Goal: Task Accomplishment & Management: Manage account settings

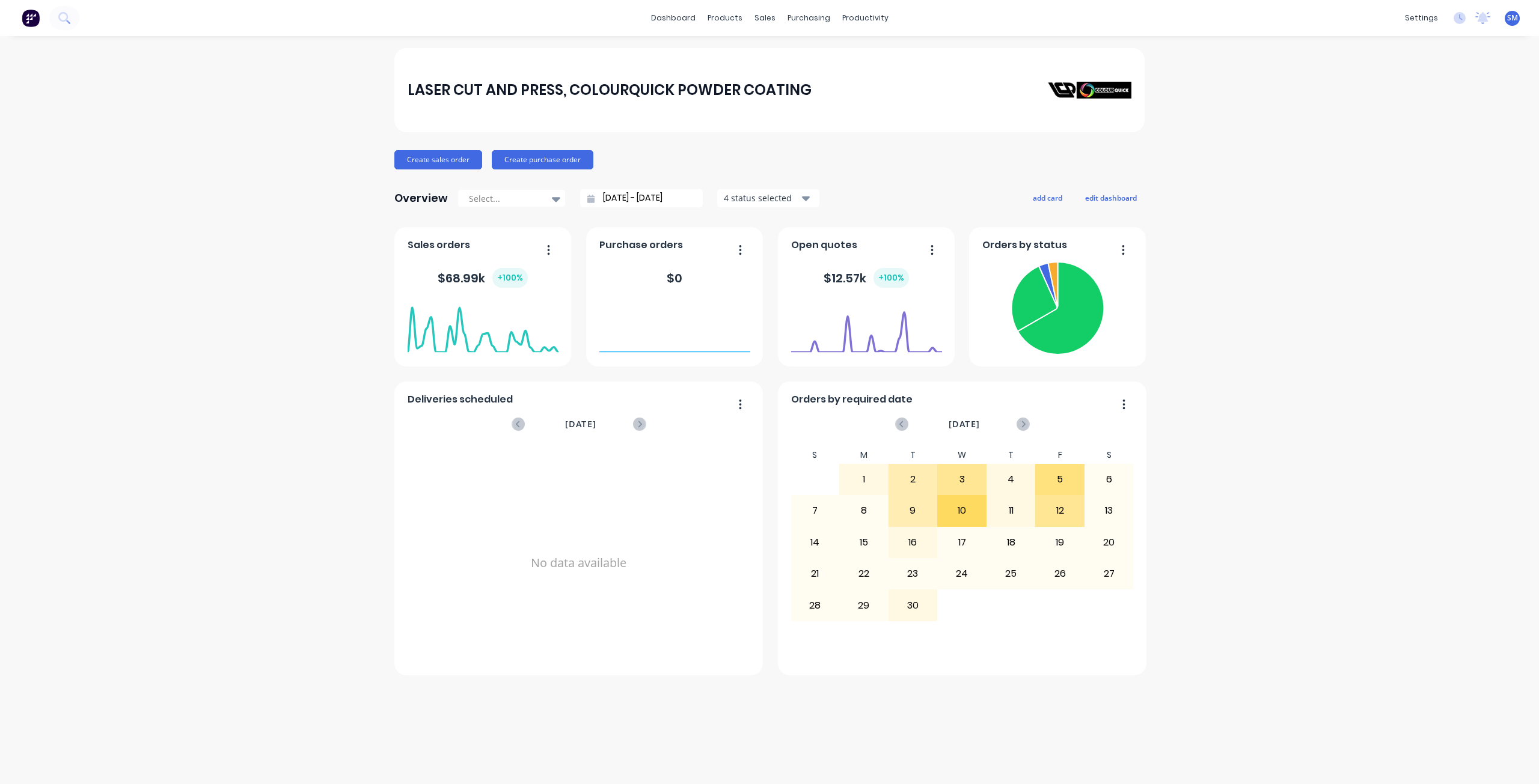
drag, startPoint x: 989, startPoint y: 18, endPoint x: 927, endPoint y: 49, distance: 69.3
click at [925, 44] on div "dashboard products sales purchasing productivity dashboard products Product Cat…" at bounding box center [770, 392] width 1539 height 784
click at [765, 16] on div "sales" at bounding box center [765, 18] width 33 height 18
click at [793, 59] on div "Sales Orders" at bounding box center [809, 58] width 49 height 11
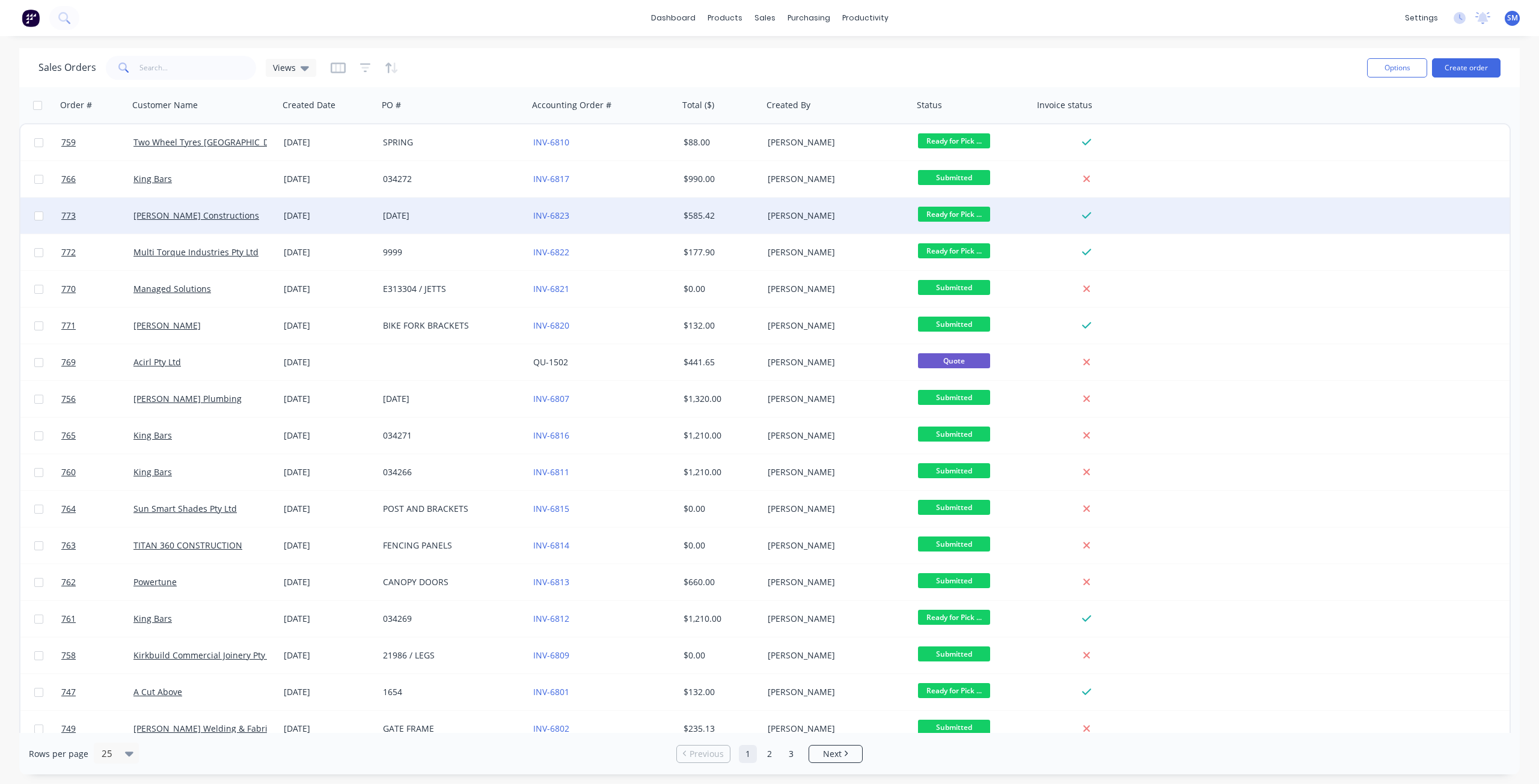
click at [942, 216] on span "Ready for Pick ..." at bounding box center [954, 214] width 72 height 15
click at [969, 357] on span "COMPLETED WORKS" at bounding box center [964, 357] width 82 height 12
click at [388, 74] on button "button" at bounding box center [392, 68] width 14 height 19
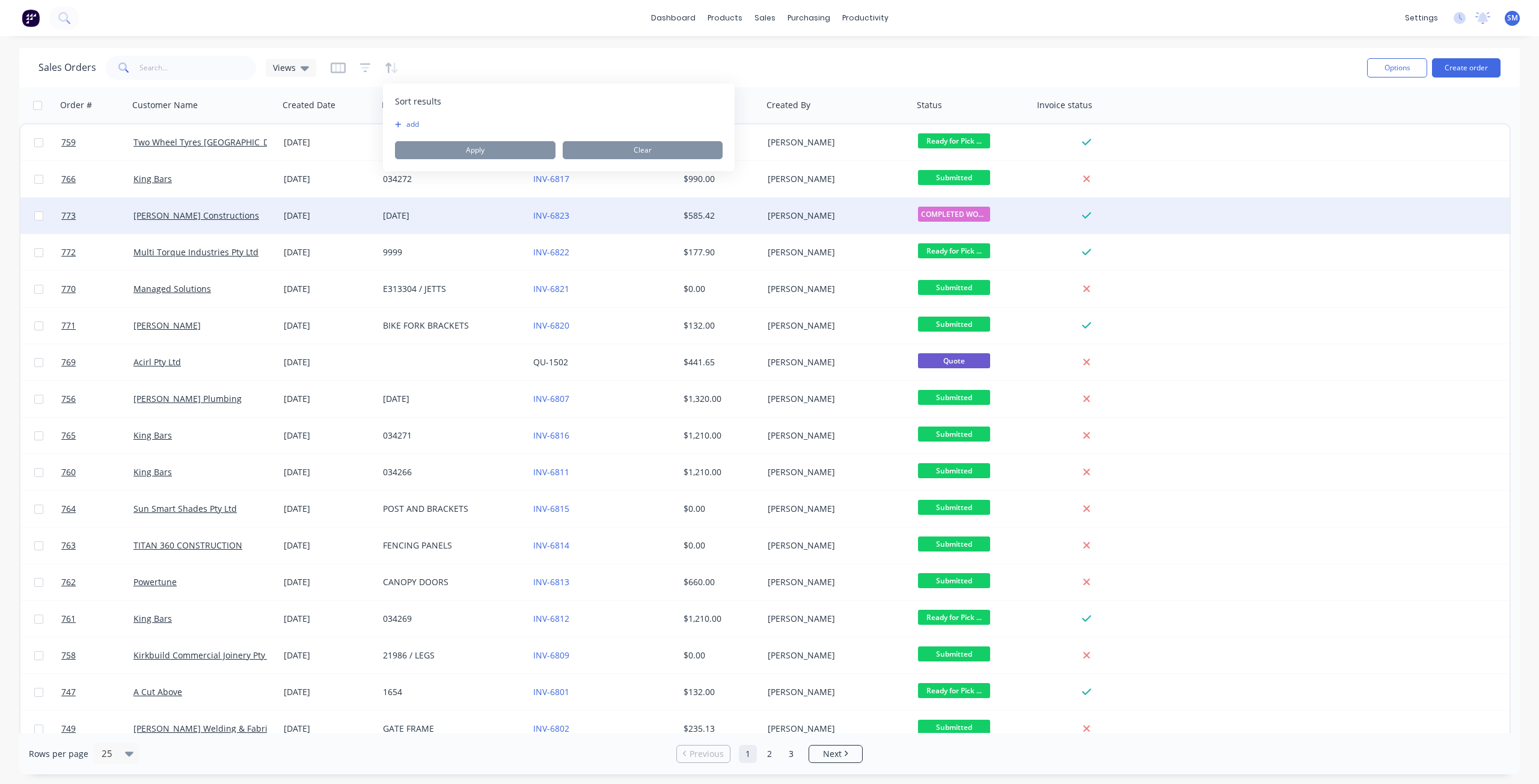
click at [410, 123] on button "add" at bounding box center [402, 125] width 15 height 10
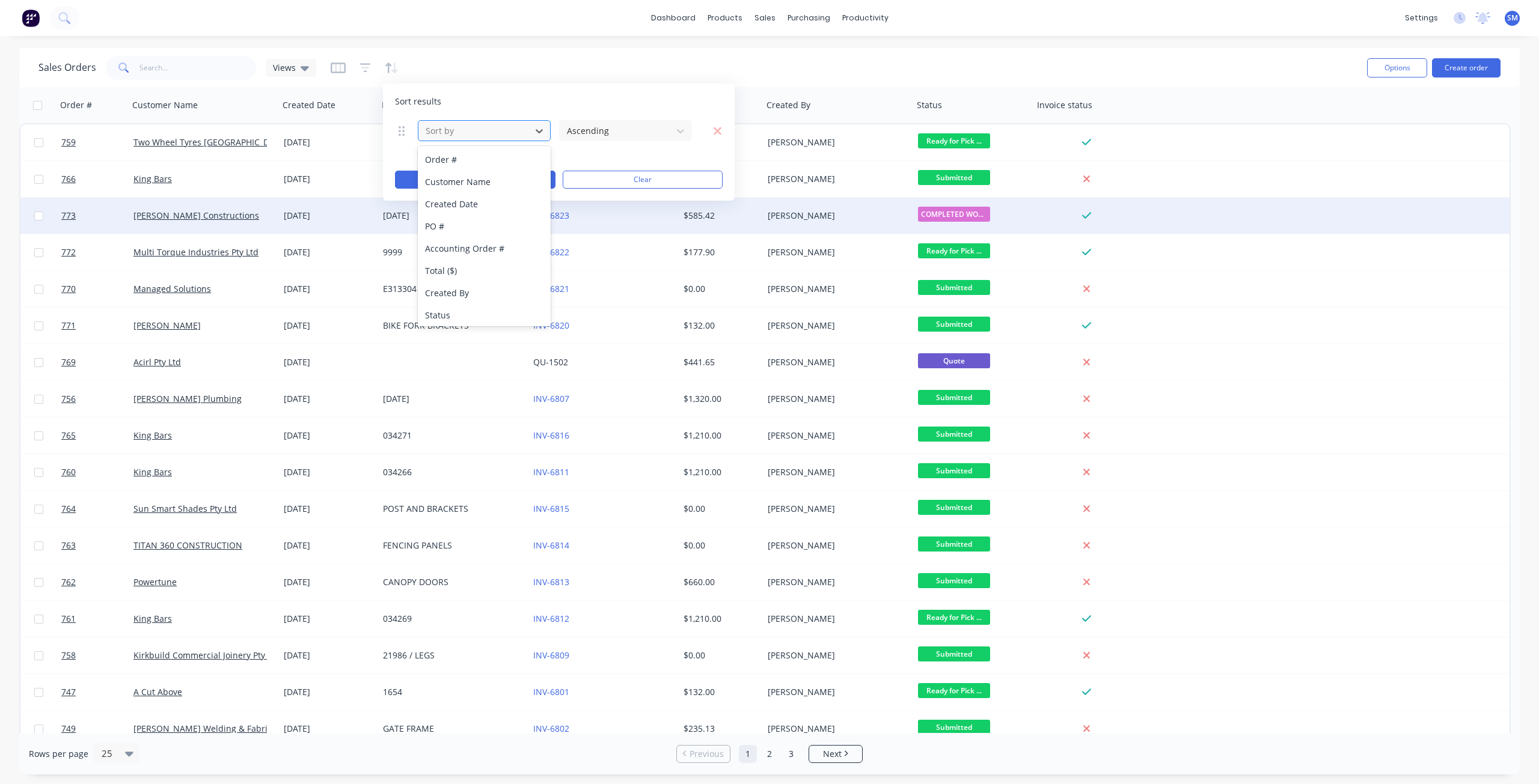
click at [456, 132] on div at bounding box center [474, 131] width 100 height 15
click at [449, 313] on div "Status" at bounding box center [484, 315] width 133 height 22
click at [473, 176] on button "Apply" at bounding box center [475, 180] width 161 height 18
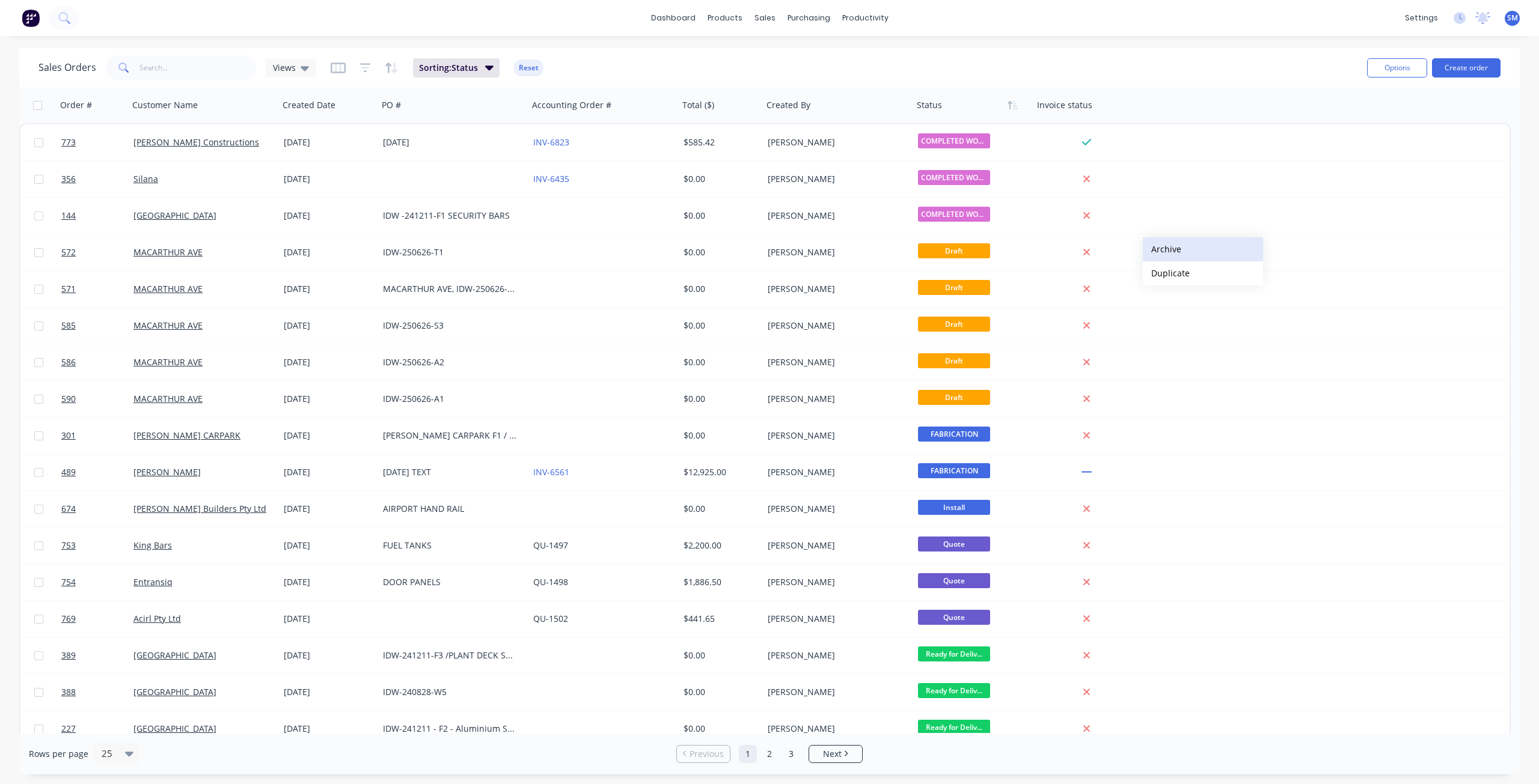
click at [1168, 249] on button "Archive" at bounding box center [1203, 249] width 121 height 24
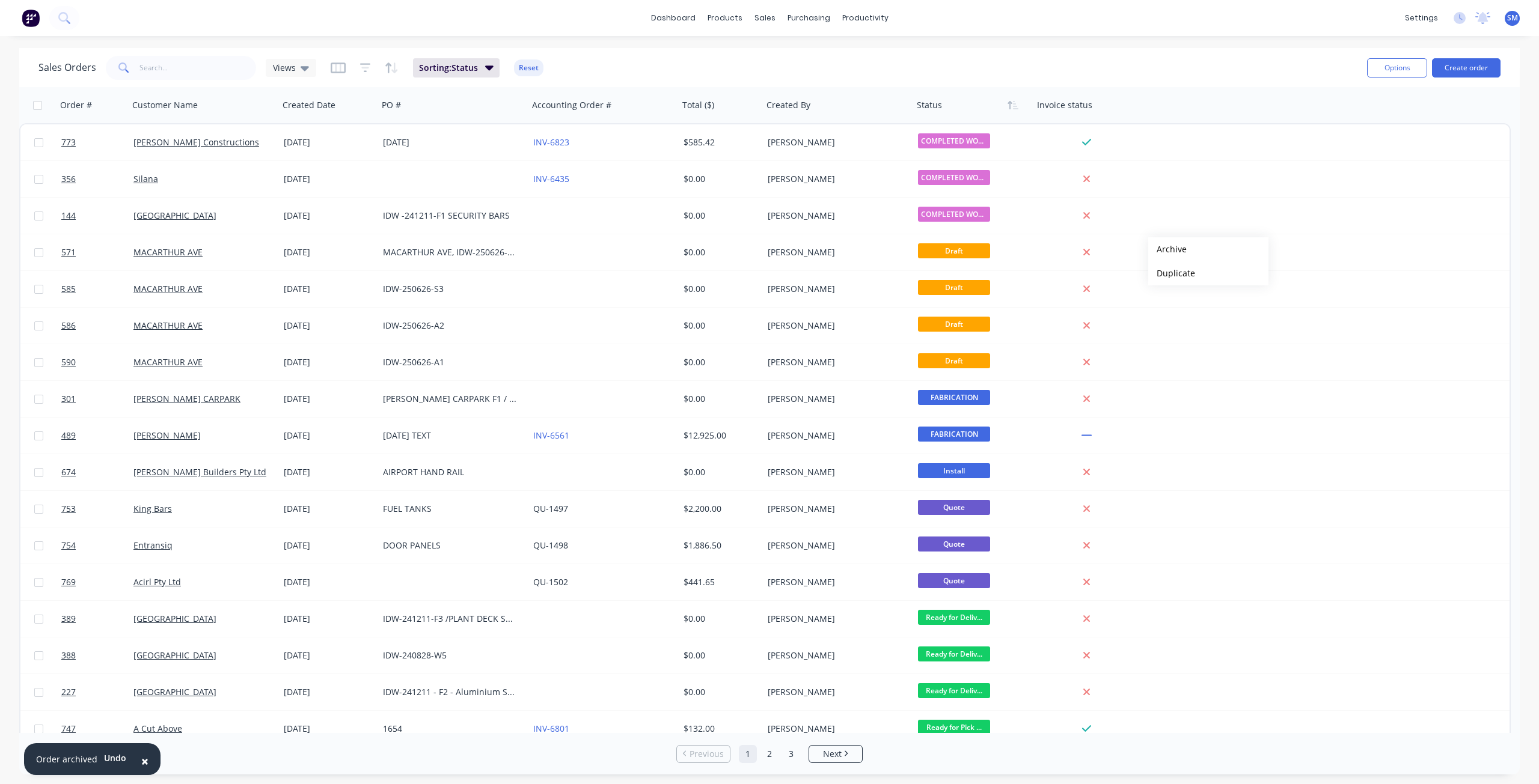
click at [1168, 249] on button "Archive" at bounding box center [1209, 249] width 121 height 24
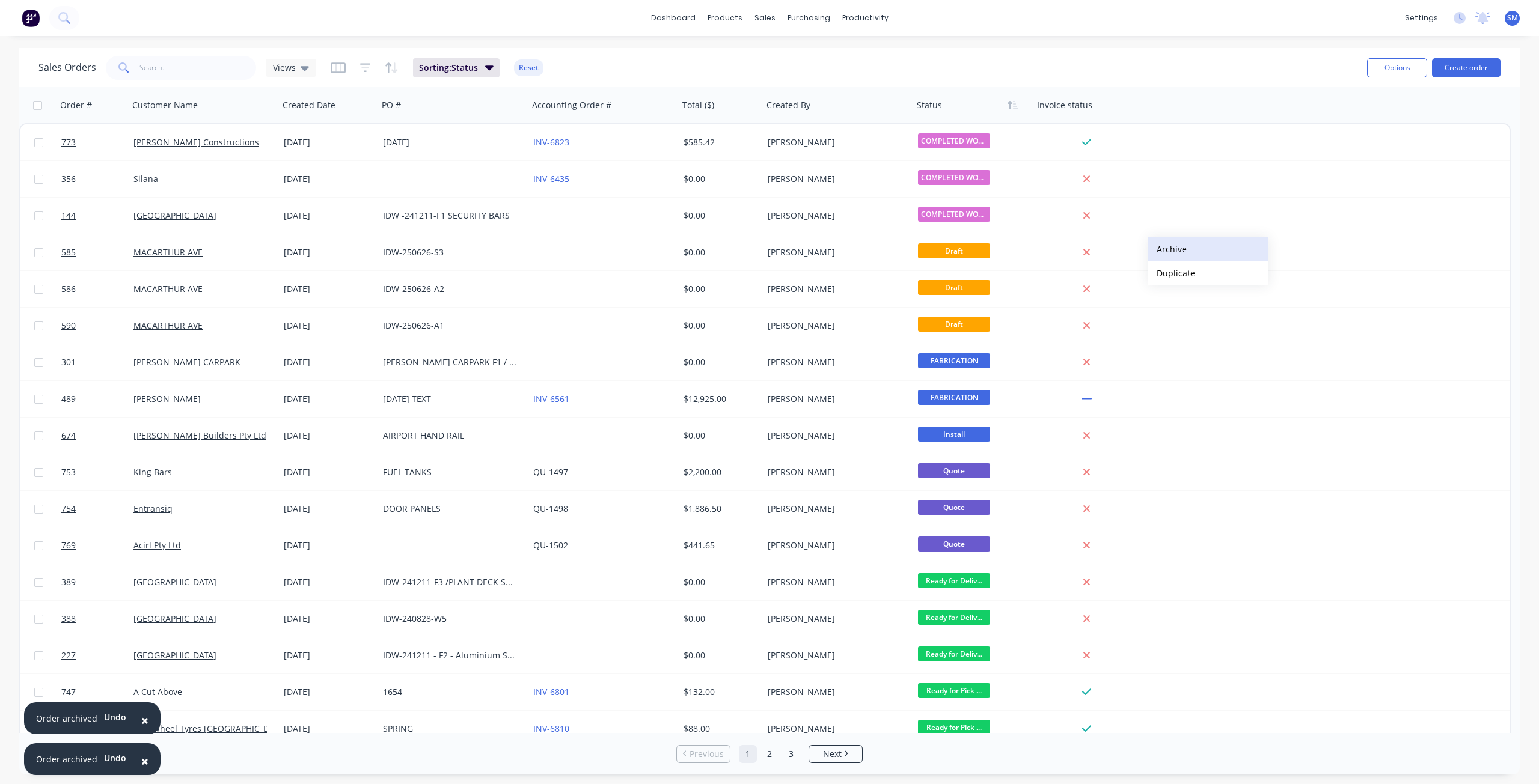
click at [1169, 249] on button "Archive" at bounding box center [1209, 249] width 121 height 24
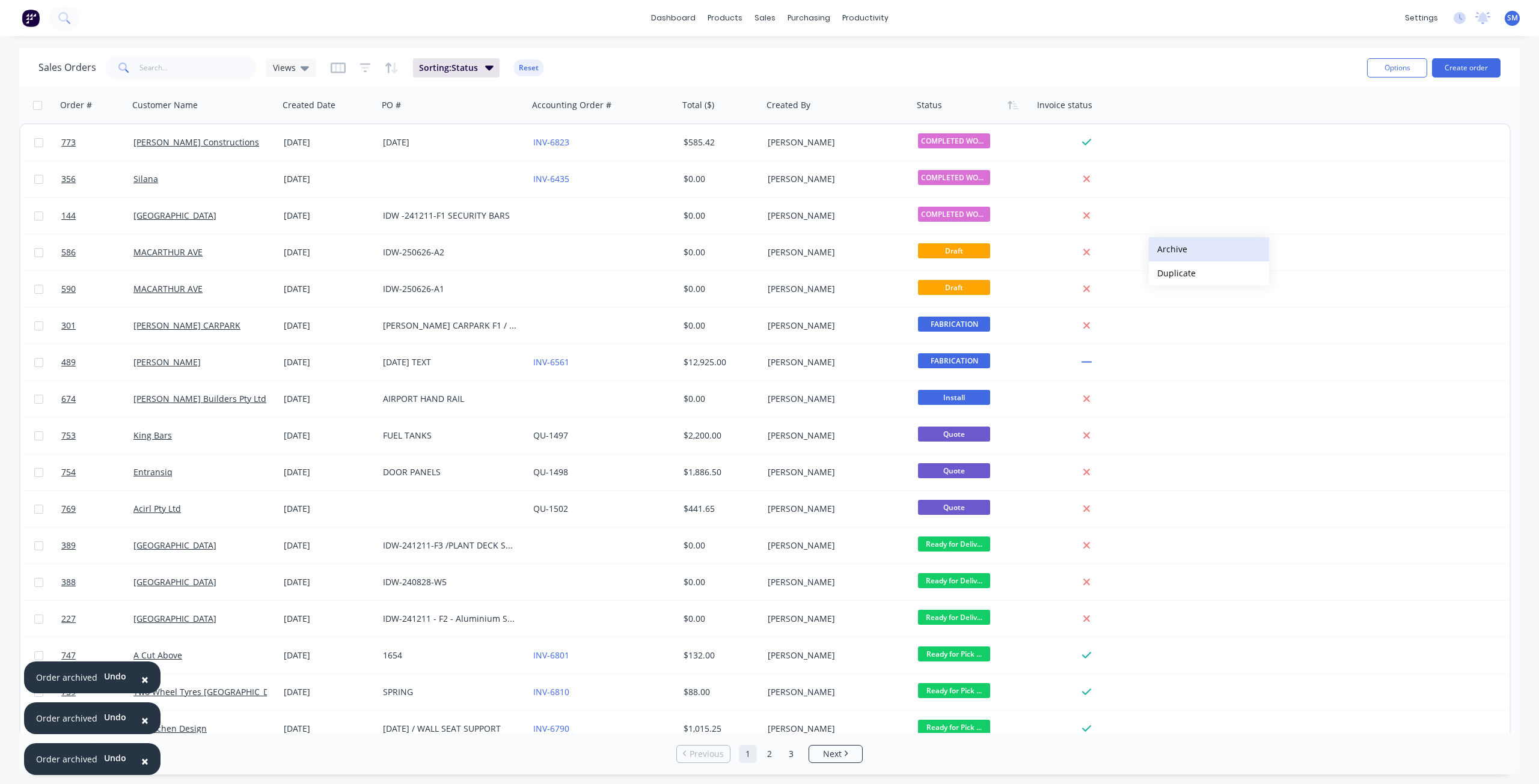
click at [1170, 249] on button "Archive" at bounding box center [1209, 249] width 121 height 24
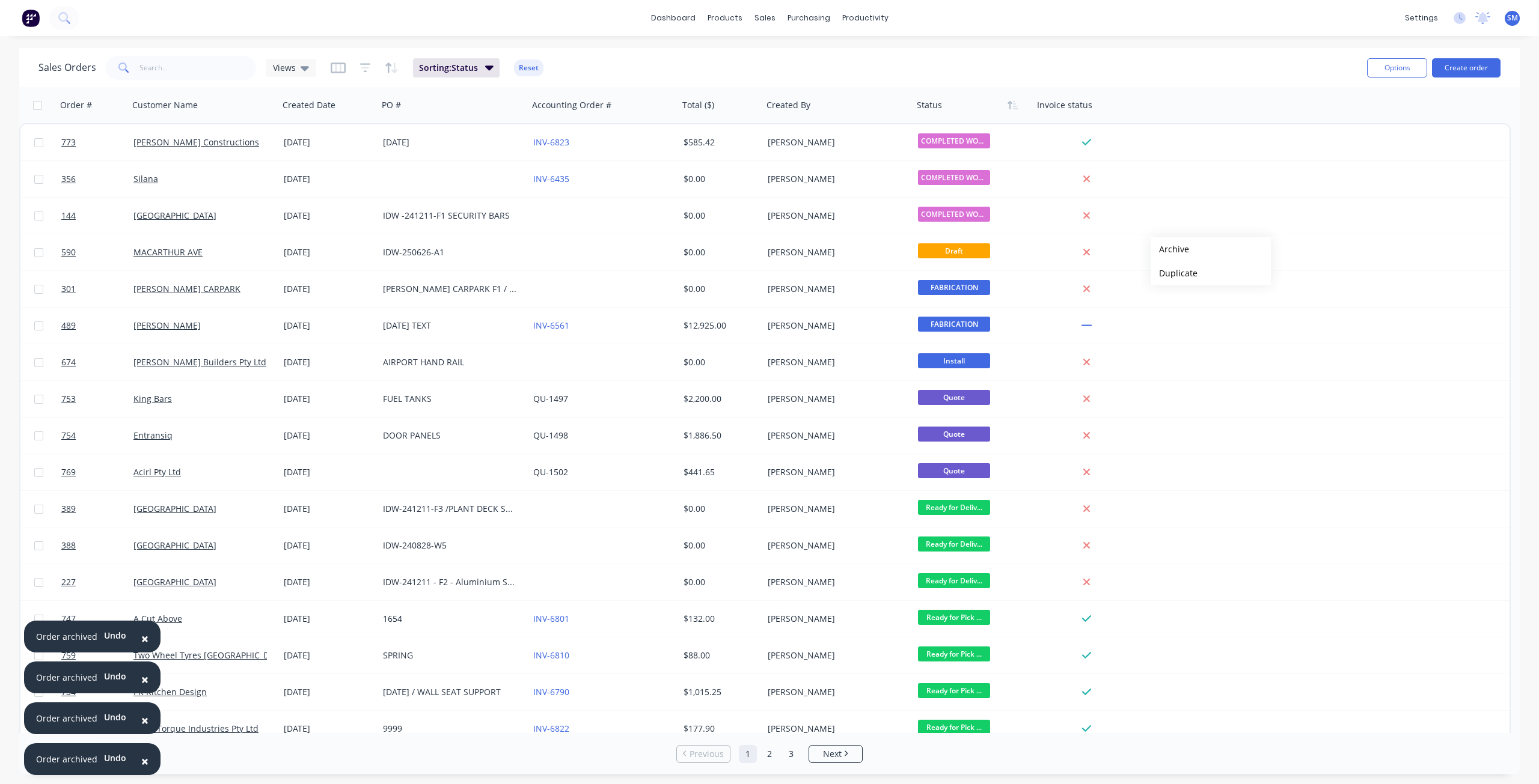
click at [1170, 249] on button "Archive" at bounding box center [1211, 249] width 121 height 24
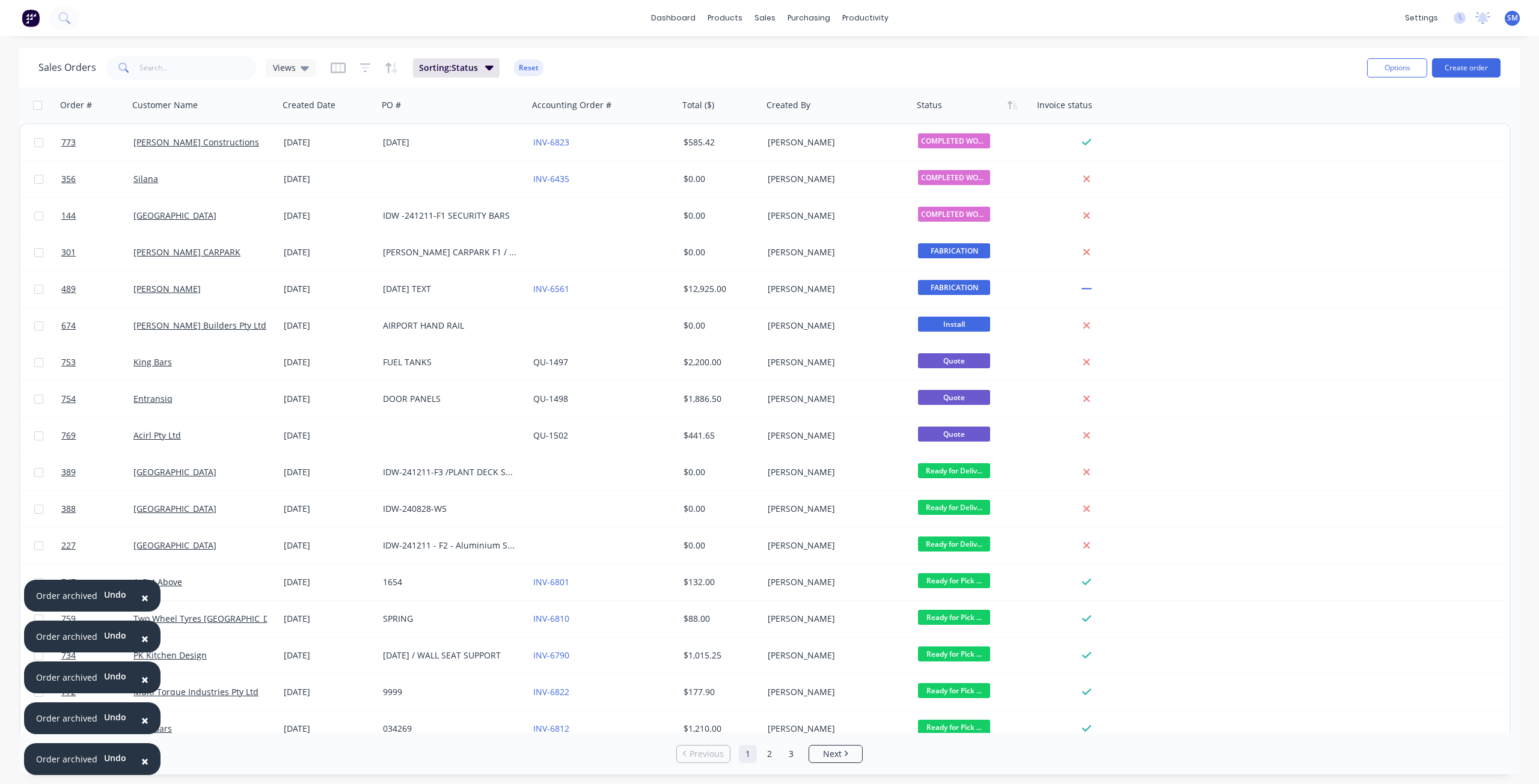
click at [142, 762] on span "×" at bounding box center [145, 761] width 7 height 17
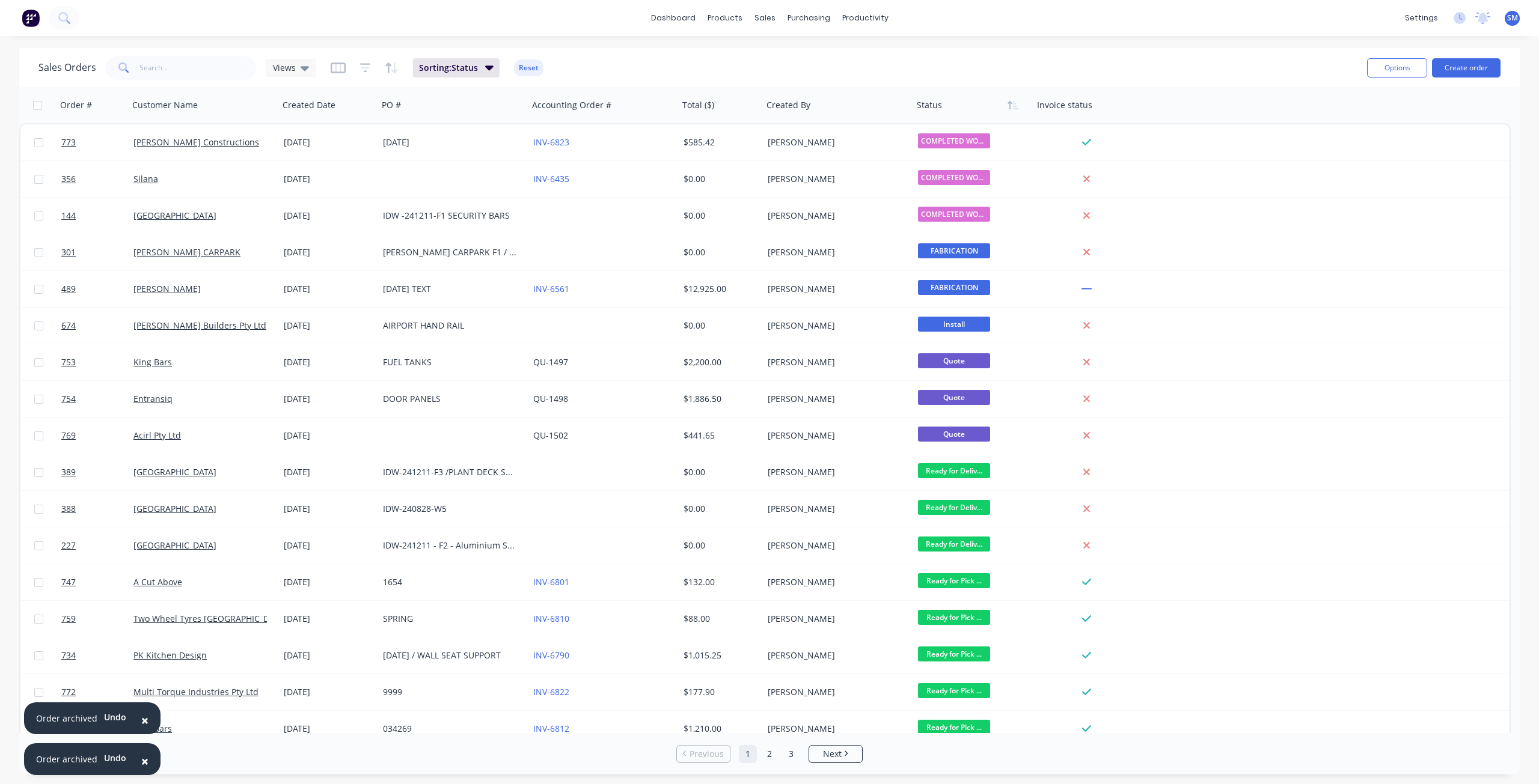
click at [142, 762] on span "×" at bounding box center [145, 761] width 7 height 17
click at [142, 762] on div "Rows per page 25" at bounding box center [275, 753] width 494 height 22
click at [161, 68] on input "text" at bounding box center [198, 67] width 117 height 24
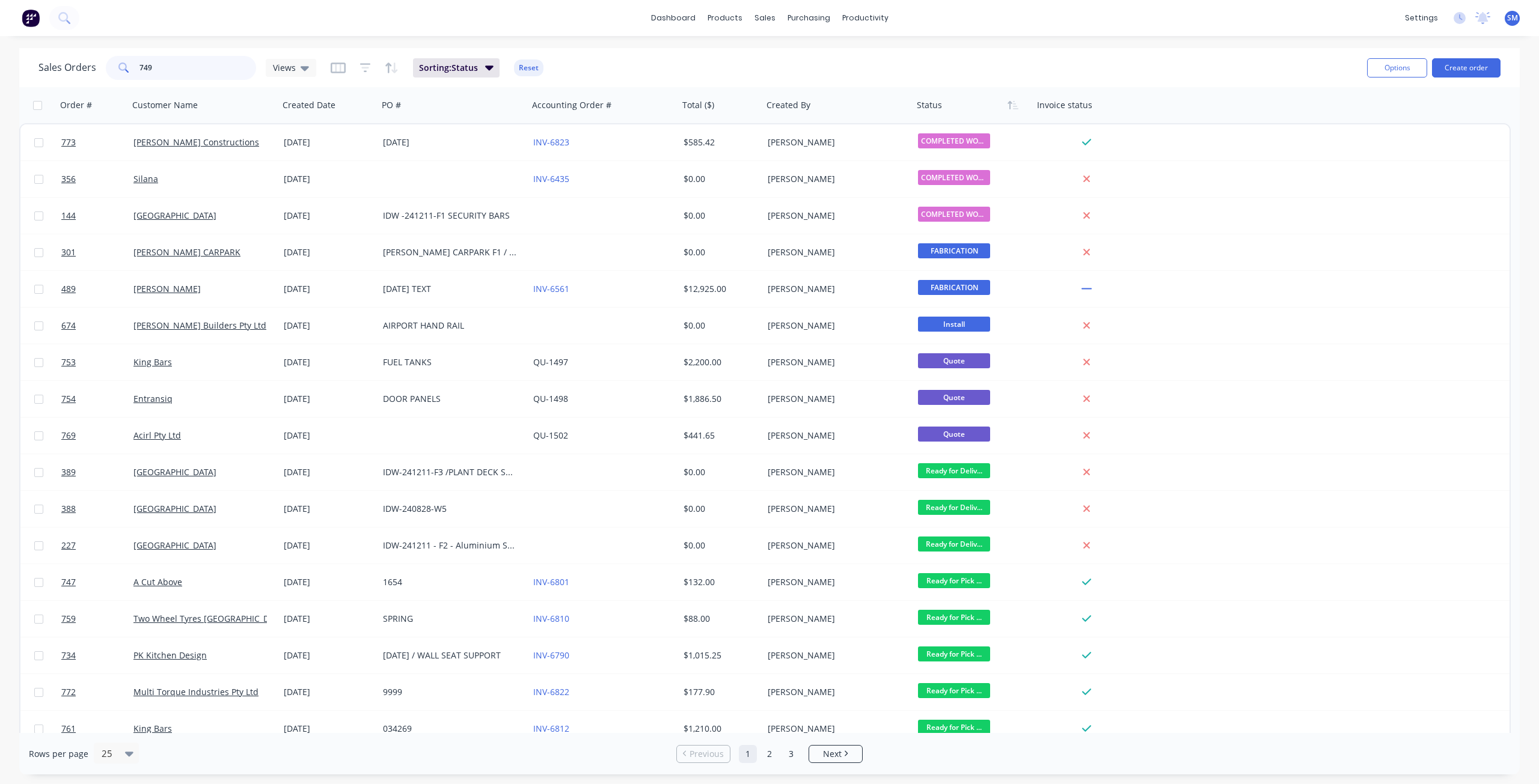
type input "749"
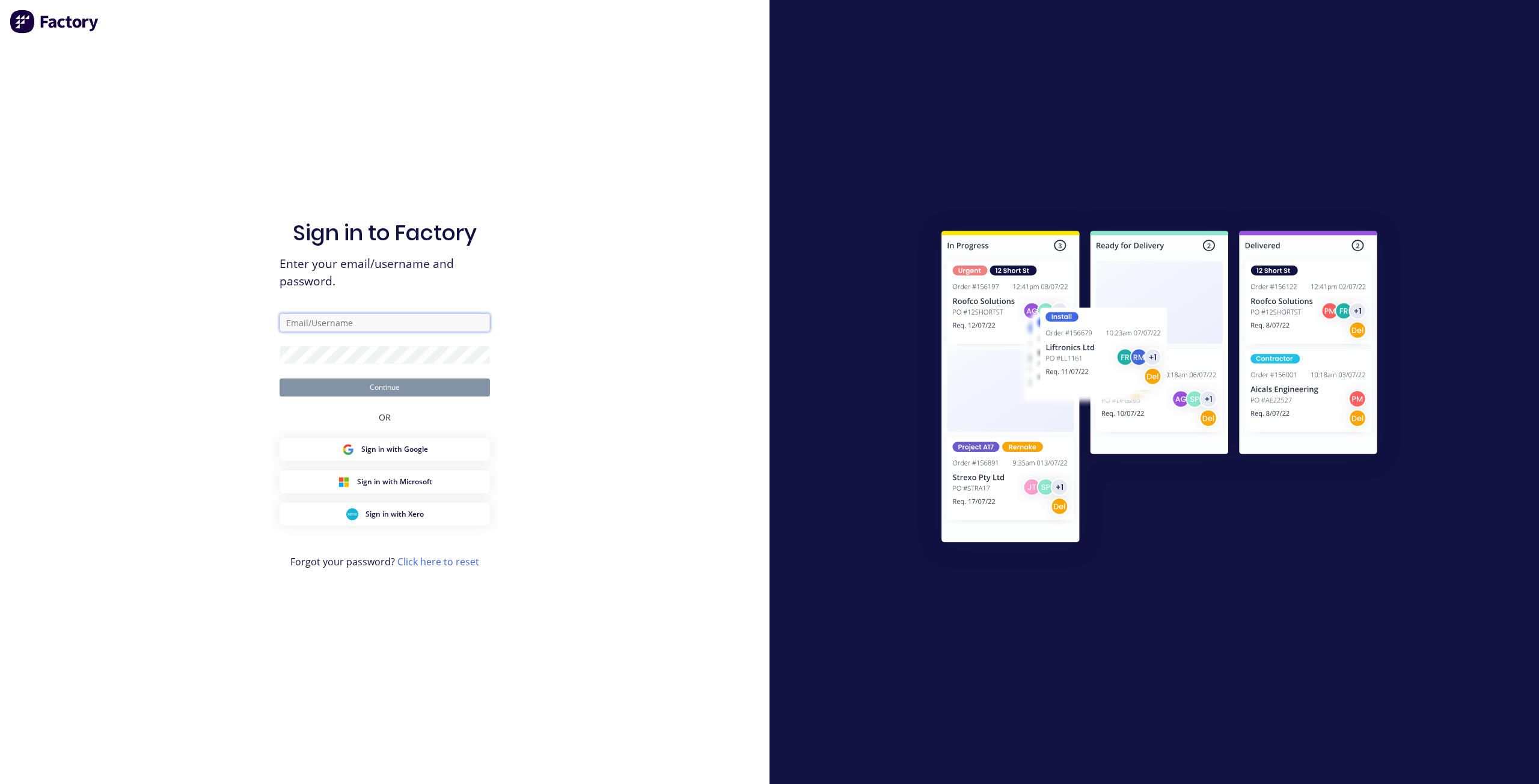
type input "[EMAIL_ADDRESS][DOMAIN_NAME]"
click at [383, 393] on button "Continue" at bounding box center [385, 387] width 210 height 18
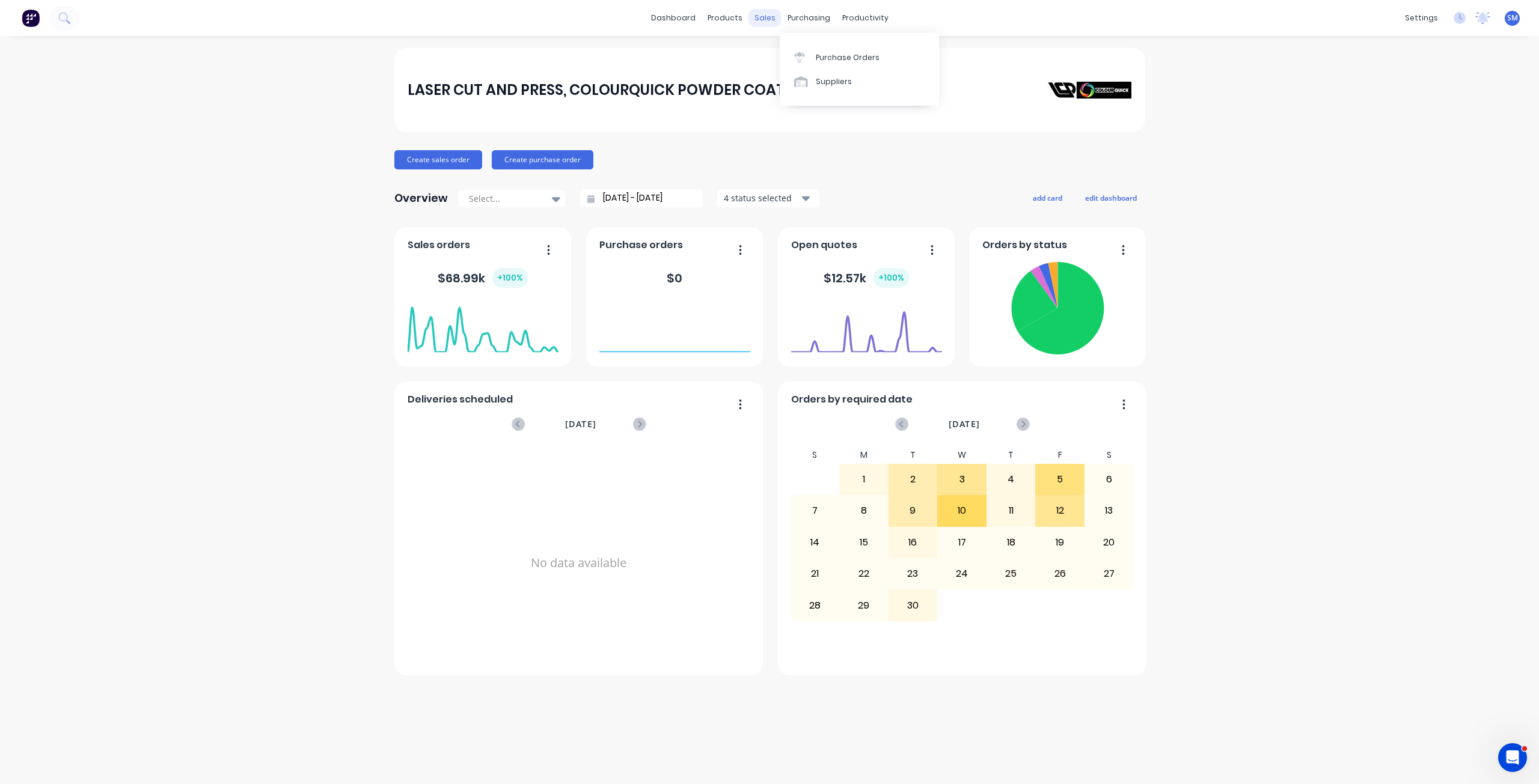
click at [764, 18] on div "sales" at bounding box center [765, 18] width 33 height 18
click at [790, 57] on div "Sales Orders" at bounding box center [809, 58] width 49 height 11
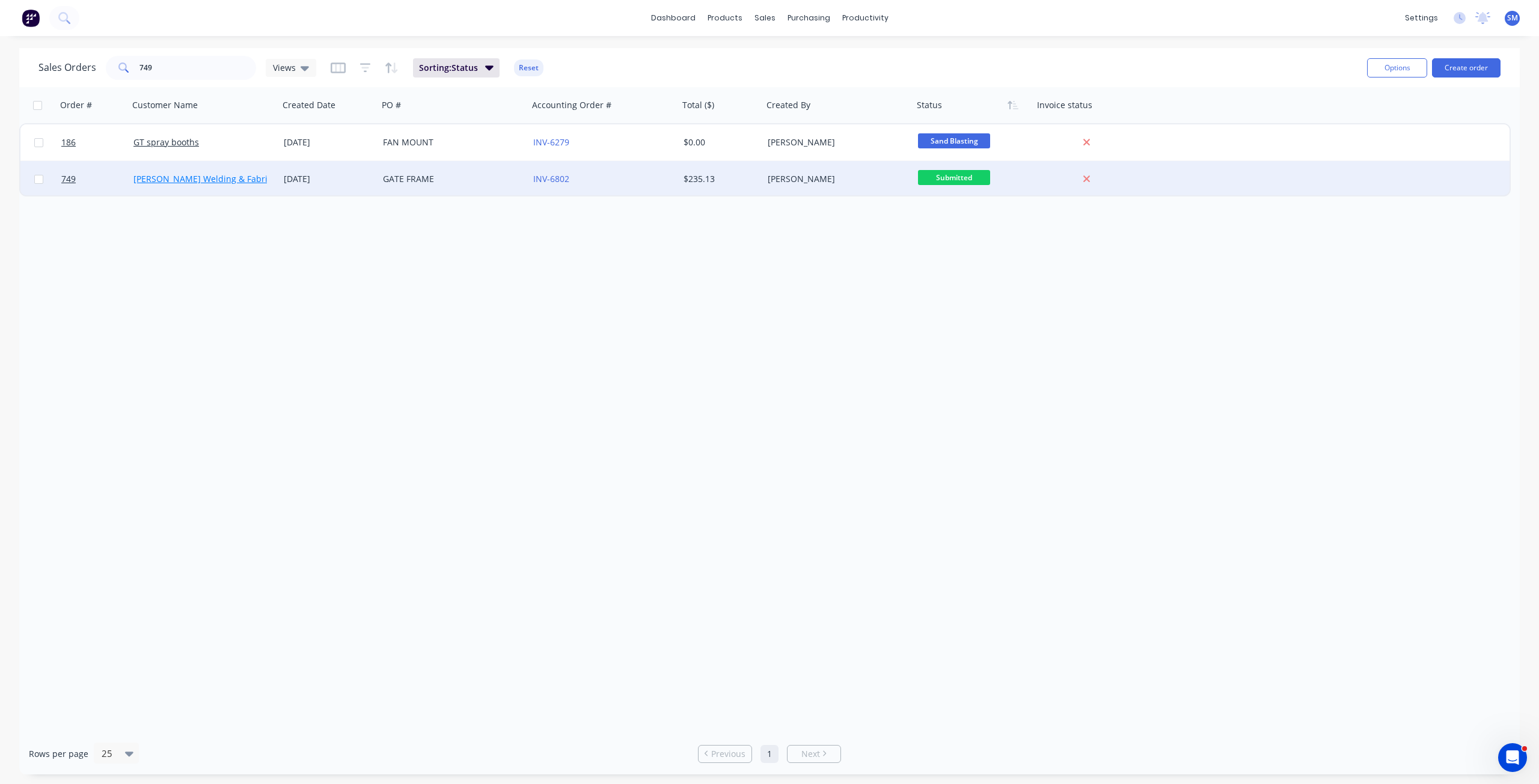
click at [190, 180] on link "[PERSON_NAME] Welding & Fabrication" at bounding box center [212, 178] width 159 height 12
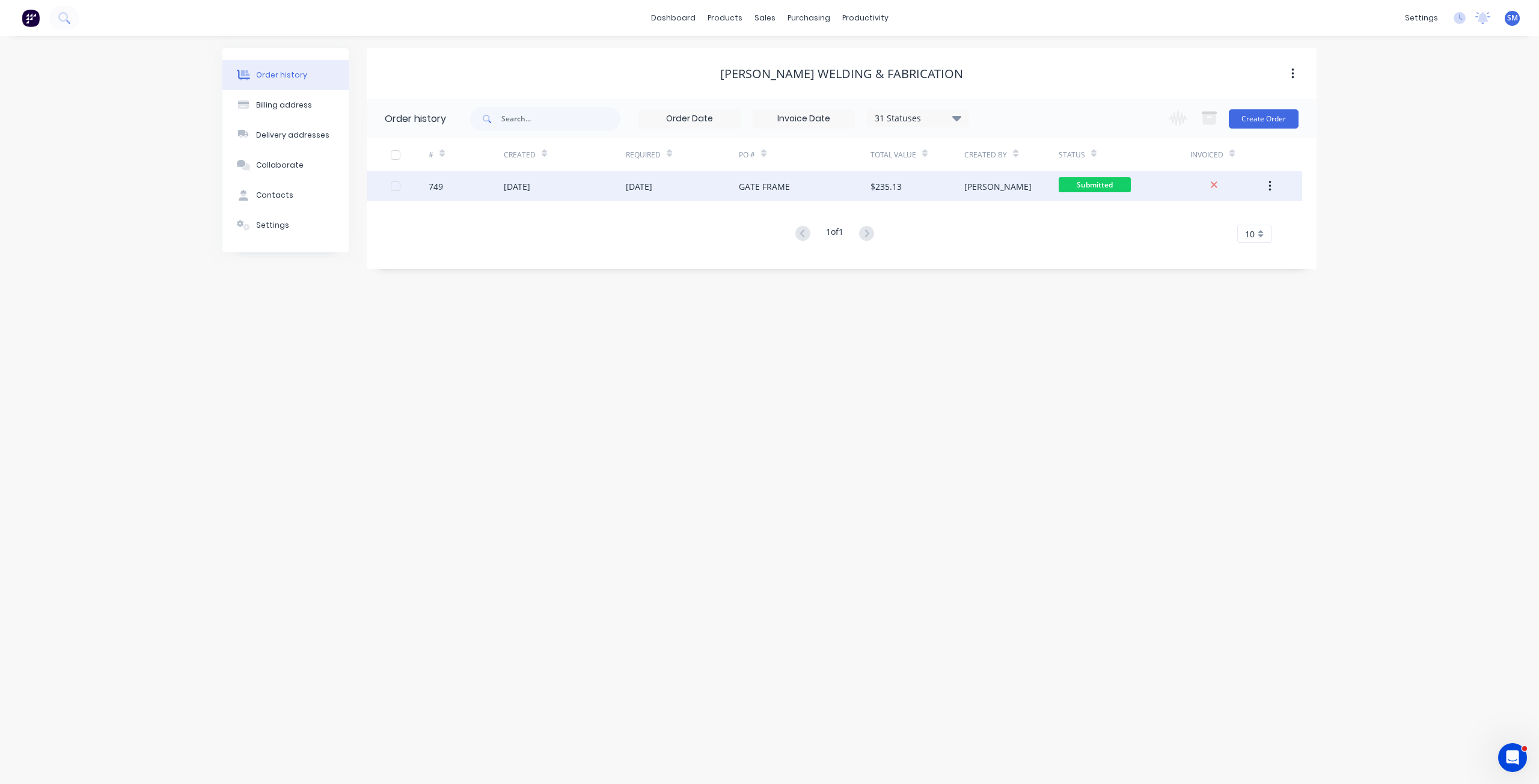
click at [929, 186] on div "$235.13" at bounding box center [918, 186] width 94 height 30
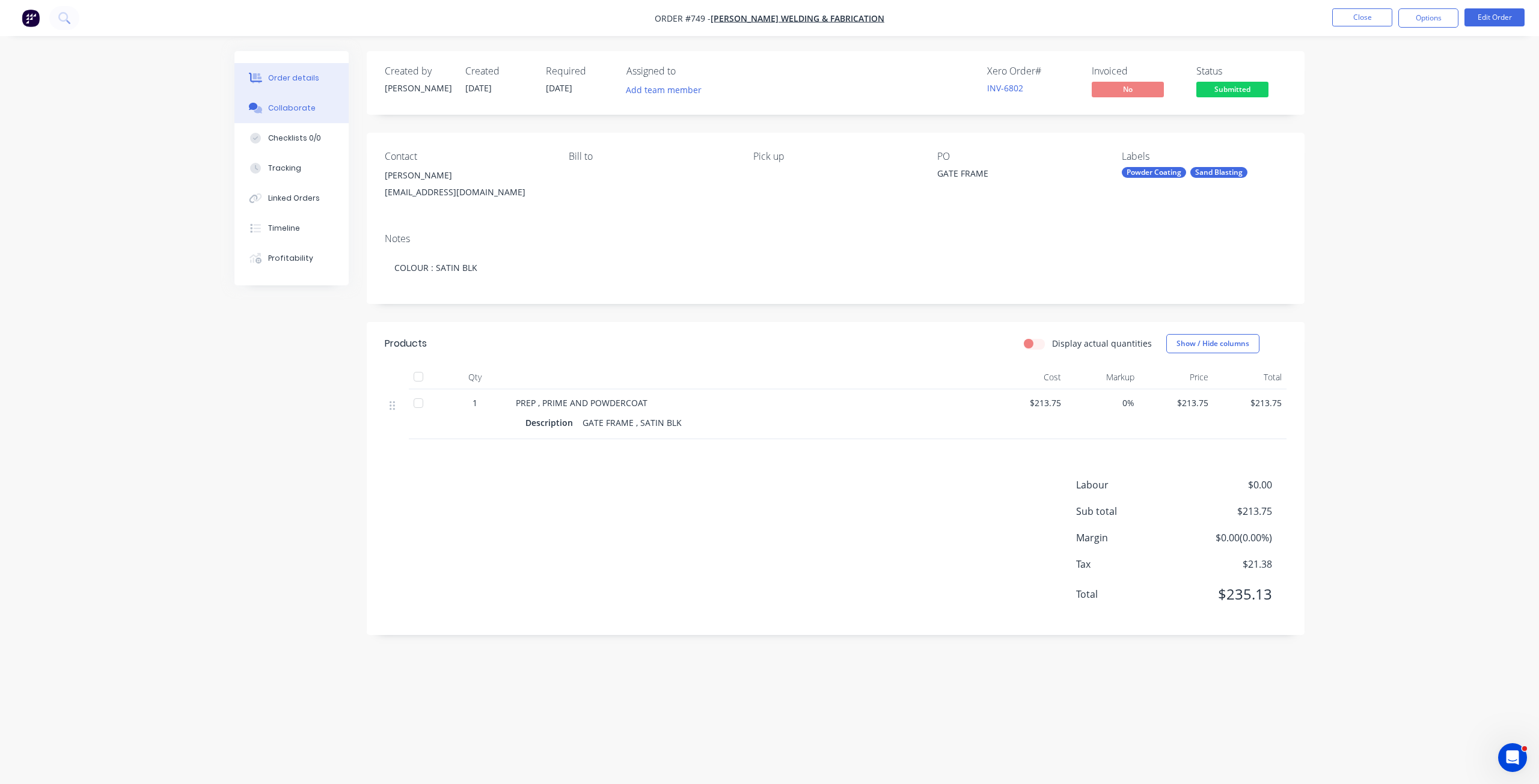
click at [287, 108] on div "Collaborate" at bounding box center [292, 108] width 48 height 11
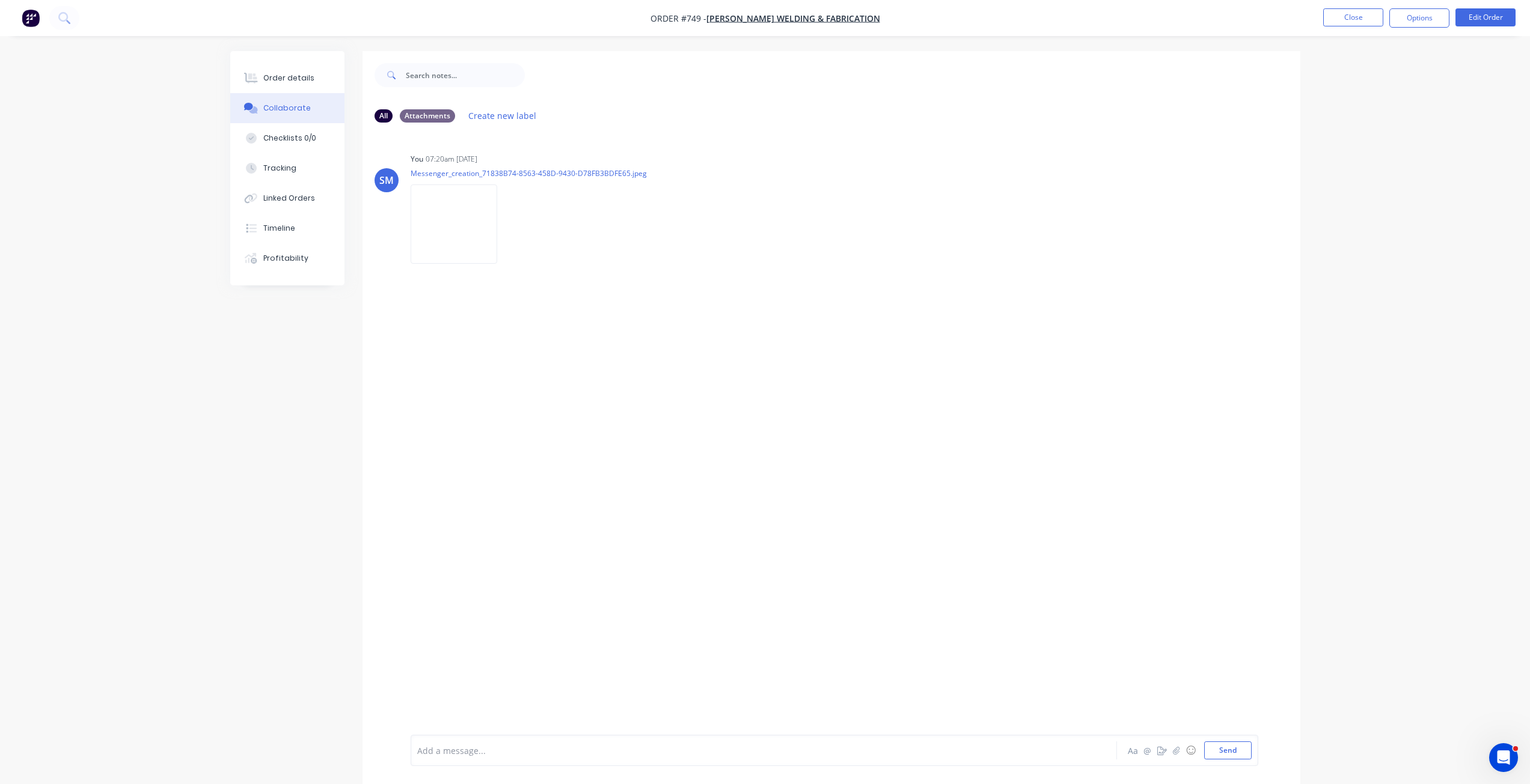
click at [449, 755] on div at bounding box center [731, 751] width 625 height 13
click at [1223, 753] on button "Send" at bounding box center [1228, 751] width 48 height 18
click at [283, 80] on div "Order details" at bounding box center [289, 78] width 51 height 11
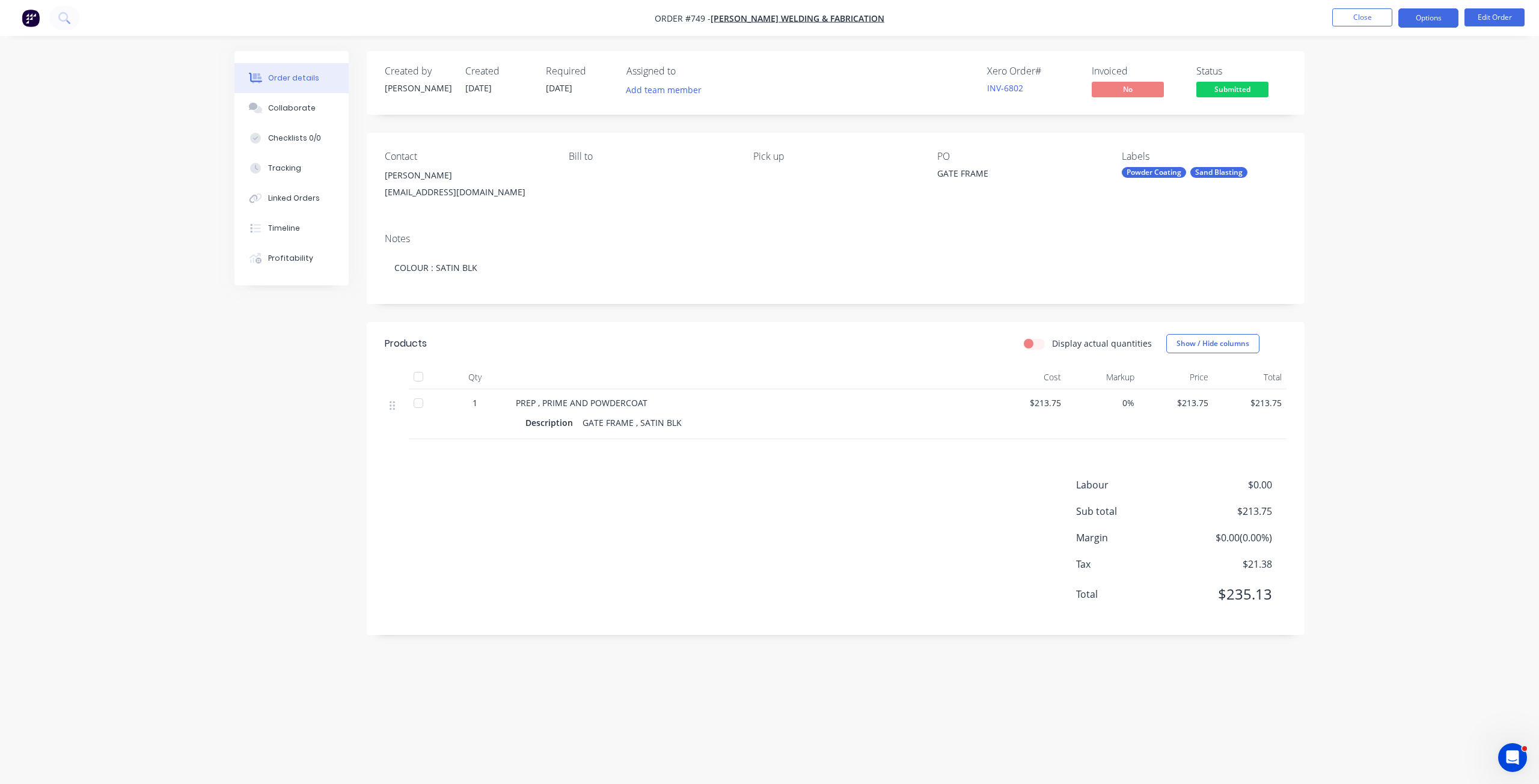
click at [1425, 22] on button "Options" at bounding box center [1429, 18] width 60 height 19
click at [1351, 76] on div "Invoice" at bounding box center [1393, 73] width 110 height 18
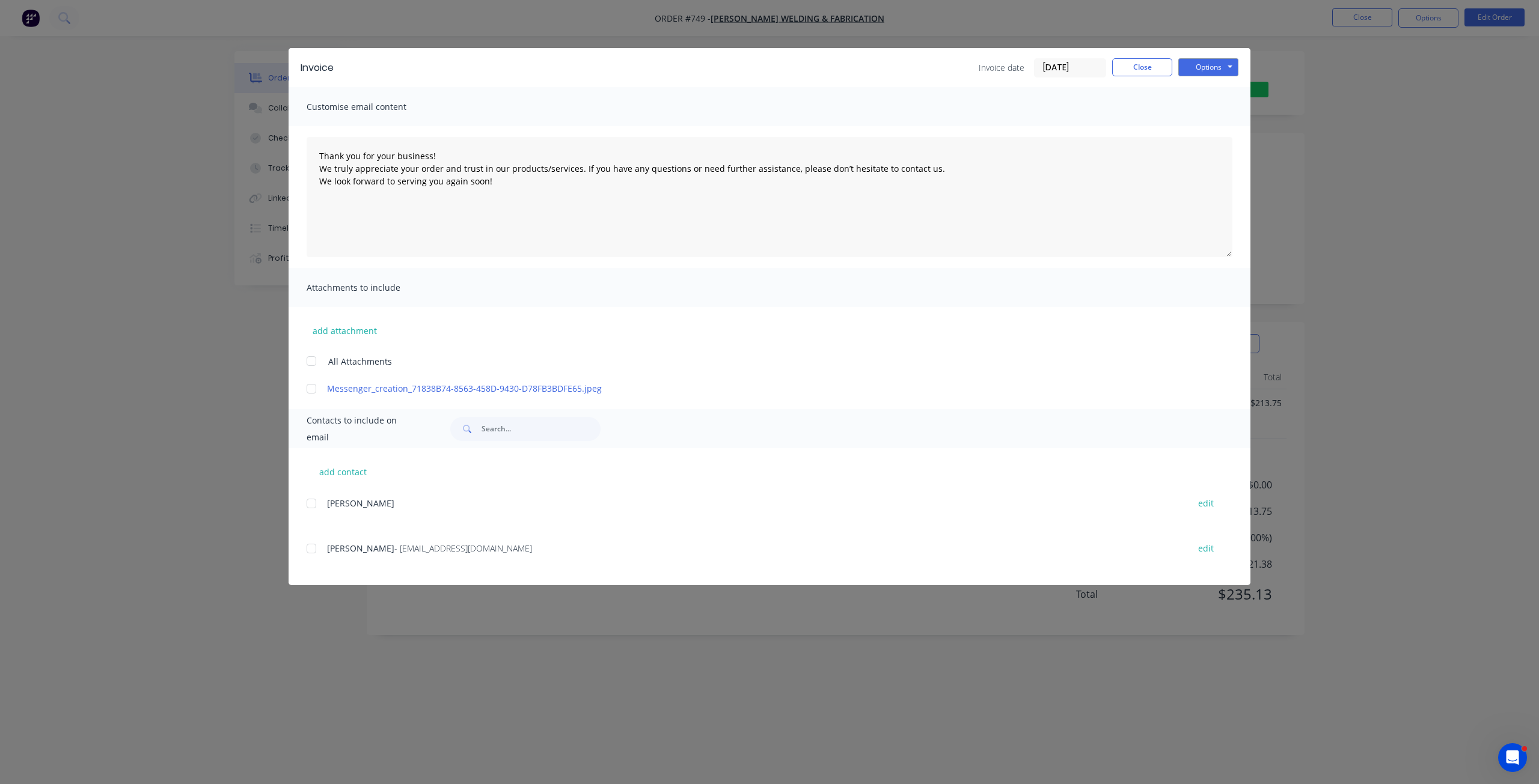
click at [310, 545] on div at bounding box center [311, 549] width 24 height 24
click at [1194, 61] on button "Options" at bounding box center [1209, 67] width 60 height 18
click at [1207, 129] on button "Email" at bounding box center [1217, 128] width 77 height 20
click at [1149, 71] on button "Close" at bounding box center [1143, 67] width 60 height 18
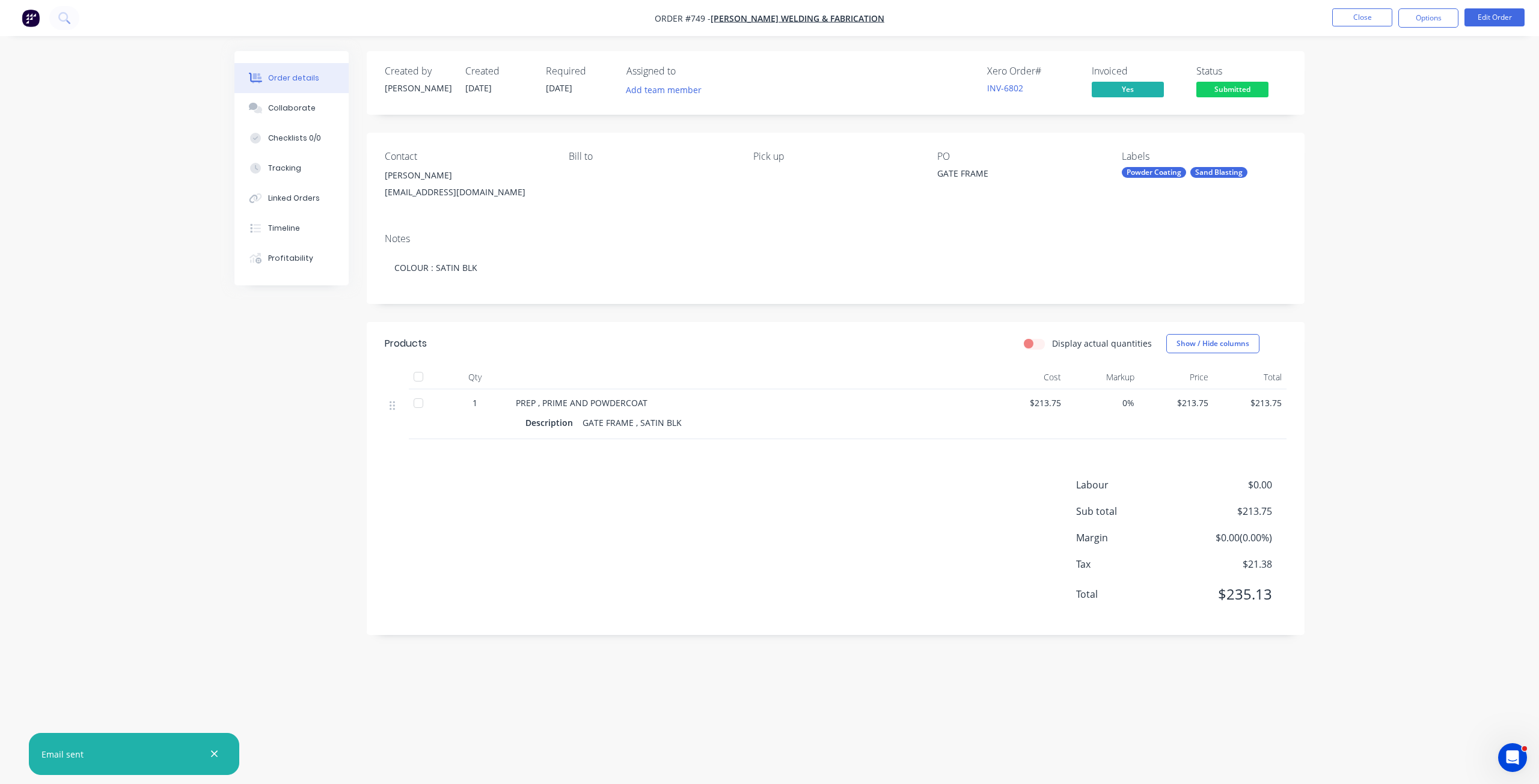
click at [399, 151] on div "Contact" at bounding box center [467, 157] width 165 height 12
drag, startPoint x: 401, startPoint y: 162, endPoint x: 627, endPoint y: 156, distance: 226.1
click at [406, 162] on div "Contact" at bounding box center [467, 157] width 165 height 12
click at [1493, 14] on button "Edit Order" at bounding box center [1495, 17] width 60 height 18
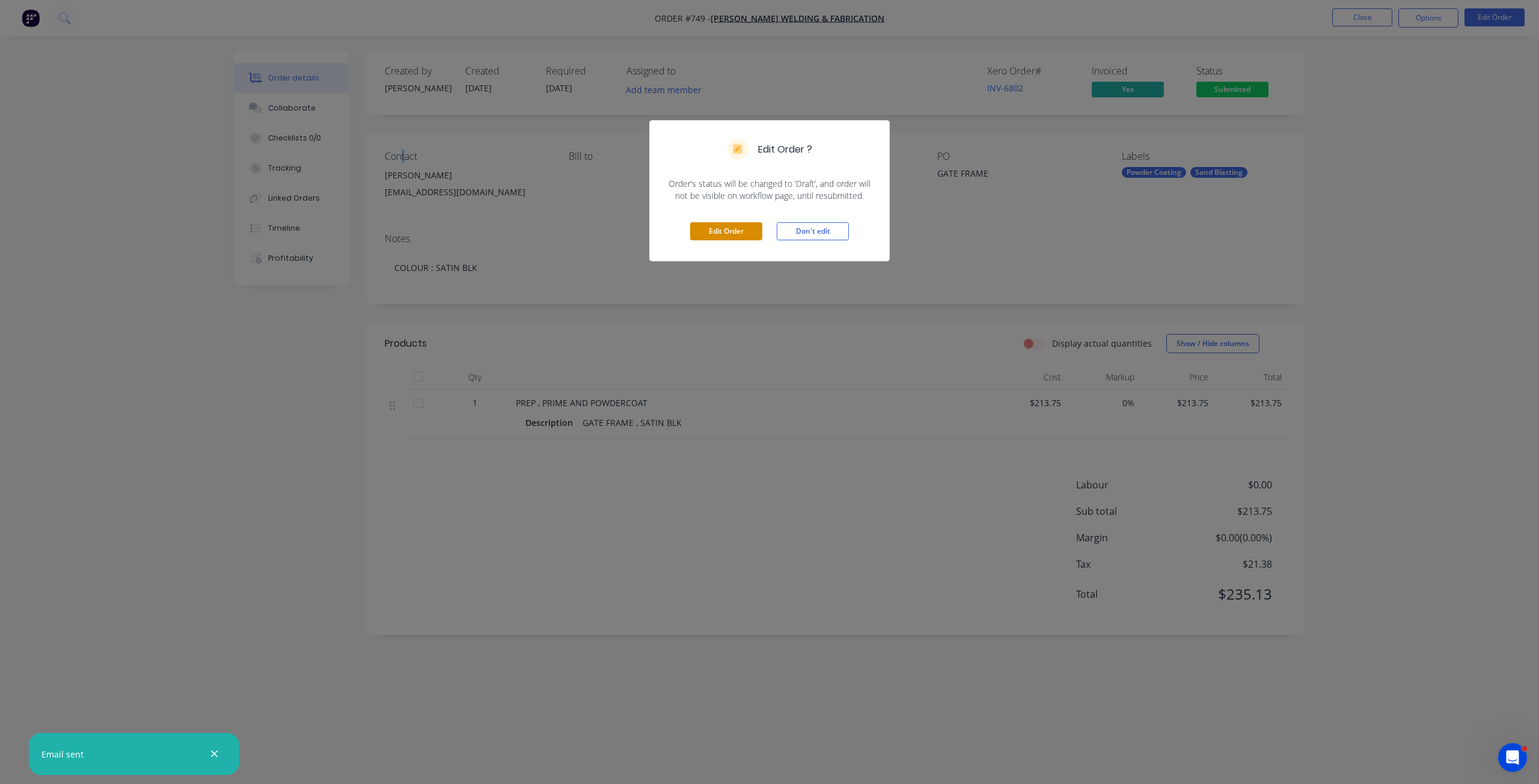
click at [726, 229] on button "Edit Order" at bounding box center [727, 231] width 72 height 18
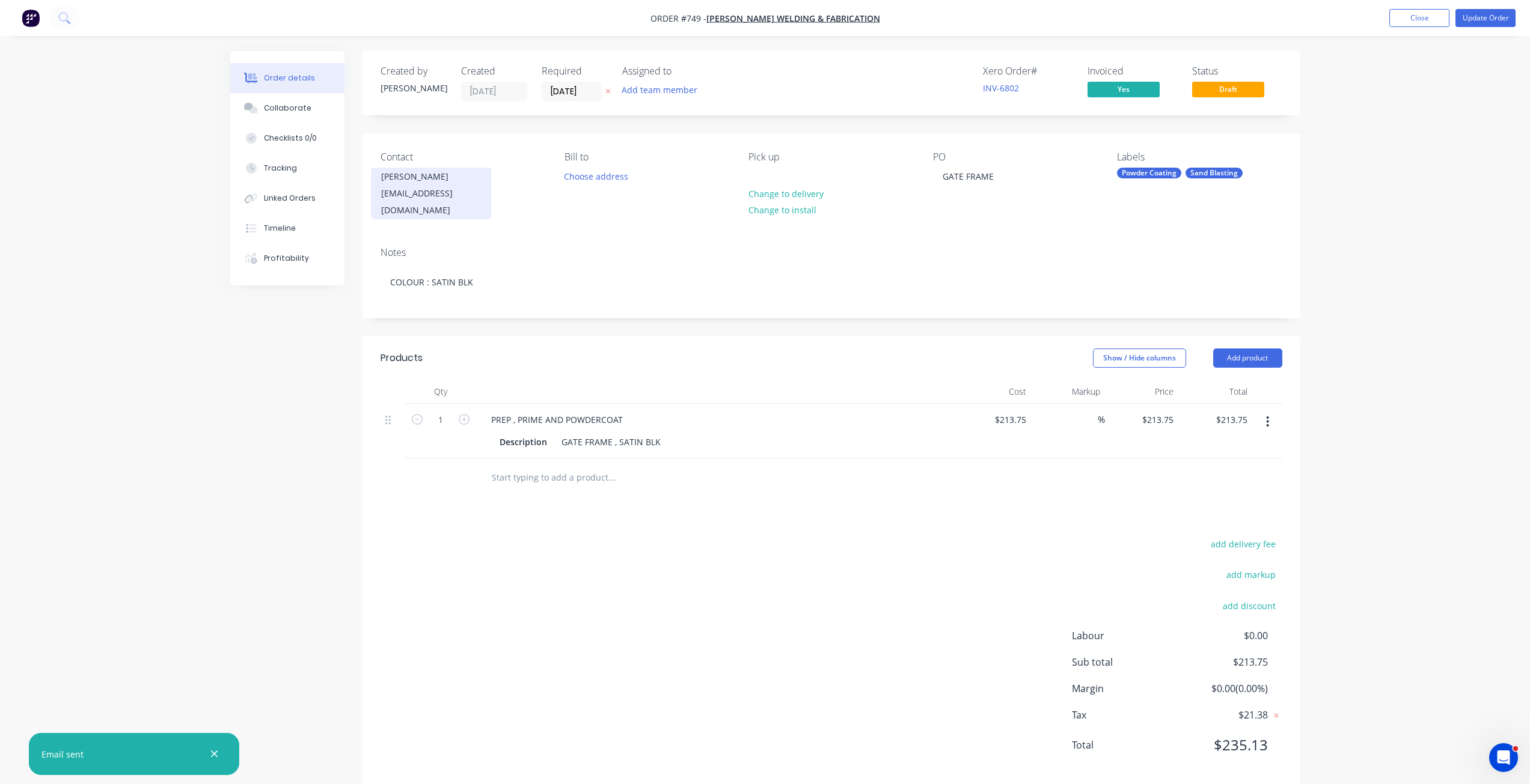
click at [403, 175] on div "[PERSON_NAME]" at bounding box center [431, 176] width 100 height 17
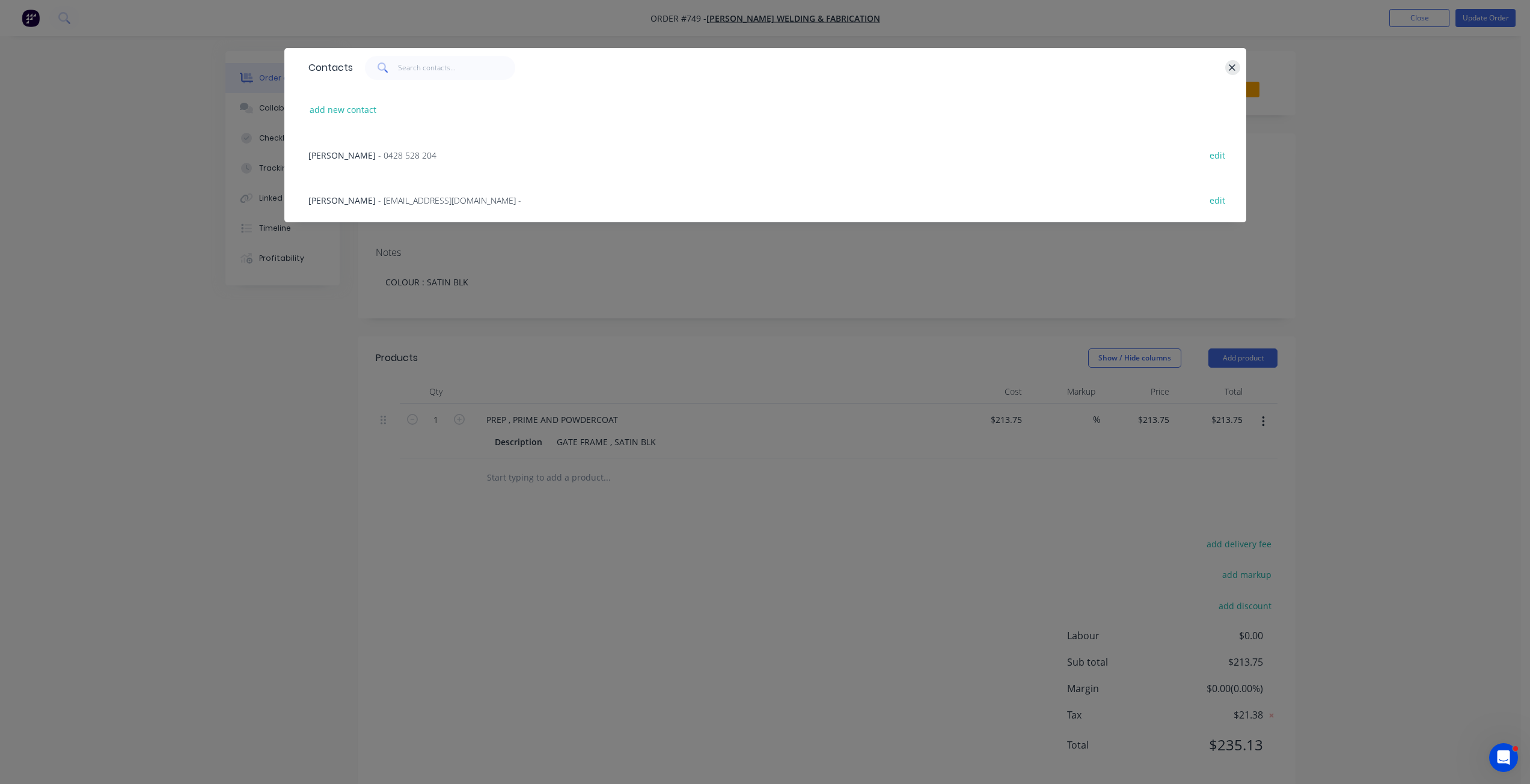
click at [1230, 65] on icon "button" at bounding box center [1233, 67] width 7 height 7
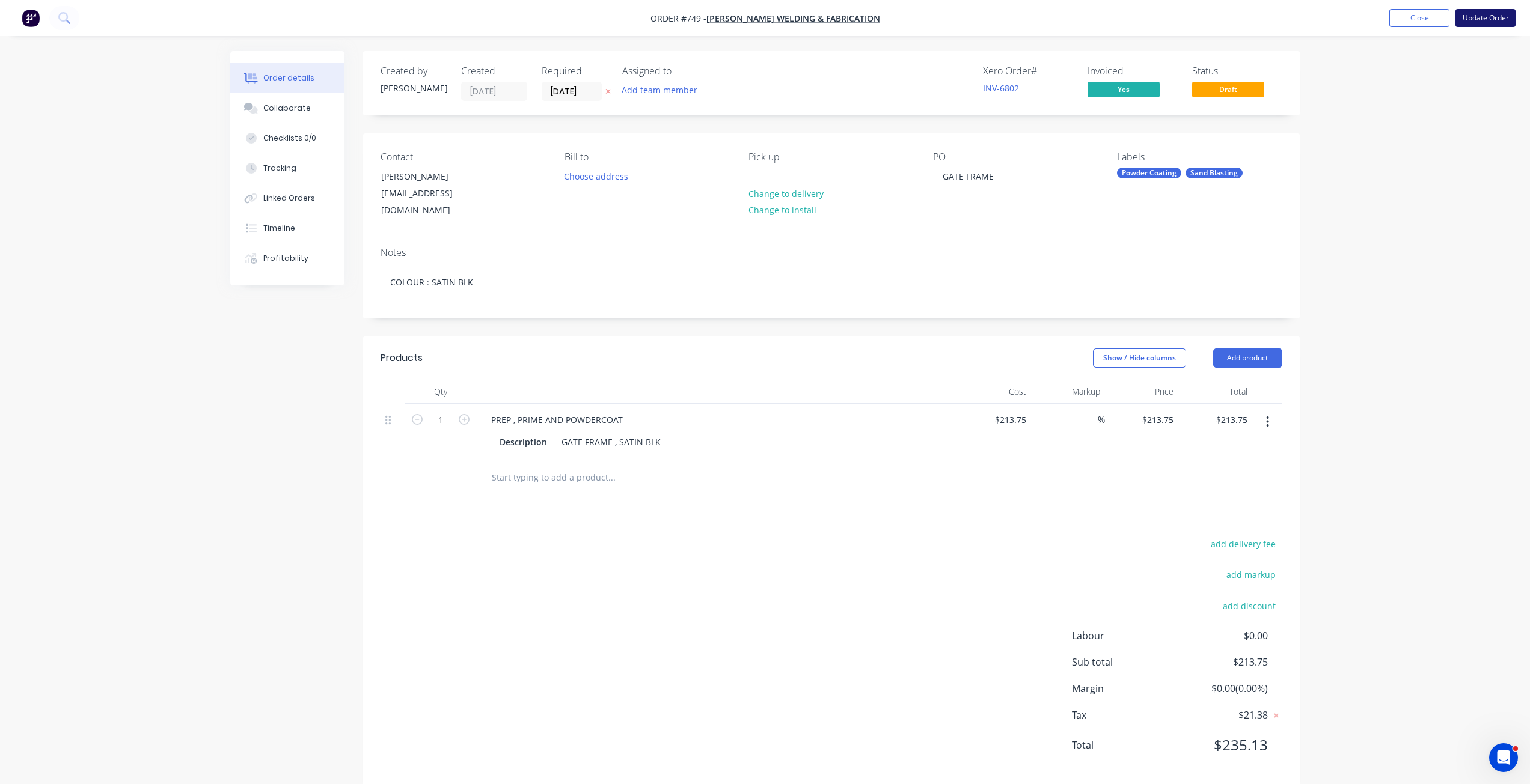
click at [1496, 17] on button "Update Order" at bounding box center [1486, 18] width 60 height 18
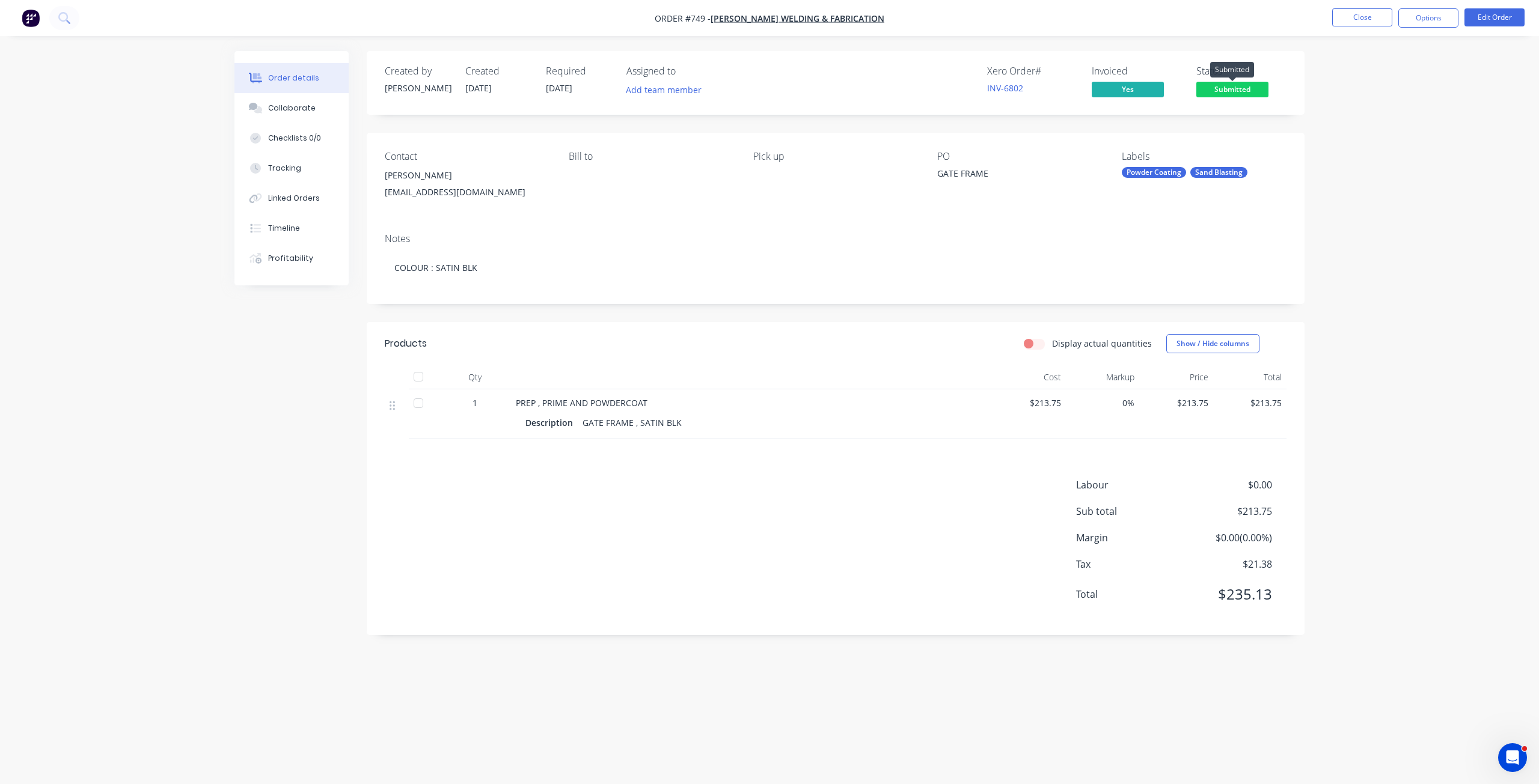
click at [1231, 90] on span "Submitted" at bounding box center [1233, 89] width 72 height 15
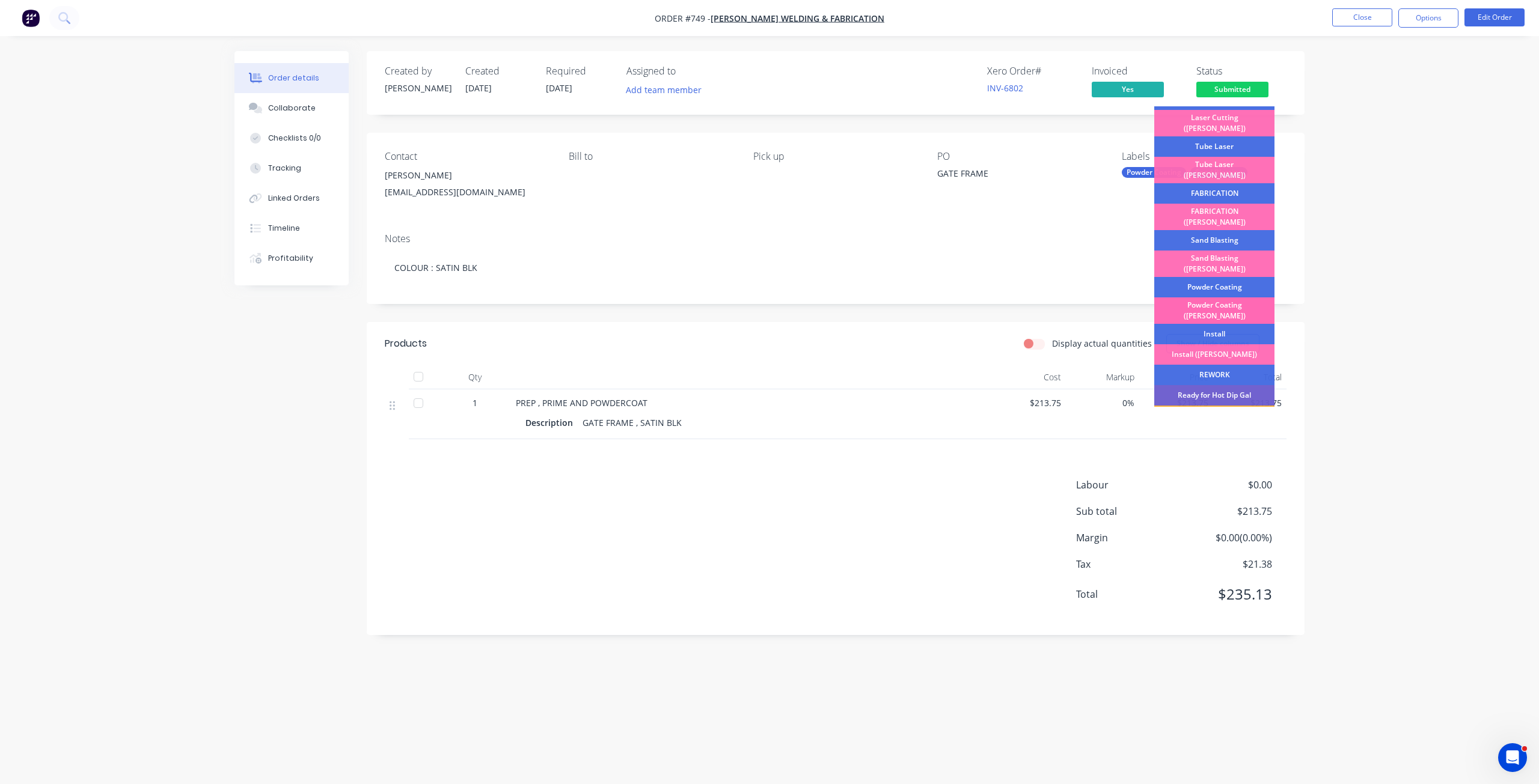
scroll to position [120, 0]
click at [1209, 229] on div "Sand Blasting" at bounding box center [1214, 239] width 121 height 20
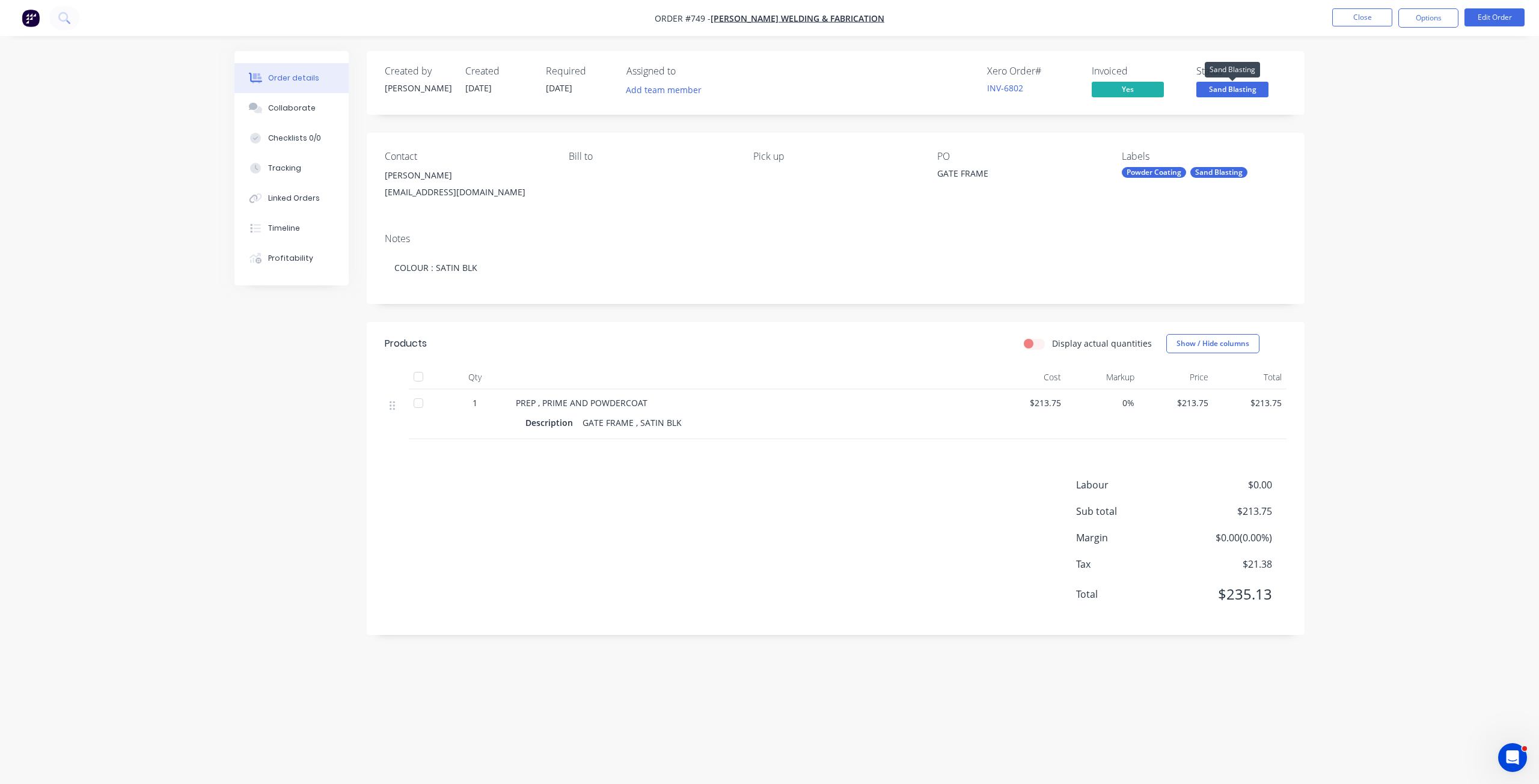
click at [1236, 82] on span "Sand Blasting" at bounding box center [1233, 89] width 72 height 15
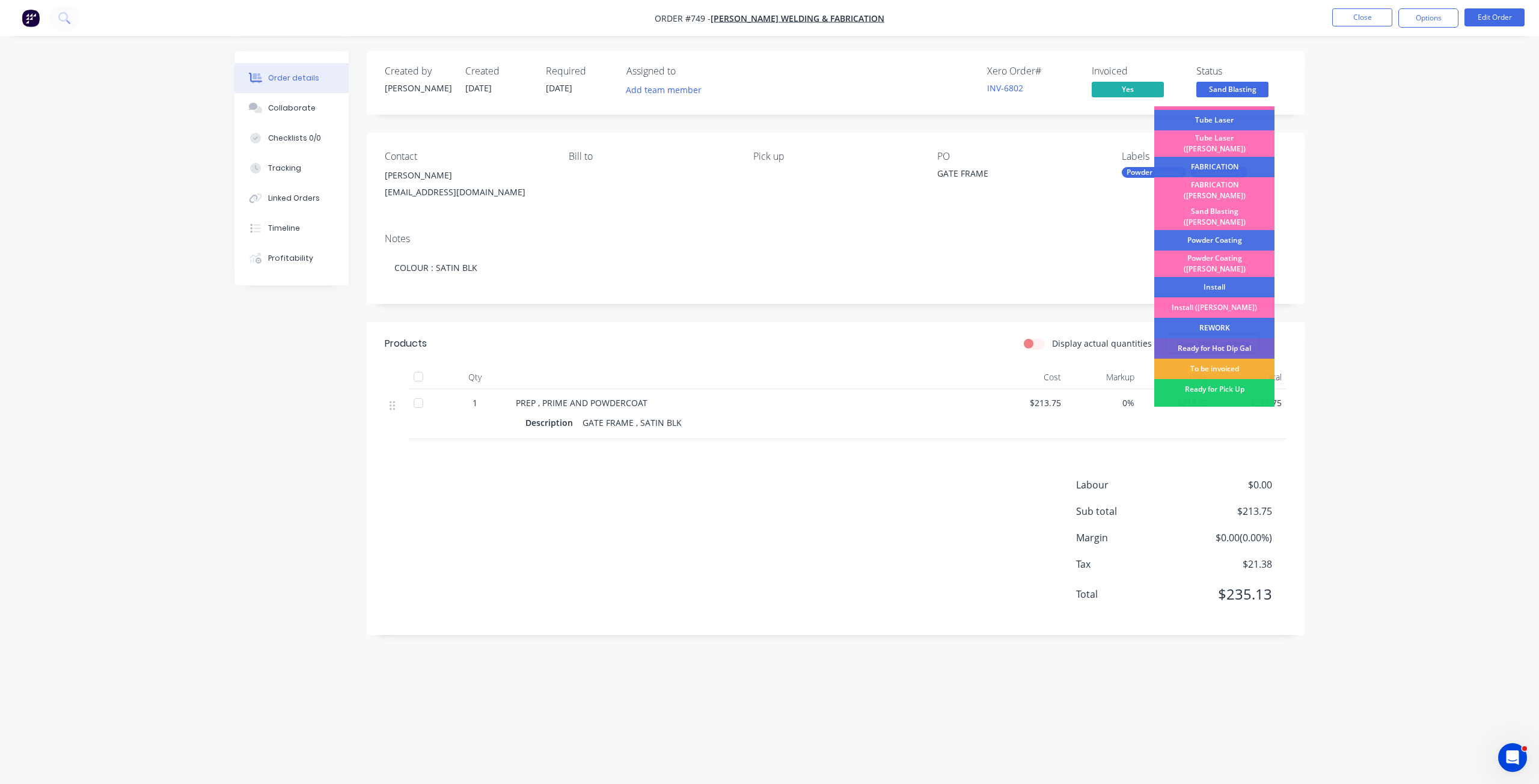
scroll to position [180, 0]
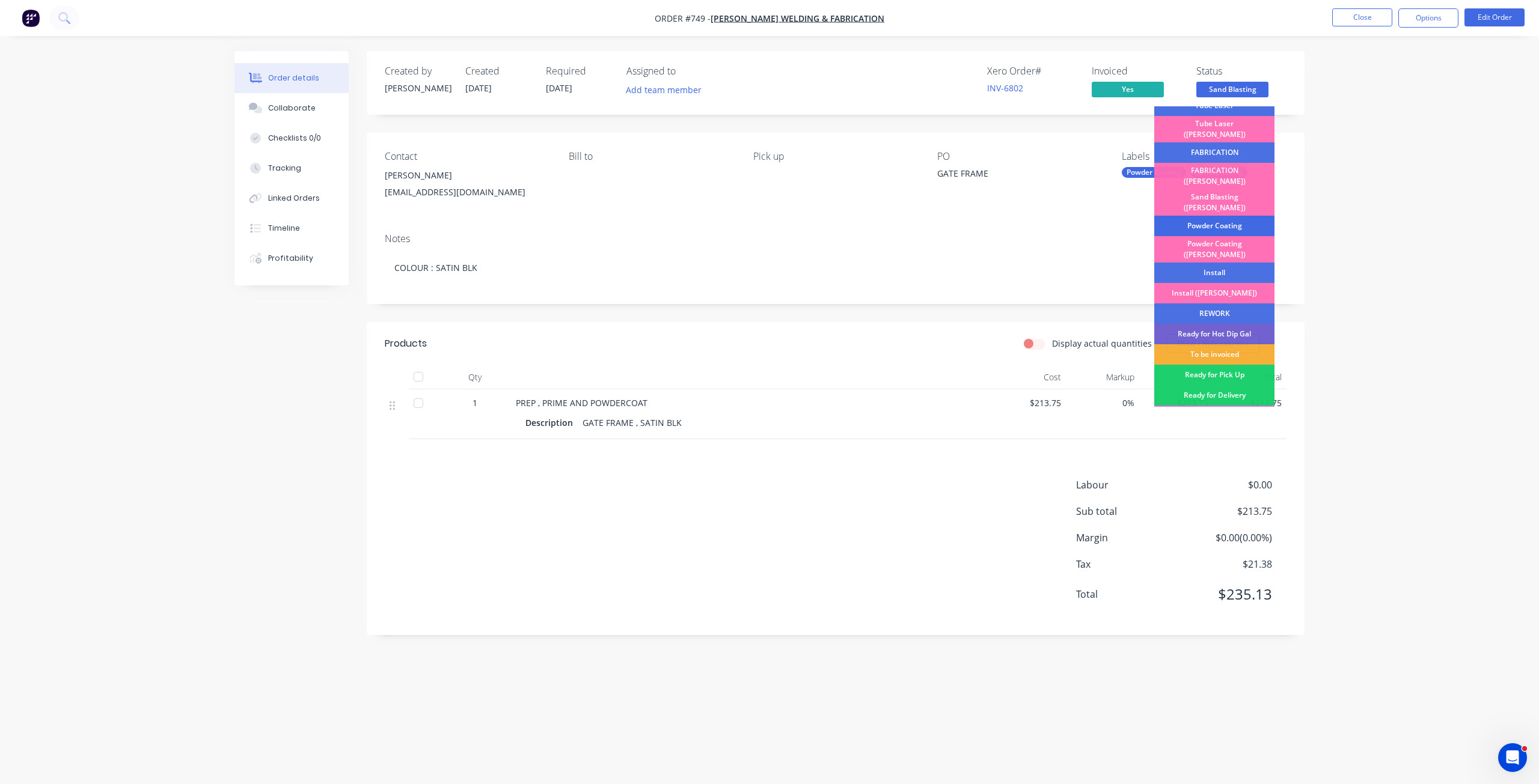
click at [1216, 216] on div "Powder Coating" at bounding box center [1214, 226] width 121 height 20
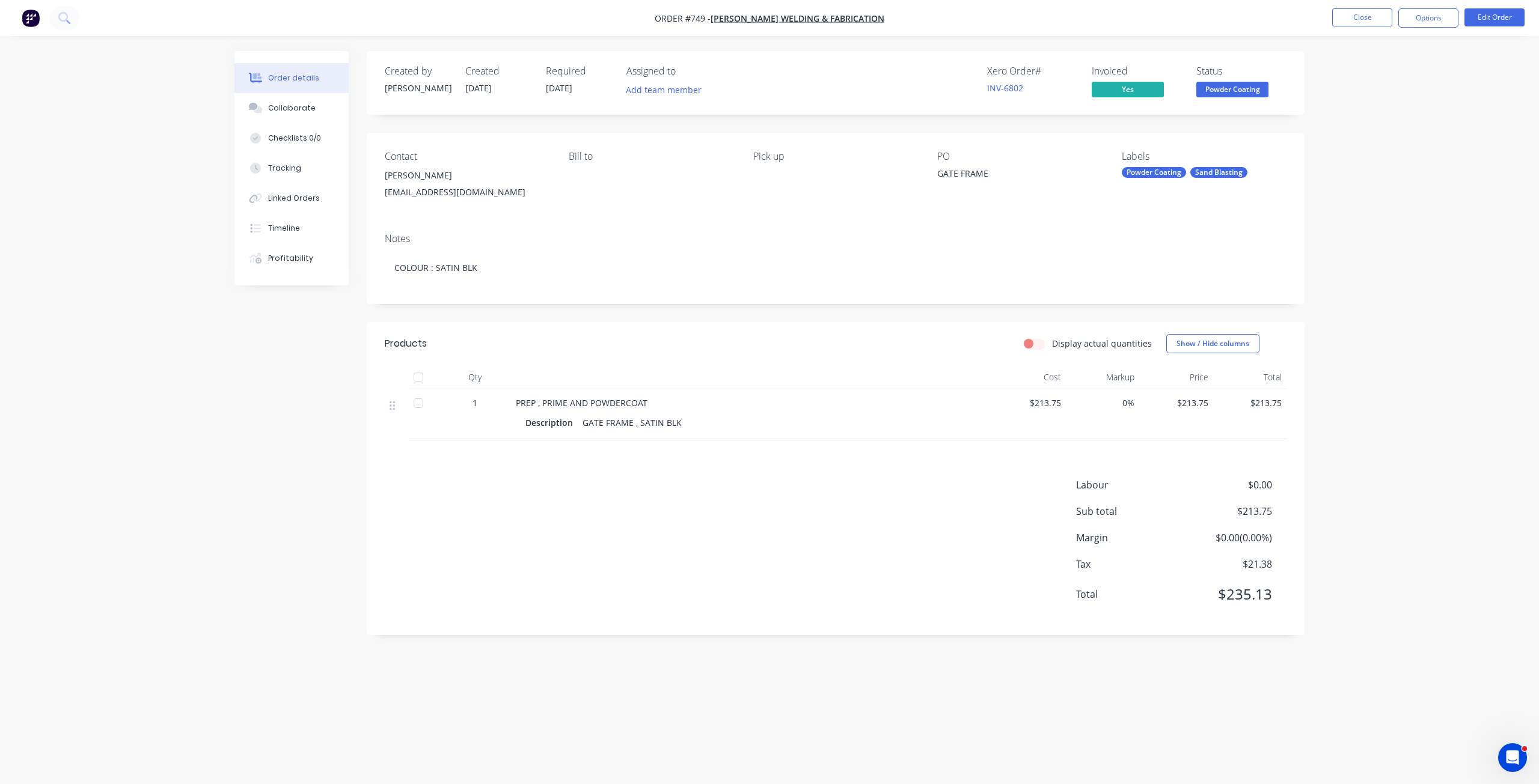
click at [1236, 92] on span "Powder Coating" at bounding box center [1233, 89] width 72 height 15
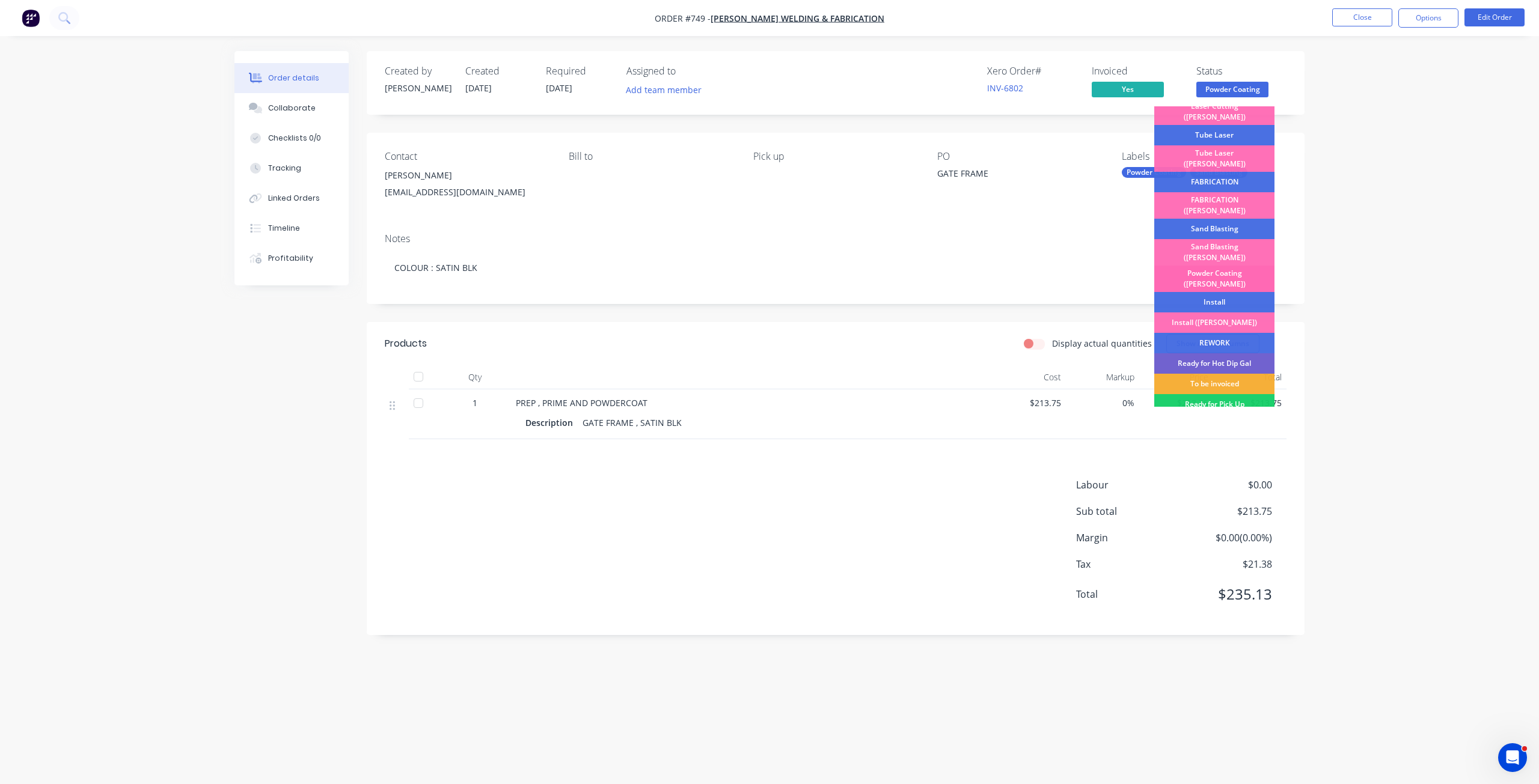
scroll to position [210, 0]
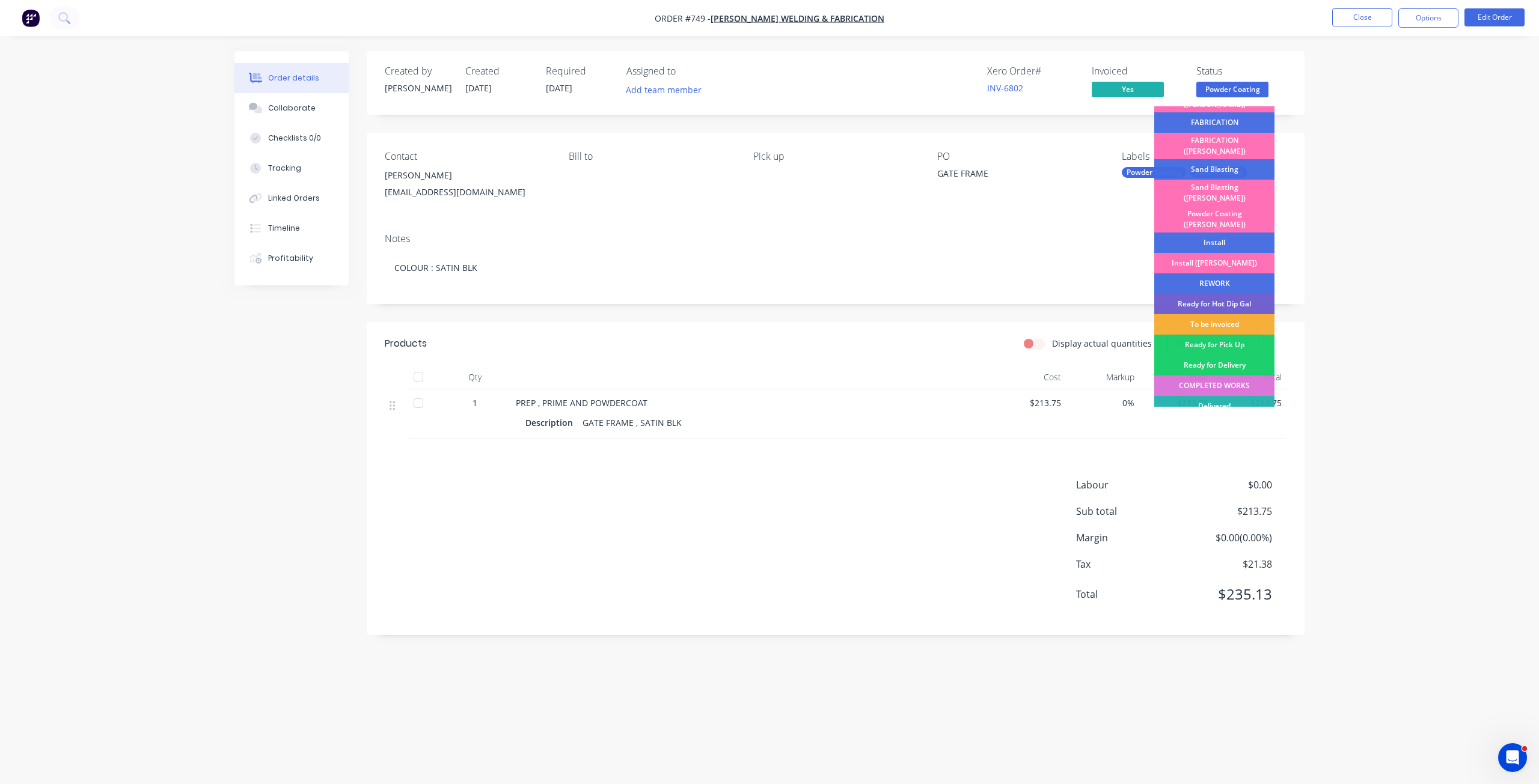
drag, startPoint x: 1232, startPoint y: 297, endPoint x: 1231, endPoint y: 286, distance: 11.0
click at [1232, 314] on div "To be invoiced" at bounding box center [1214, 325] width 121 height 20
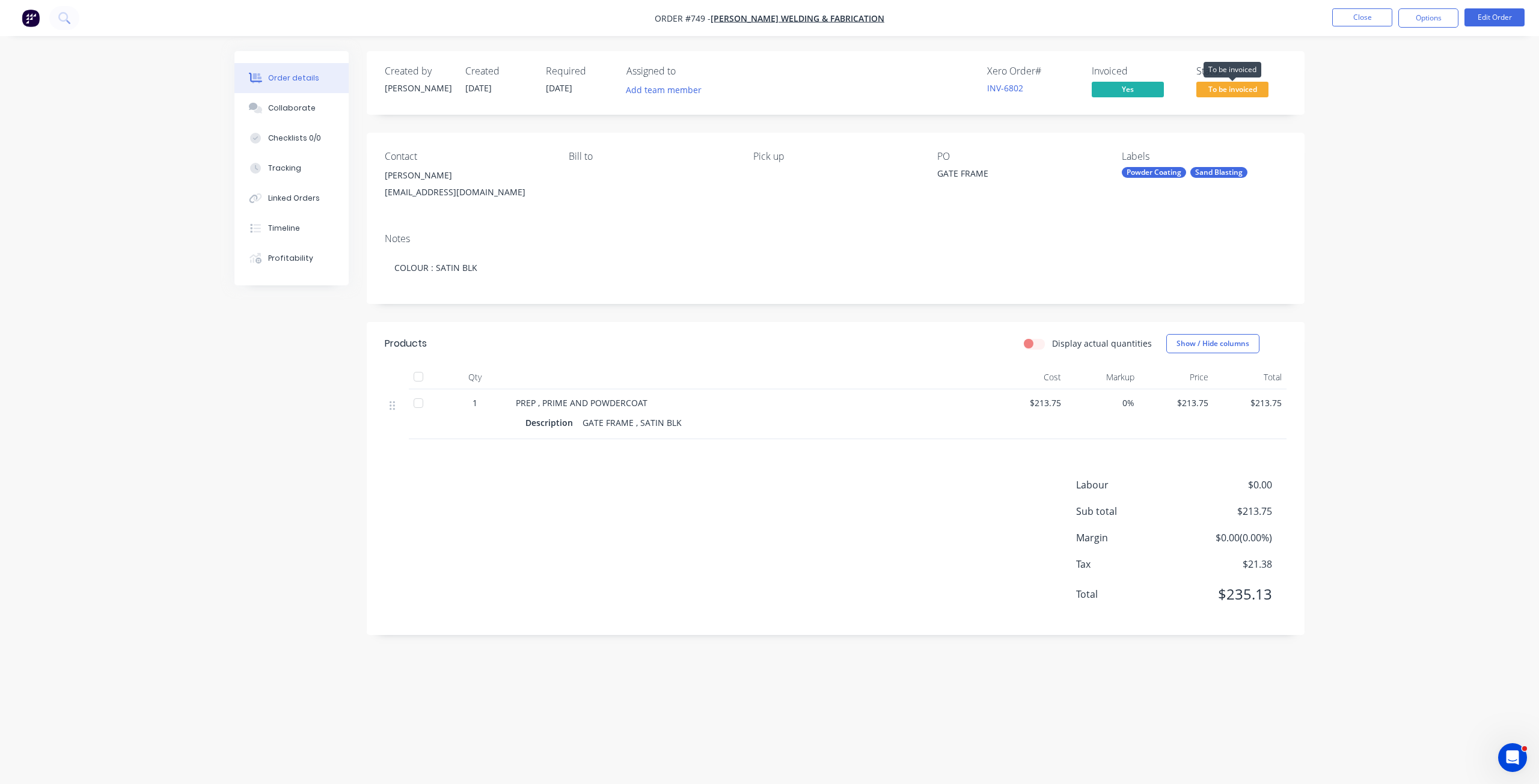
click at [1231, 90] on span "To be invoiced" at bounding box center [1233, 89] width 72 height 15
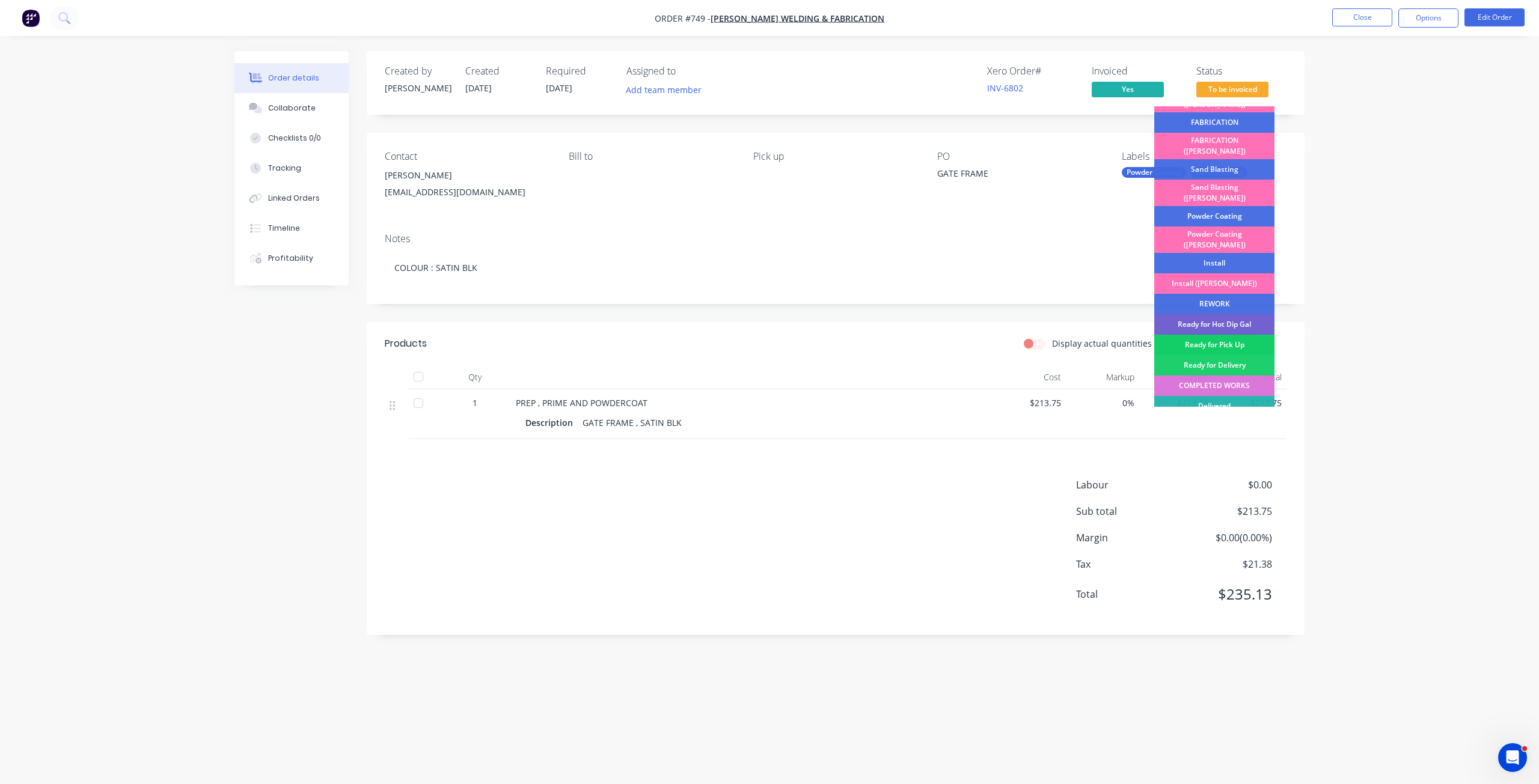
click at [1219, 335] on div "Ready for Pick Up" at bounding box center [1214, 345] width 121 height 20
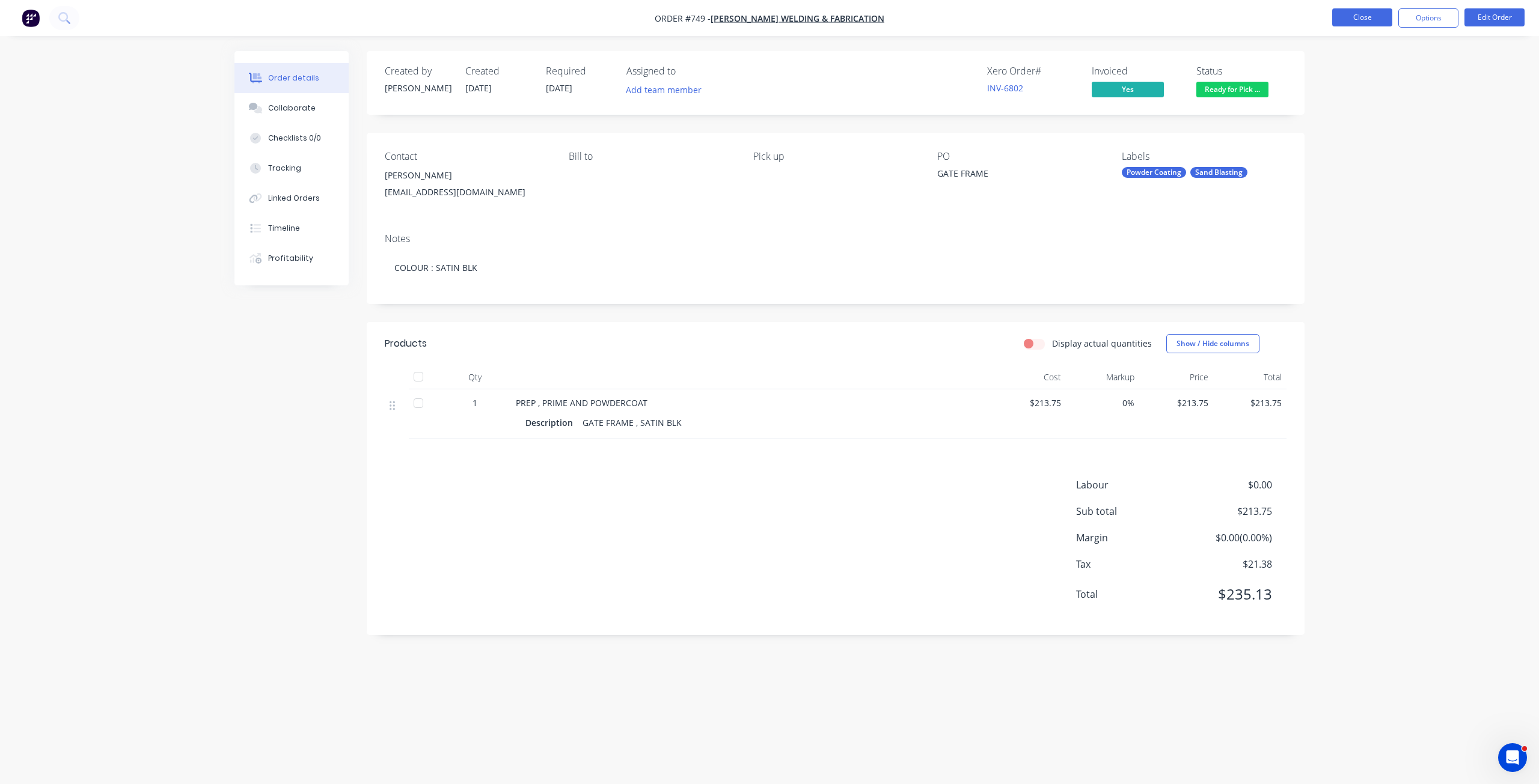
click at [1356, 19] on button "Close" at bounding box center [1363, 17] width 60 height 18
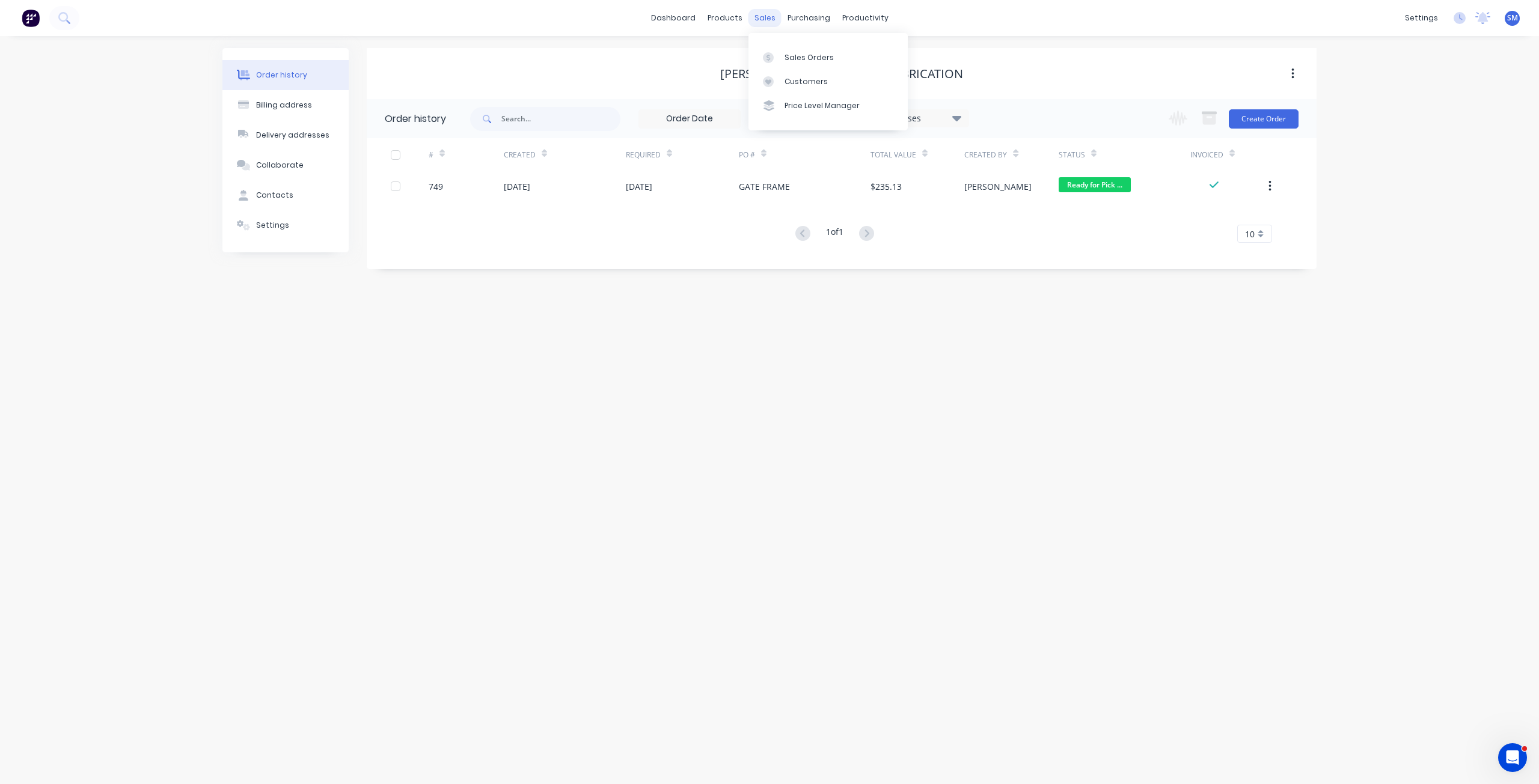
click at [759, 16] on div "sales" at bounding box center [765, 18] width 33 height 18
click at [797, 57] on div "Sales Orders" at bounding box center [809, 58] width 49 height 11
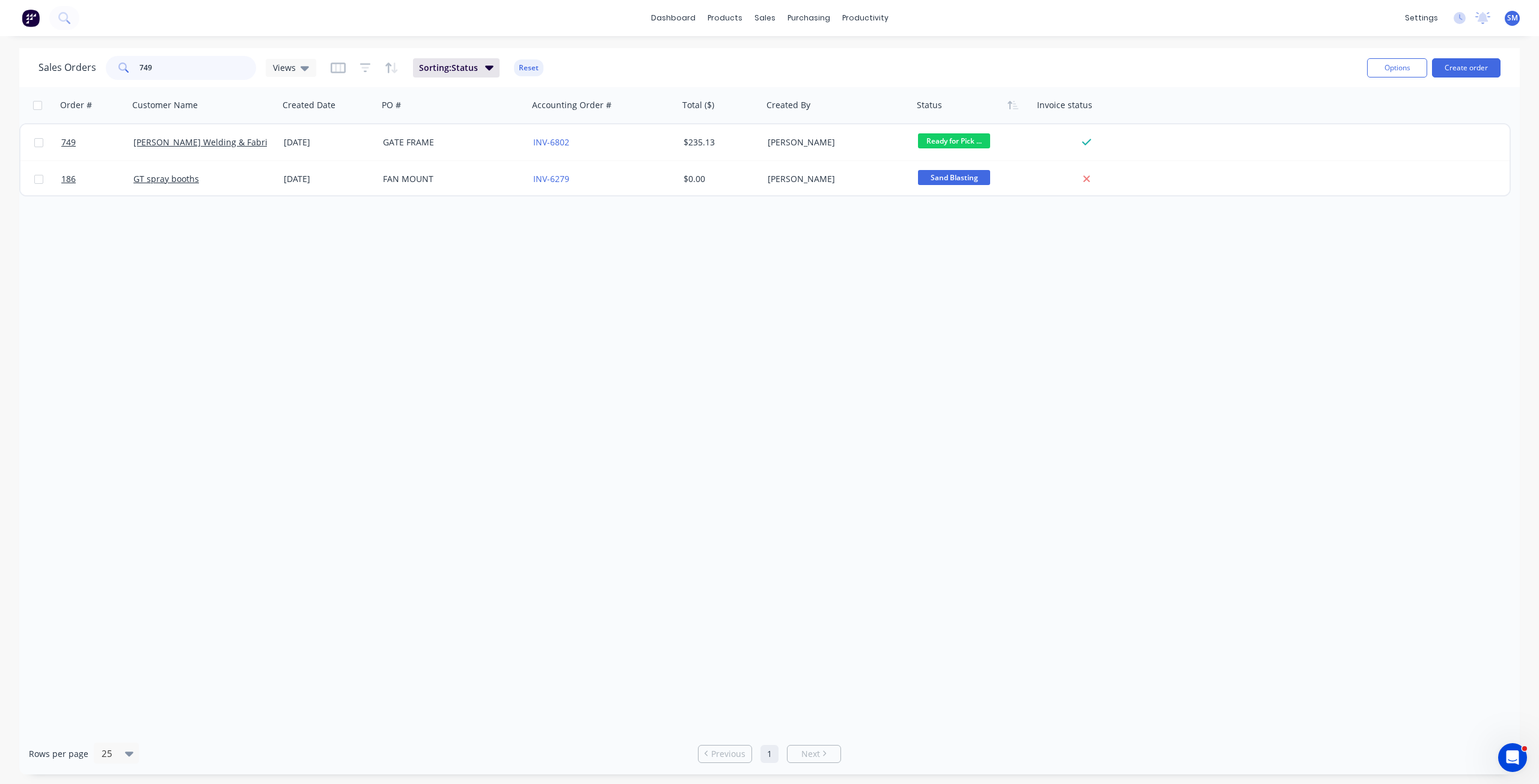
drag, startPoint x: 163, startPoint y: 70, endPoint x: 118, endPoint y: 70, distance: 45.0
click at [118, 70] on div "749" at bounding box center [180, 67] width 150 height 24
type input "736"
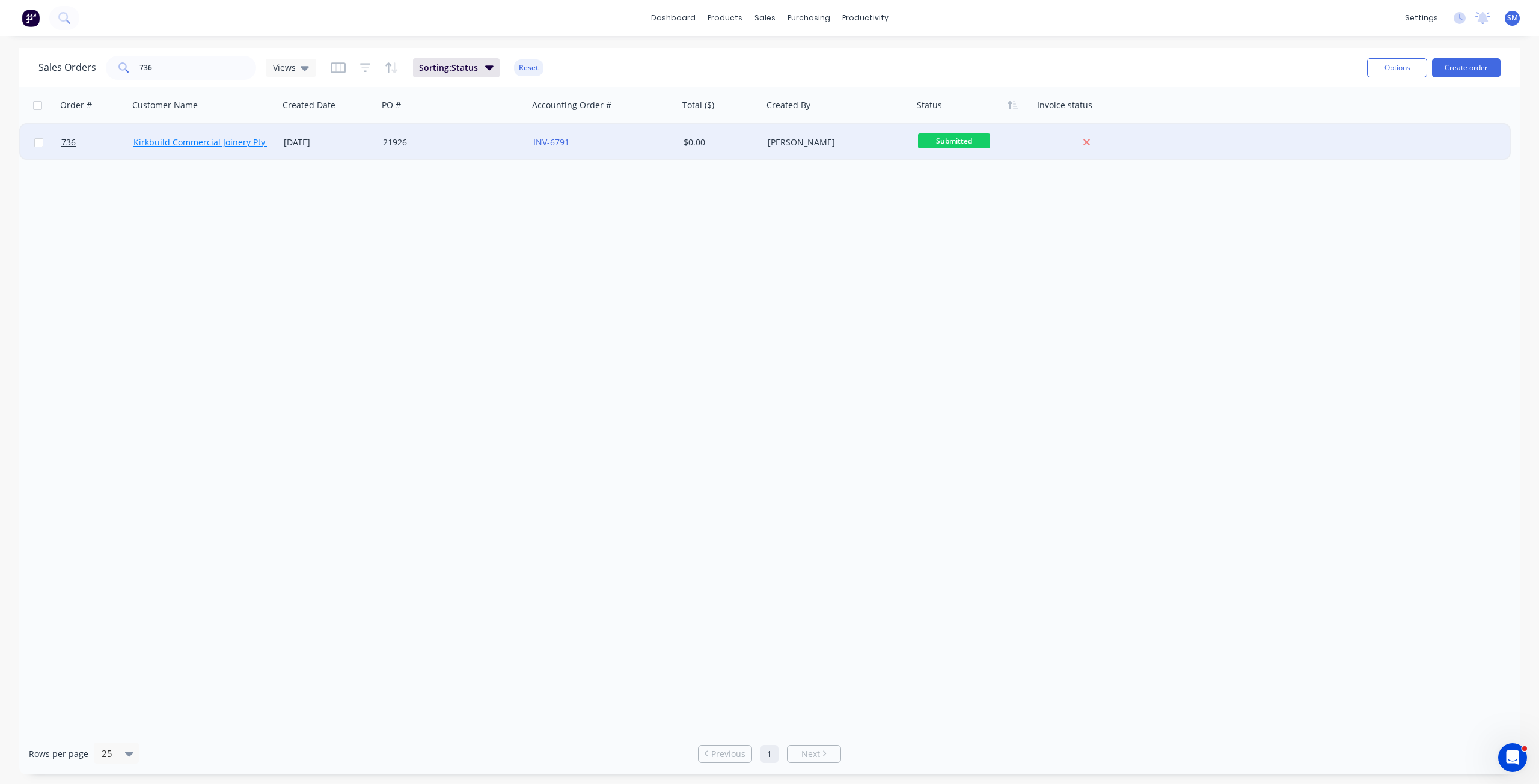
click at [236, 142] on link "Kirkbuild Commercial Joinery Pty Ltd" at bounding box center [206, 142] width 146 height 12
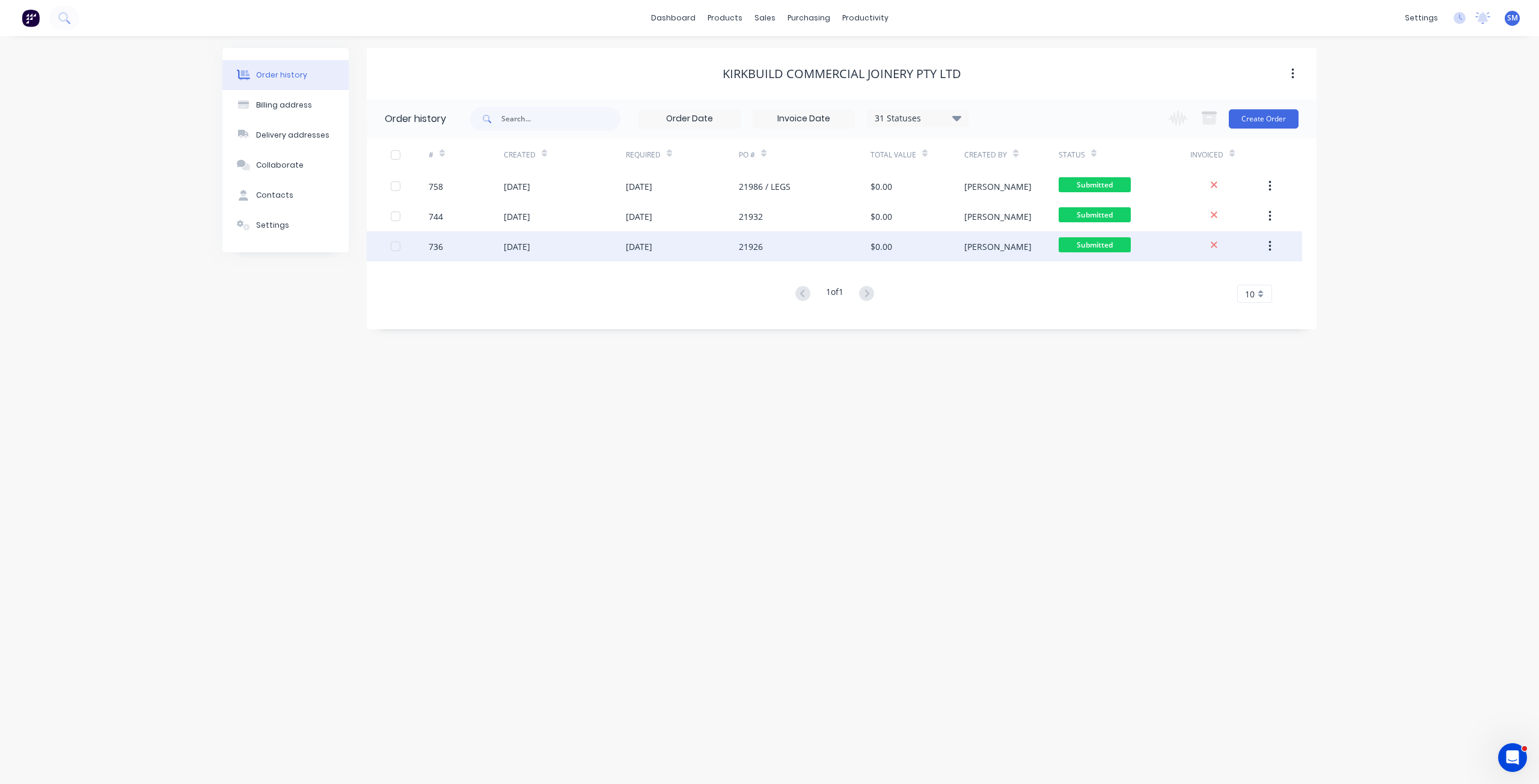
click at [522, 248] on div "[DATE]" at bounding box center [517, 246] width 27 height 13
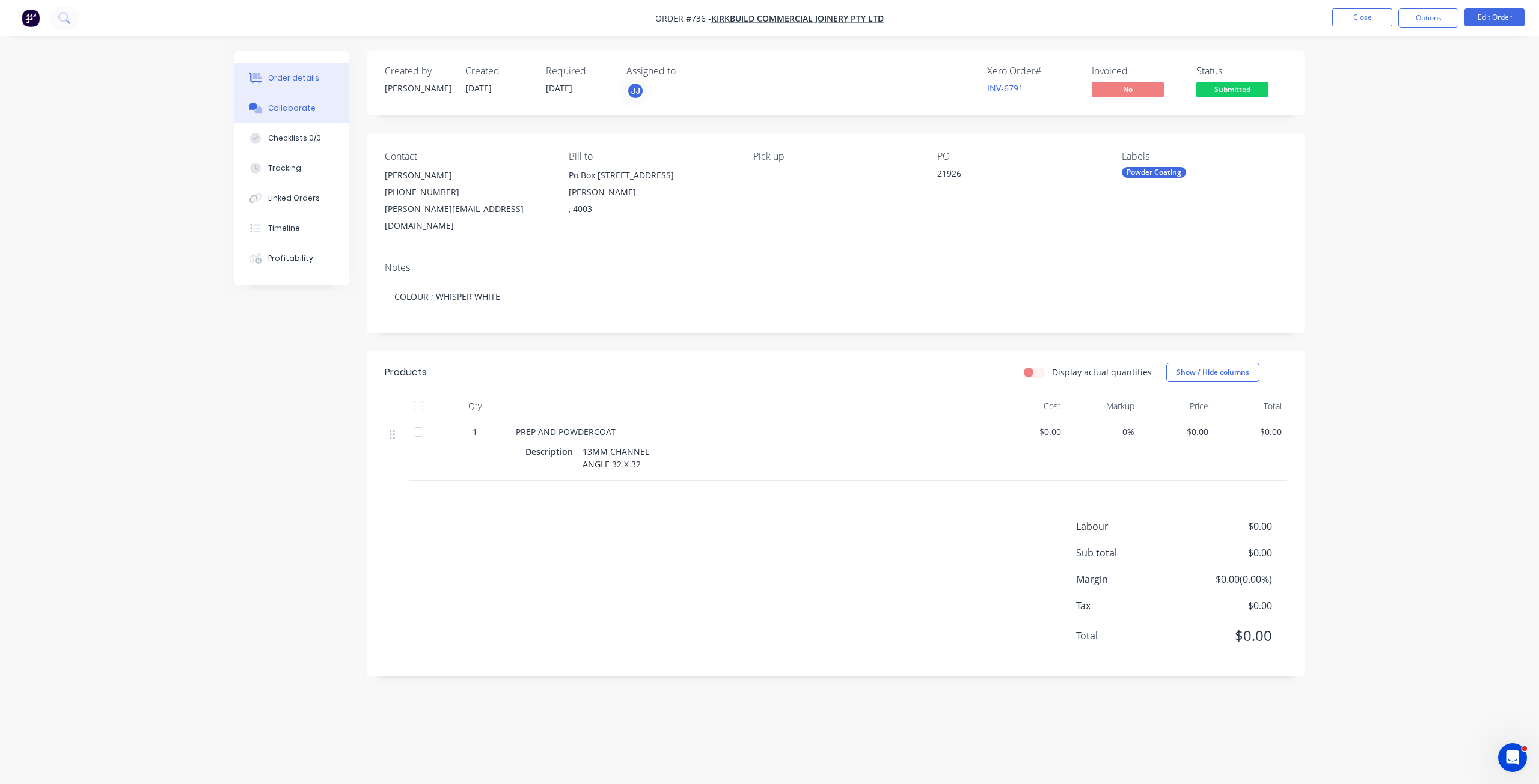
click at [295, 114] on button "Collaborate" at bounding box center [291, 108] width 114 height 30
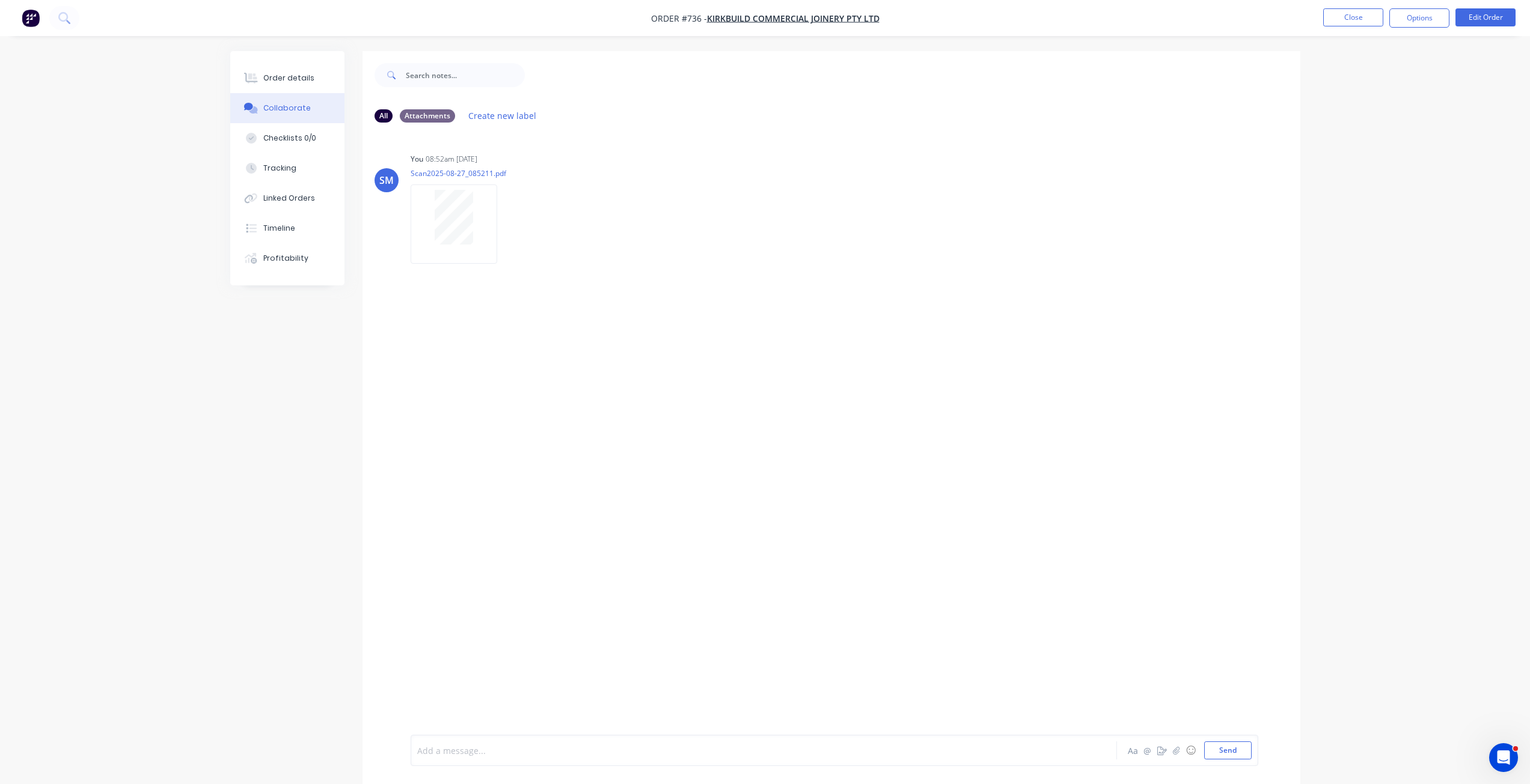
click at [484, 747] on div at bounding box center [731, 751] width 625 height 13
click at [1230, 751] on button "Send" at bounding box center [1228, 751] width 48 height 18
drag, startPoint x: 287, startPoint y: 78, endPoint x: 293, endPoint y: 80, distance: 6.3
click at [287, 78] on div "Order details" at bounding box center [289, 78] width 51 height 11
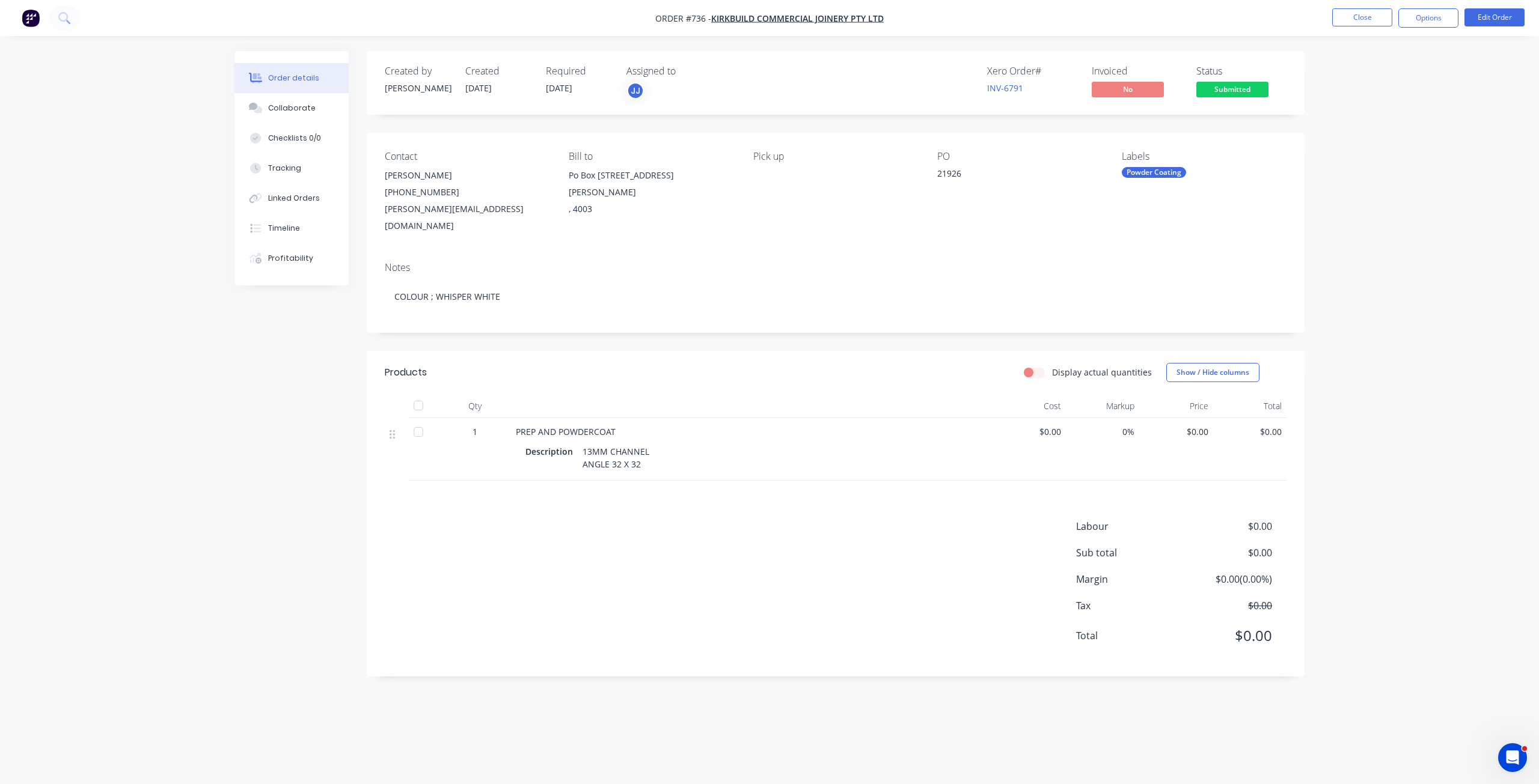
click at [650, 448] on div "13MM CHANNEL ANGLE 32 X 32" at bounding box center [618, 458] width 79 height 30
click at [641, 449] on div "13MM CHANNEL ANGLE 32 X 32" at bounding box center [618, 458] width 79 height 30
click at [1486, 16] on button "Edit Order" at bounding box center [1495, 17] width 60 height 18
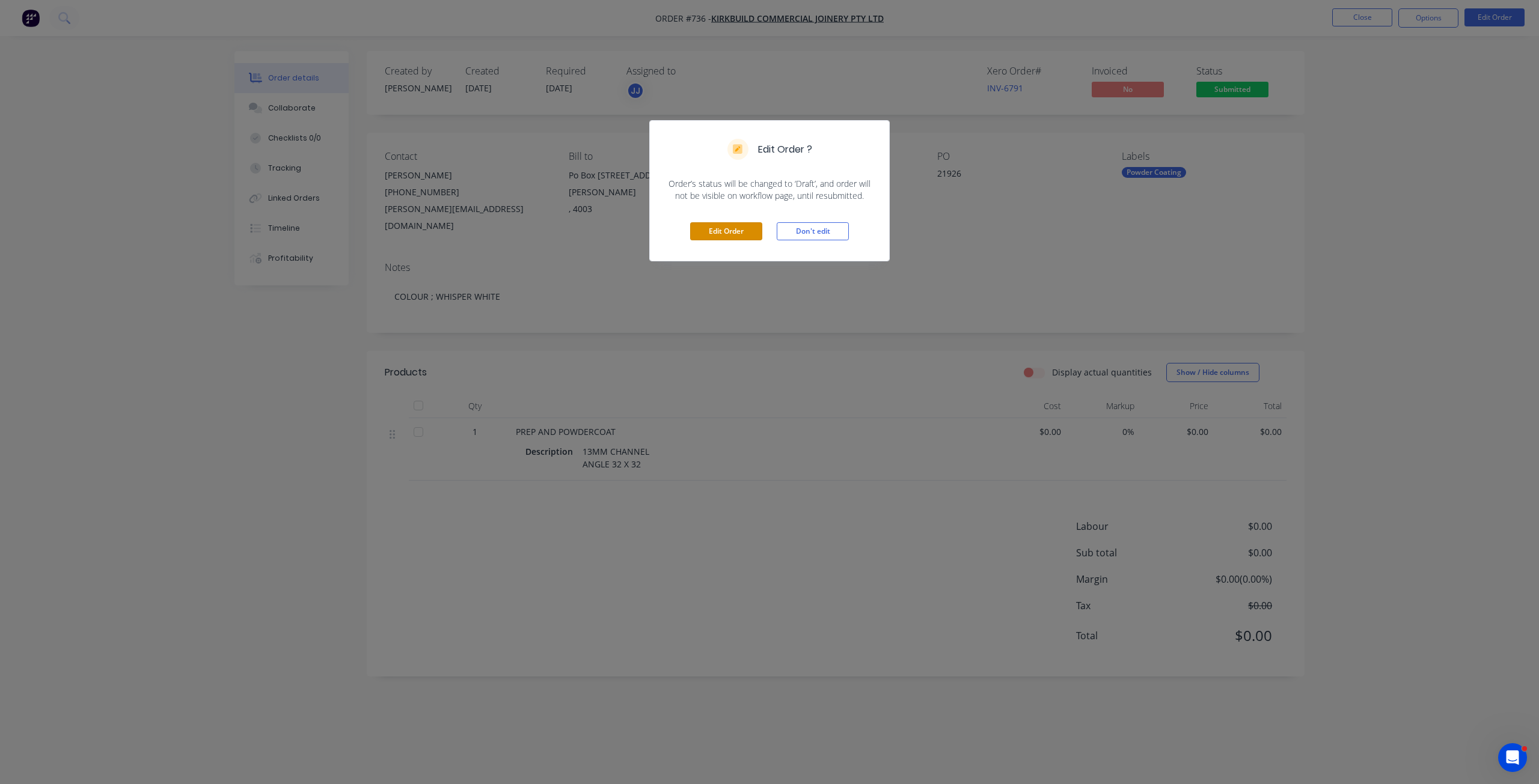
drag, startPoint x: 742, startPoint y: 231, endPoint x: 716, endPoint y: 261, distance: 39.7
click at [742, 231] on button "Edit Order" at bounding box center [727, 231] width 72 height 18
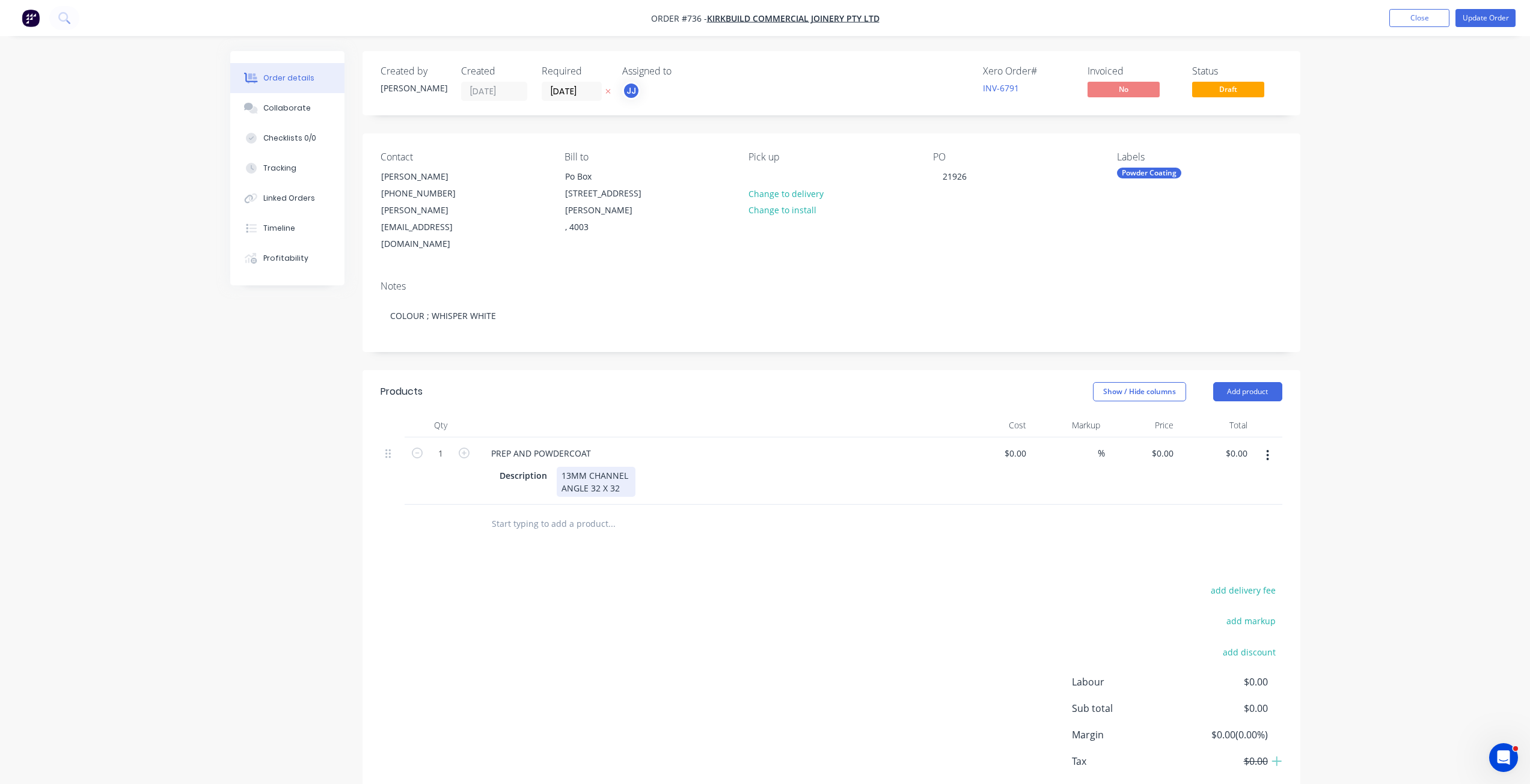
click at [623, 467] on div "13MM CHANNEL ANGLE 32 X 32" at bounding box center [596, 482] width 79 height 30
click at [1017, 444] on input "0" at bounding box center [1017, 453] width 28 height 18
type input "$1,677.84"
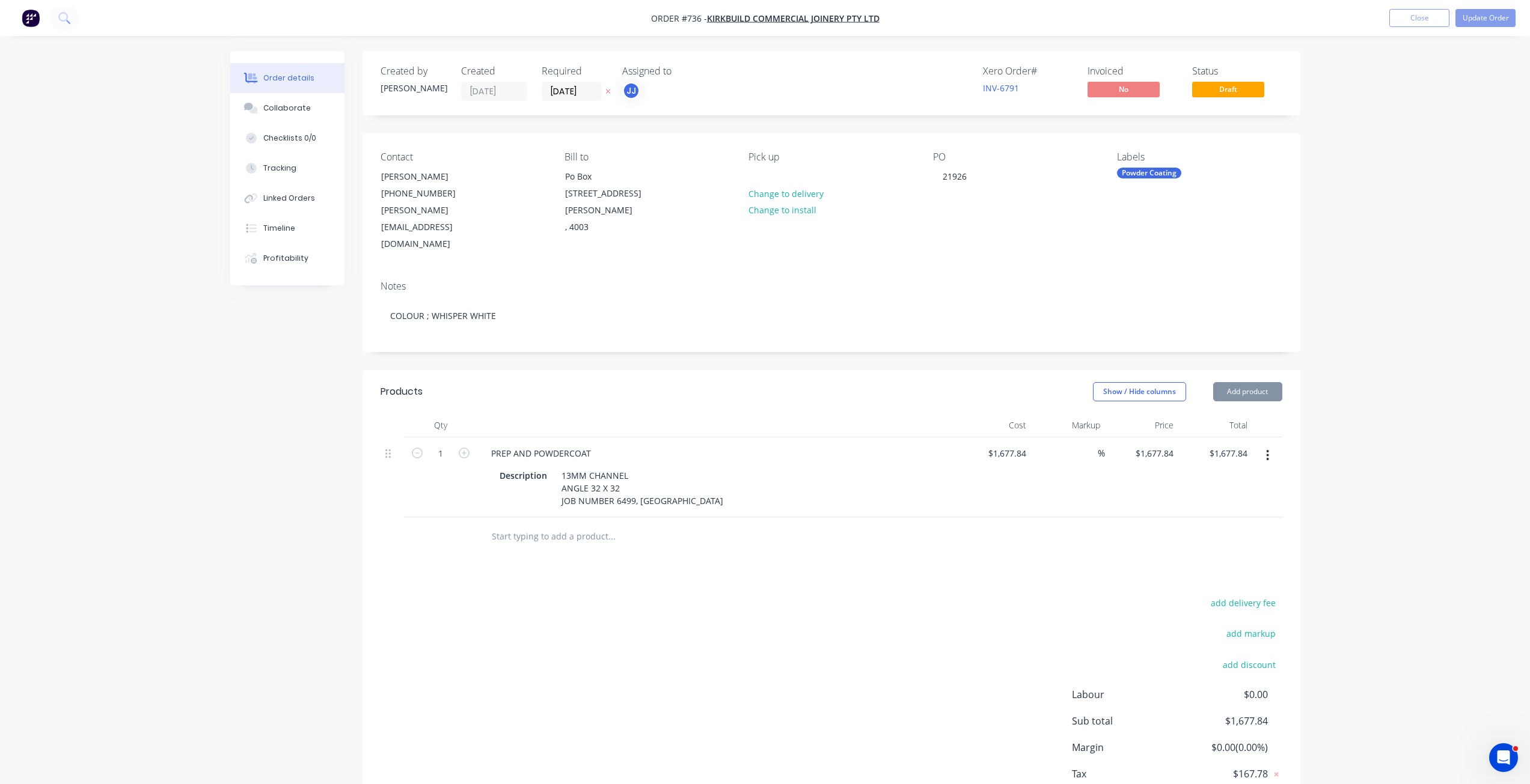
click at [1045, 457] on div "%" at bounding box center [1068, 477] width 74 height 80
click at [705, 472] on div "Description 13MM CHANNEL ANGLE 32 X 32 JOB NUMBER 6499, [STREET_ADDRESS]" at bounding box center [715, 488] width 440 height 43
click at [1497, 14] on button "Update Order" at bounding box center [1486, 18] width 60 height 18
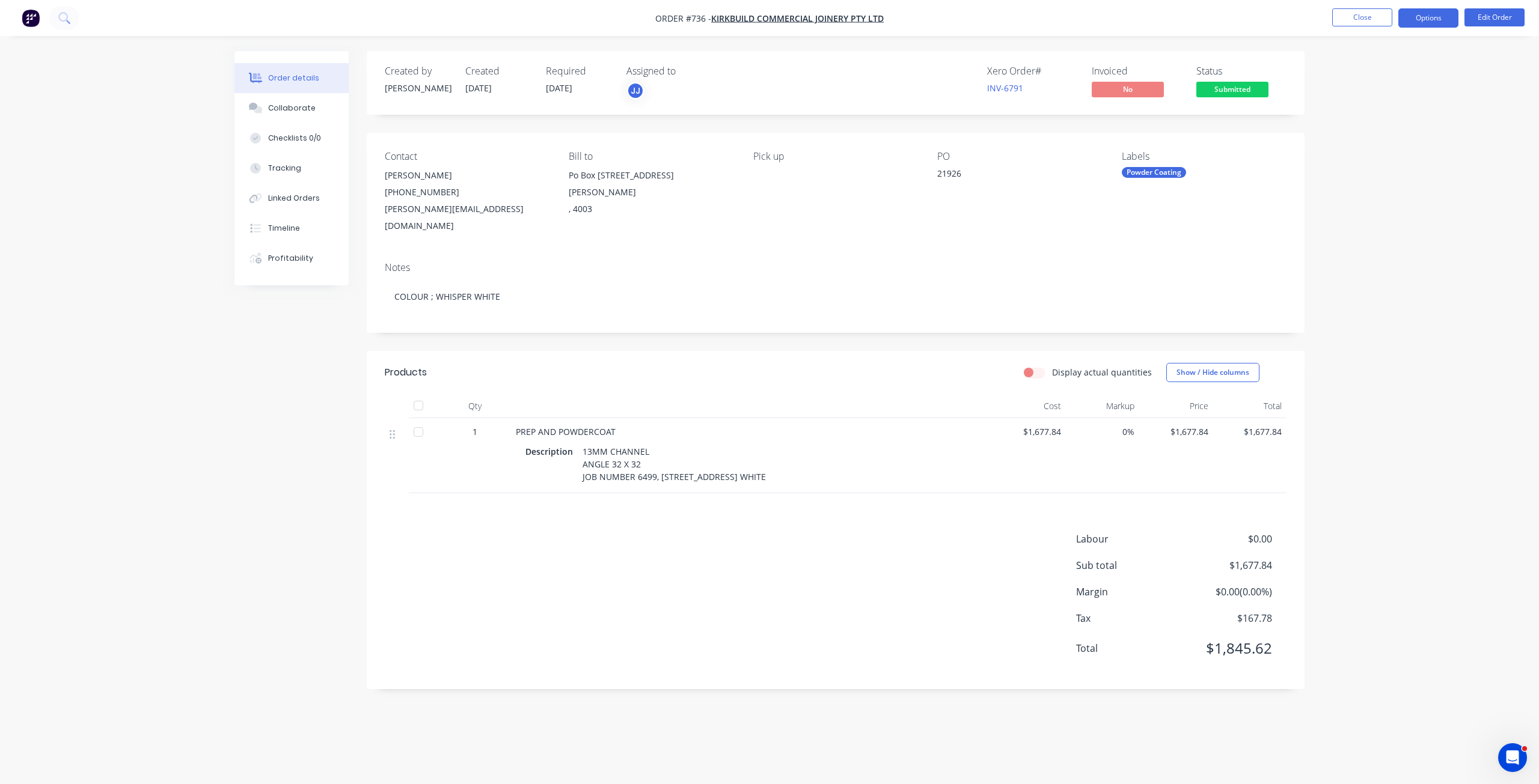
click at [1438, 18] on button "Options" at bounding box center [1429, 18] width 60 height 19
click at [1219, 86] on span "Submitted" at bounding box center [1233, 89] width 72 height 15
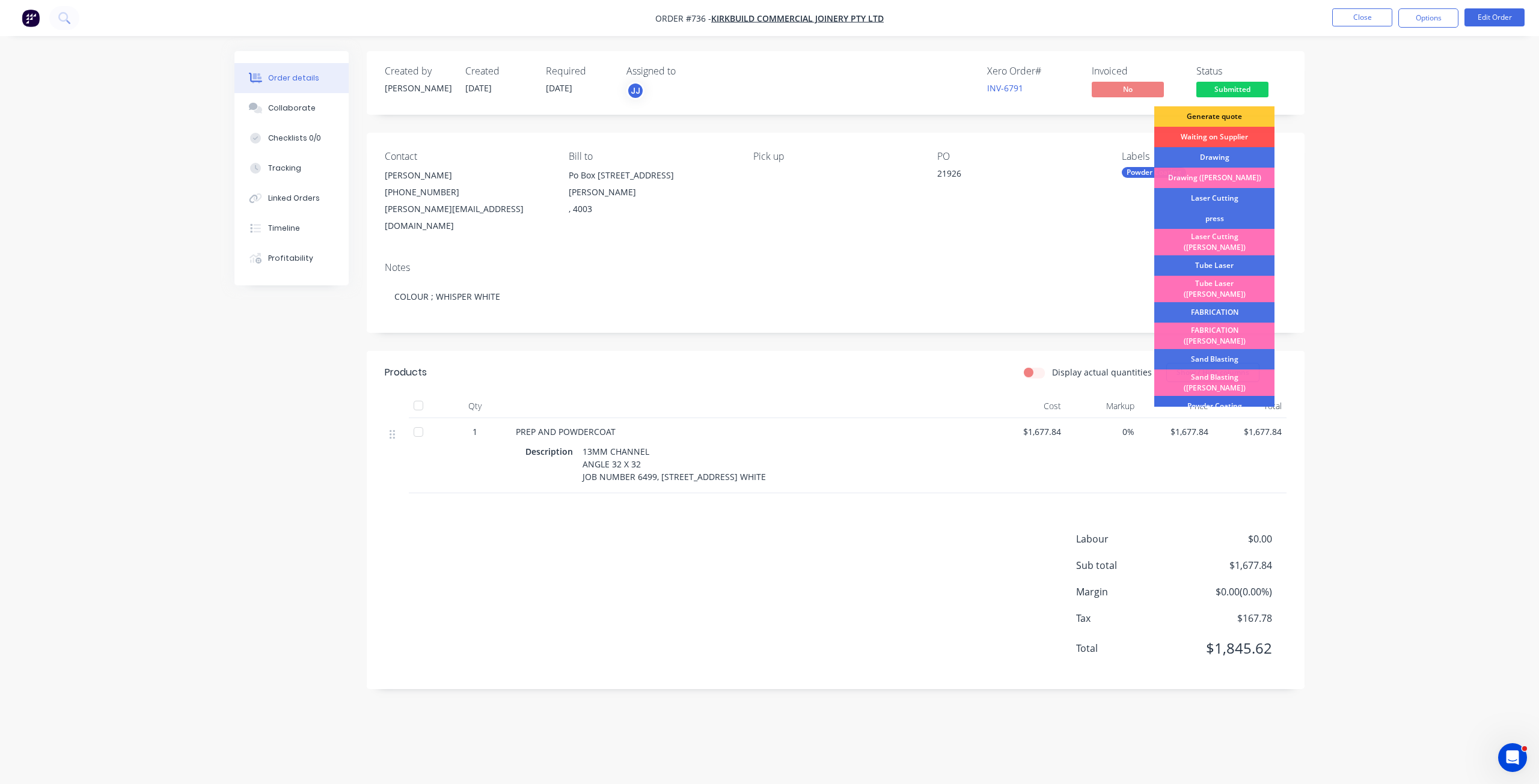
click at [1207, 396] on div "Powder Coating" at bounding box center [1214, 406] width 121 height 20
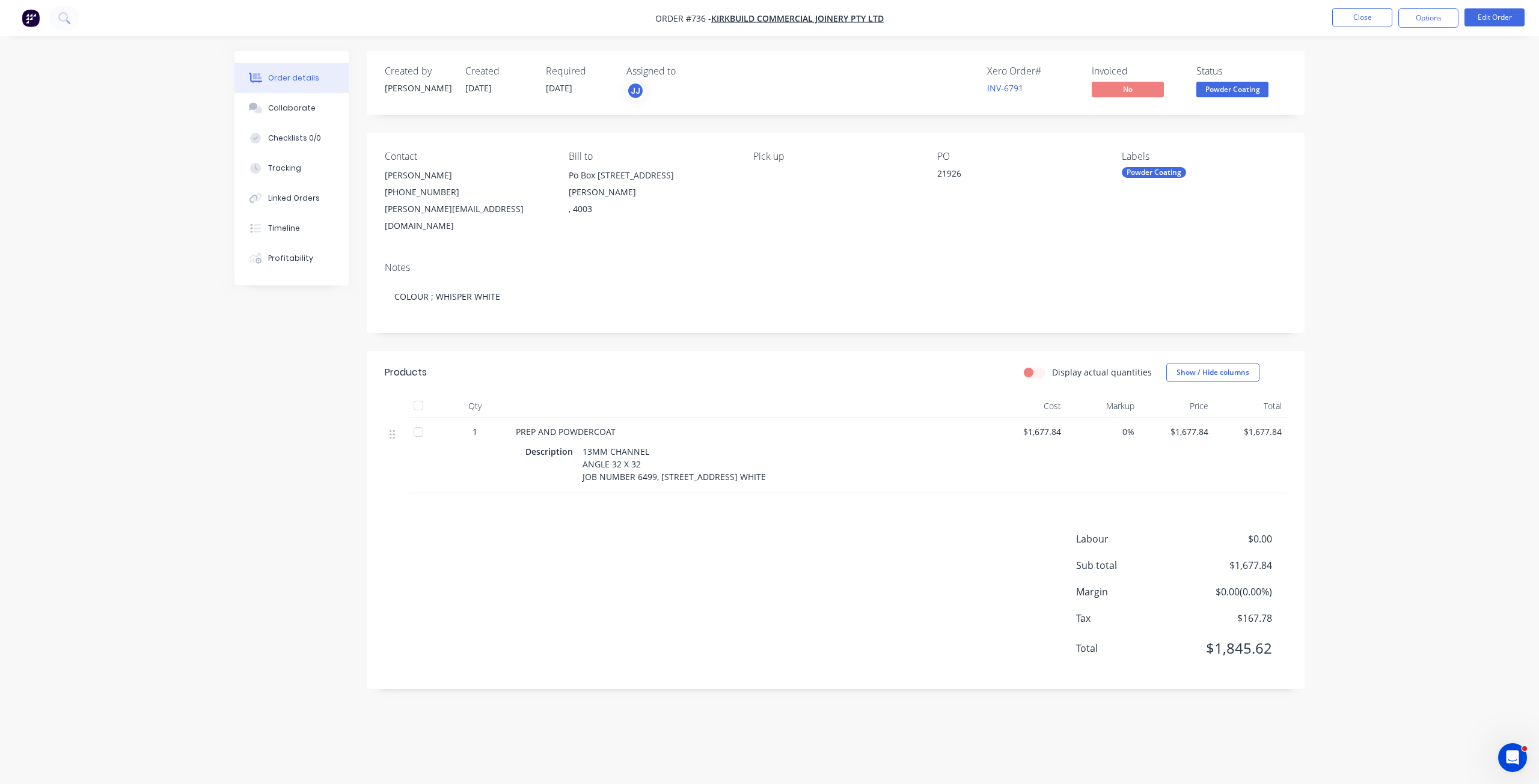
click at [1226, 91] on span "Powder Coating" at bounding box center [1233, 89] width 72 height 15
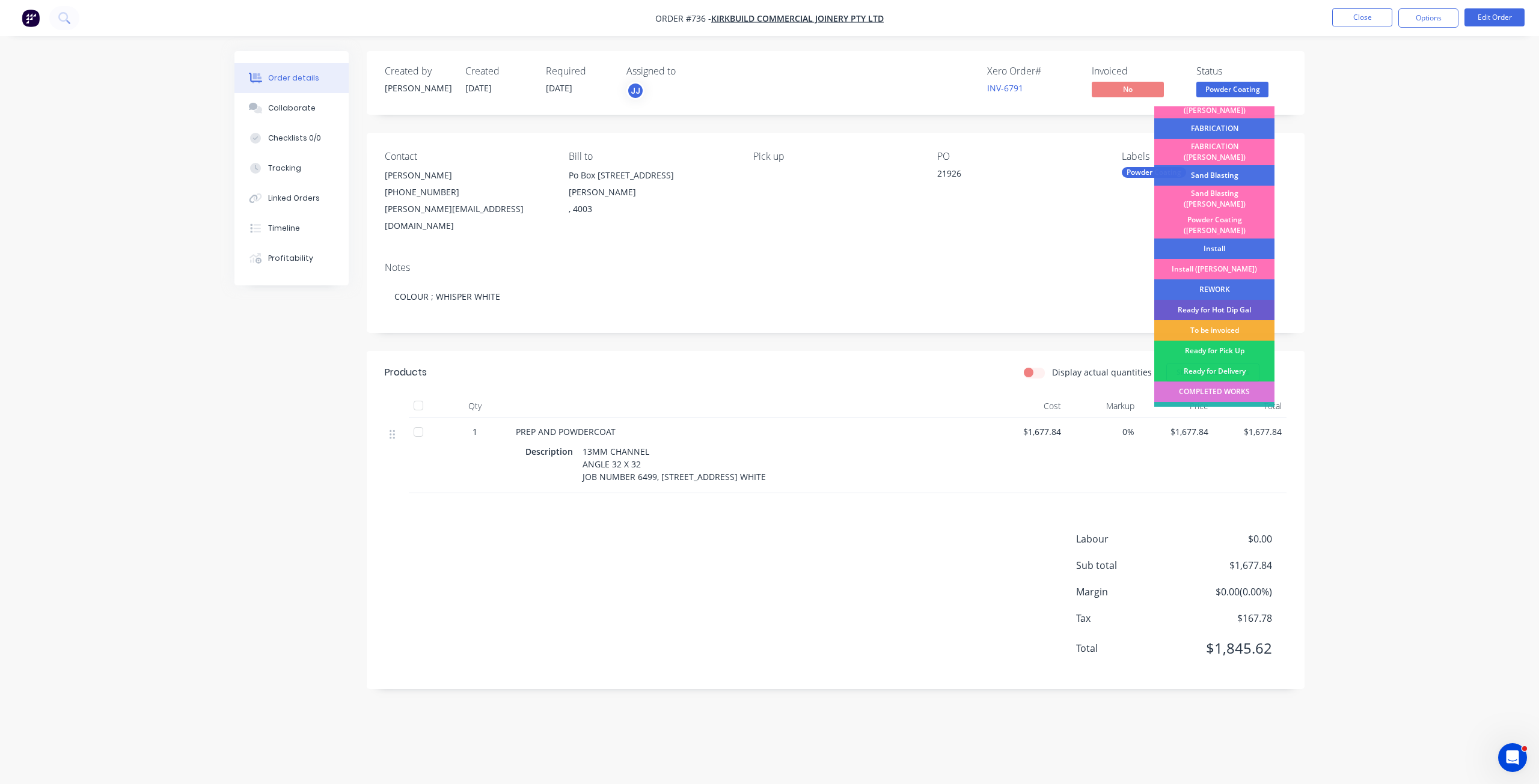
scroll to position [210, 0]
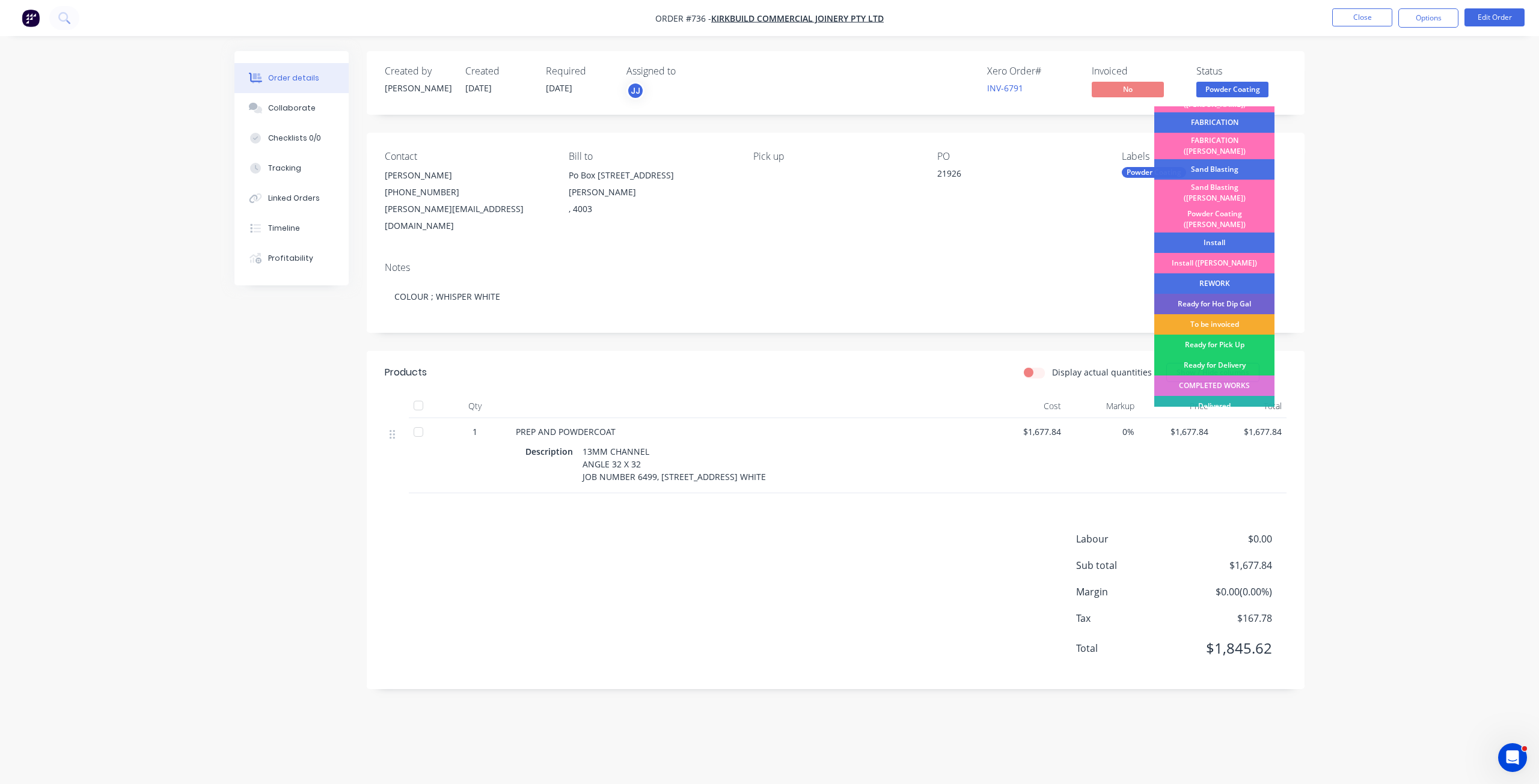
click at [1213, 314] on div "To be invoiced" at bounding box center [1214, 325] width 121 height 20
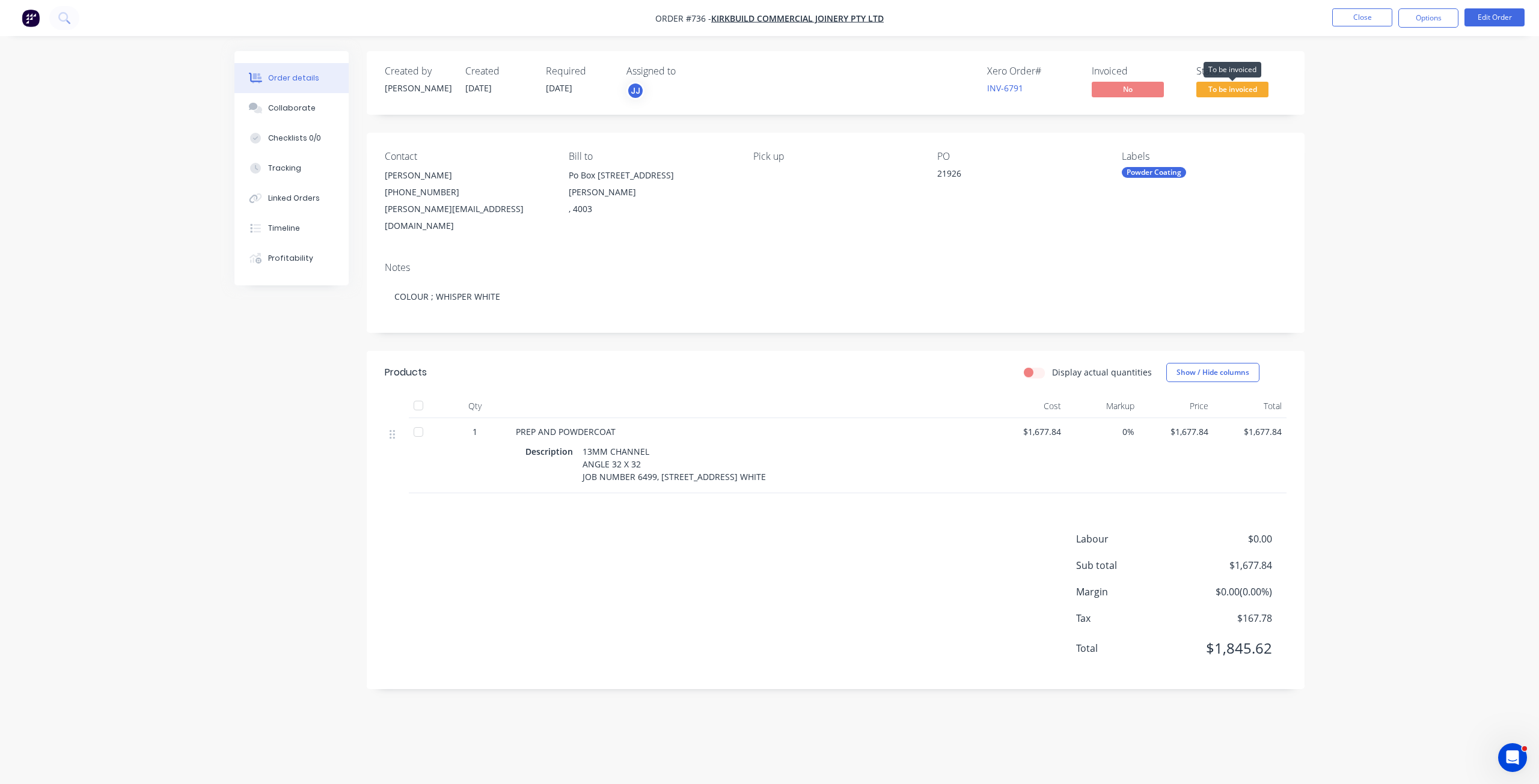
drag, startPoint x: 1228, startPoint y: 85, endPoint x: 1228, endPoint y: 104, distance: 19.0
click at [1228, 85] on span "To be invoiced" at bounding box center [1233, 89] width 72 height 15
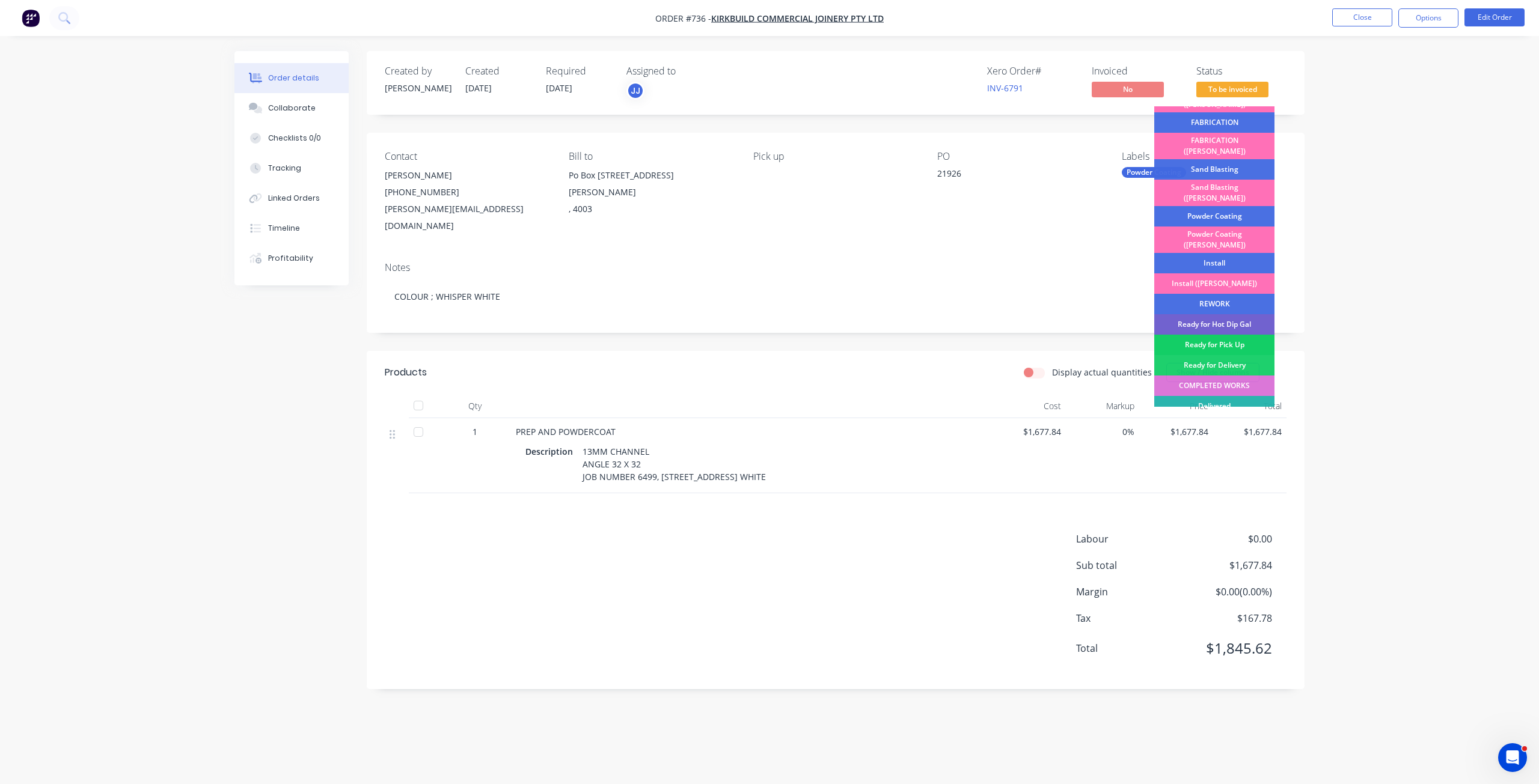
click at [1216, 335] on div "Ready for Pick Up" at bounding box center [1214, 345] width 121 height 20
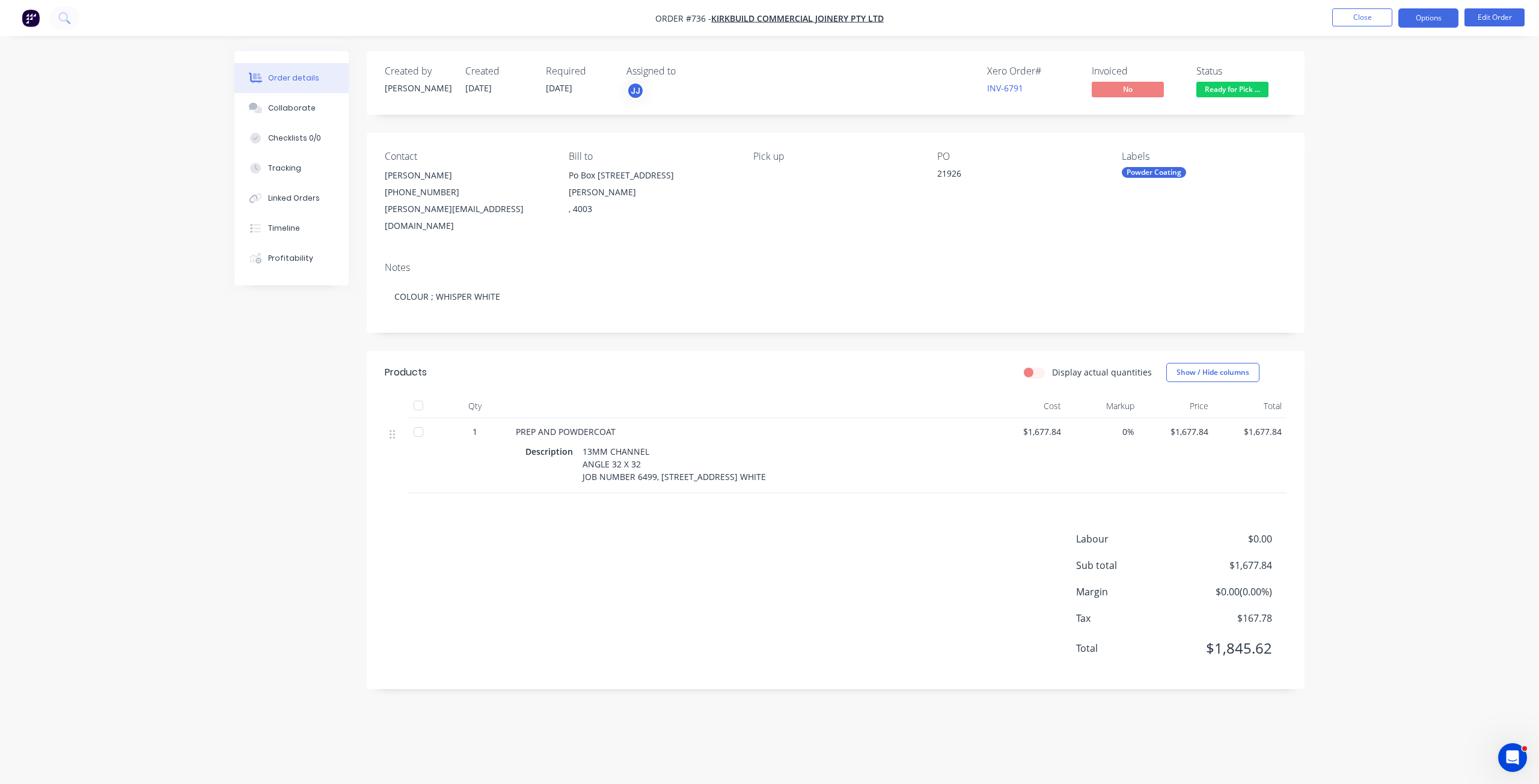
click at [1431, 23] on button "Options" at bounding box center [1429, 18] width 60 height 19
click at [1349, 68] on div "Invoice" at bounding box center [1393, 73] width 110 height 18
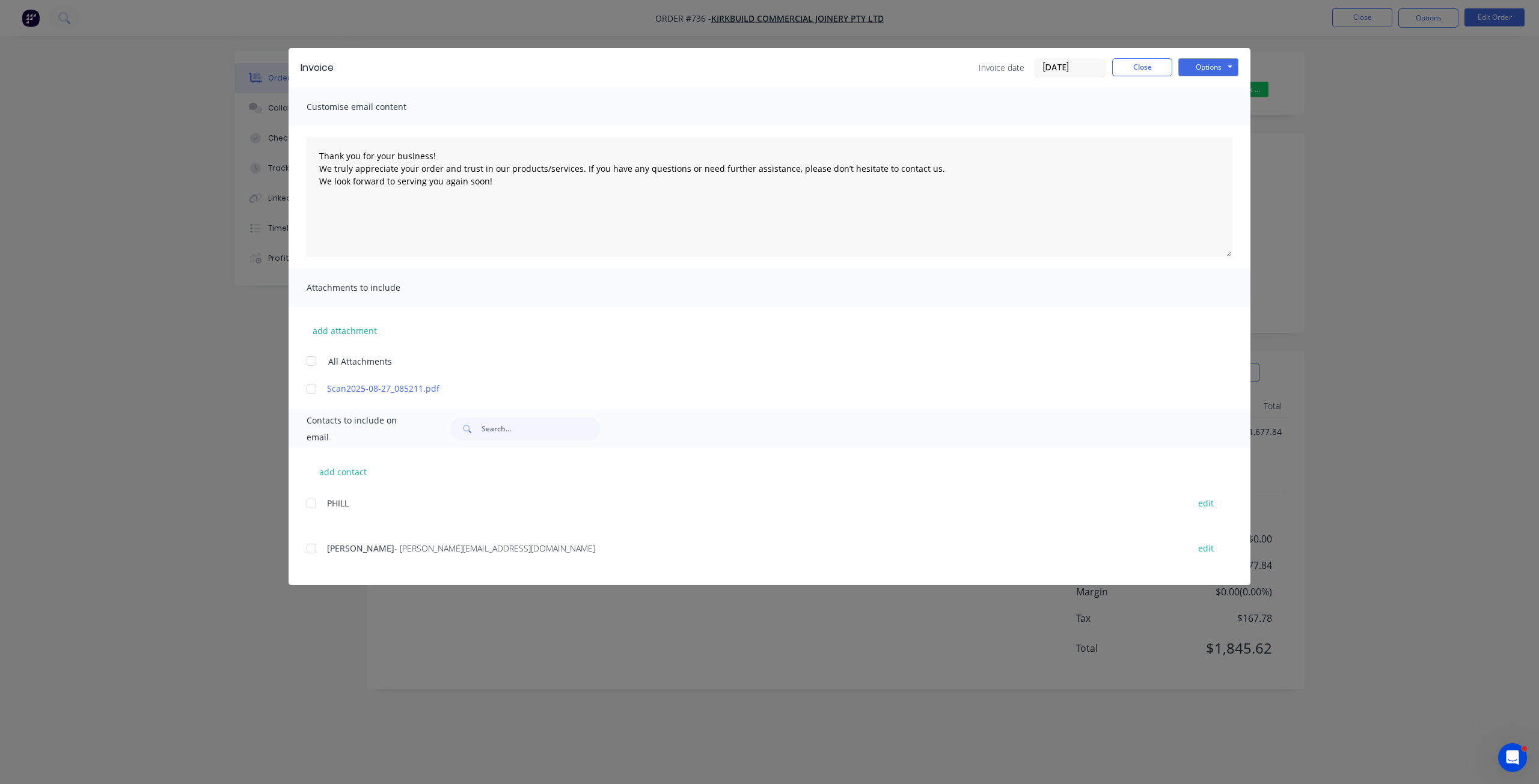
click at [308, 557] on div "add contact PHILL edit [PERSON_NAME] - [PERSON_NAME][EMAIL_ADDRESS][DOMAIN_NAME…" at bounding box center [770, 517] width 962 height 137
click at [312, 546] on div at bounding box center [311, 549] width 24 height 24
click at [1207, 69] on button "Options" at bounding box center [1209, 67] width 60 height 18
click at [1203, 133] on button "Email" at bounding box center [1217, 128] width 77 height 20
click at [1135, 71] on button "Close" at bounding box center [1143, 67] width 60 height 18
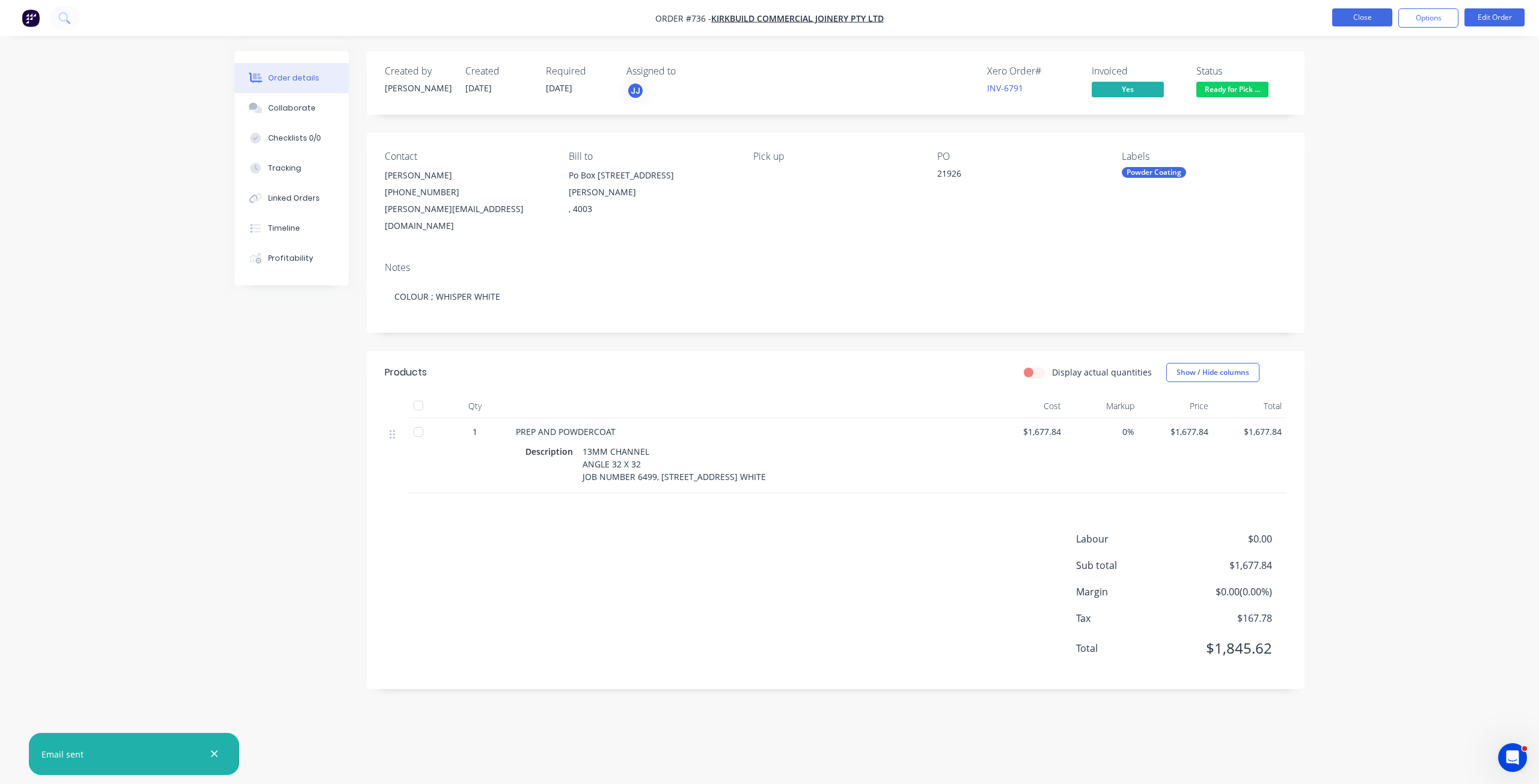
click at [1362, 14] on button "Close" at bounding box center [1363, 17] width 60 height 18
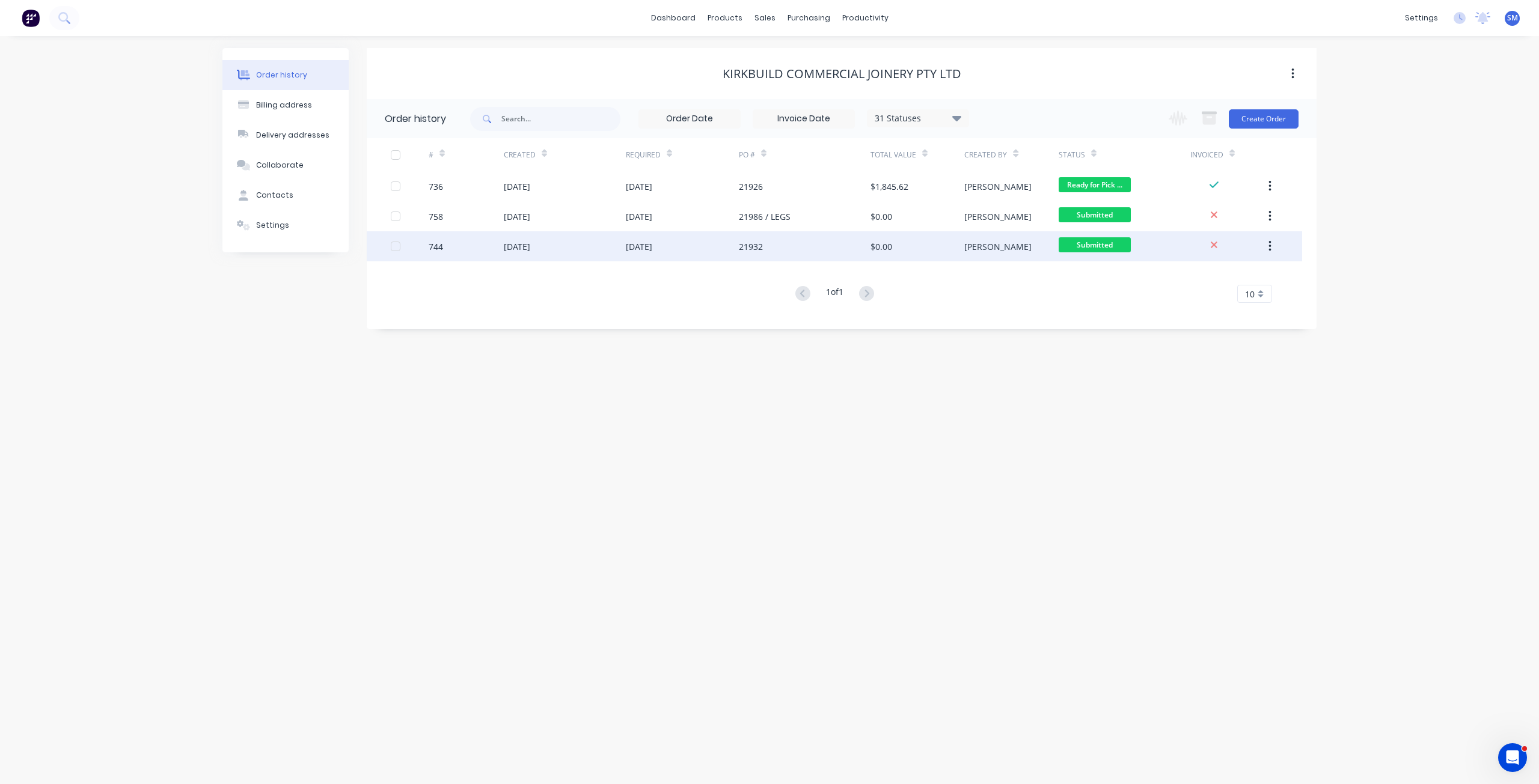
click at [524, 244] on div "[DATE]" at bounding box center [517, 246] width 27 height 13
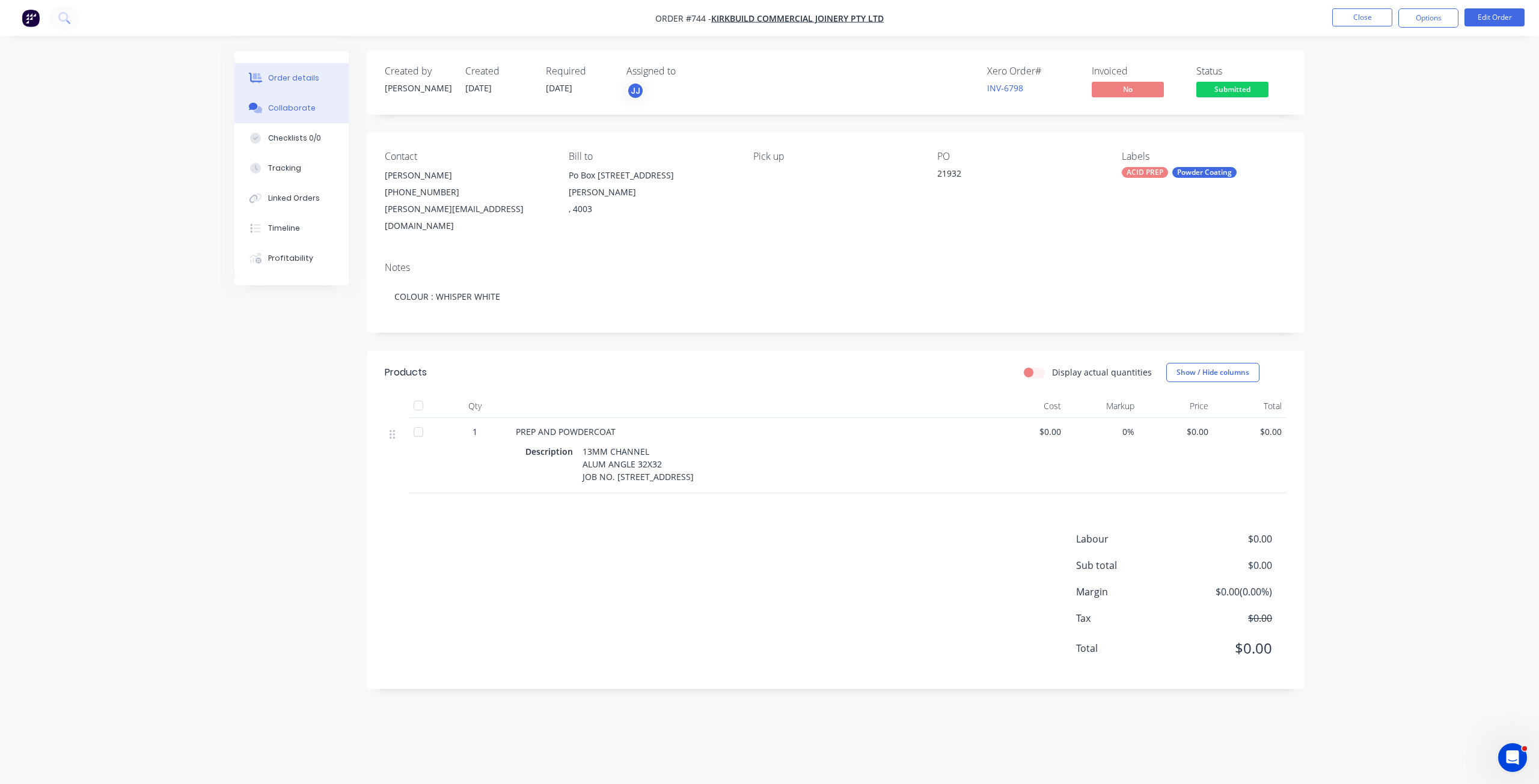
click at [287, 108] on div "Collaborate" at bounding box center [292, 108] width 48 height 11
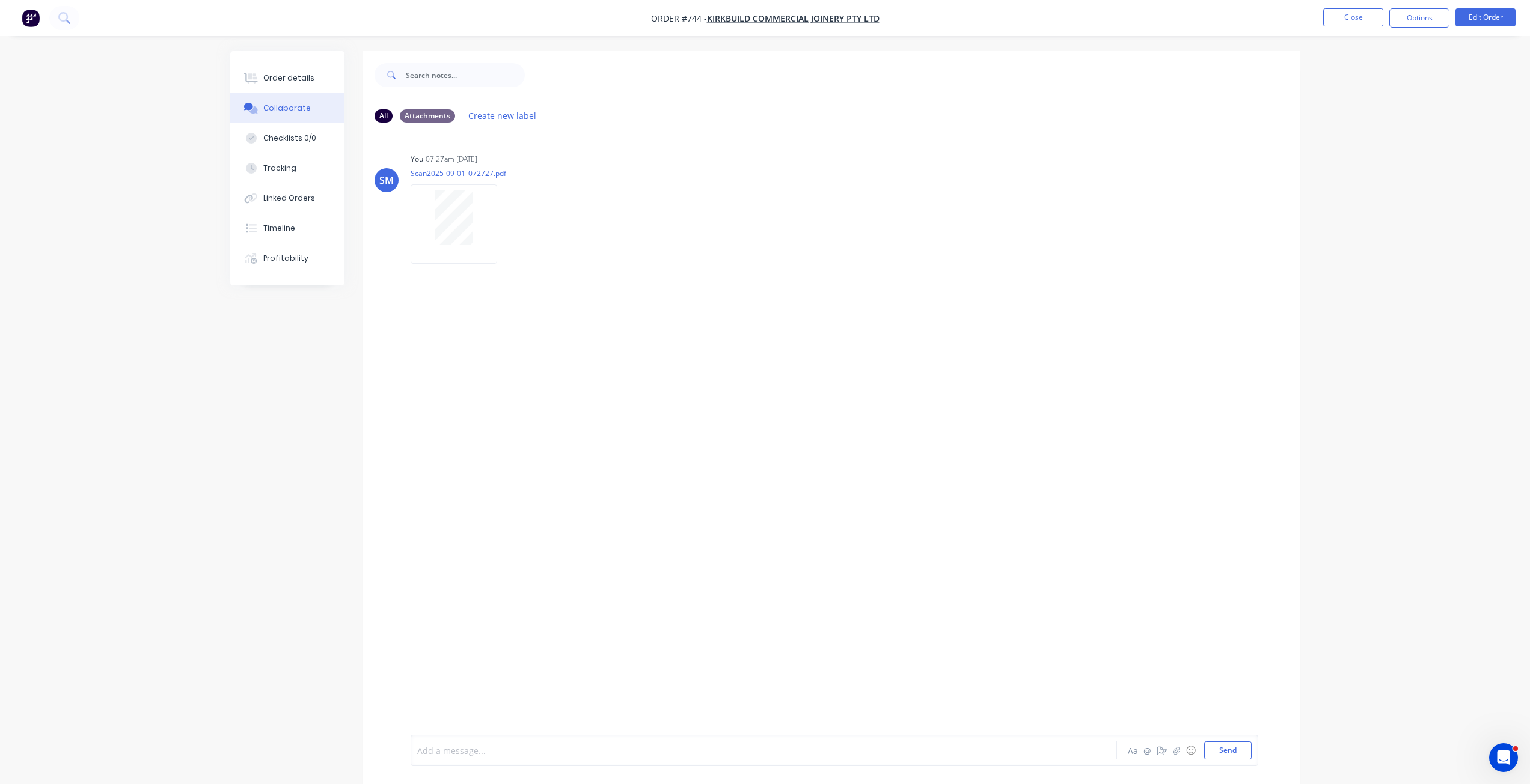
click at [460, 753] on div at bounding box center [731, 751] width 625 height 13
click at [283, 78] on div "Order details" at bounding box center [289, 78] width 51 height 11
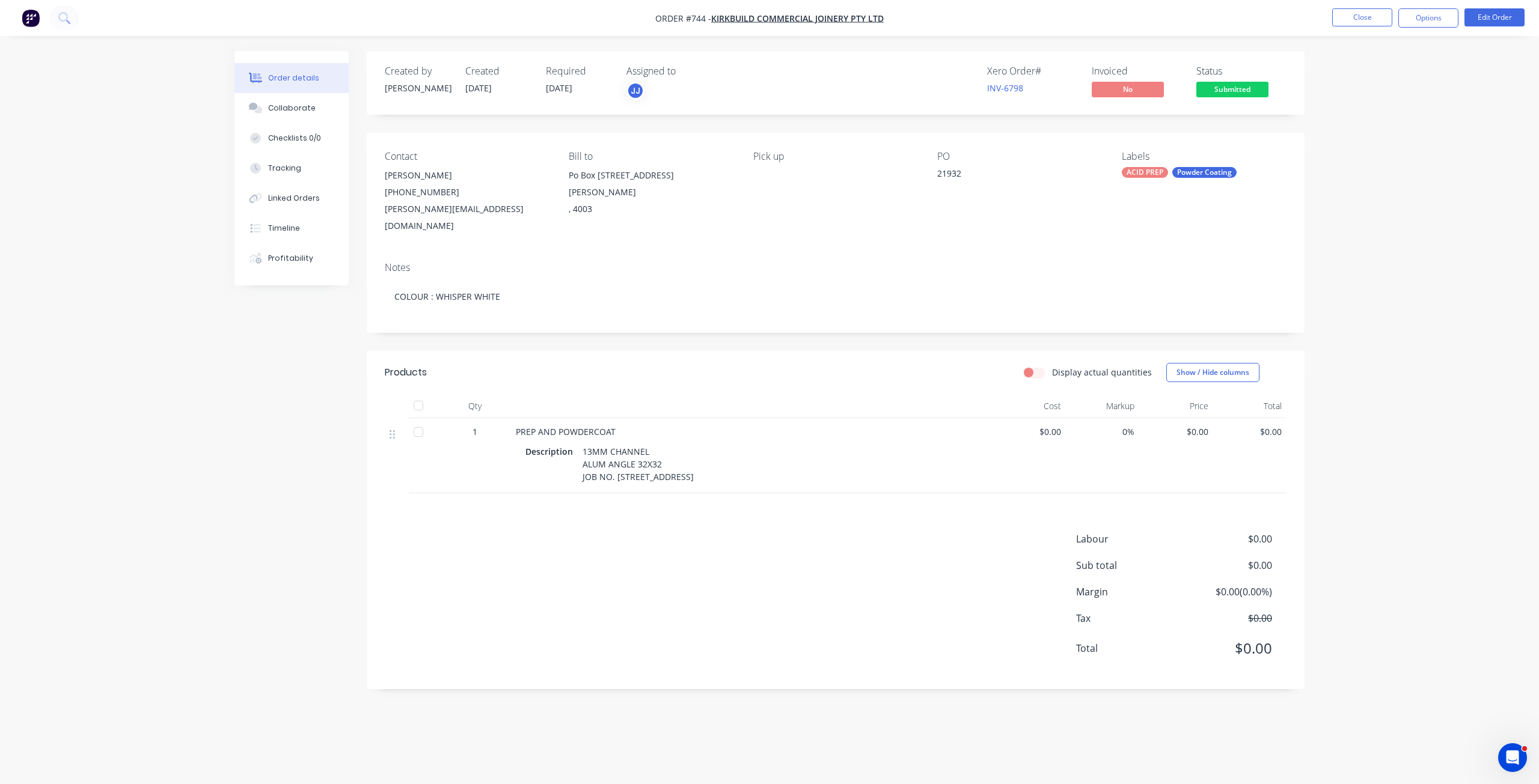
drag, startPoint x: 1056, startPoint y: 409, endPoint x: 1060, endPoint y: 416, distance: 8.1
click at [1056, 425] on span "$0.00" at bounding box center [1029, 431] width 64 height 13
drag, startPoint x: 1060, startPoint y: 417, endPoint x: 1283, endPoint y: 378, distance: 226.4
click at [1060, 425] on span "$0.00" at bounding box center [1029, 431] width 64 height 13
click at [1487, 22] on button "Edit Order" at bounding box center [1495, 17] width 60 height 18
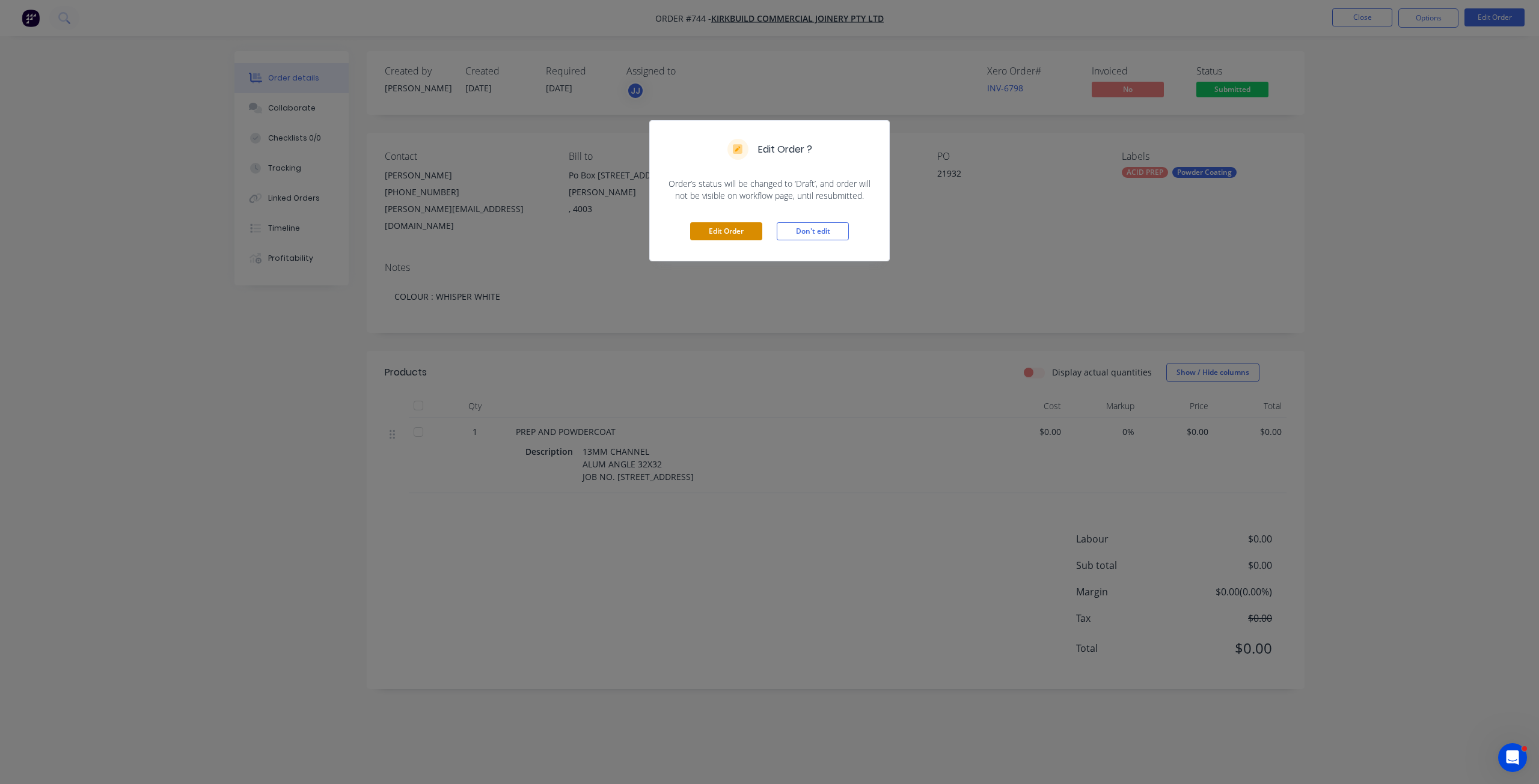
click at [727, 233] on button "Edit Order" at bounding box center [727, 231] width 72 height 18
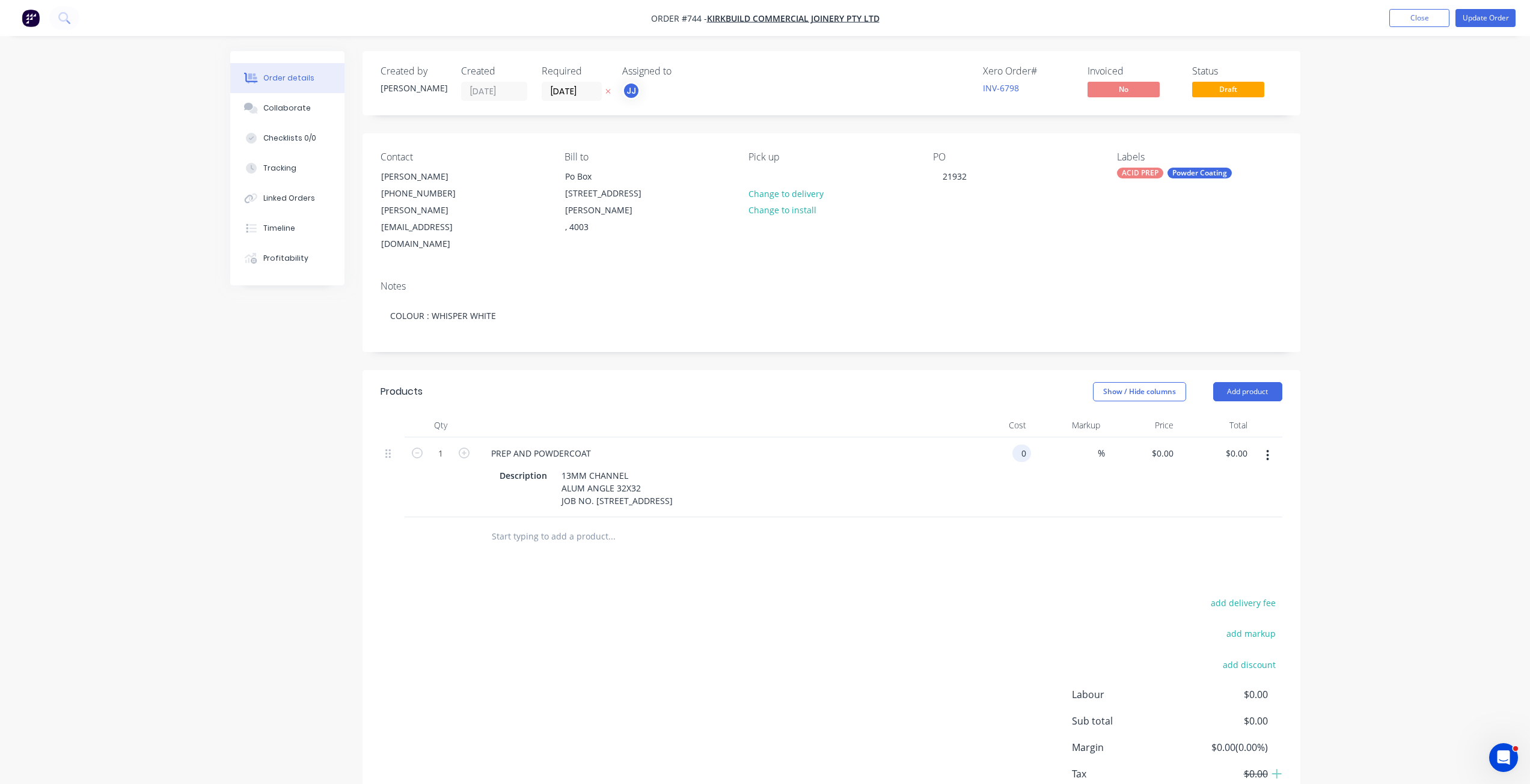
click at [1017, 444] on div "0 0" at bounding box center [1021, 453] width 18 height 18
type input "1570.32"
type input "$4,710.96"
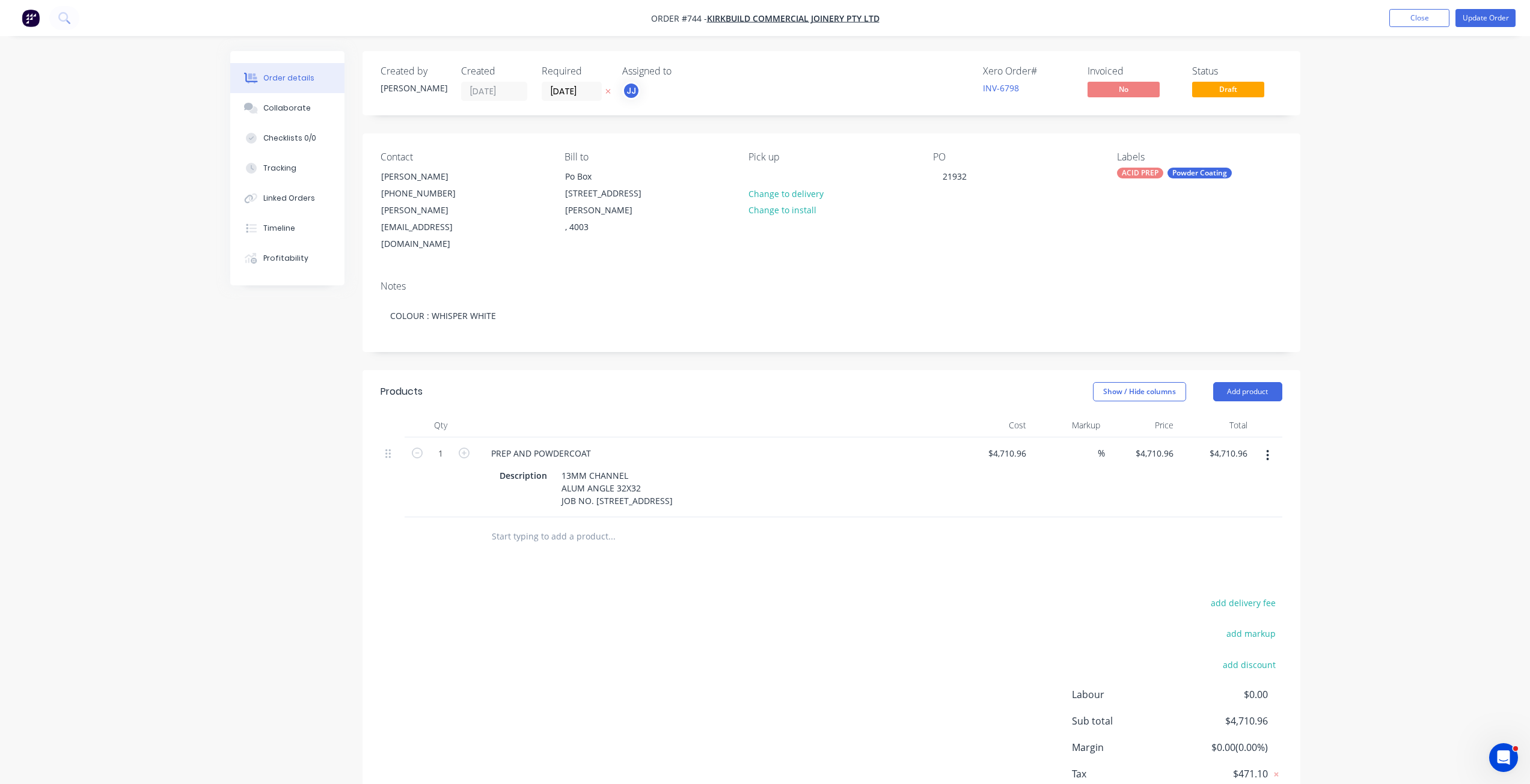
click at [1054, 441] on div "%" at bounding box center [1068, 477] width 74 height 80
click at [1491, 17] on button "Update Order" at bounding box center [1486, 18] width 60 height 18
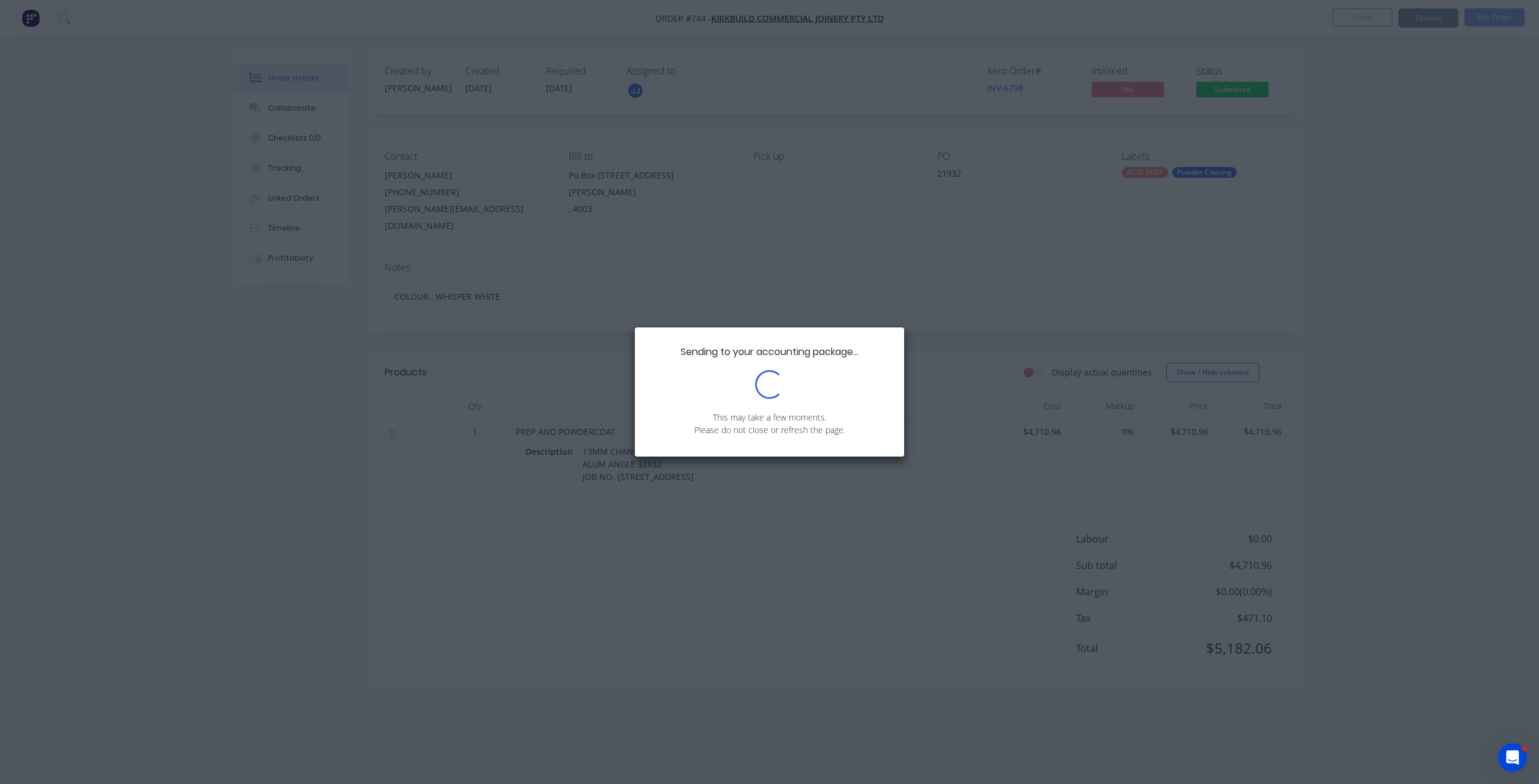
click at [1235, 95] on div "Sending to your accounting package... Loading... This may take a few moments. P…" at bounding box center [770, 392] width 1539 height 784
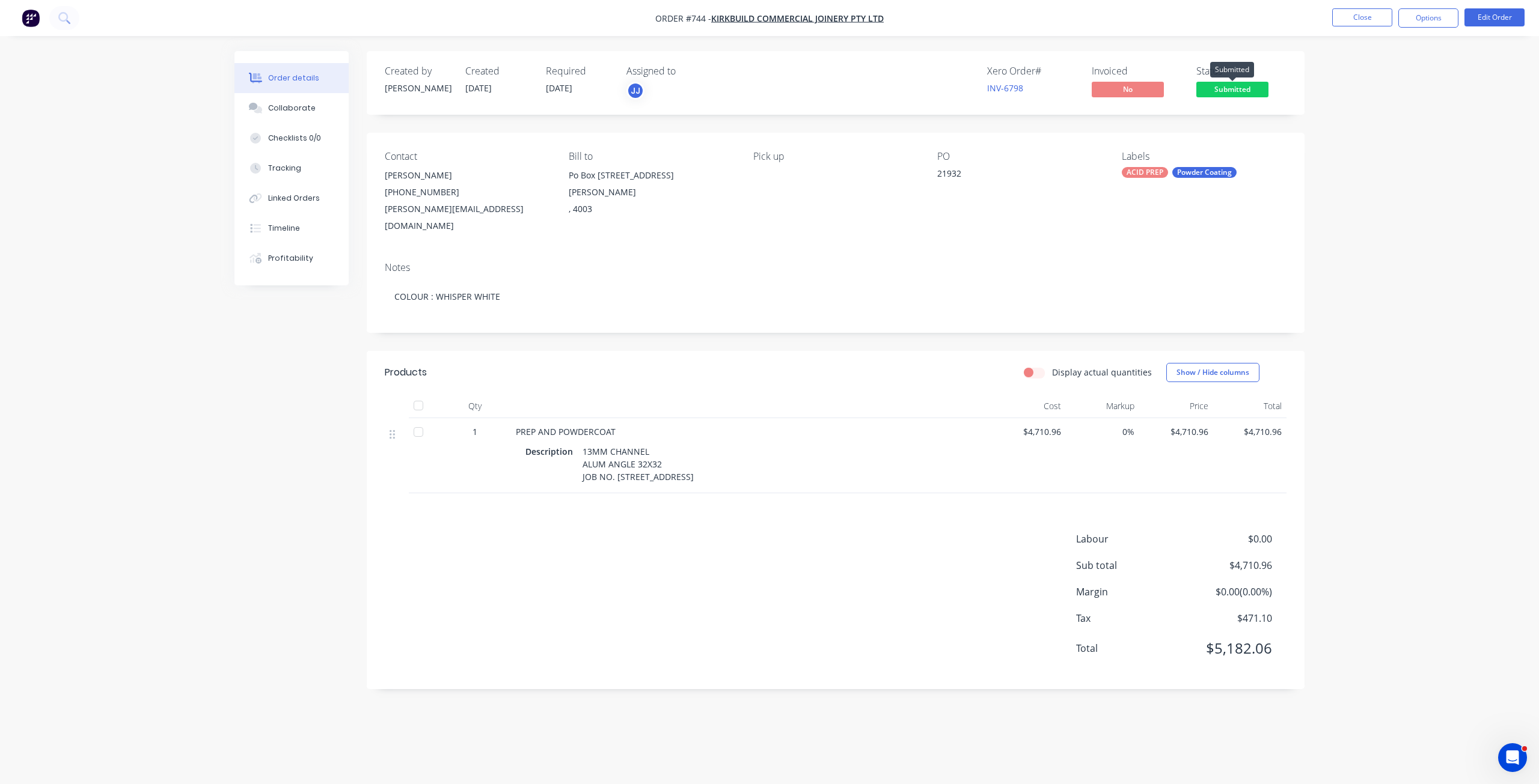
click at [1235, 95] on span "Submitted" at bounding box center [1233, 89] width 72 height 15
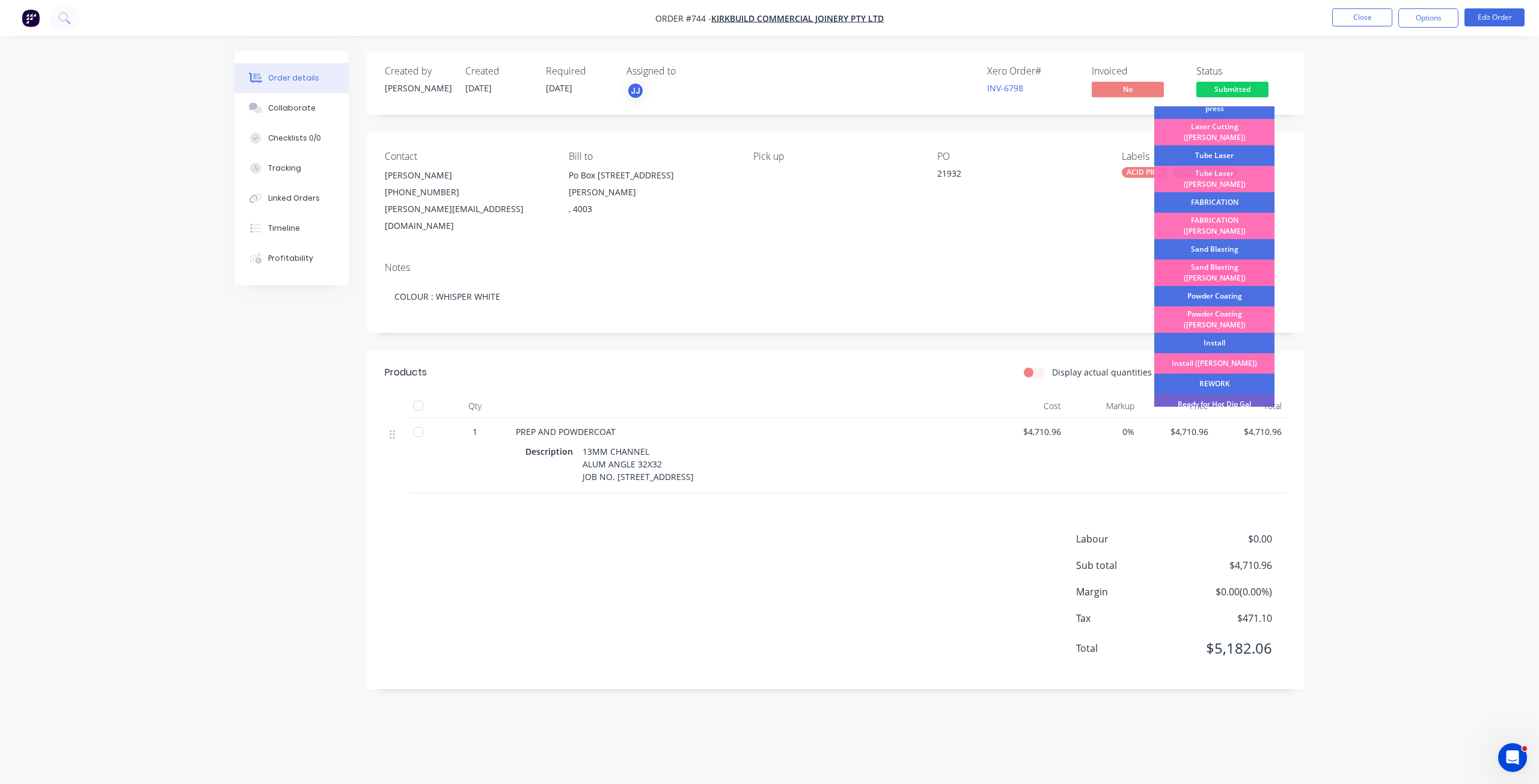
scroll to position [120, 0]
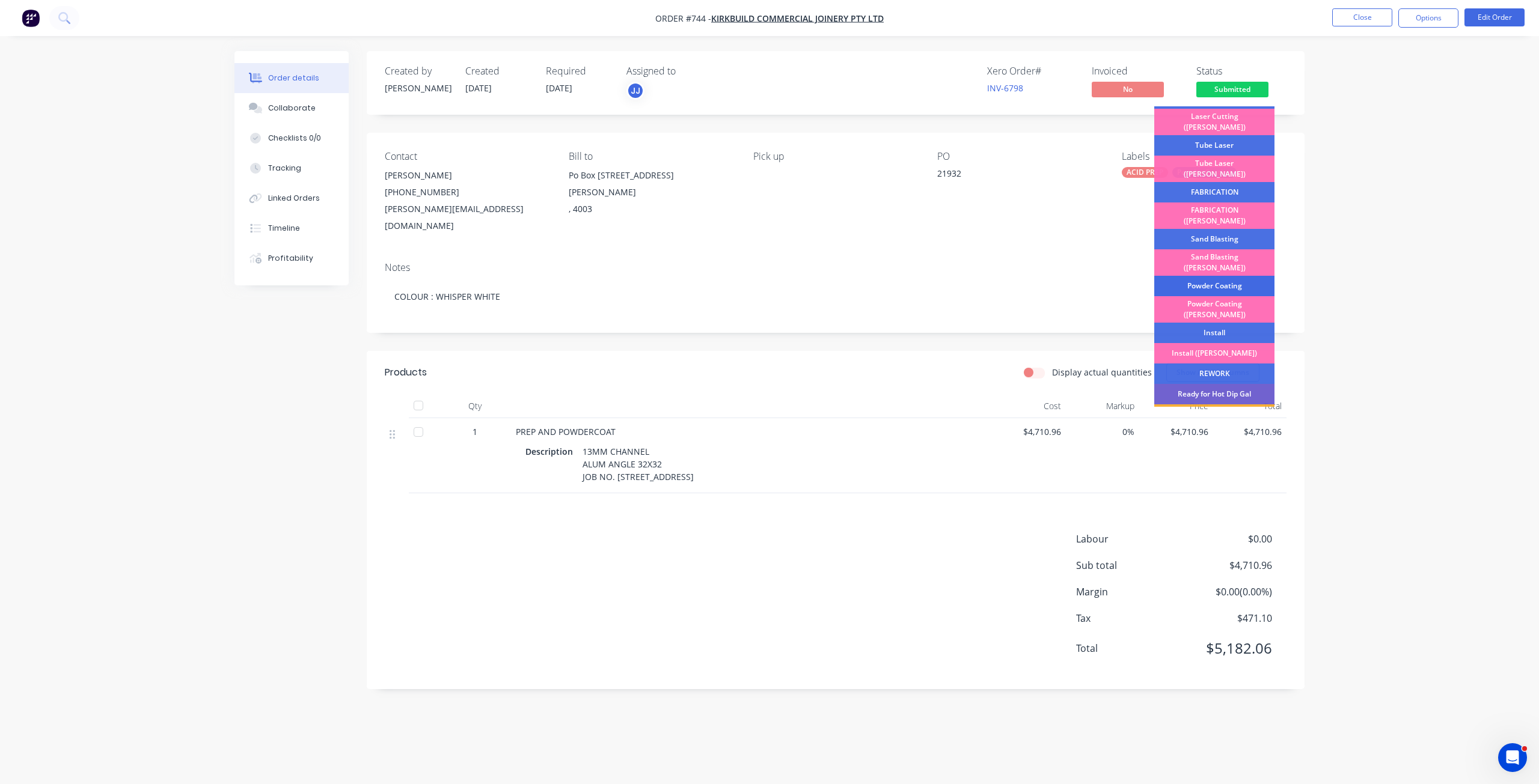
click at [1200, 276] on div "Powder Coating" at bounding box center [1214, 286] width 121 height 20
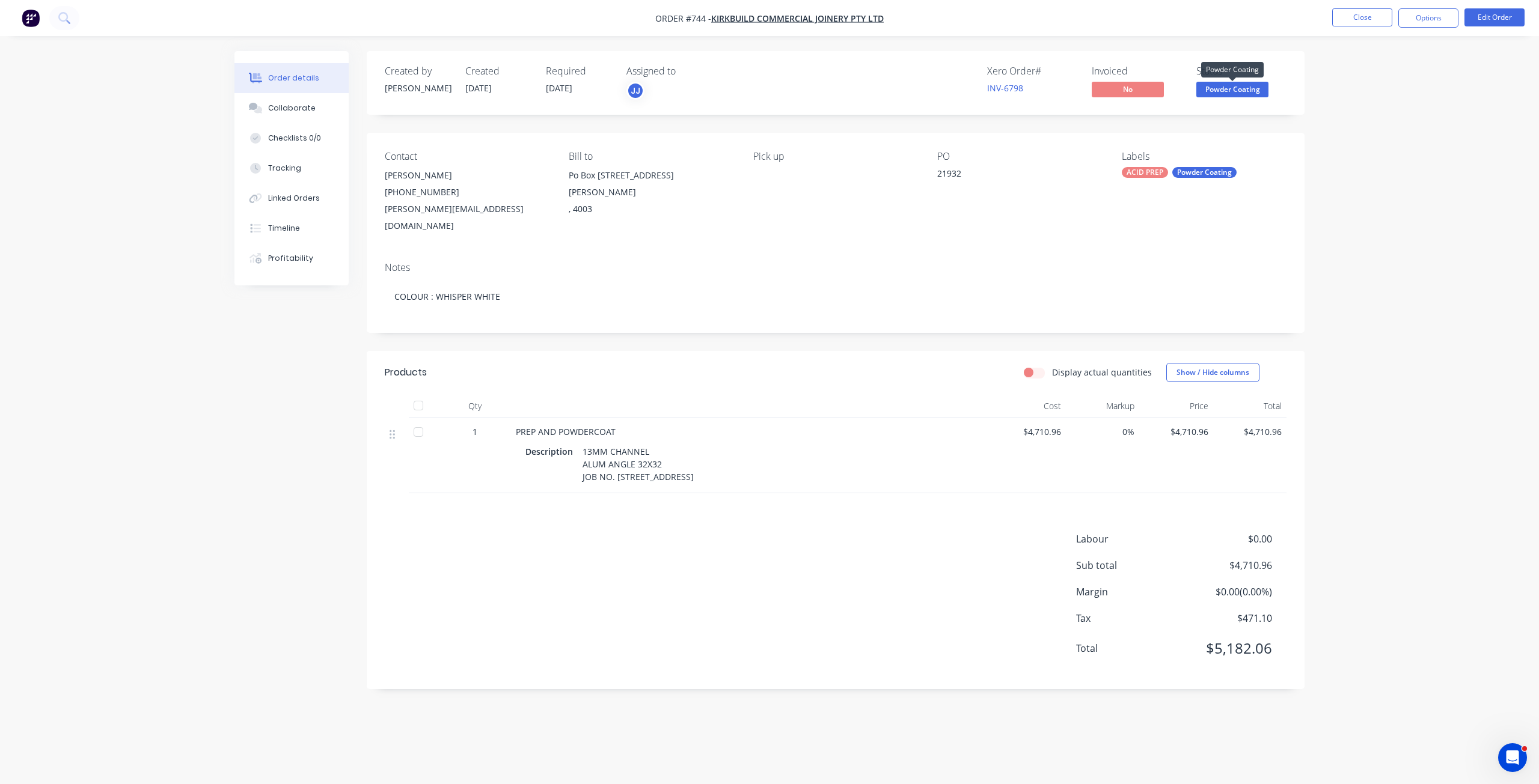
drag, startPoint x: 1246, startPoint y: 89, endPoint x: 1244, endPoint y: 105, distance: 16.1
click at [1246, 91] on span "Powder Coating" at bounding box center [1233, 89] width 72 height 15
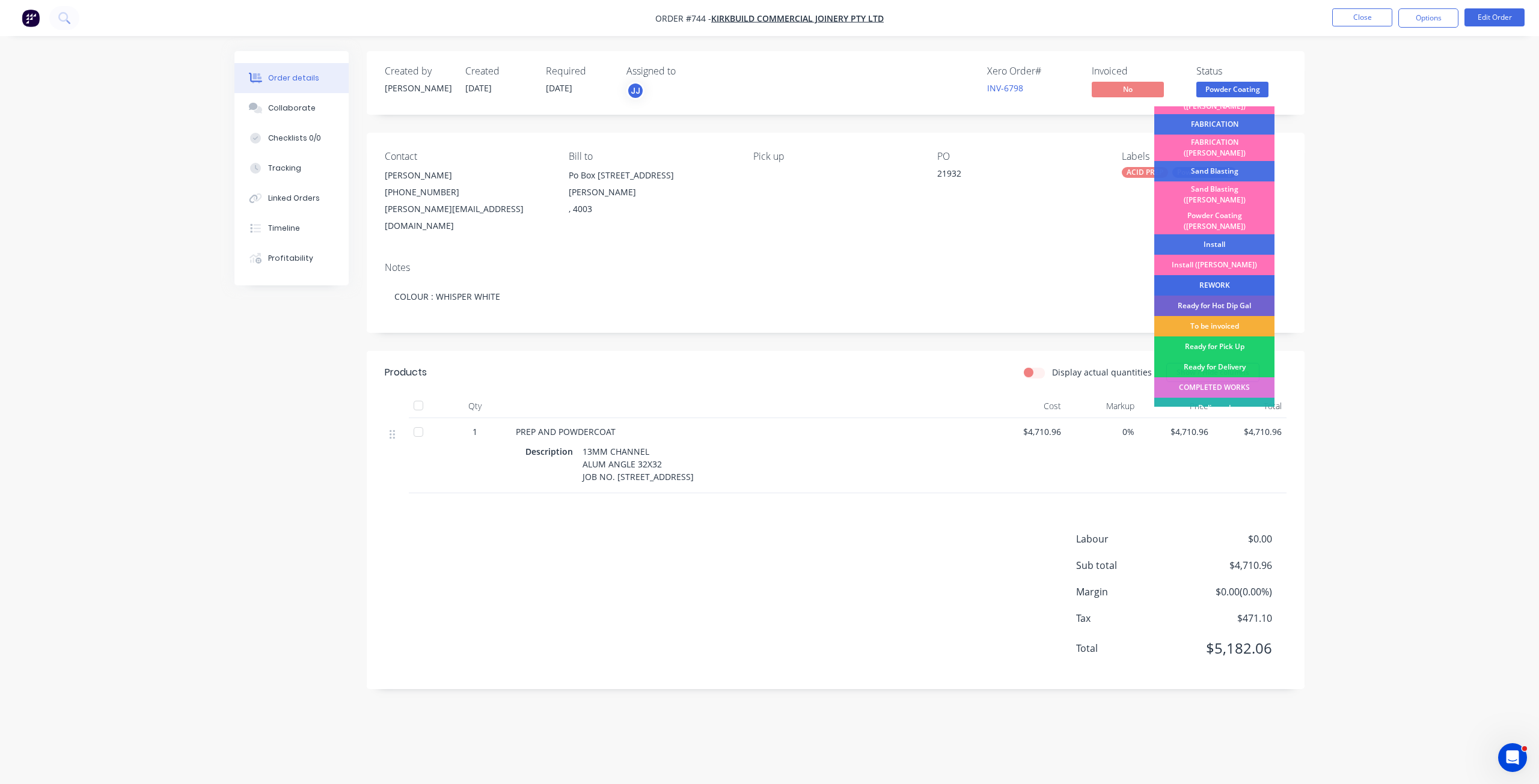
scroll to position [210, 0]
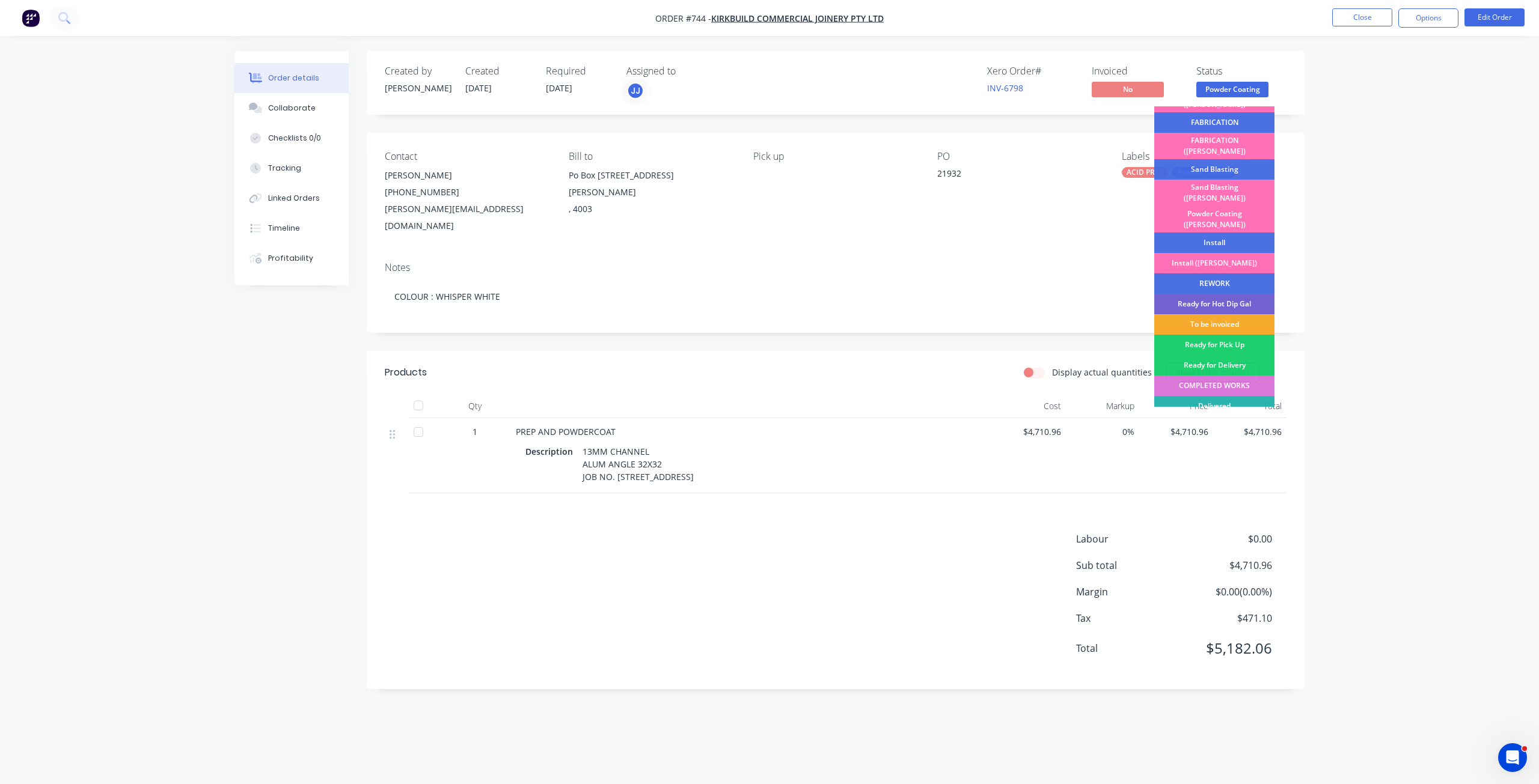
click at [1202, 314] on div "To be invoiced" at bounding box center [1214, 325] width 121 height 20
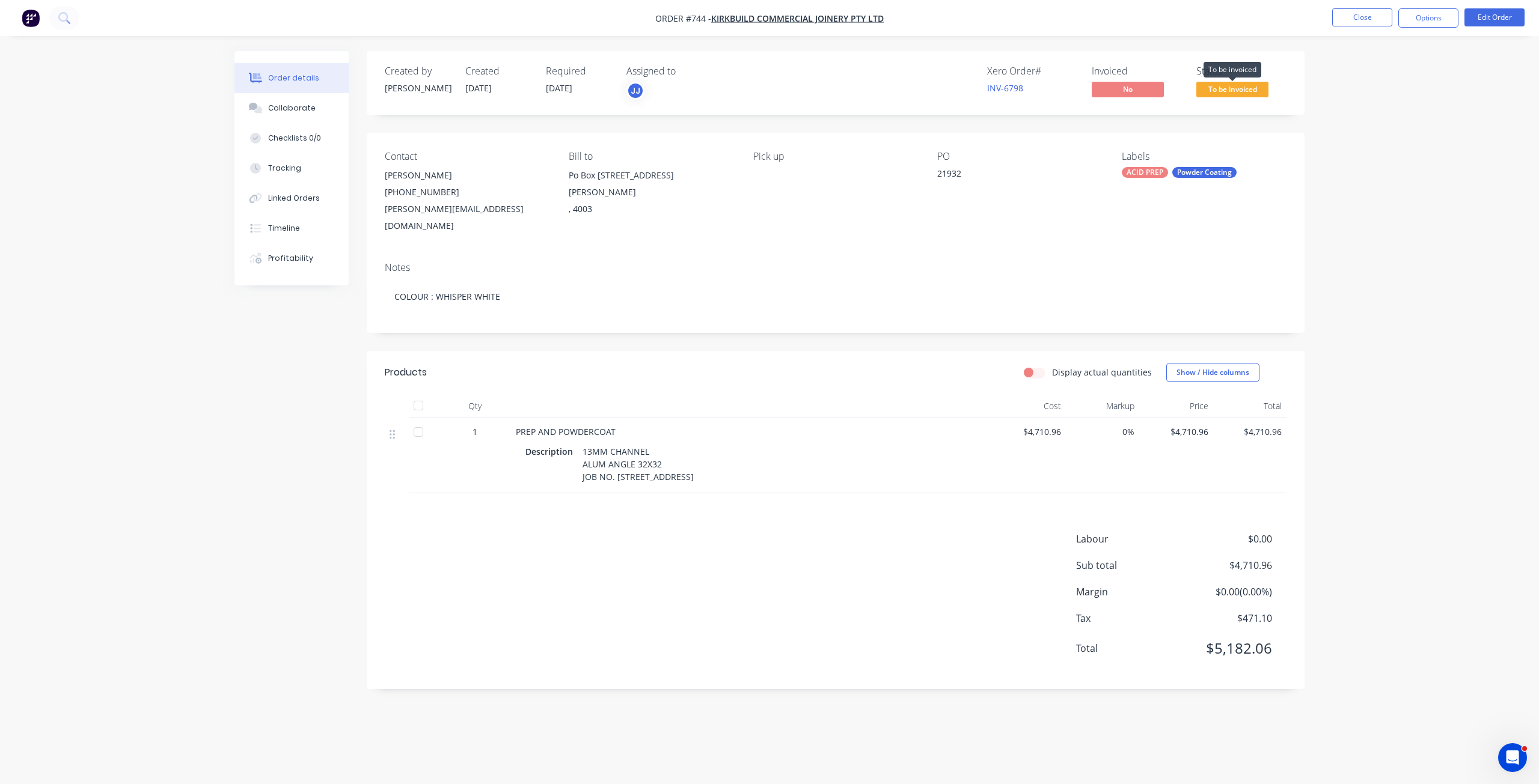
click at [1223, 89] on span "To be invoiced" at bounding box center [1233, 89] width 72 height 15
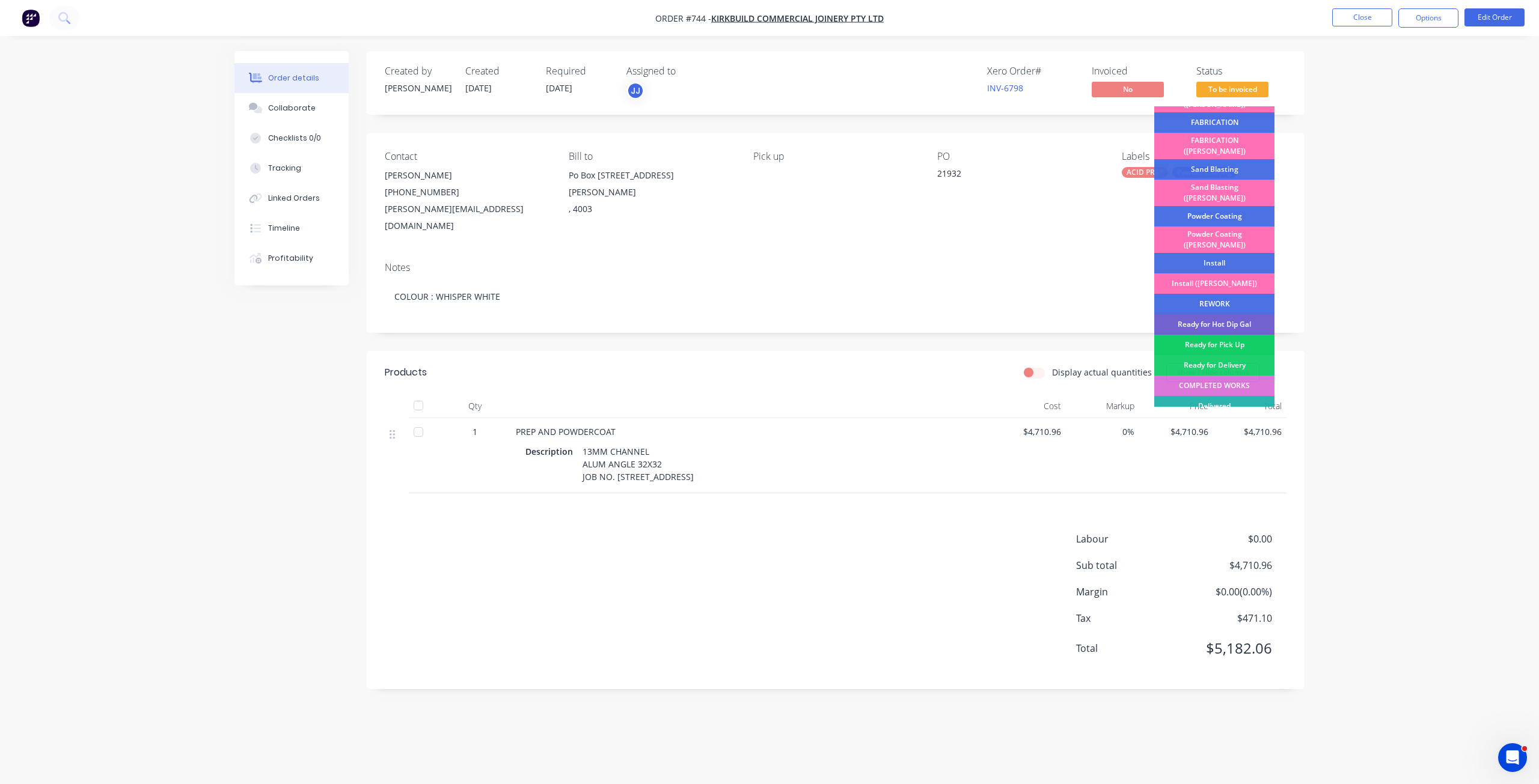
click at [1216, 335] on div "Ready for Pick Up" at bounding box center [1214, 345] width 121 height 20
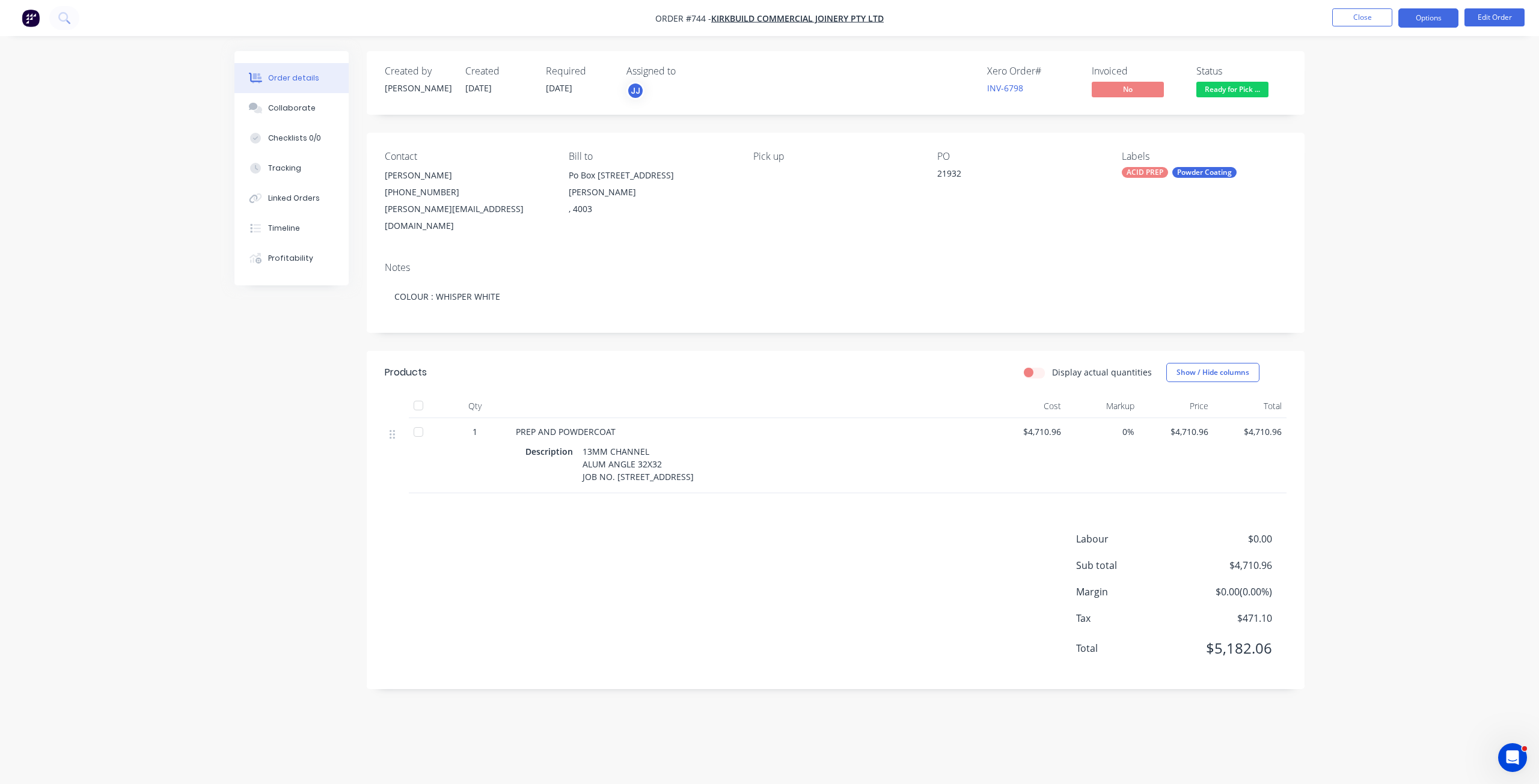
click at [1423, 16] on button "Options" at bounding box center [1429, 18] width 60 height 19
click at [1349, 73] on div "Invoice" at bounding box center [1393, 73] width 110 height 18
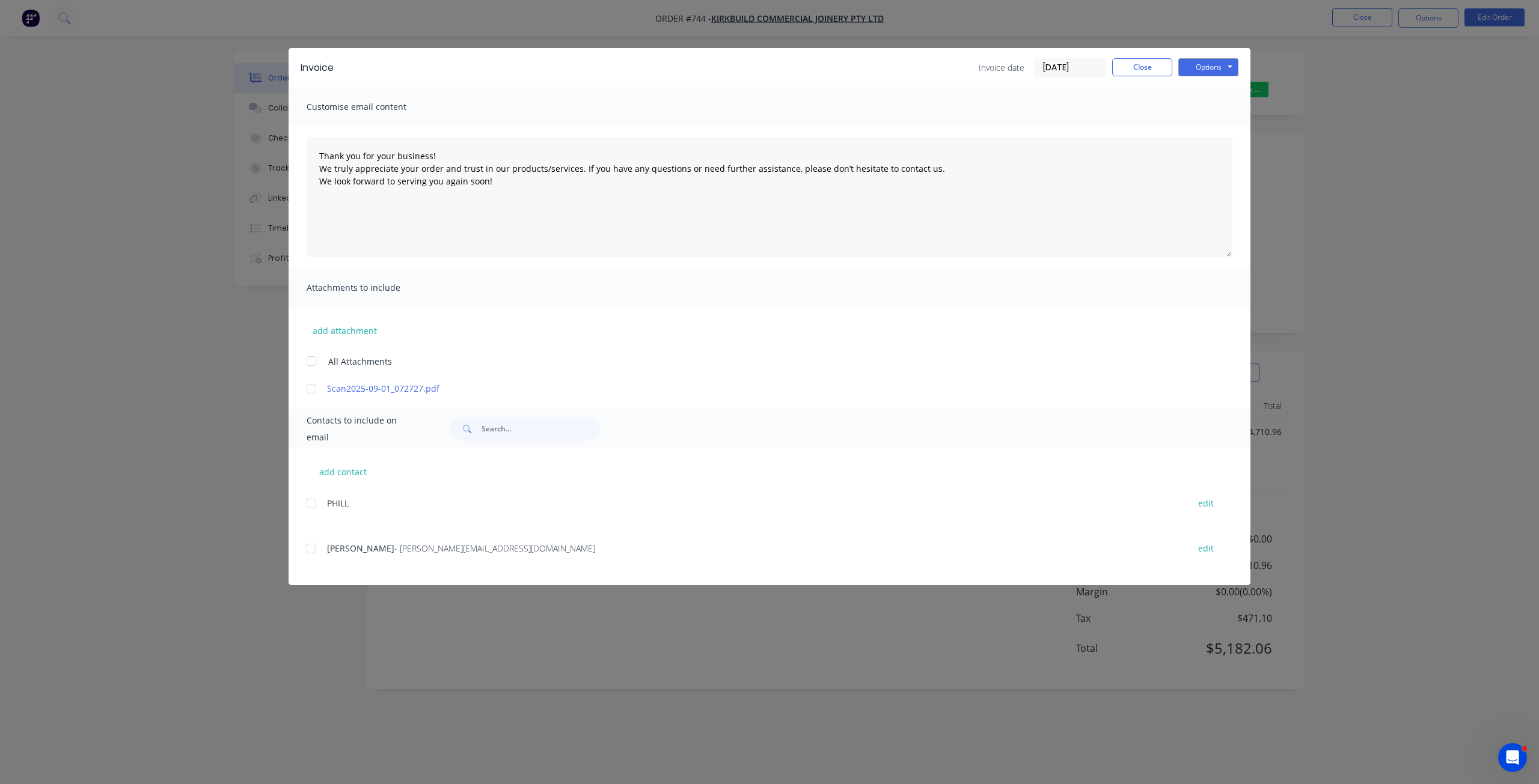
click at [304, 554] on div "add contact PHILL edit [PERSON_NAME] - [PERSON_NAME][EMAIL_ADDRESS][DOMAIN_NAME…" at bounding box center [770, 517] width 962 height 137
click at [308, 548] on div at bounding box center [311, 549] width 24 height 24
click at [1201, 65] on button "Options" at bounding box center [1209, 67] width 60 height 18
click at [1207, 127] on button "Email" at bounding box center [1217, 128] width 77 height 20
click at [1140, 70] on button "Close" at bounding box center [1143, 67] width 60 height 18
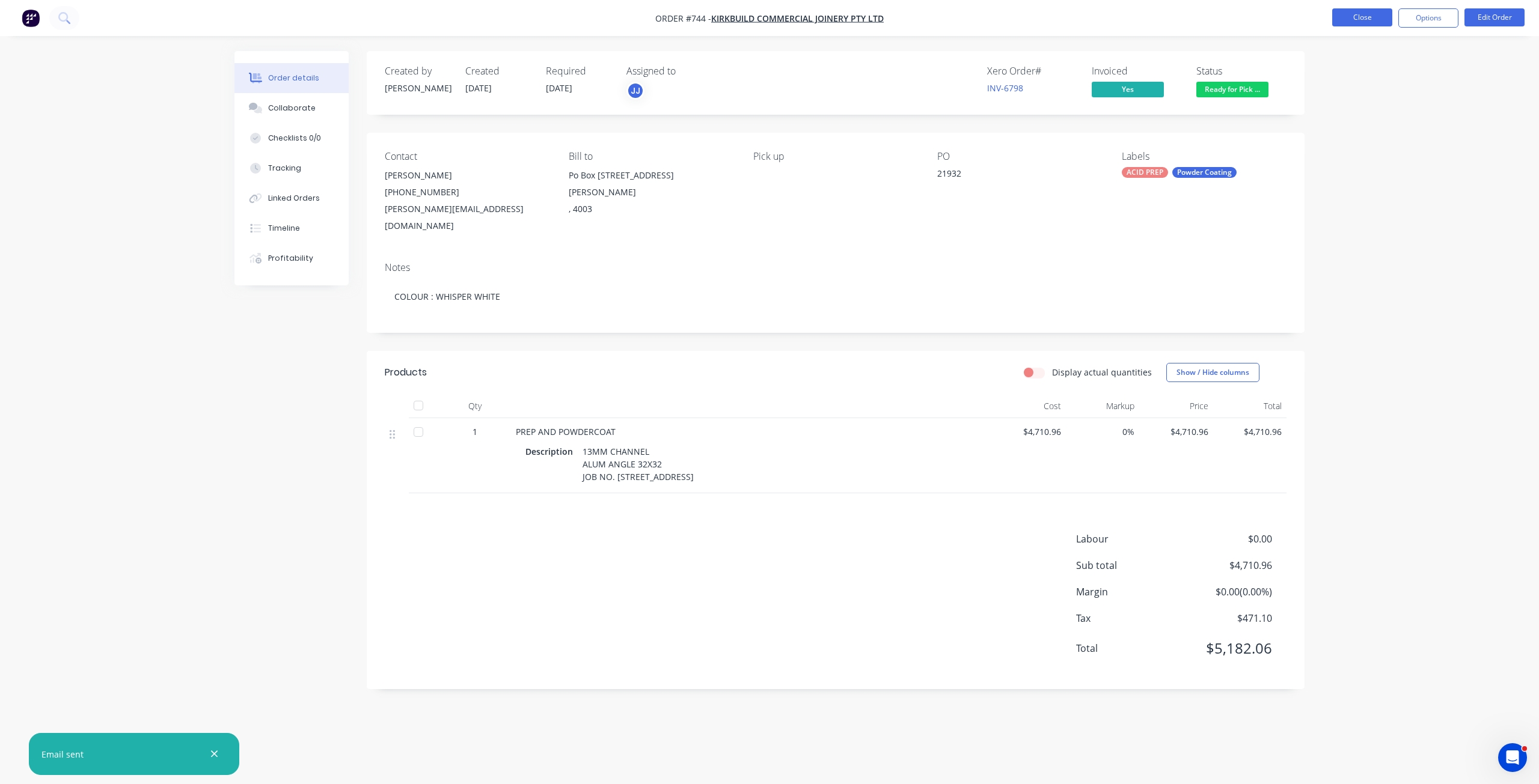
click at [1360, 18] on button "Close" at bounding box center [1363, 17] width 60 height 18
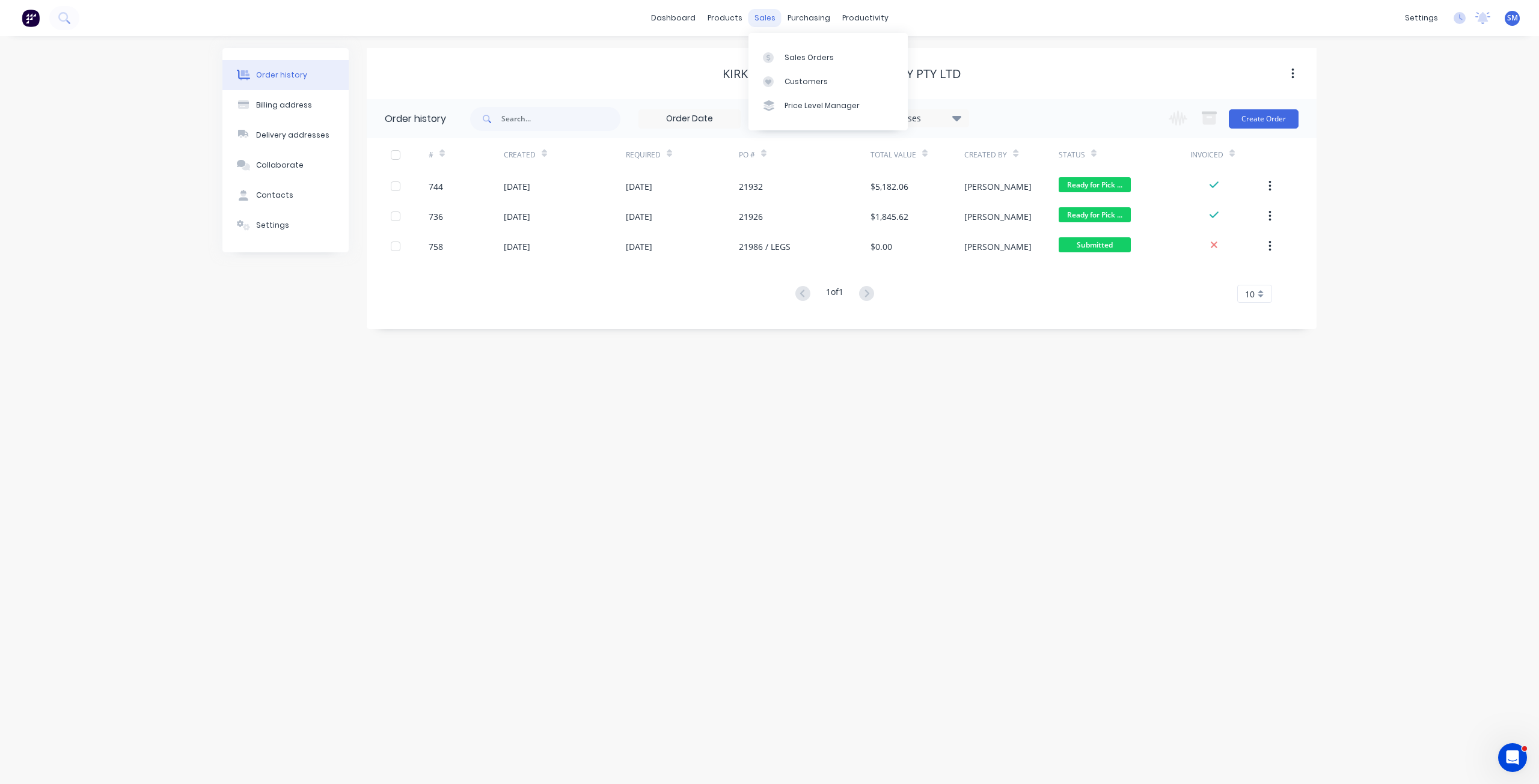
click at [763, 17] on div "sales" at bounding box center [765, 18] width 33 height 18
click at [789, 78] on div "Customers" at bounding box center [806, 82] width 44 height 11
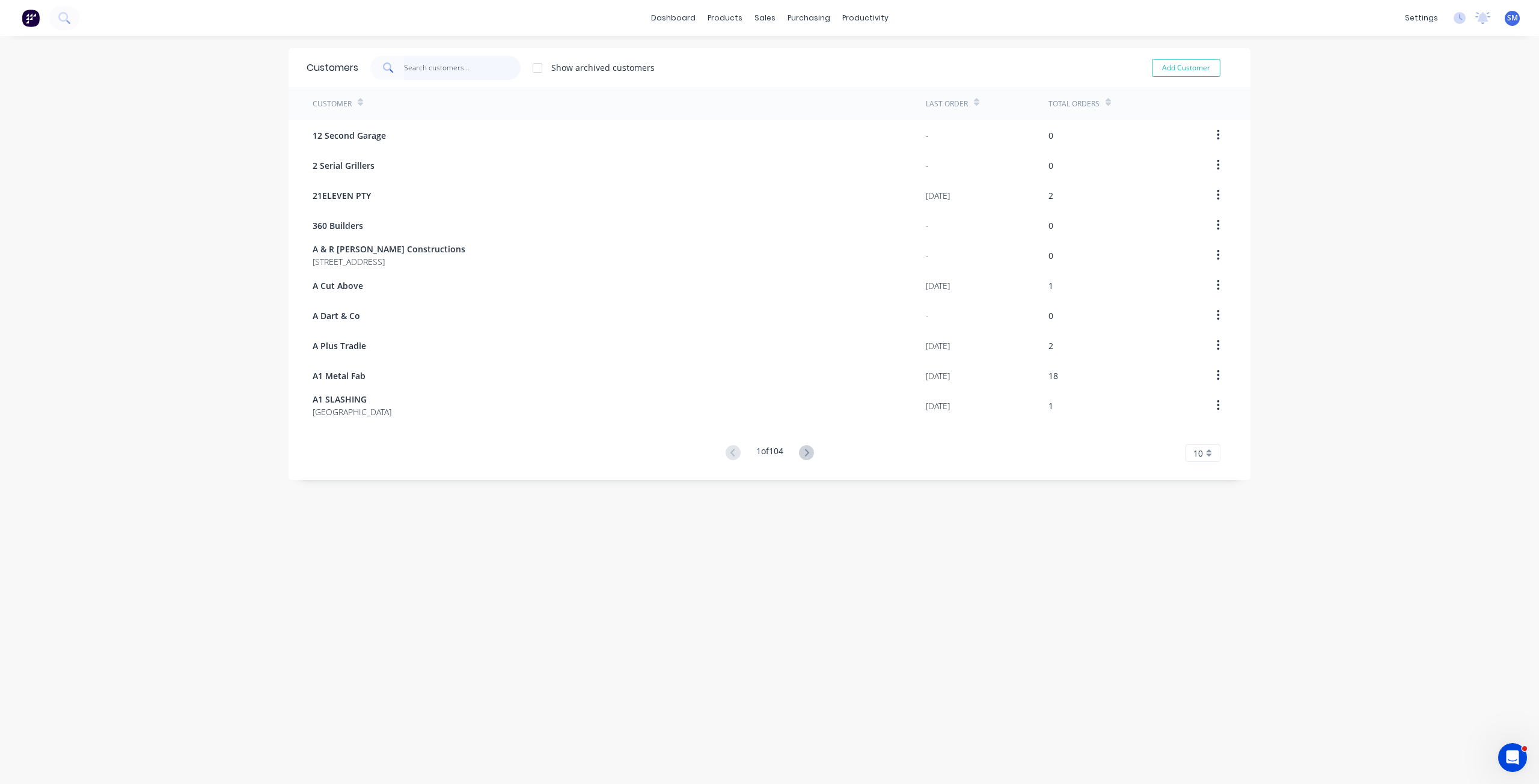
click at [445, 67] on input "text" at bounding box center [462, 67] width 117 height 24
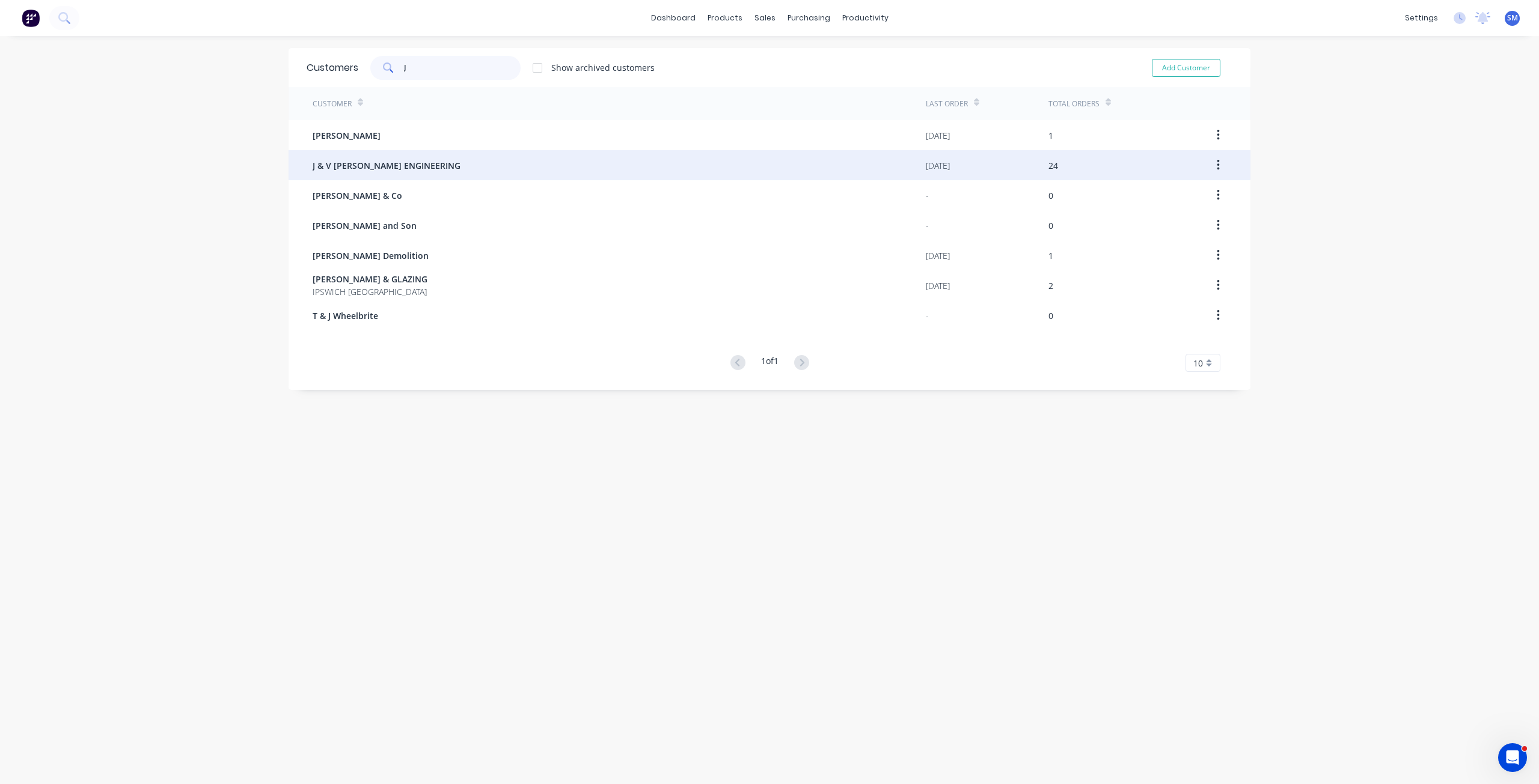
type input "J"
click at [336, 164] on span "J & V [PERSON_NAME] ENGINEERING" at bounding box center [386, 165] width 148 height 13
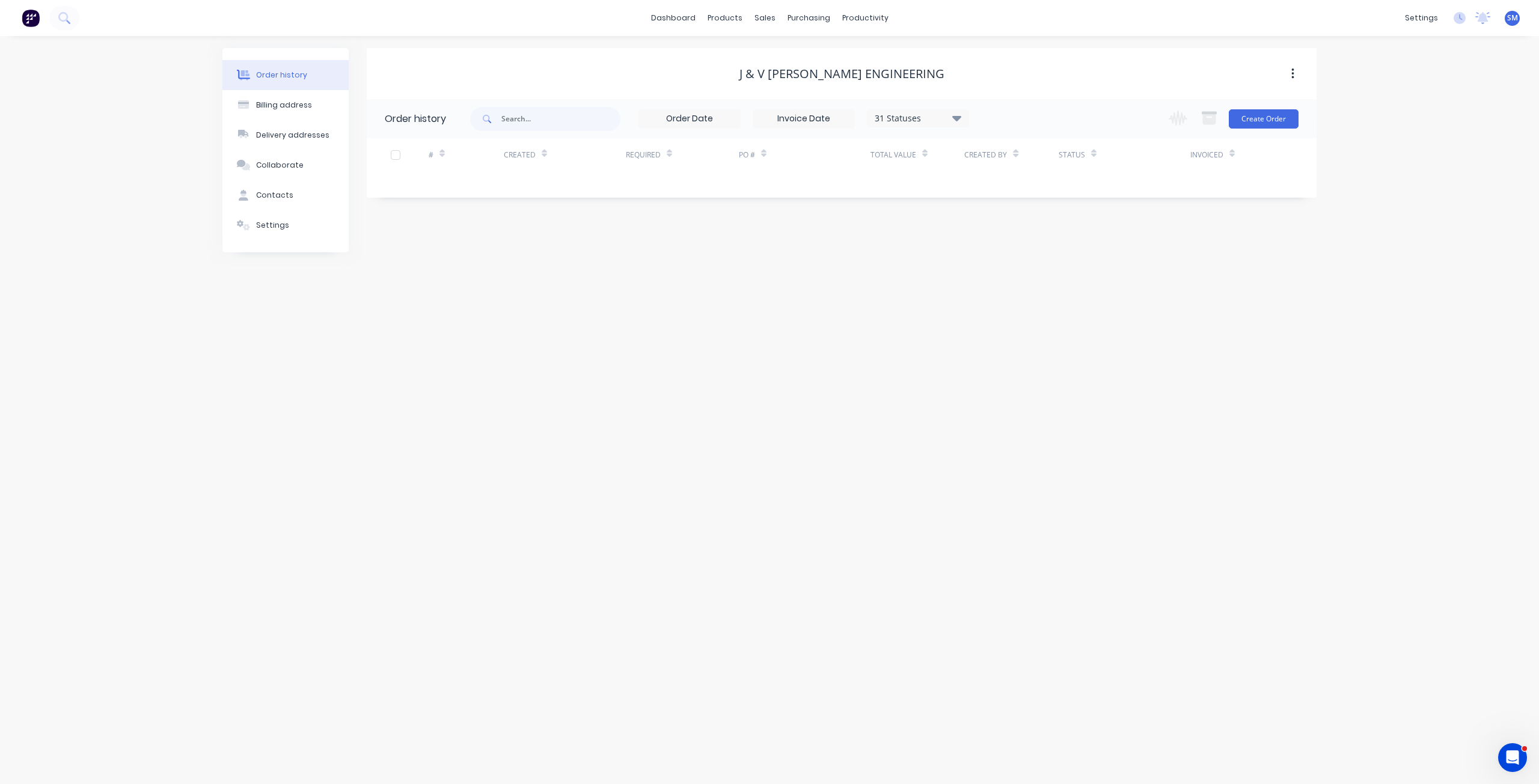
click at [955, 119] on icon at bounding box center [957, 118] width 9 height 5
click at [1017, 280] on label at bounding box center [1017, 280] width 0 height 0
click at [1017, 285] on input "checkbox" at bounding box center [1022, 286] width 10 height 12
checkbox input "true"
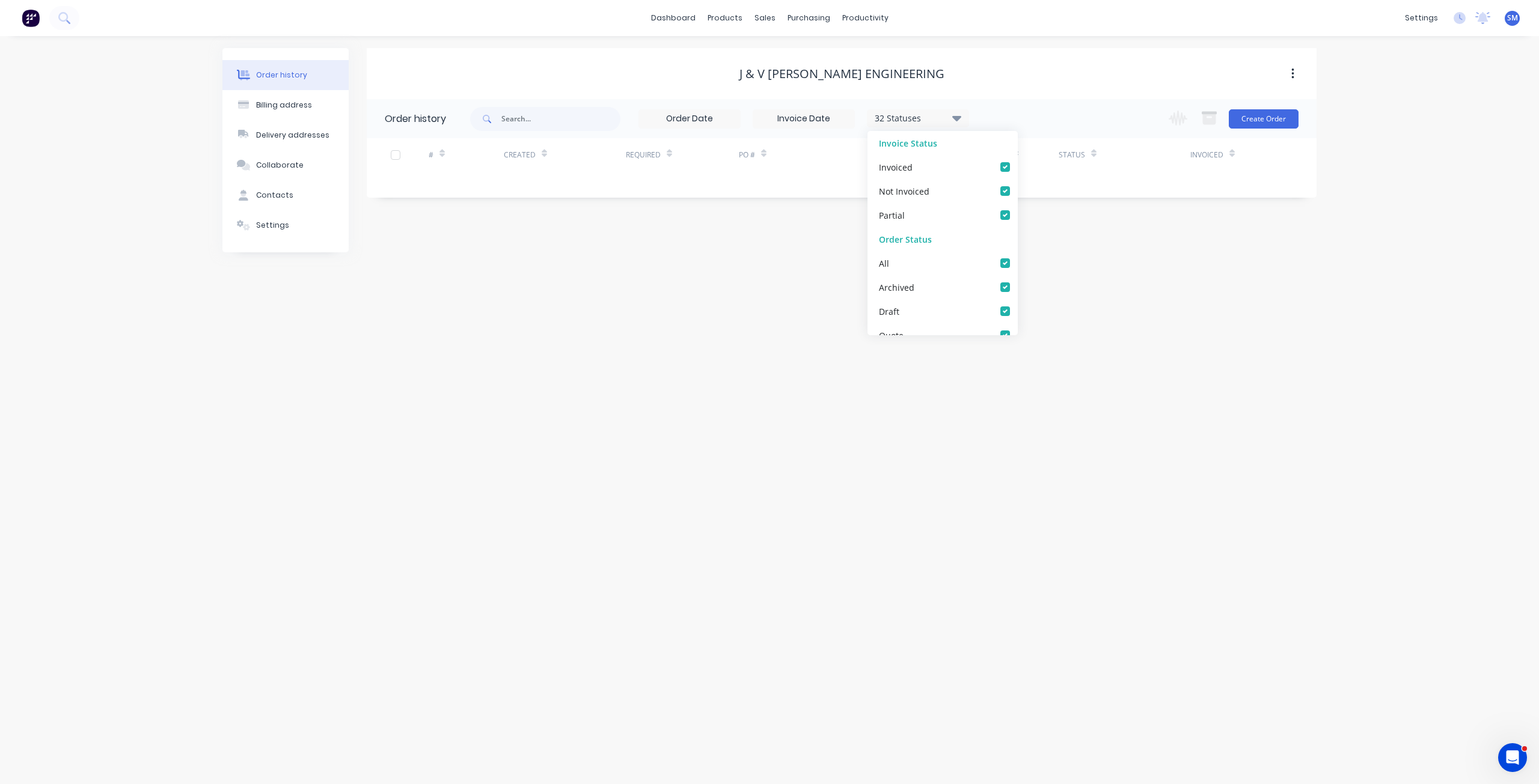
click at [810, 255] on div "Order history Billing address Delivery addresses Collaborate Contacts Settings …" at bounding box center [770, 410] width 1539 height 748
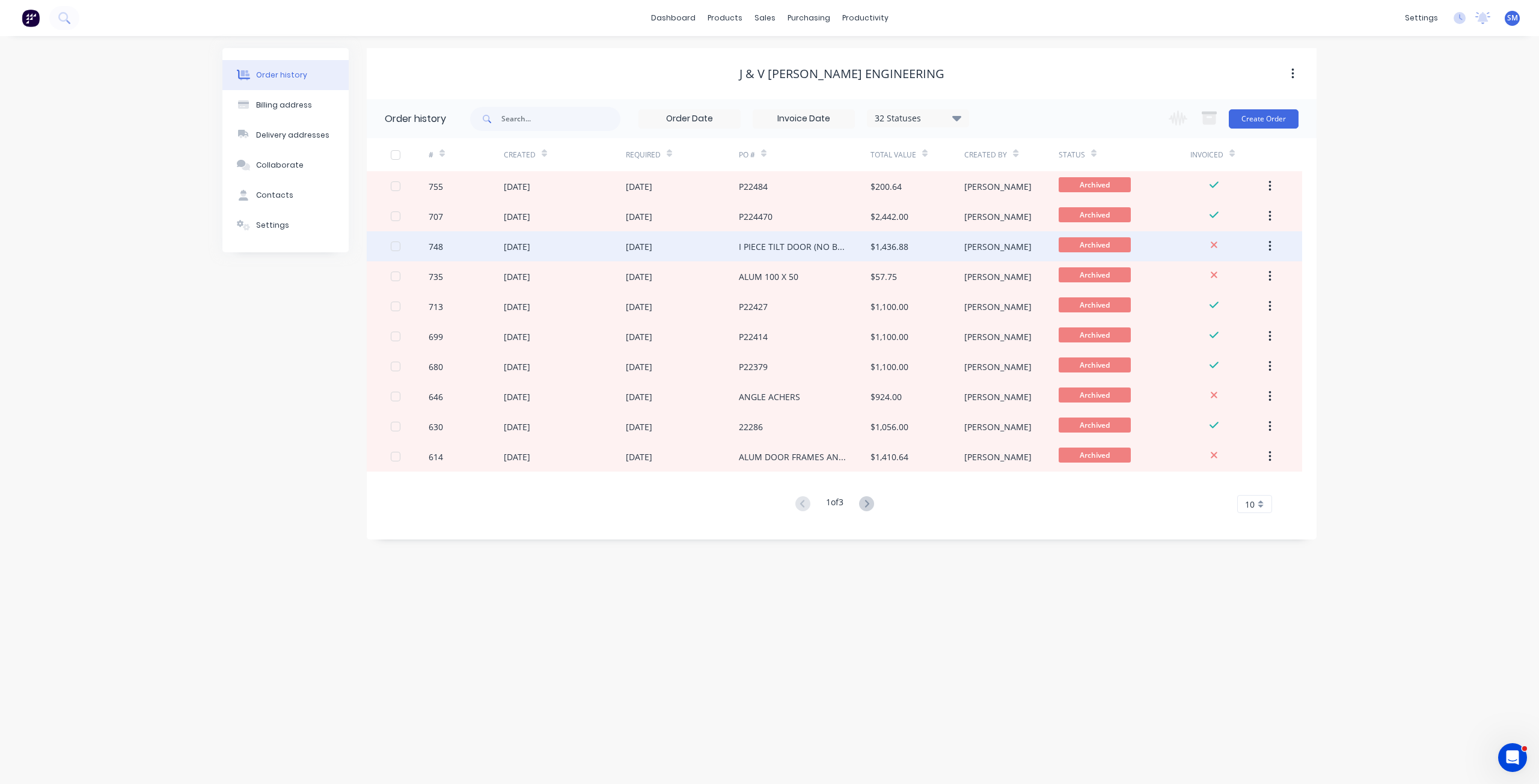
click at [641, 244] on div "[DATE]" at bounding box center [639, 246] width 27 height 13
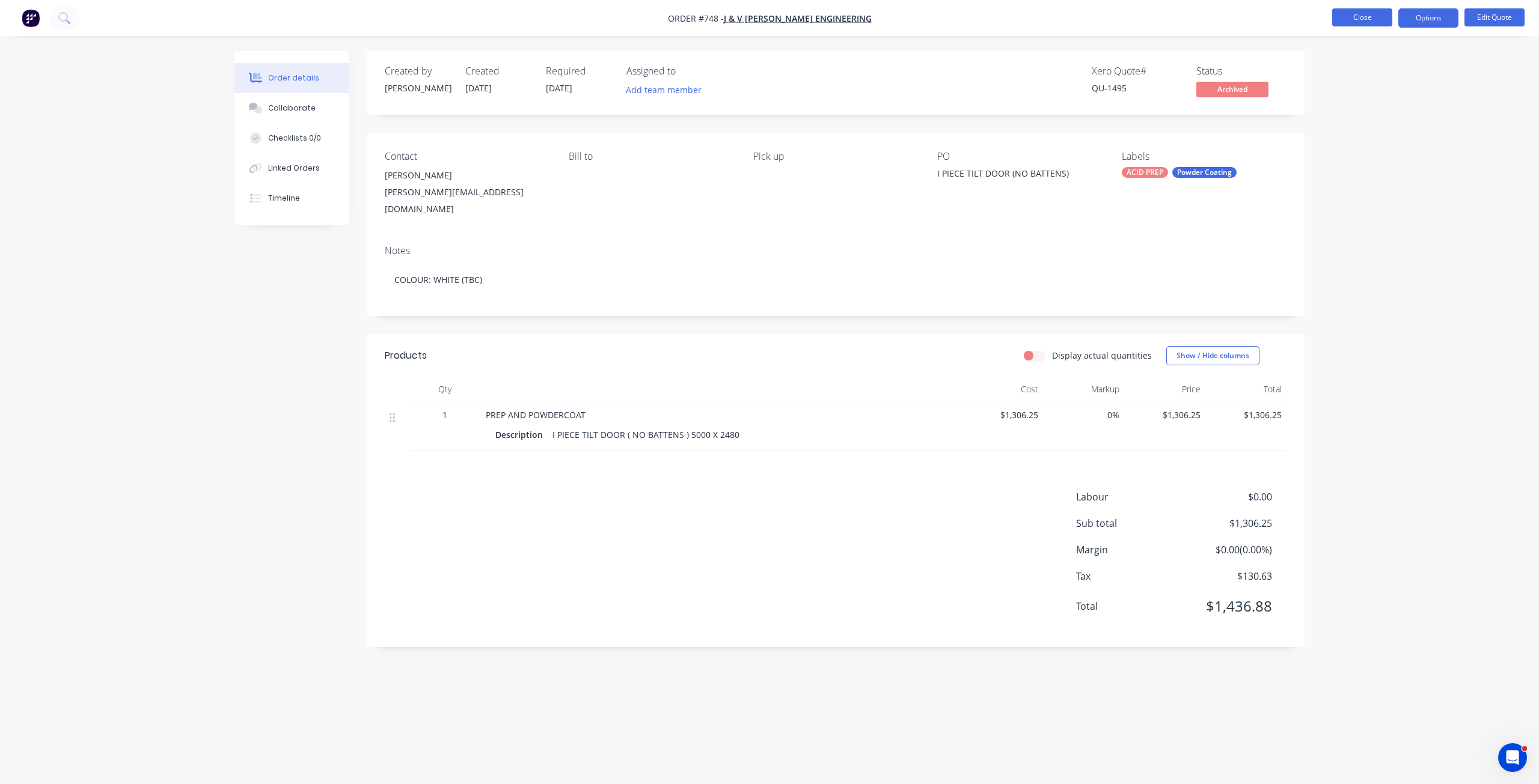
click at [1369, 18] on button "Close" at bounding box center [1363, 17] width 60 height 18
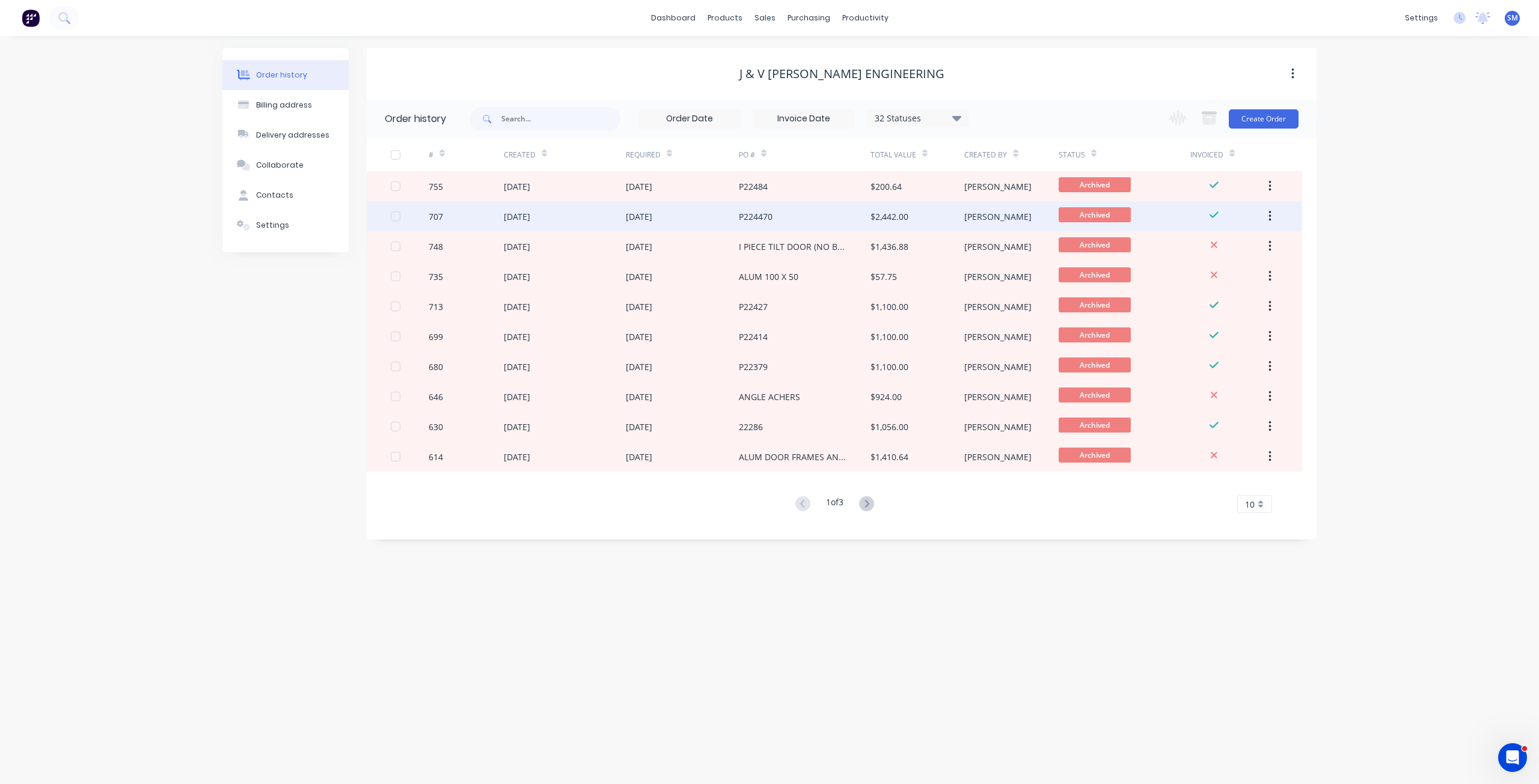
click at [639, 217] on div "[DATE]" at bounding box center [639, 216] width 27 height 13
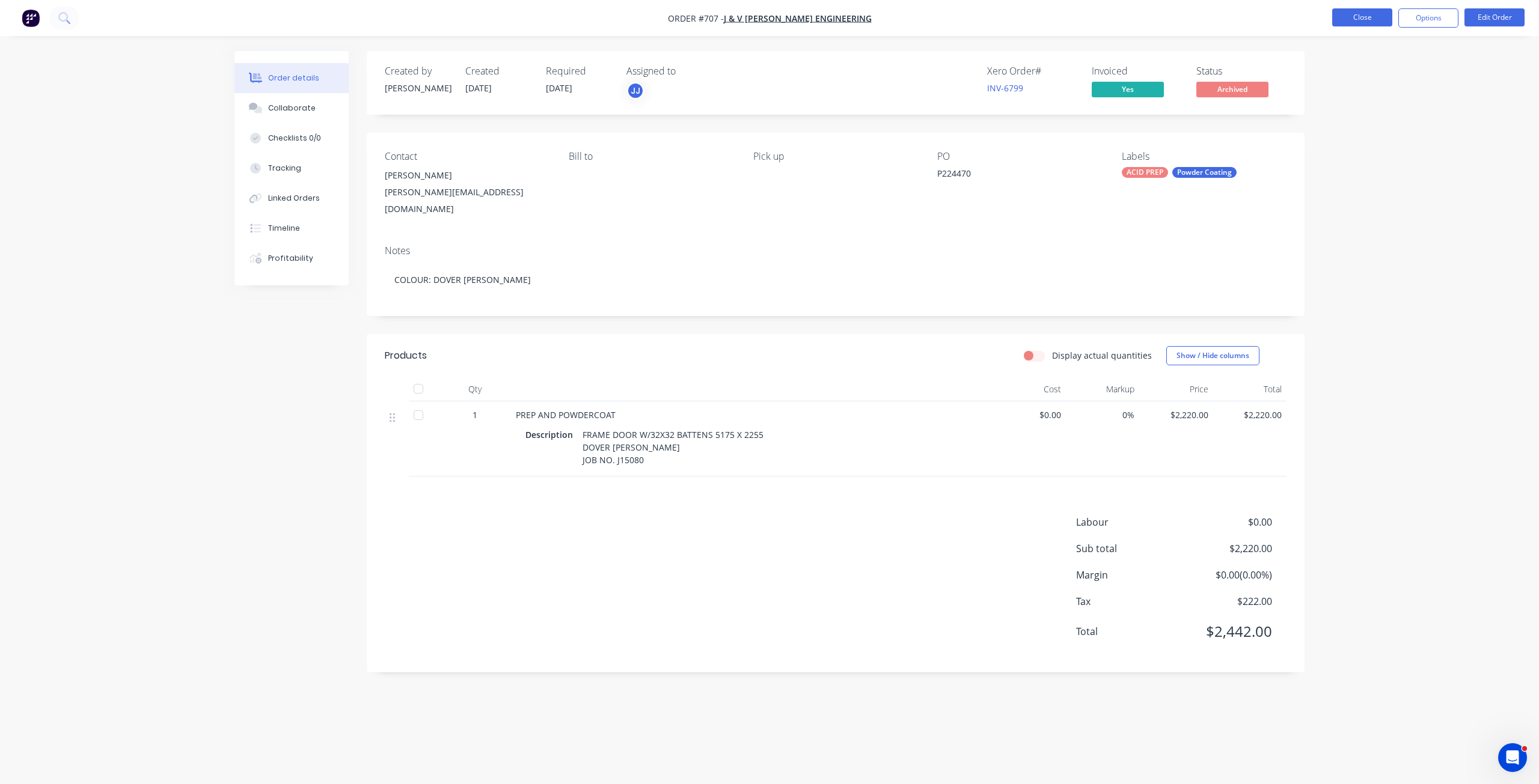
click at [1345, 16] on button "Close" at bounding box center [1363, 17] width 60 height 18
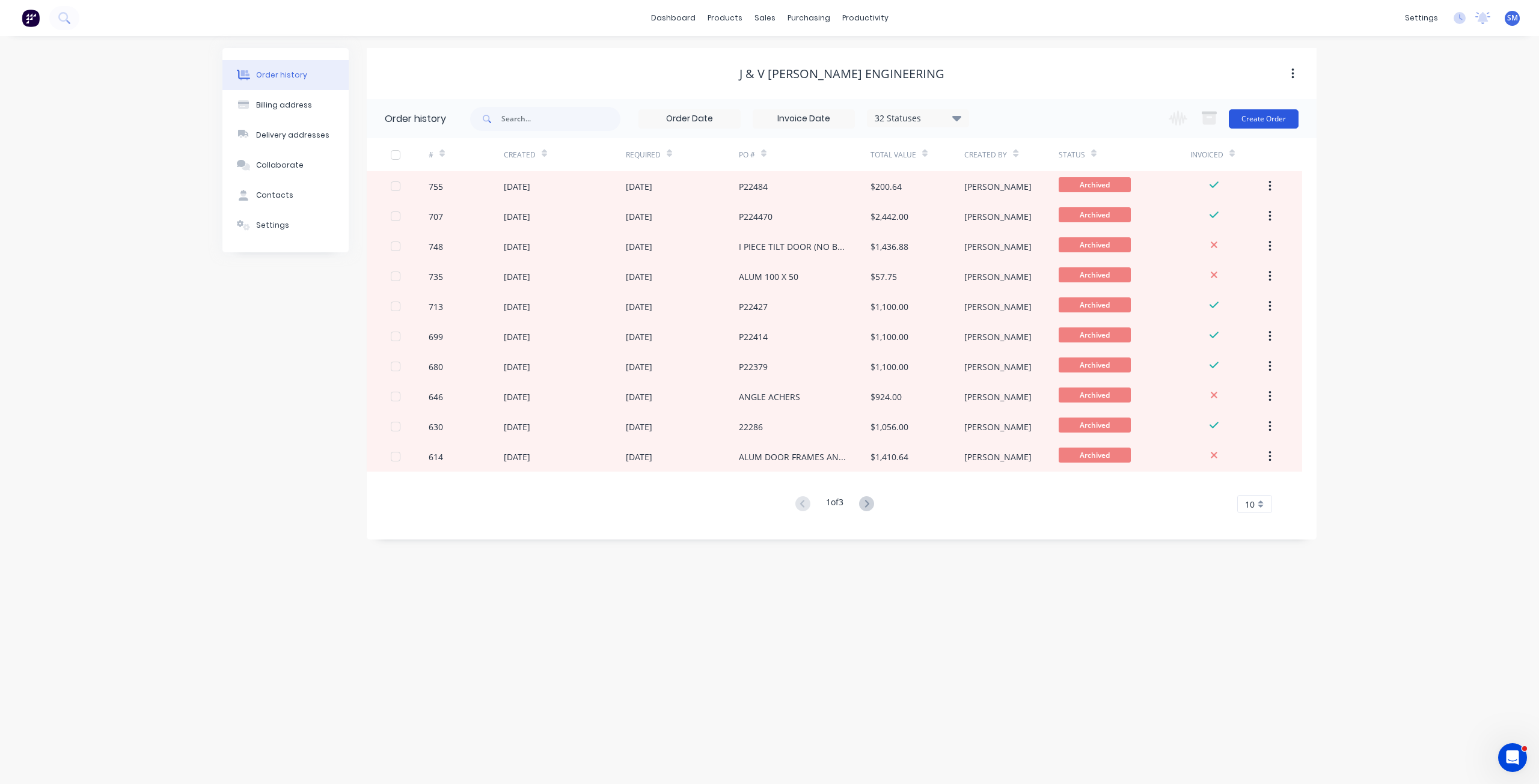
click at [1266, 116] on button "Create Order" at bounding box center [1264, 119] width 69 height 19
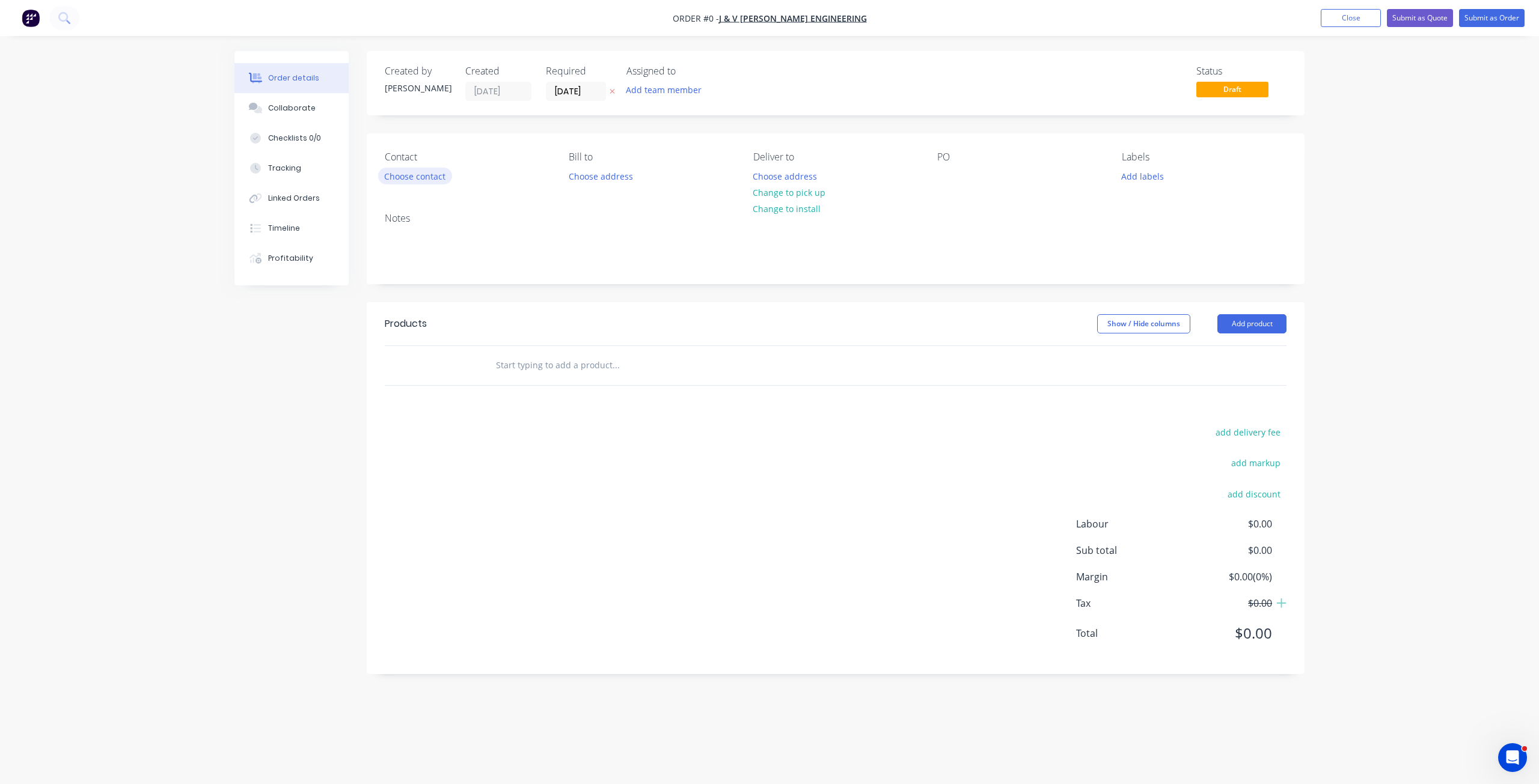
click at [415, 174] on button "Choose contact" at bounding box center [415, 176] width 74 height 16
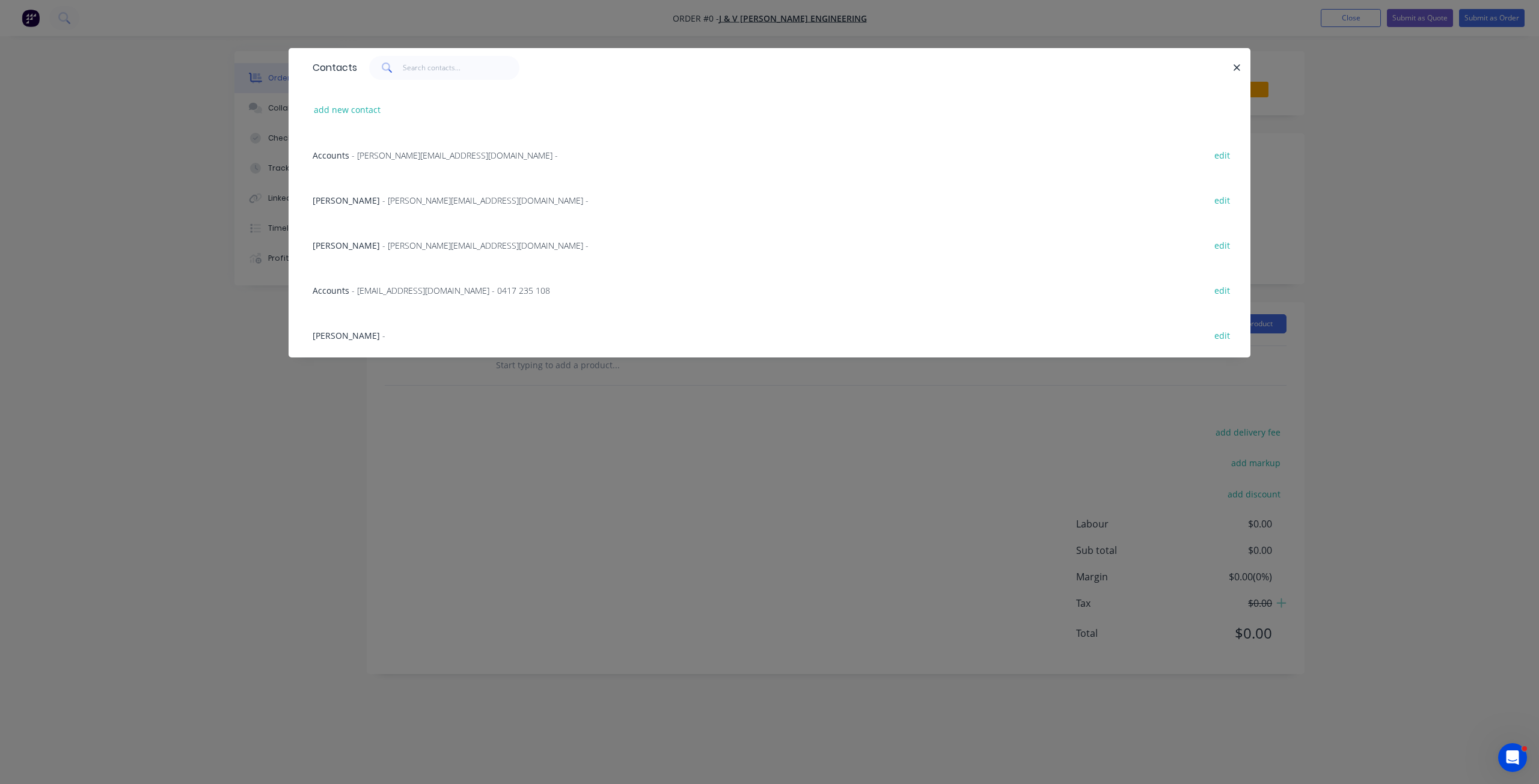
click at [387, 242] on span "- [PERSON_NAME][EMAIL_ADDRESS][DOMAIN_NAME] -" at bounding box center [486, 245] width 206 height 12
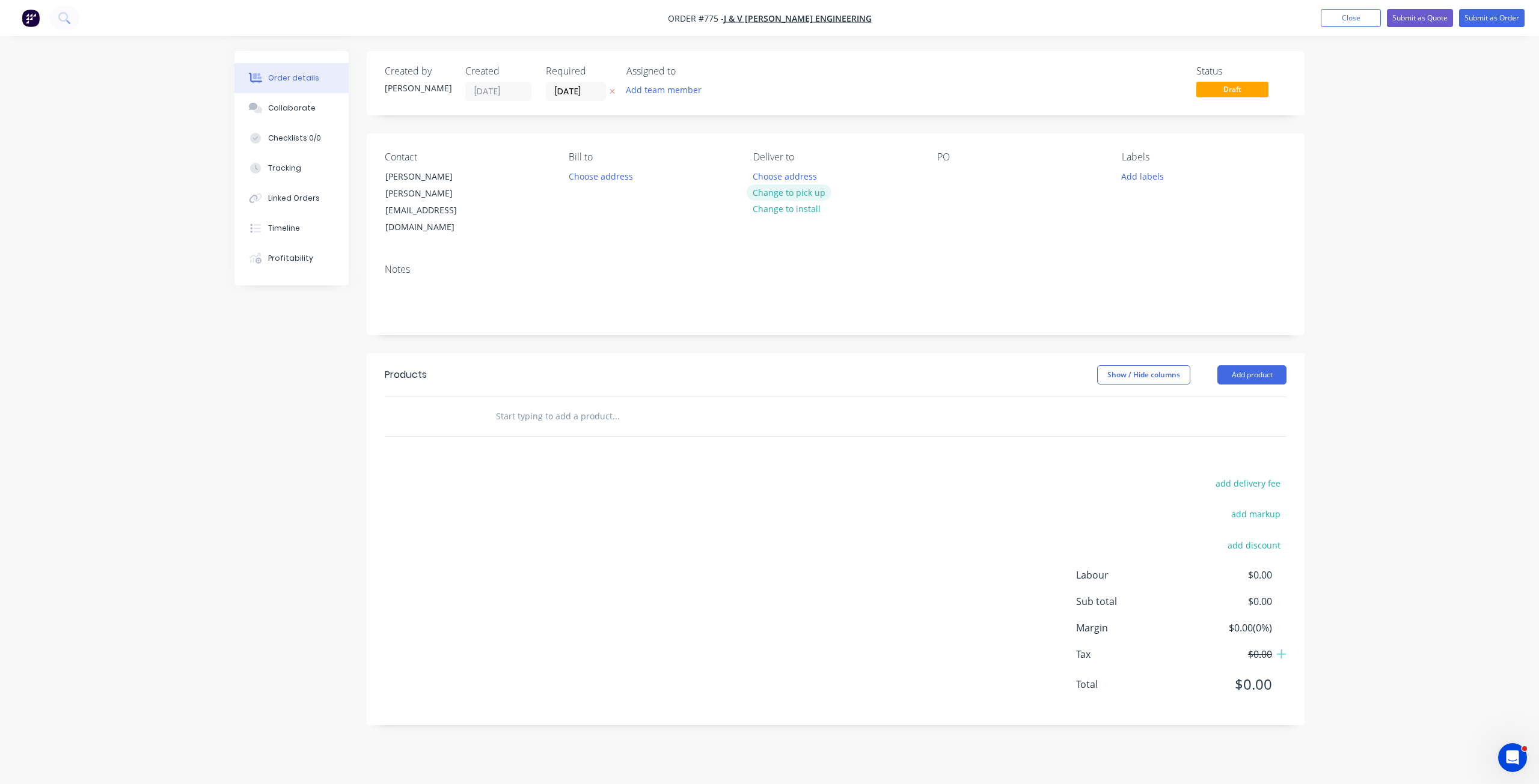
click at [788, 192] on button "Change to pick up" at bounding box center [789, 193] width 85 height 16
click at [938, 172] on div at bounding box center [947, 176] width 19 height 18
click at [1143, 177] on button "Add labels" at bounding box center [1142, 176] width 55 height 16
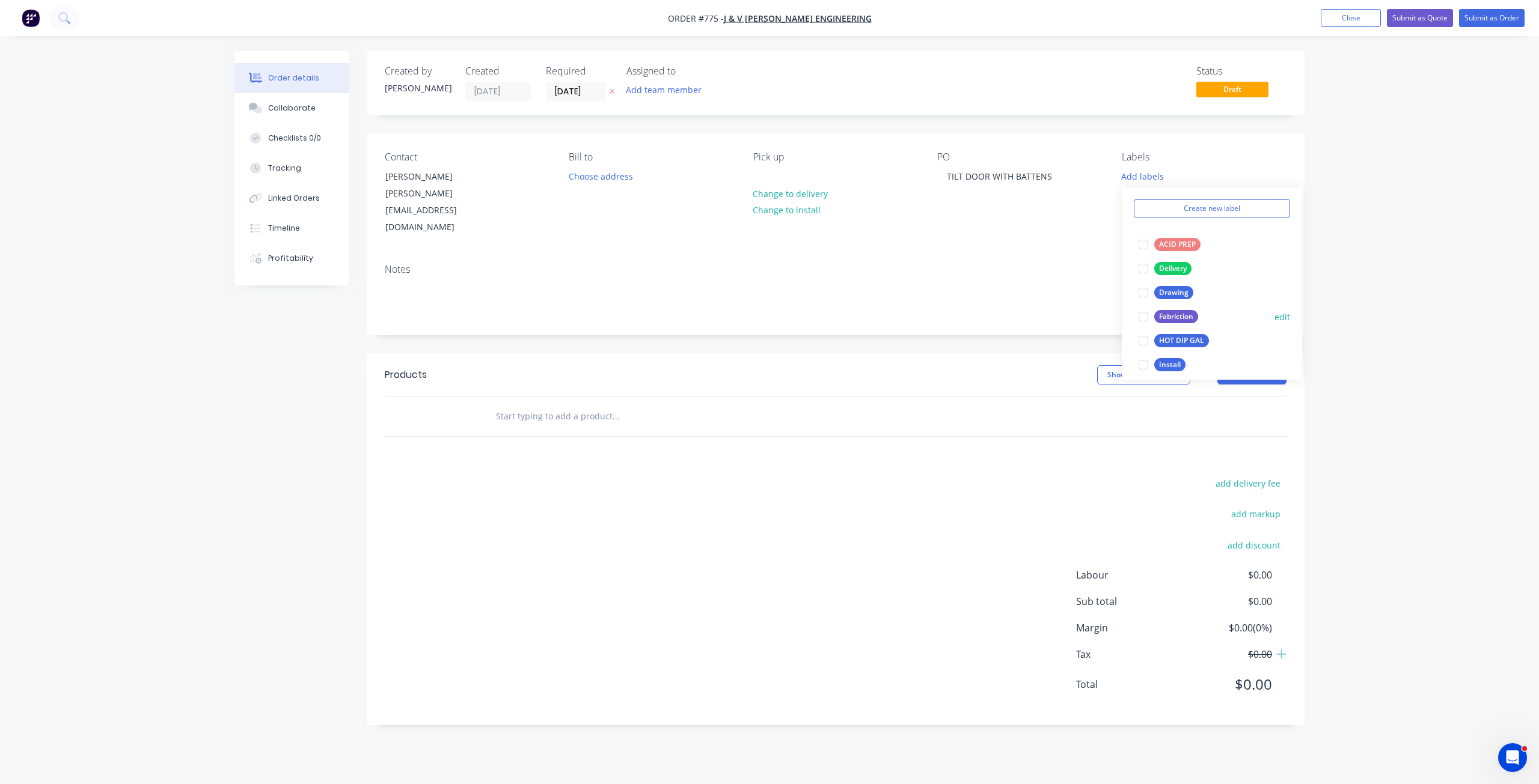
scroll to position [180, 0]
click at [1143, 271] on div at bounding box center [1143, 271] width 24 height 24
click at [1142, 286] on div at bounding box center [1143, 289] width 24 height 24
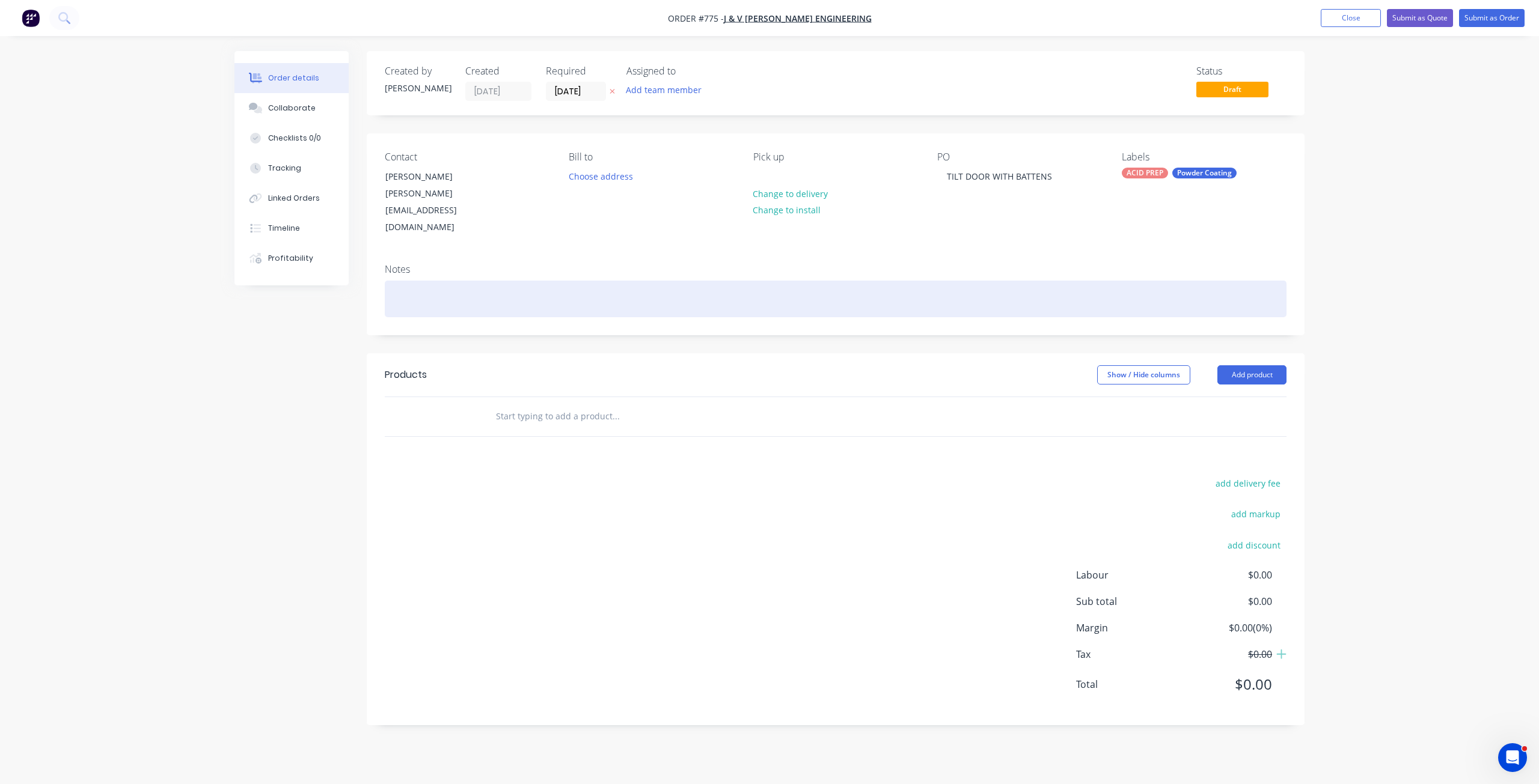
click at [408, 280] on div at bounding box center [836, 299] width 902 height 37
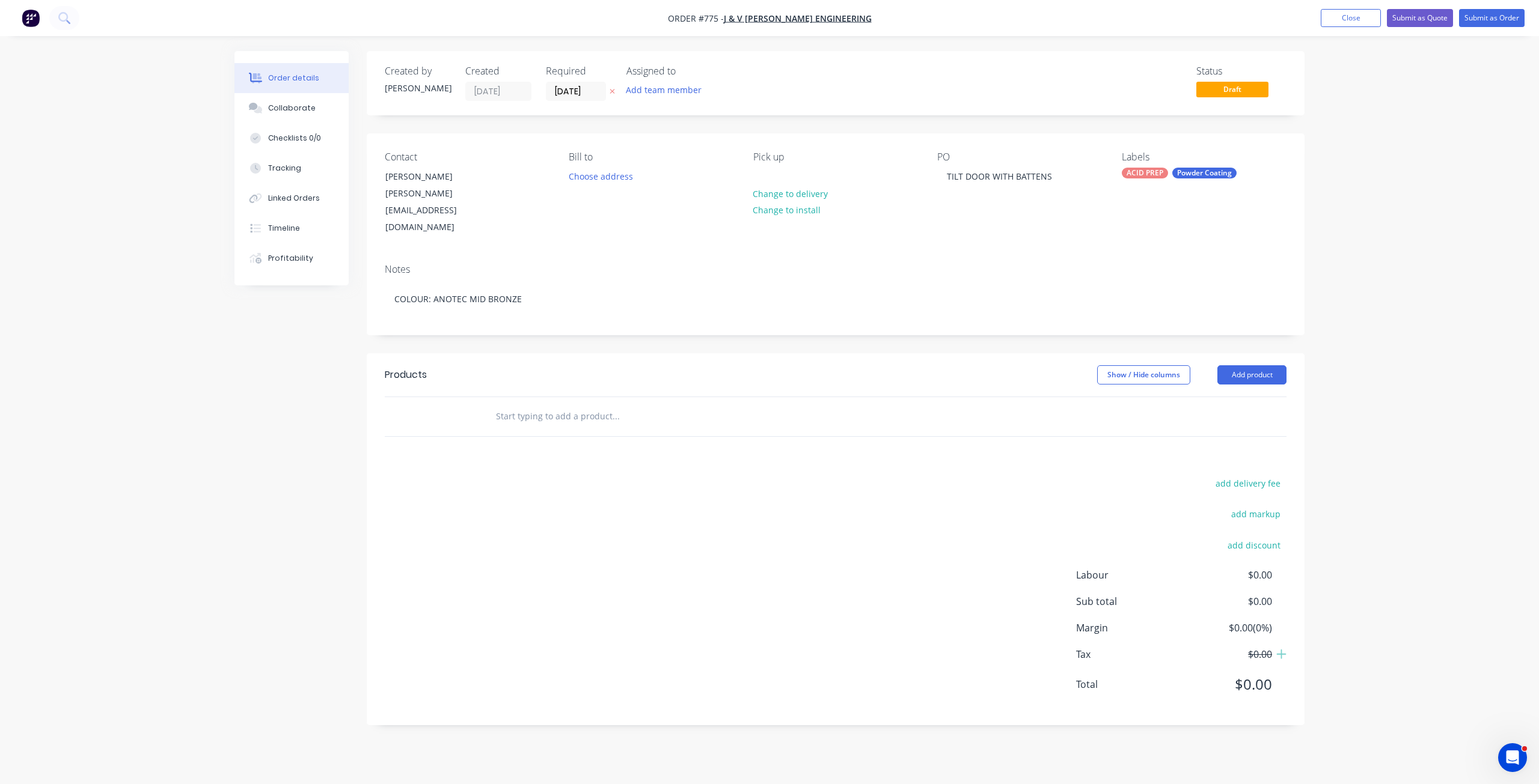
click at [516, 404] on input "text" at bounding box center [616, 416] width 240 height 24
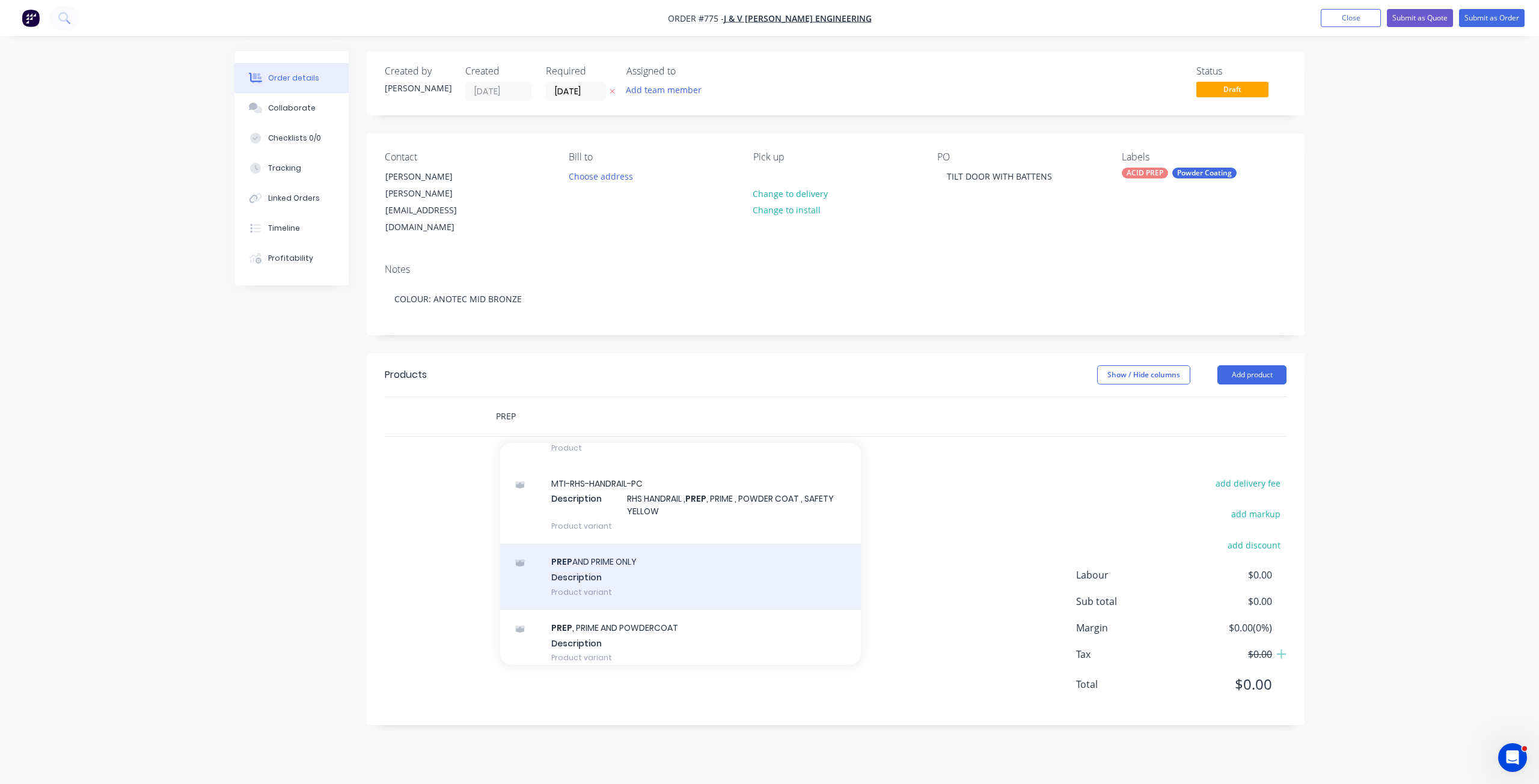
scroll to position [1262, 0]
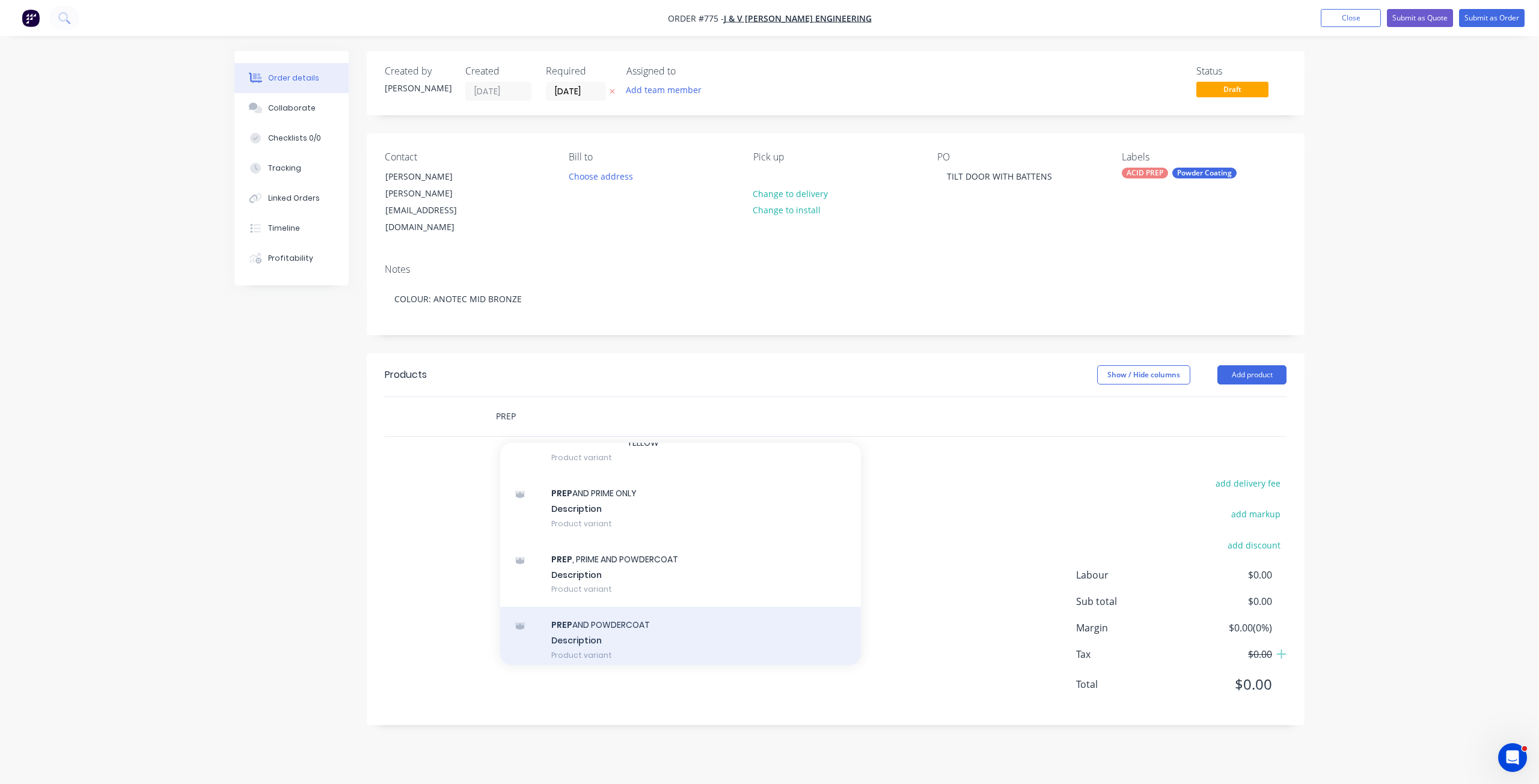
type input "PREP"
click at [592, 607] on div "PREP AND POWDERCOAT Description Product variant" at bounding box center [681, 640] width 361 height 66
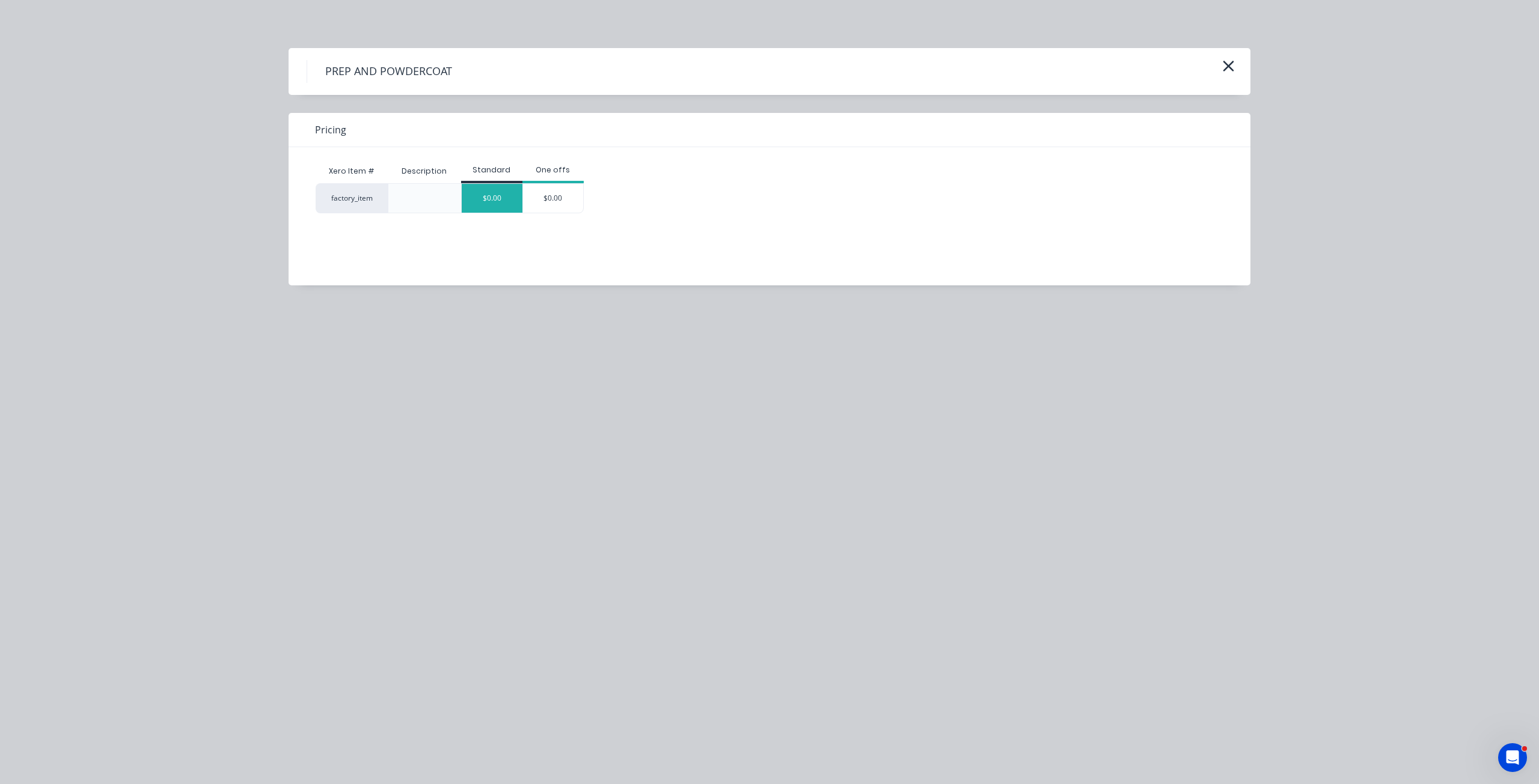
click at [511, 206] on div "$0.00" at bounding box center [492, 198] width 61 height 29
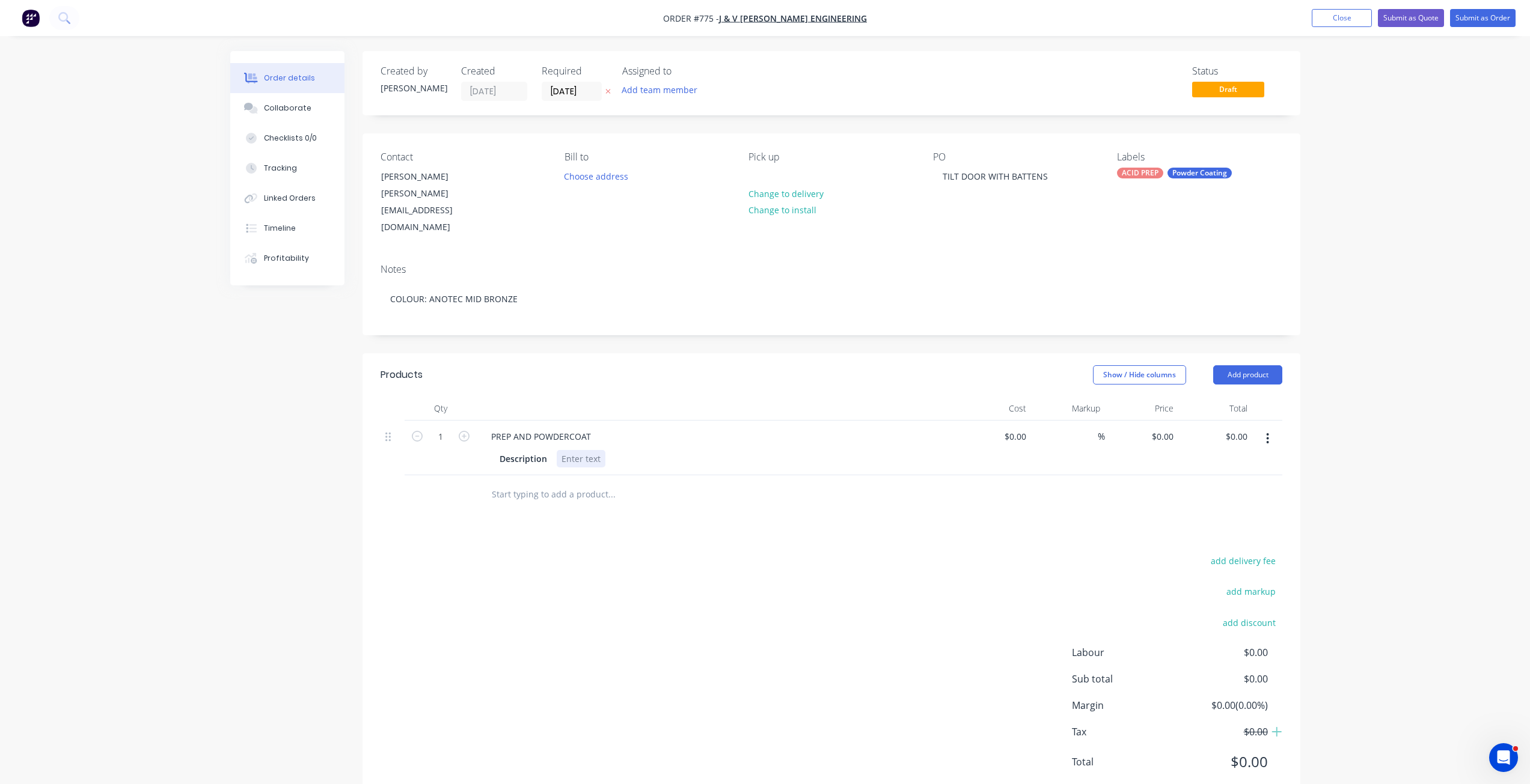
click at [567, 450] on div at bounding box center [581, 459] width 49 height 18
click at [731, 450] on div "Description TILT FRAME DOOR PANEL WITH BATTENS" at bounding box center [715, 459] width 440 height 18
click at [724, 450] on div "TILT FRAME DOOR PANEL WITH BATTENS" at bounding box center [643, 459] width 173 height 18
click at [722, 450] on div "TILT FRAME DOOR PANEL WITH BATTENS 5900" at bounding box center [654, 459] width 195 height 18
click at [753, 450] on div "Description TILT FRAME DOOR PANEL WITH BATTENS, 5900" at bounding box center [715, 459] width 440 height 18
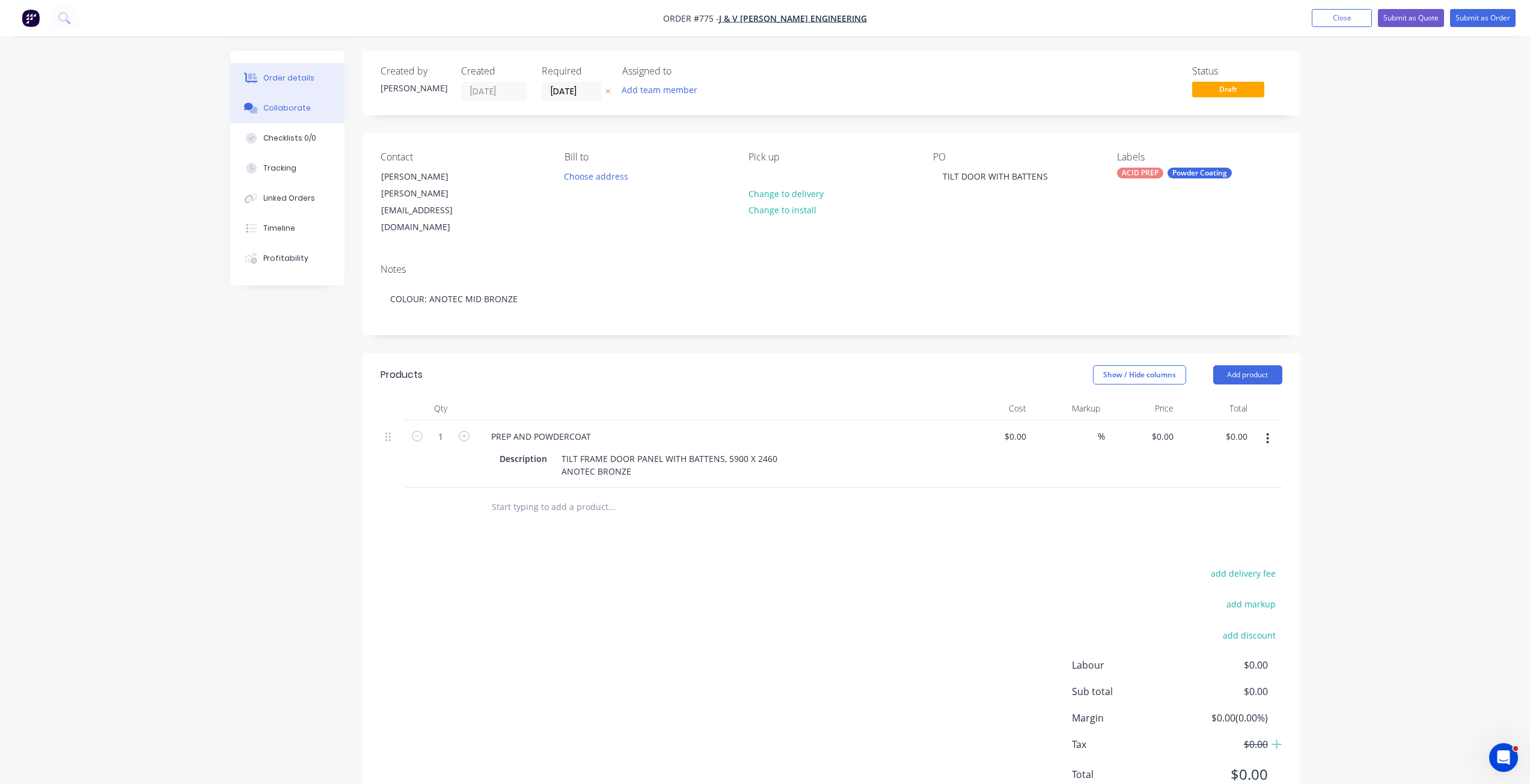
drag, startPoint x: 269, startPoint y: 102, endPoint x: 238, endPoint y: 106, distance: 31.3
click at [267, 104] on button "Collaborate" at bounding box center [287, 108] width 114 height 30
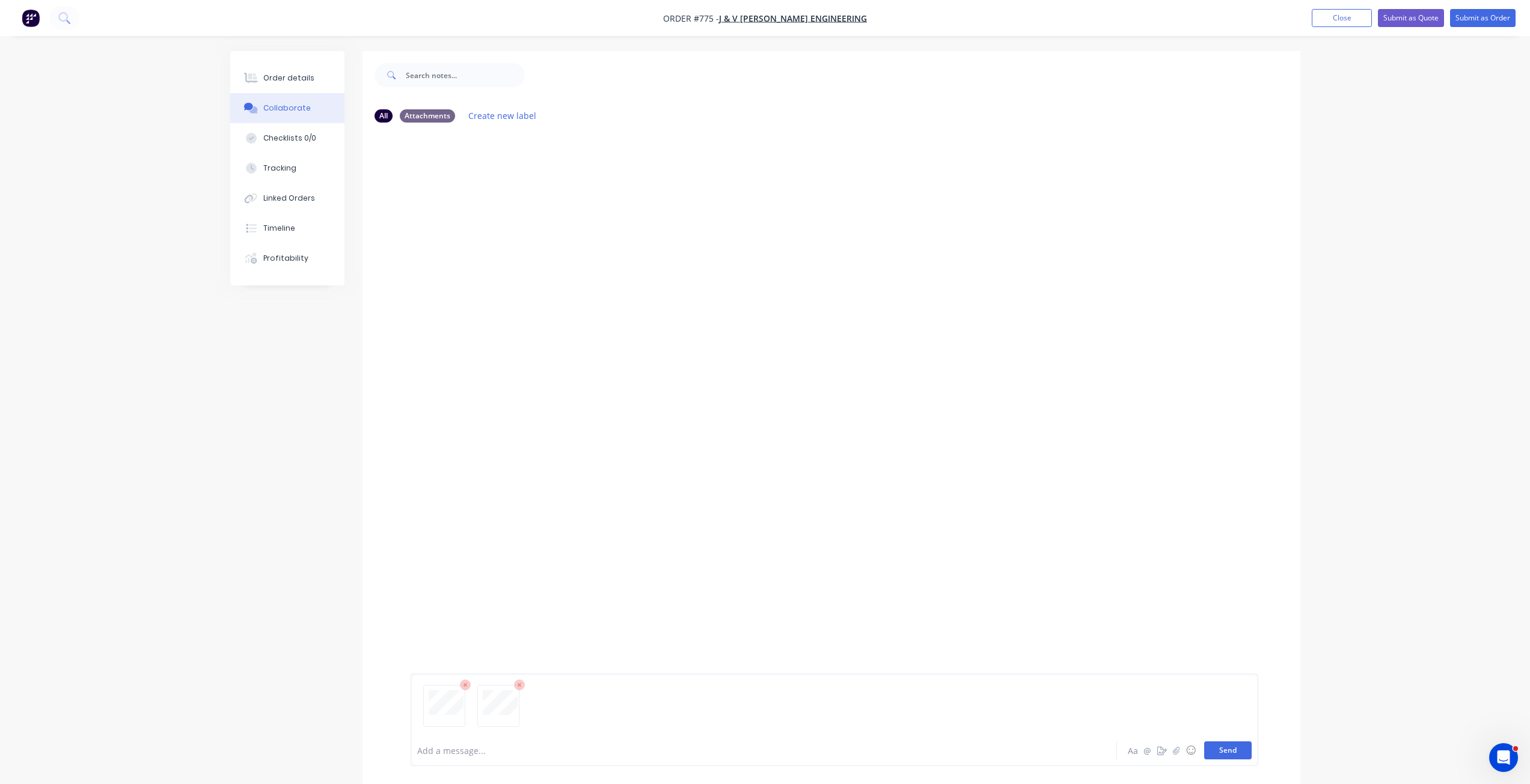
click at [1229, 746] on button "Send" at bounding box center [1228, 751] width 48 height 18
click at [272, 78] on div "Order details" at bounding box center [289, 78] width 51 height 11
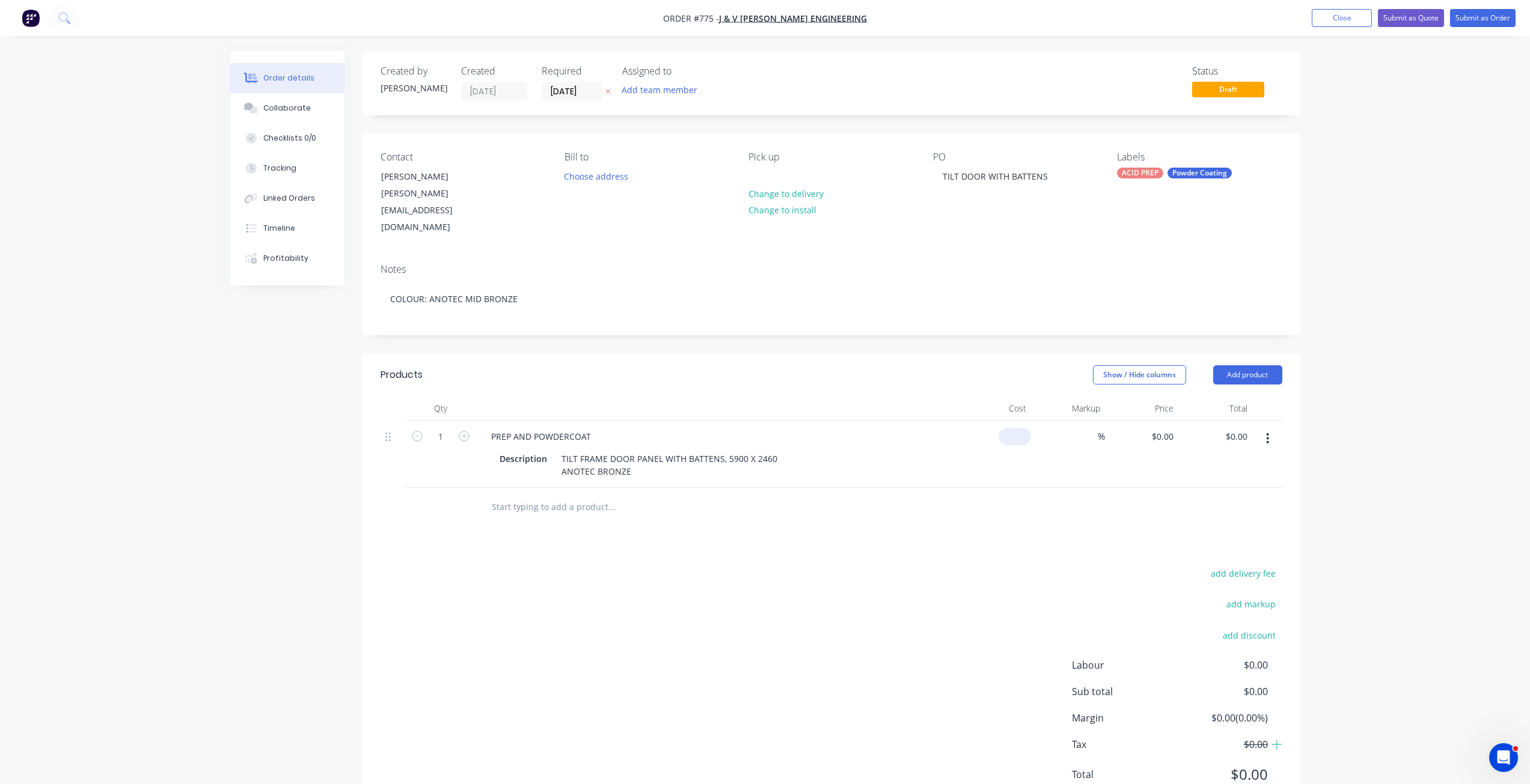
click at [1015, 428] on div "$0.00" at bounding box center [1015, 437] width 33 height 18
type input "$2,757.66"
click at [1058, 433] on div "%" at bounding box center [1068, 454] width 74 height 67
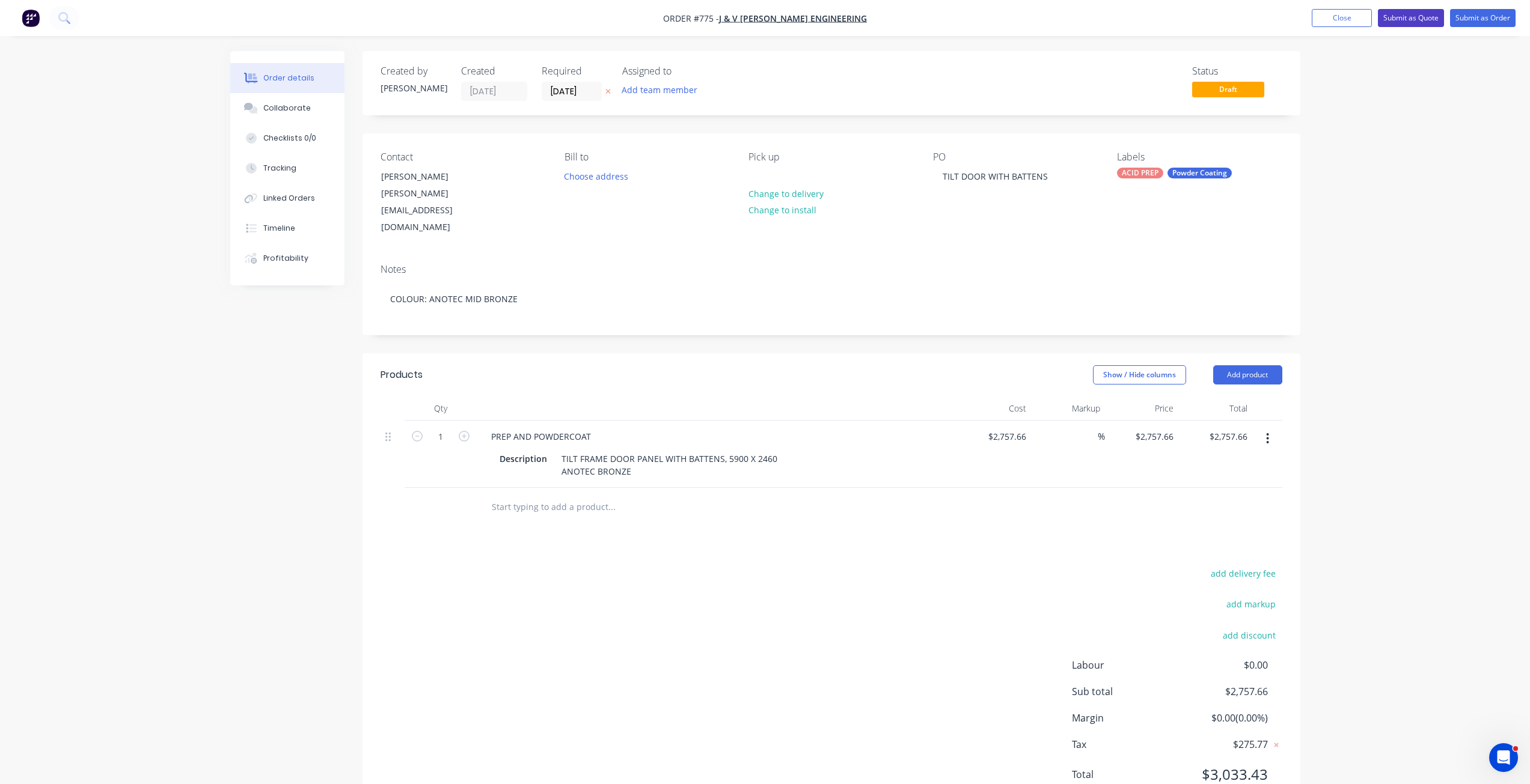
click at [1416, 19] on button "Submit as Quote" at bounding box center [1411, 18] width 66 height 18
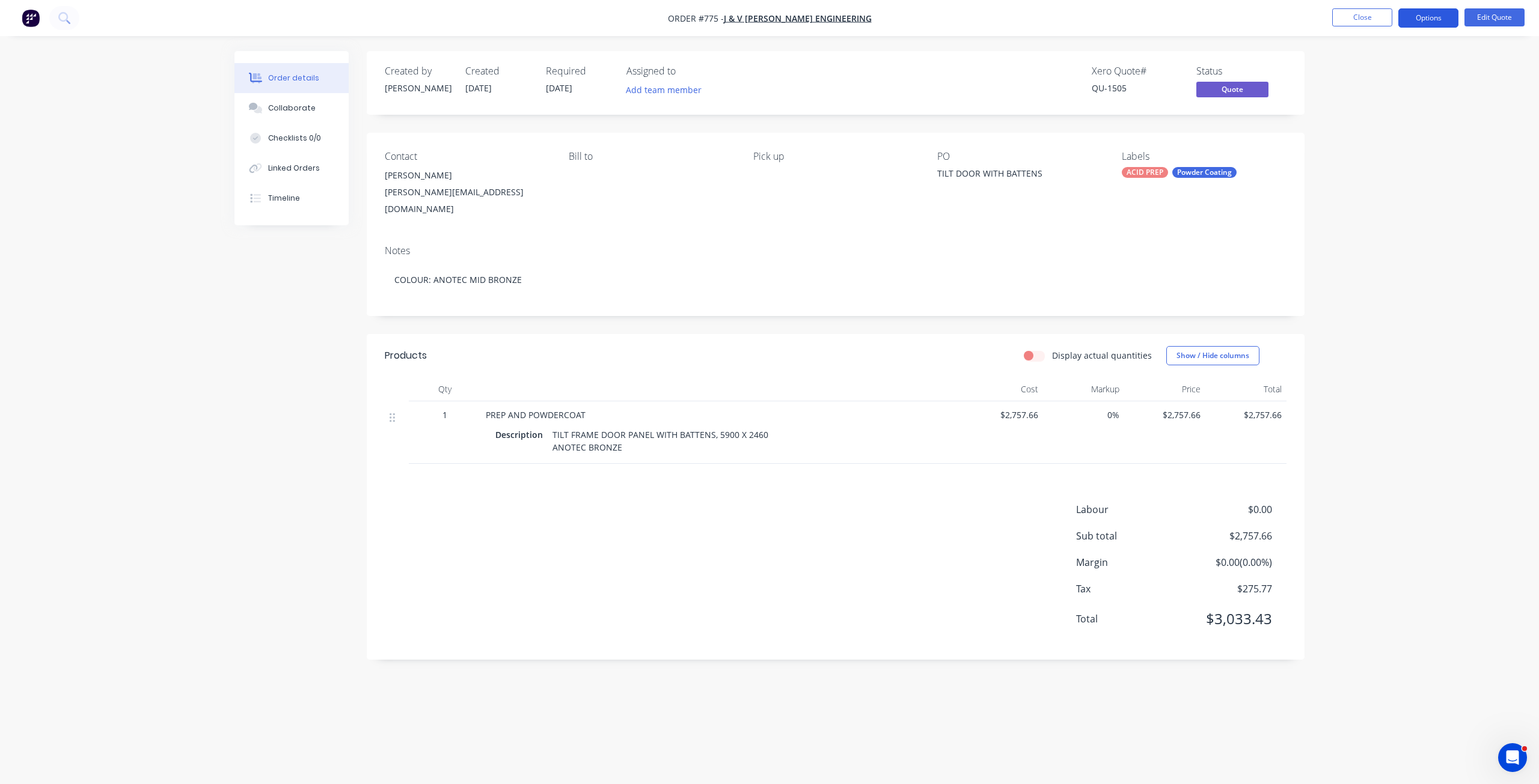
click at [1421, 22] on button "Options" at bounding box center [1429, 18] width 60 height 19
click at [1362, 68] on div "Quote" at bounding box center [1393, 73] width 110 height 18
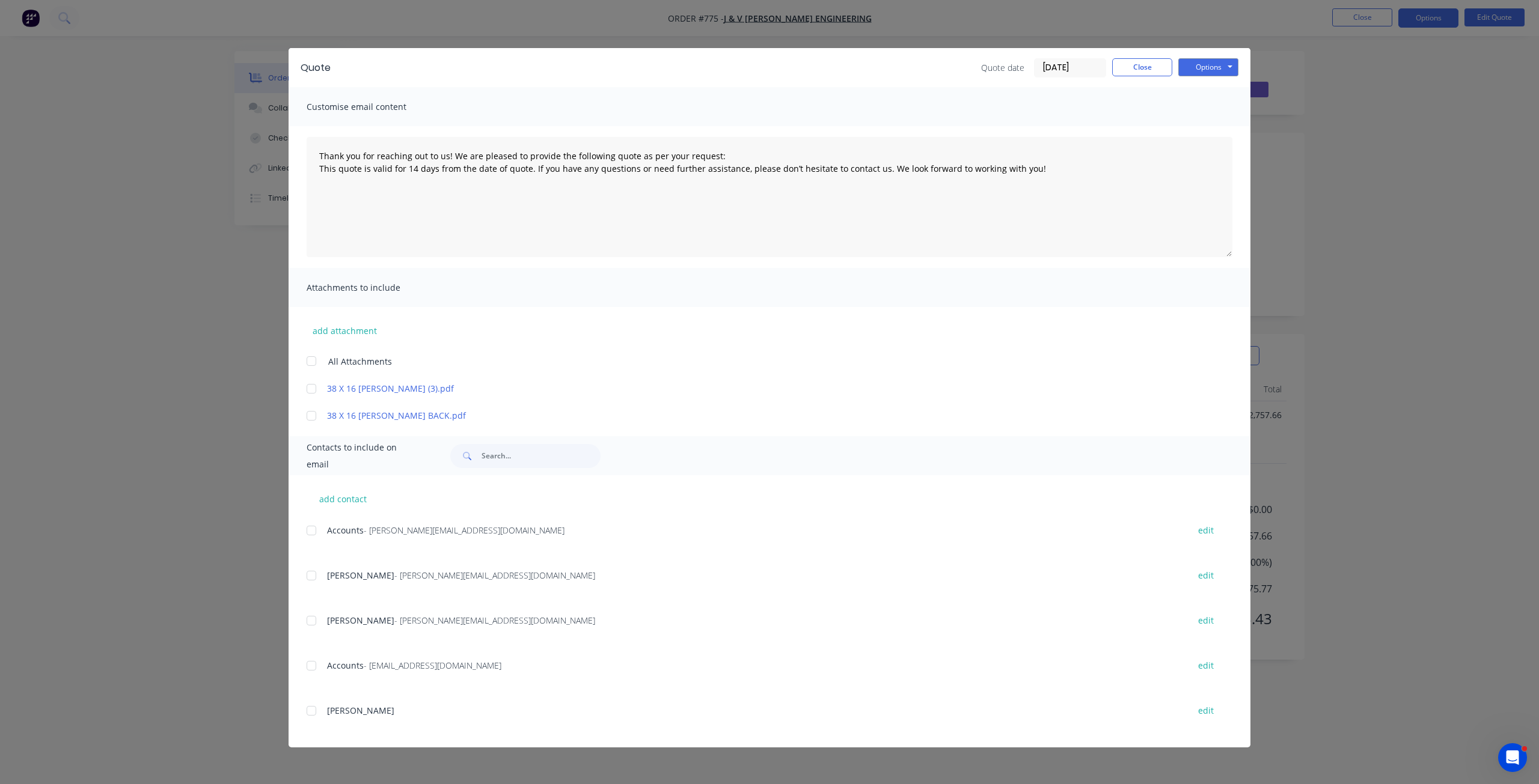
click at [311, 623] on div at bounding box center [311, 620] width 24 height 24
click at [1209, 63] on button "Options" at bounding box center [1209, 67] width 60 height 18
click at [1207, 130] on button "Email" at bounding box center [1217, 128] width 77 height 20
click at [1153, 64] on button "Close" at bounding box center [1143, 67] width 60 height 18
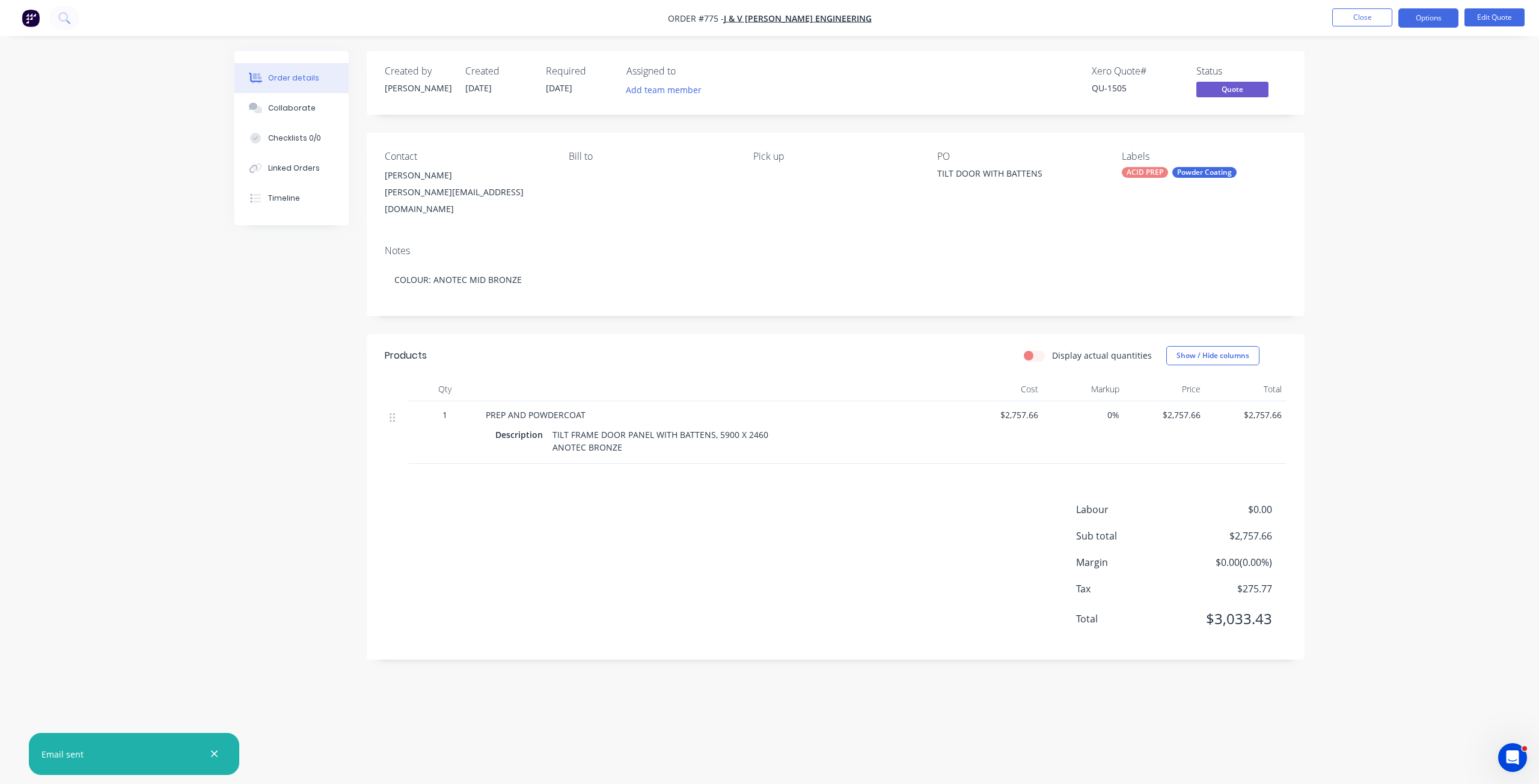
click at [214, 758] on icon "button" at bounding box center [214, 754] width 7 height 11
click at [1369, 18] on button "Close" at bounding box center [1363, 17] width 60 height 18
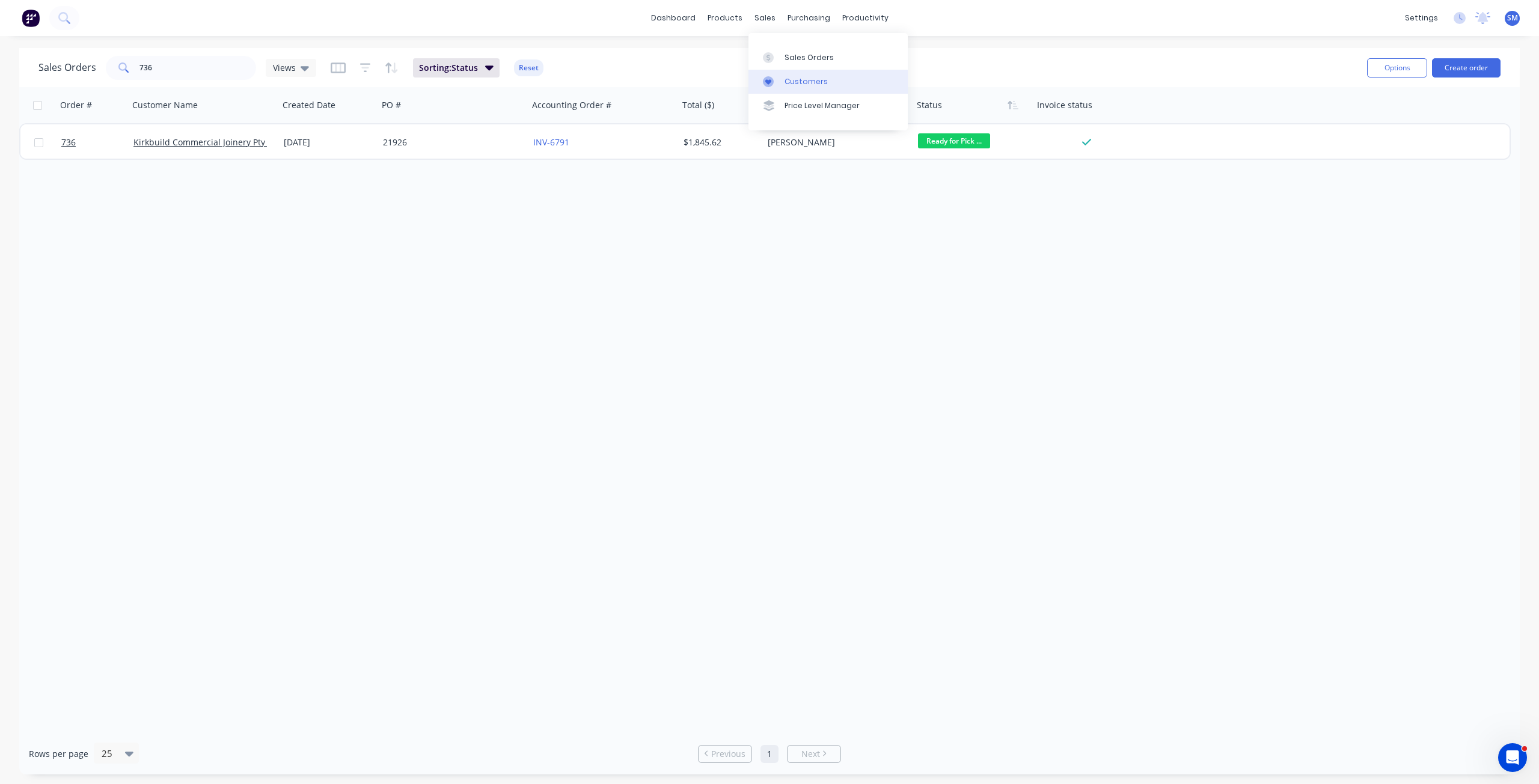
click at [794, 72] on link "Customers" at bounding box center [828, 81] width 159 height 24
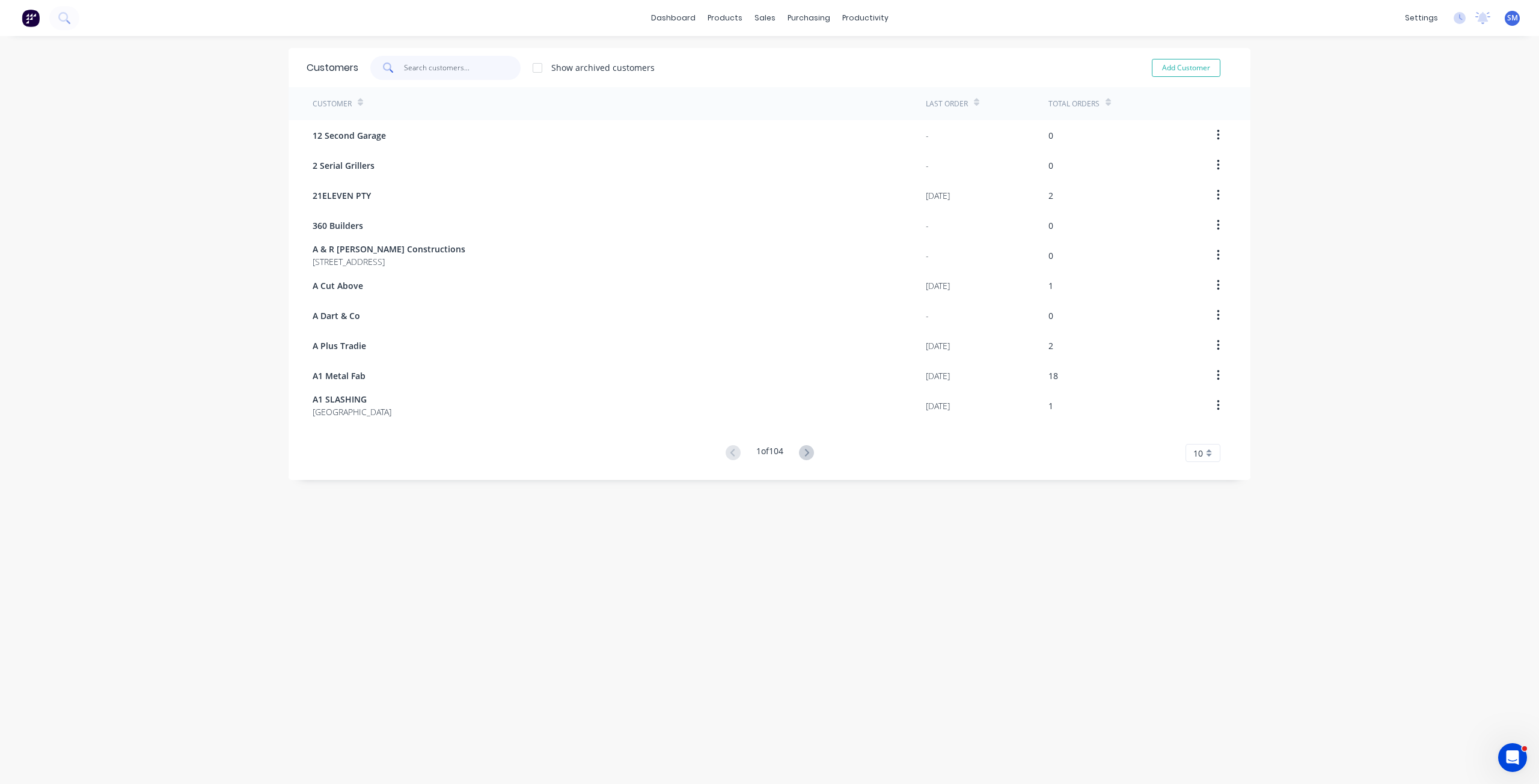
click at [418, 67] on input "text" at bounding box center [462, 67] width 117 height 24
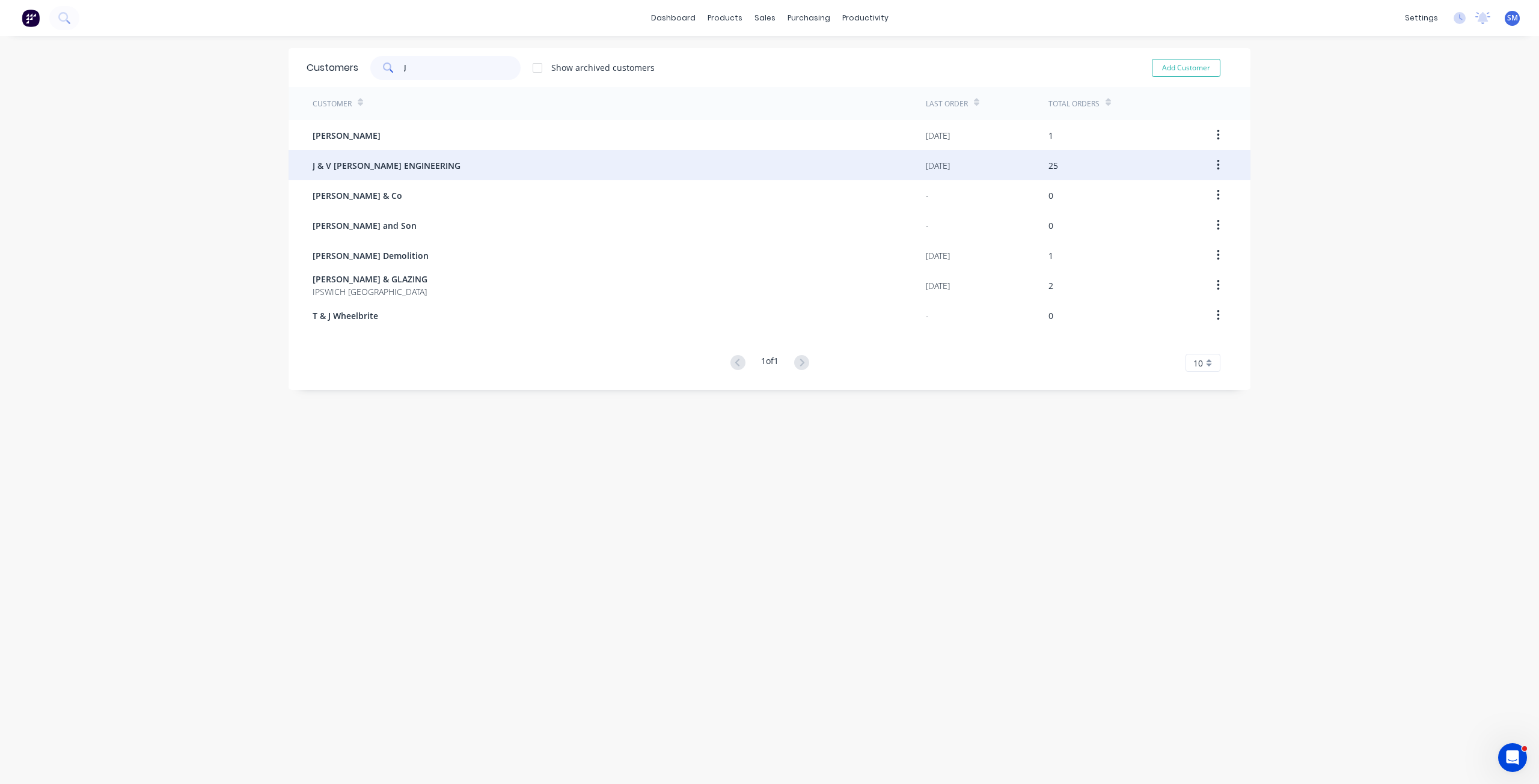
type input "J"
click at [359, 167] on span "J & V [PERSON_NAME] ENGINEERING" at bounding box center [386, 165] width 148 height 13
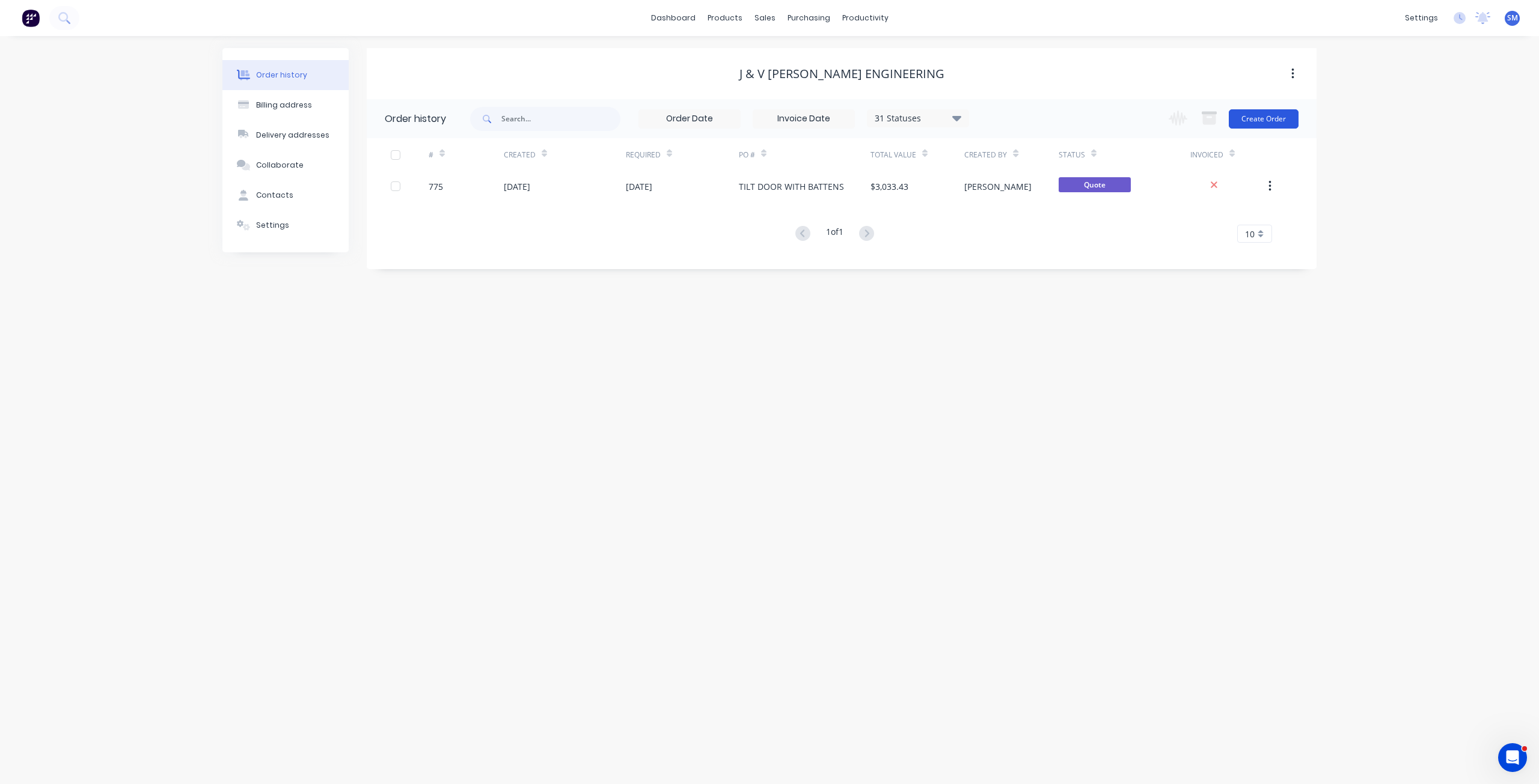
click at [1254, 116] on button "Create Order" at bounding box center [1264, 119] width 69 height 19
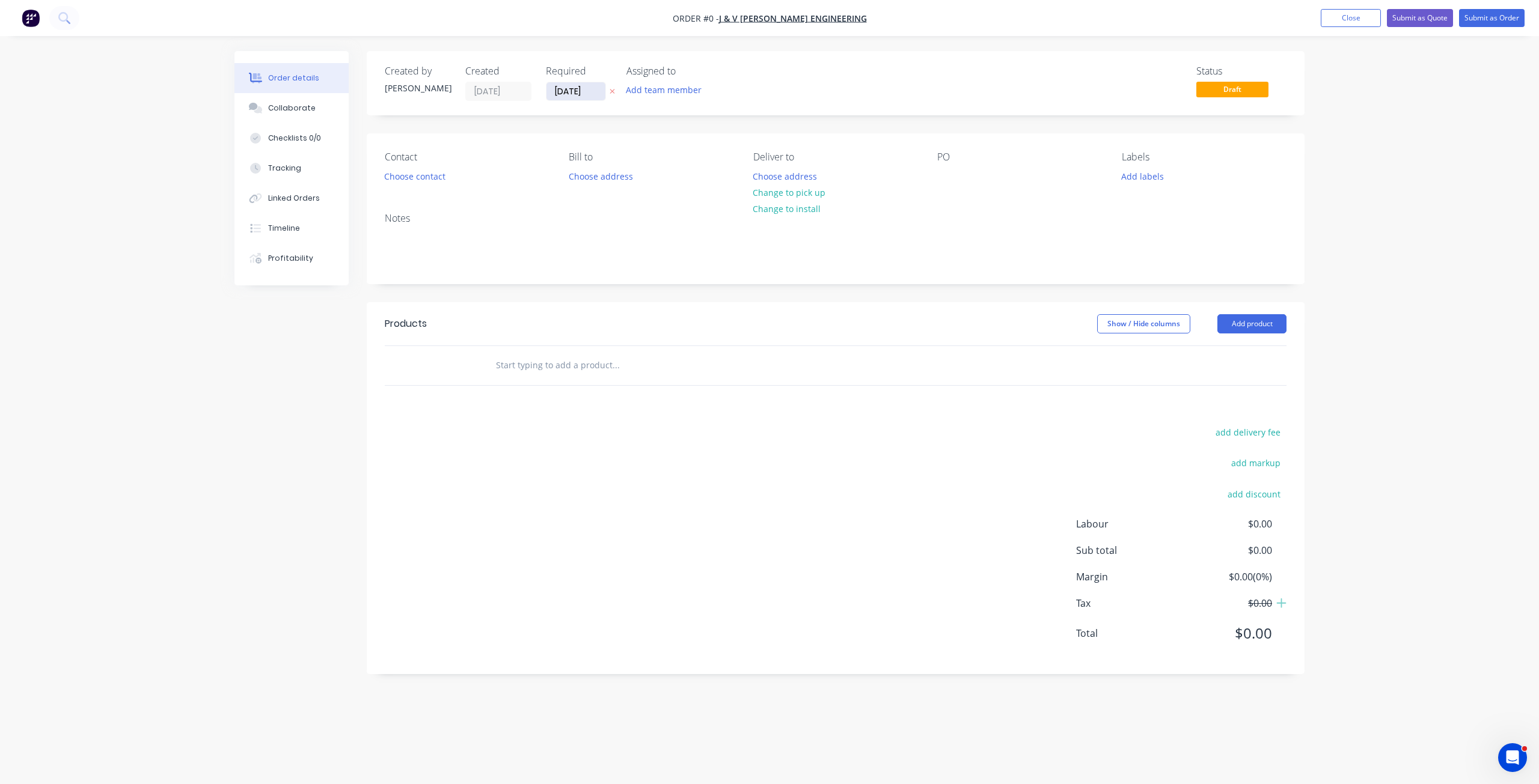
click at [584, 93] on input "[DATE]" at bounding box center [576, 91] width 59 height 18
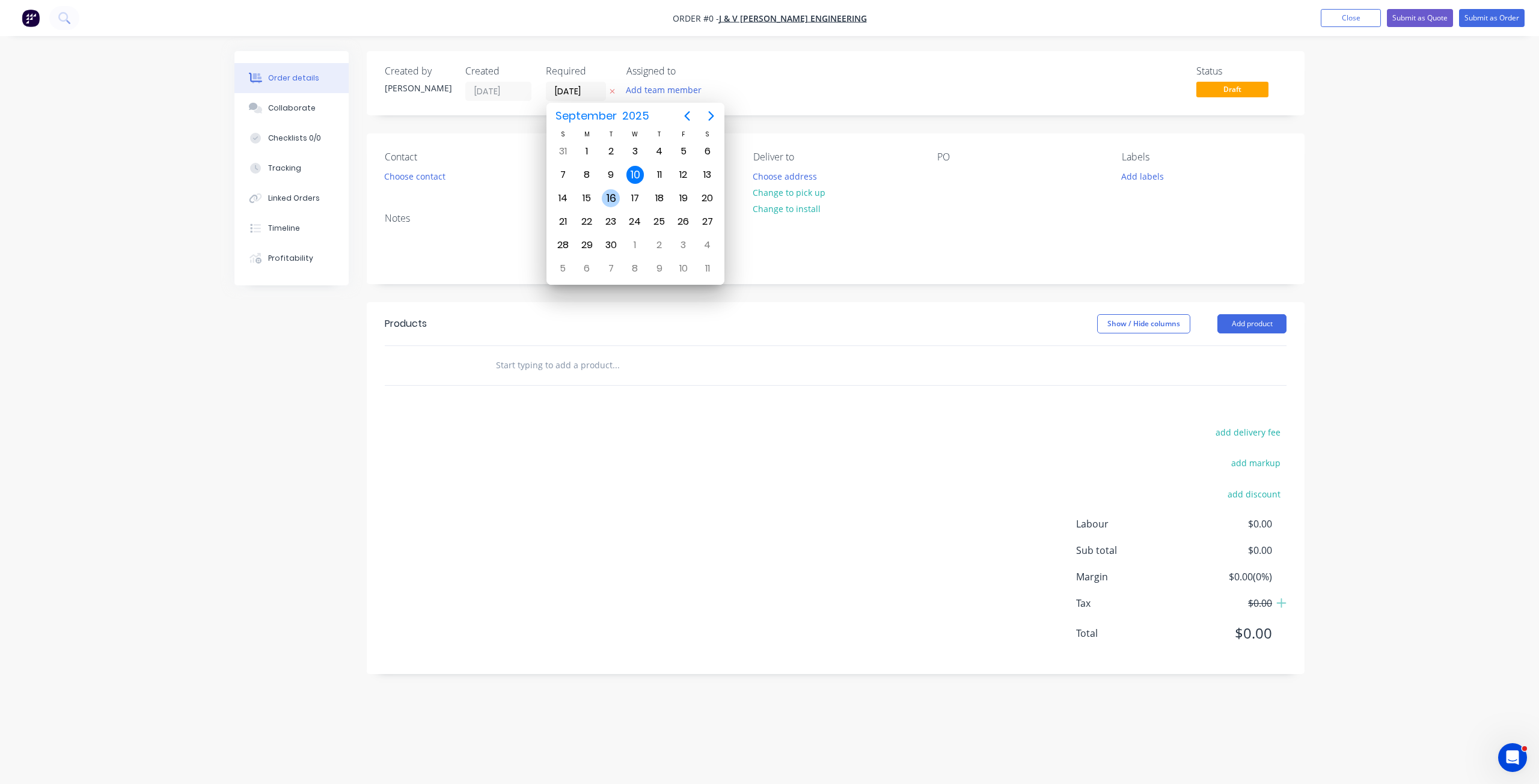
click at [607, 195] on div "16" at bounding box center [611, 198] width 18 height 18
type input "[DATE]"
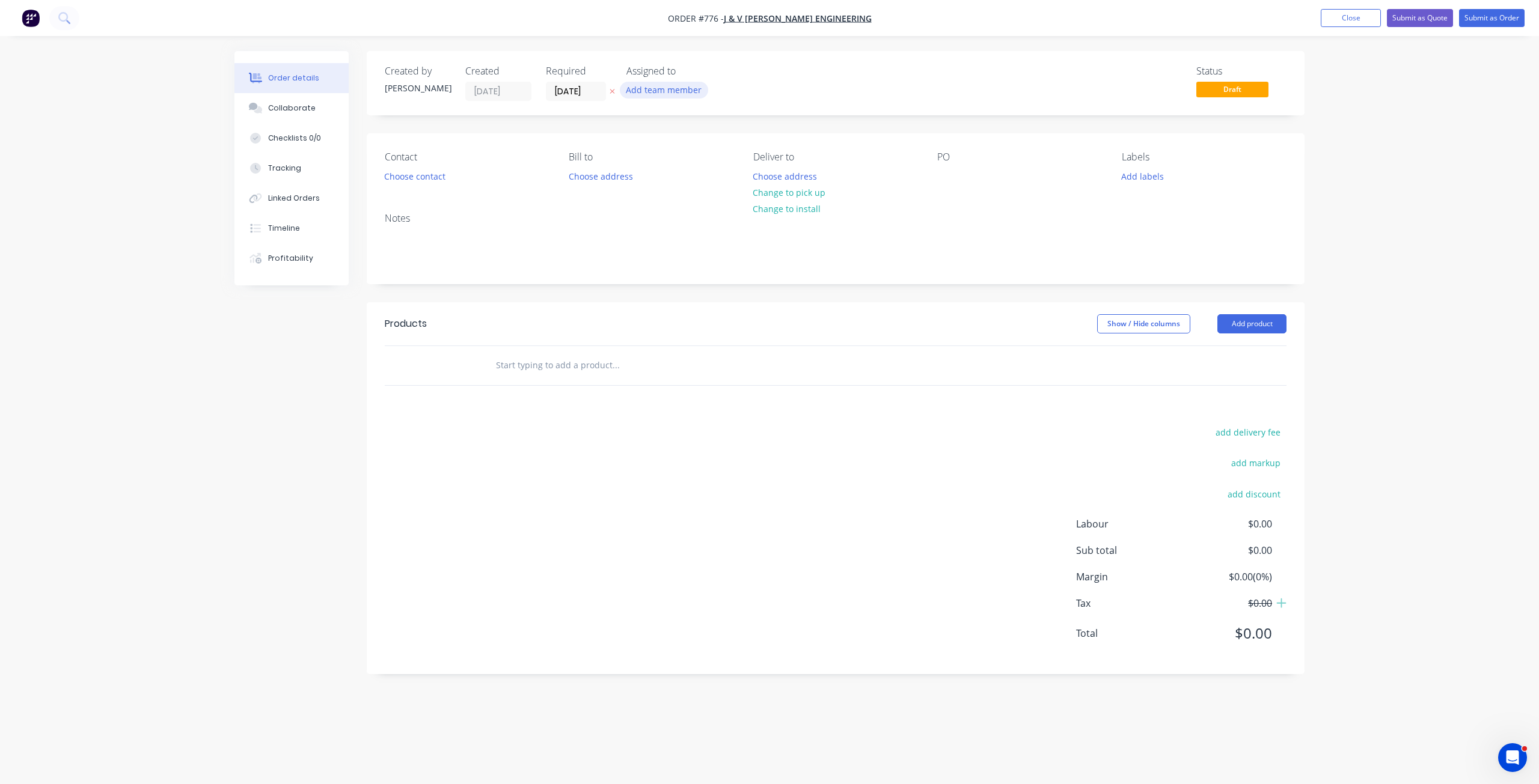
click at [659, 91] on button "Add team member" at bounding box center [664, 90] width 89 height 16
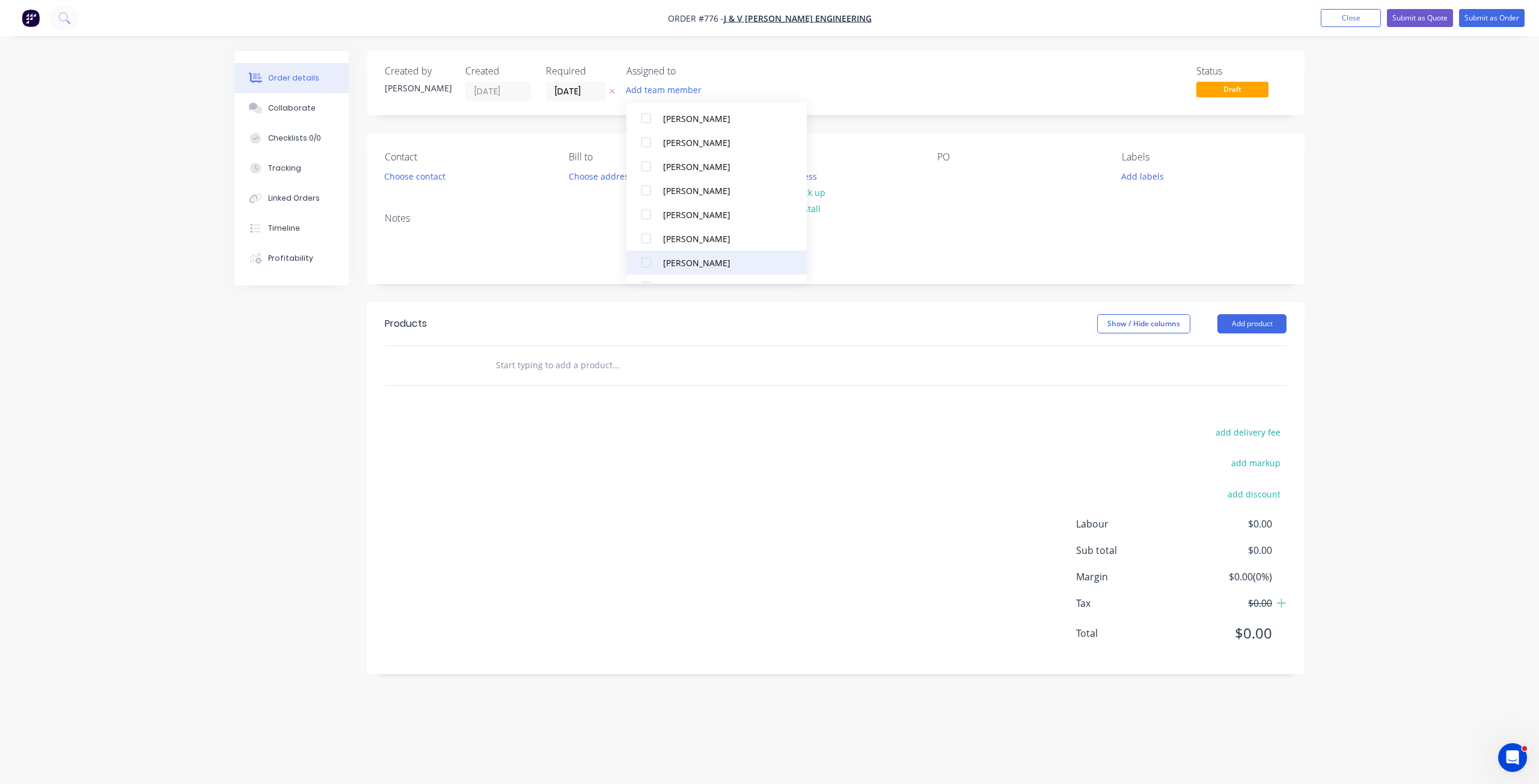
scroll to position [108, 0]
drag, startPoint x: 645, startPoint y: 241, endPoint x: 659, endPoint y: 243, distance: 14.1
click at [645, 242] on div at bounding box center [646, 240] width 24 height 24
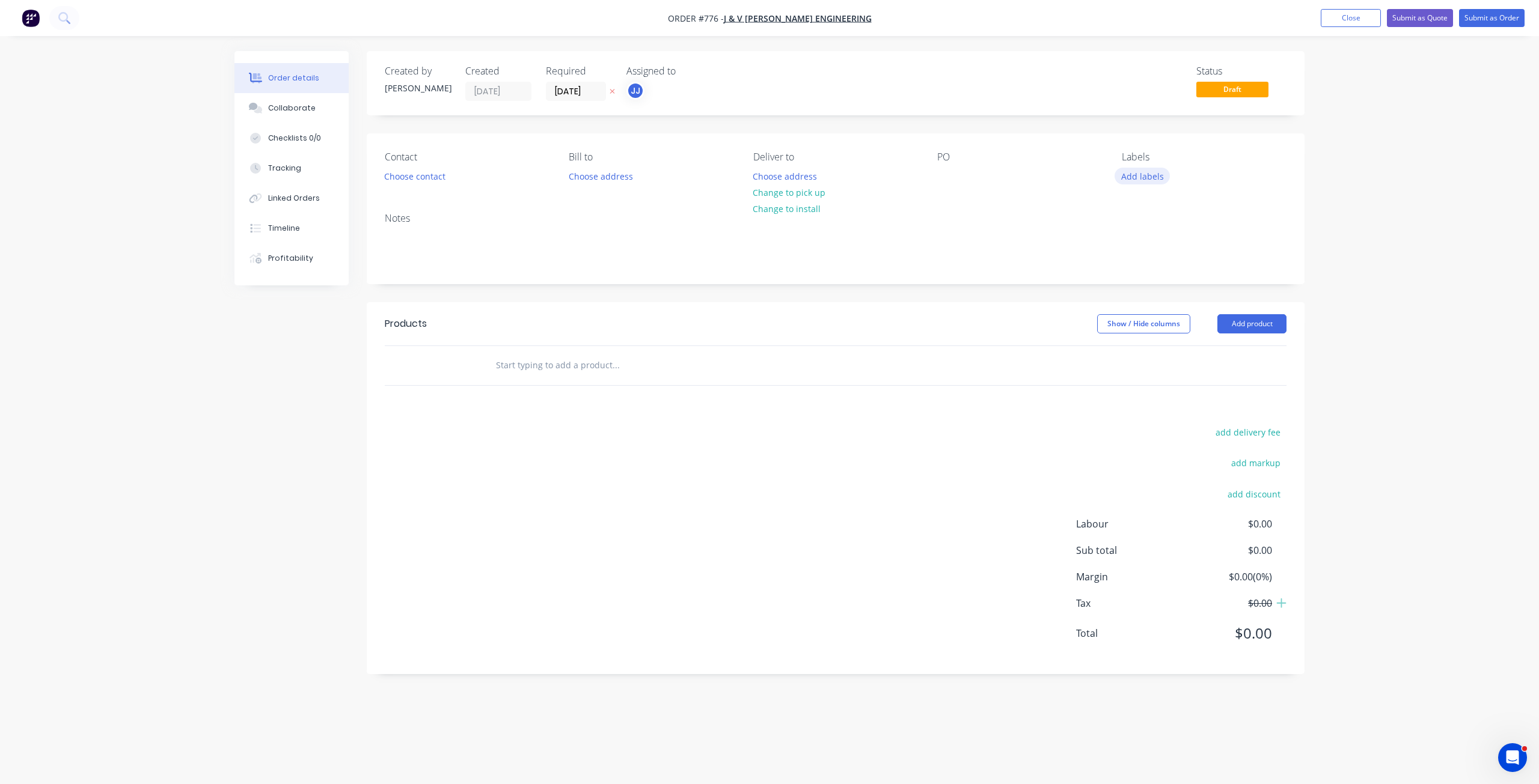
click at [1147, 172] on button "Add labels" at bounding box center [1142, 176] width 55 height 16
click at [1145, 285] on div at bounding box center [1143, 283] width 24 height 24
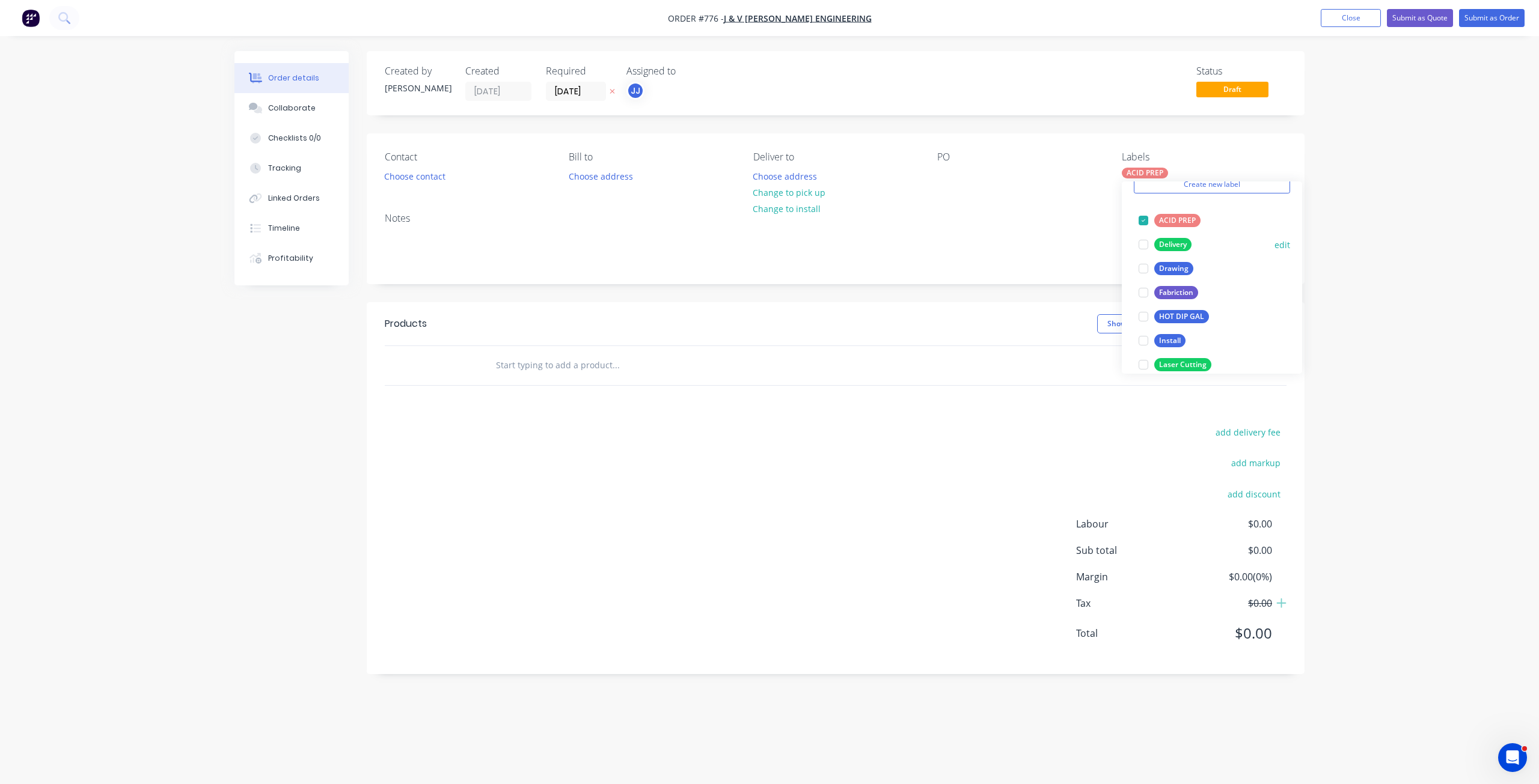
scroll to position [240, 0]
click at [1145, 208] on div at bounding box center [1143, 205] width 24 height 24
click at [780, 192] on button "Change to pick up" at bounding box center [789, 193] width 85 height 16
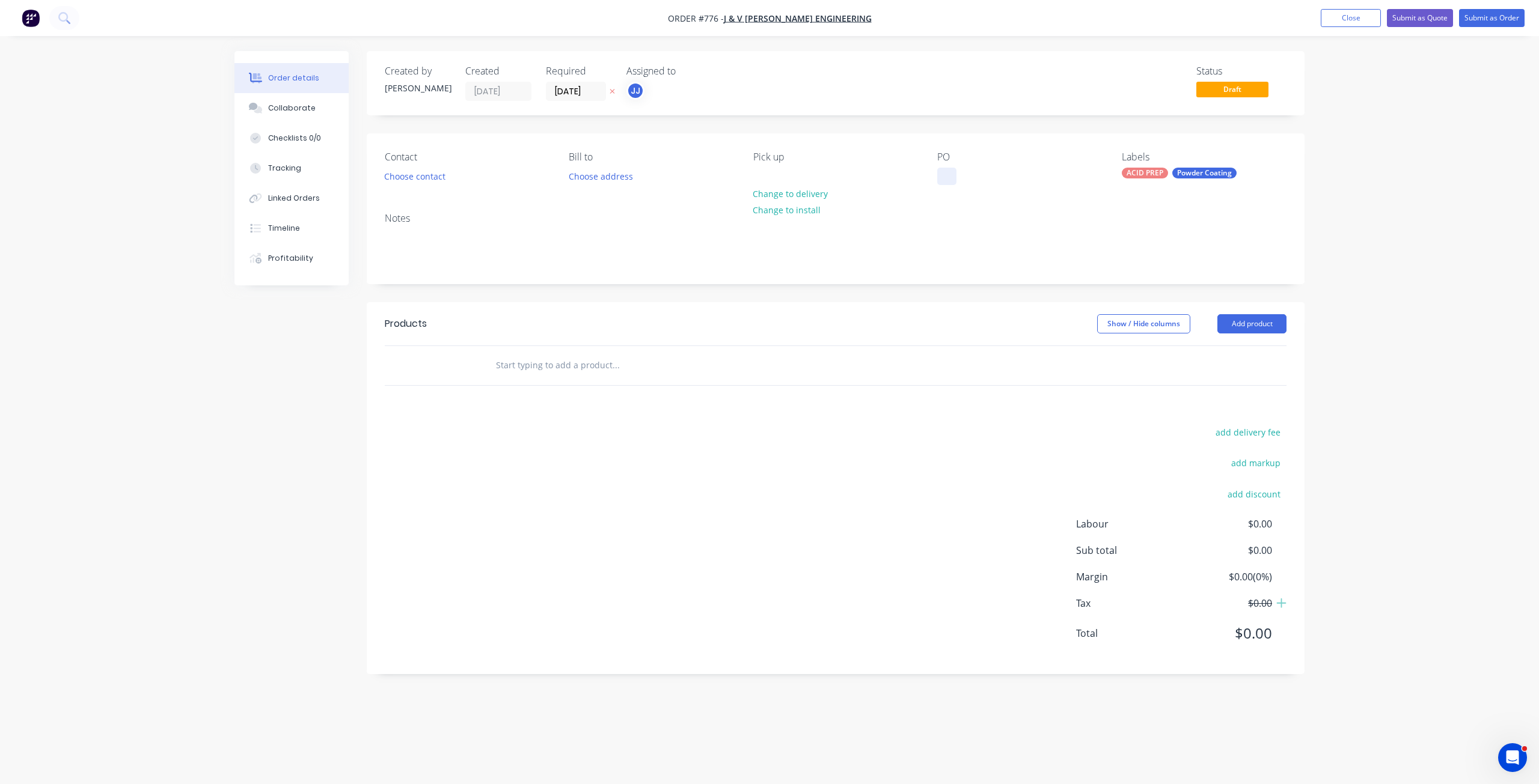
click at [945, 176] on div at bounding box center [947, 176] width 19 height 18
click at [424, 176] on button "Choose contact" at bounding box center [415, 176] width 74 height 16
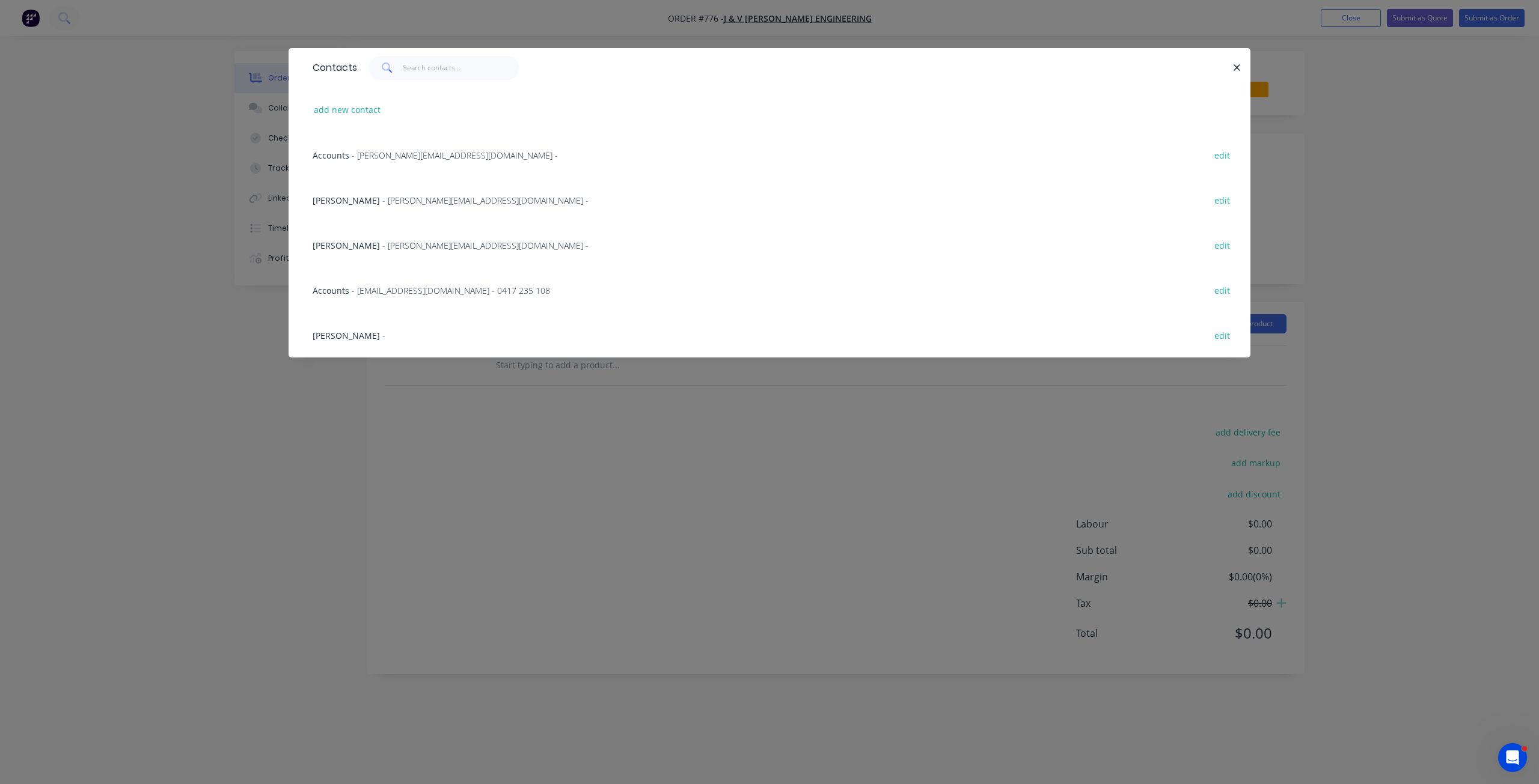
click at [372, 292] on span "- [EMAIL_ADDRESS][DOMAIN_NAME] - 0417 235 108" at bounding box center [451, 291] width 198 height 12
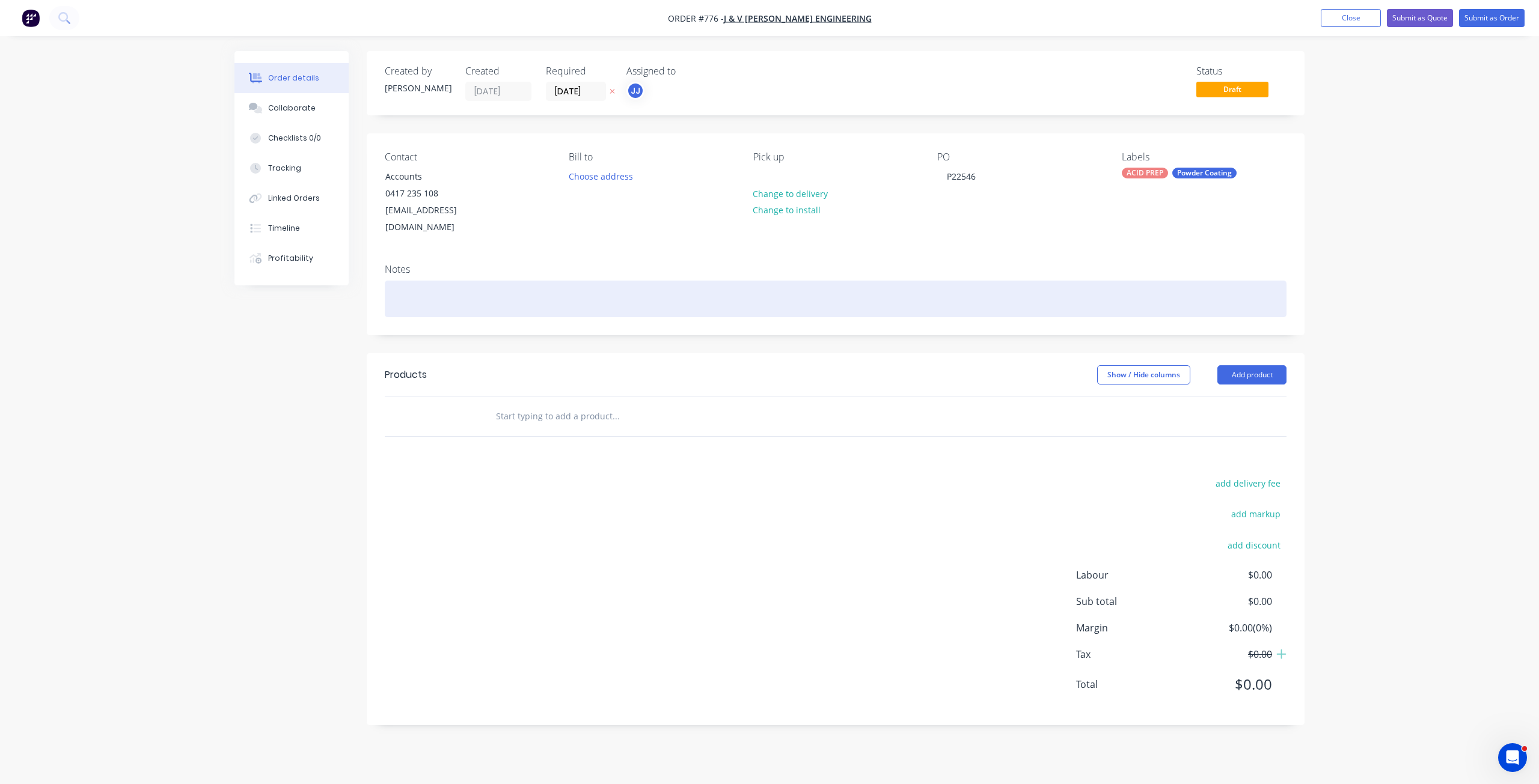
click at [396, 280] on div at bounding box center [836, 299] width 902 height 37
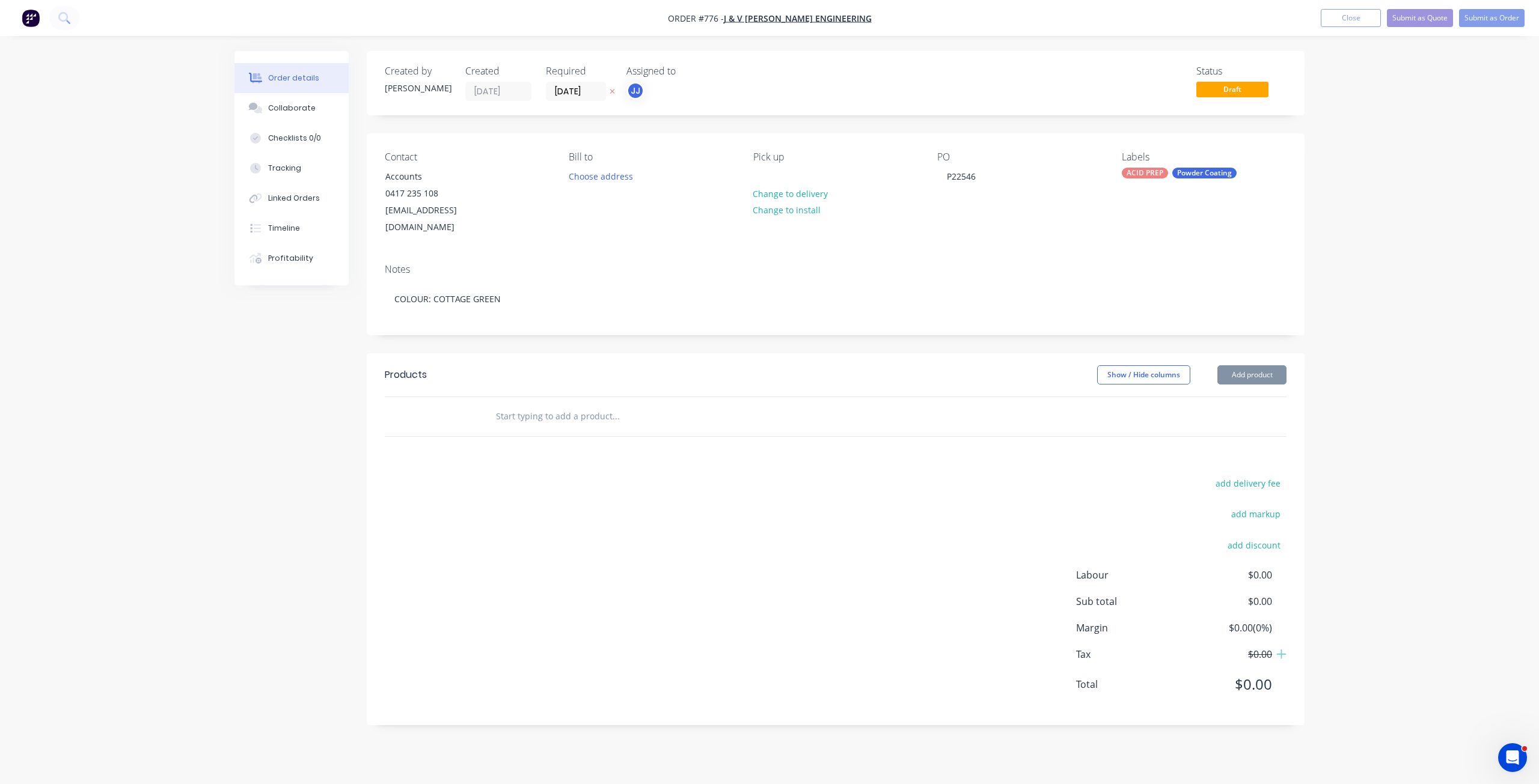
click at [500, 404] on input "text" at bounding box center [616, 416] width 240 height 24
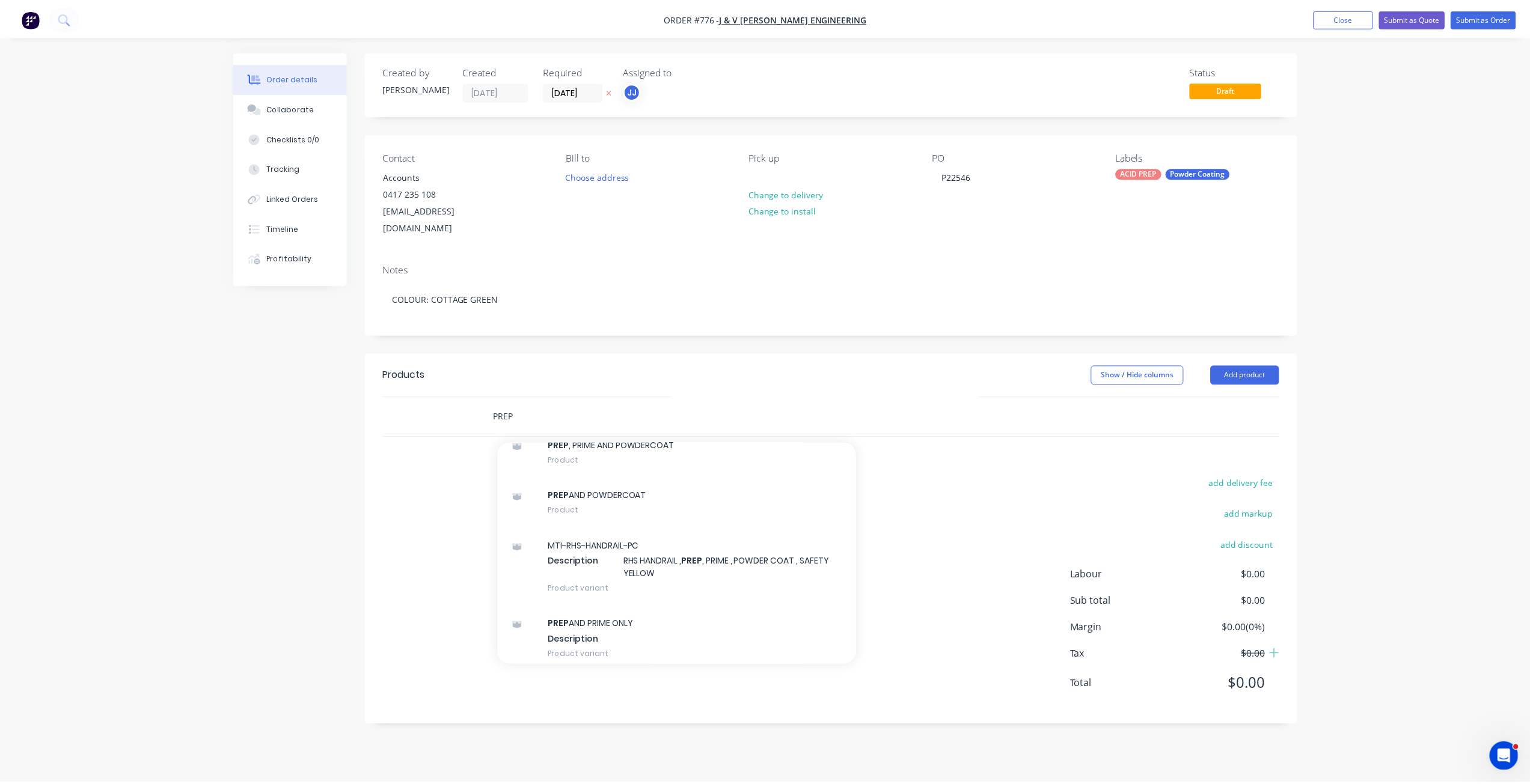
scroll to position [1142, 0]
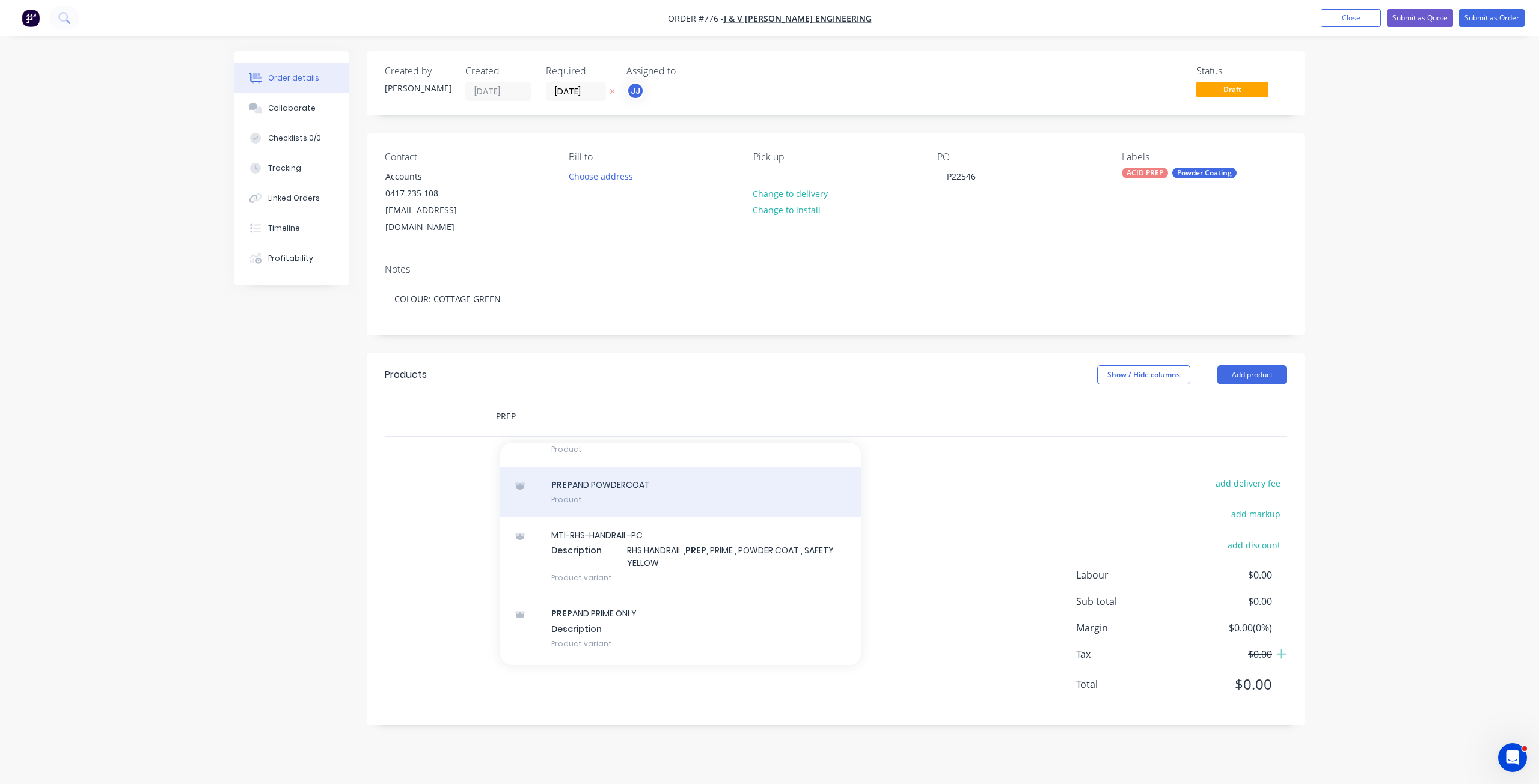
type input "PREP"
click at [592, 485] on div "PREP AND POWDERCOAT Product" at bounding box center [681, 492] width 361 height 50
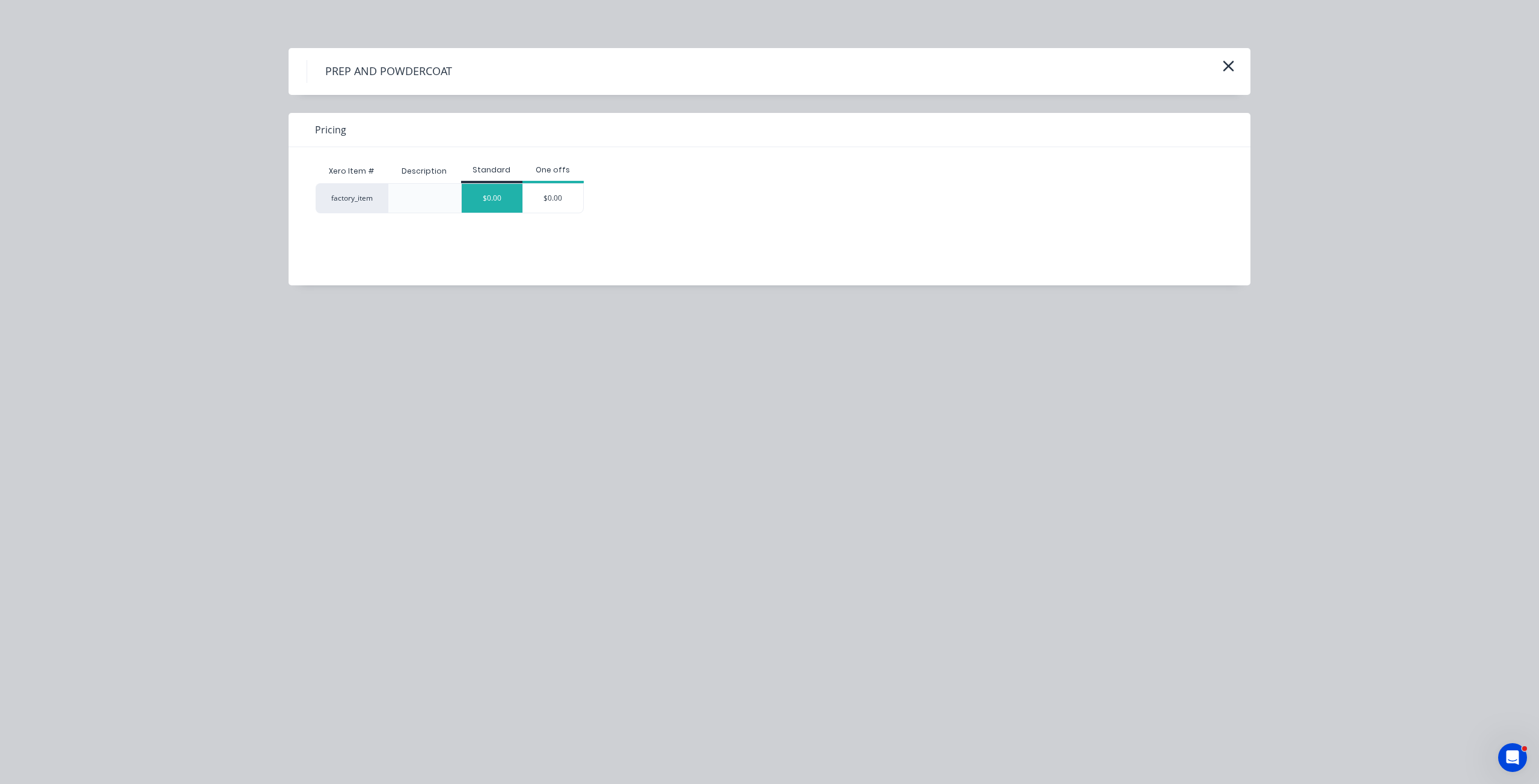
click at [501, 192] on div "$0.00" at bounding box center [492, 198] width 61 height 29
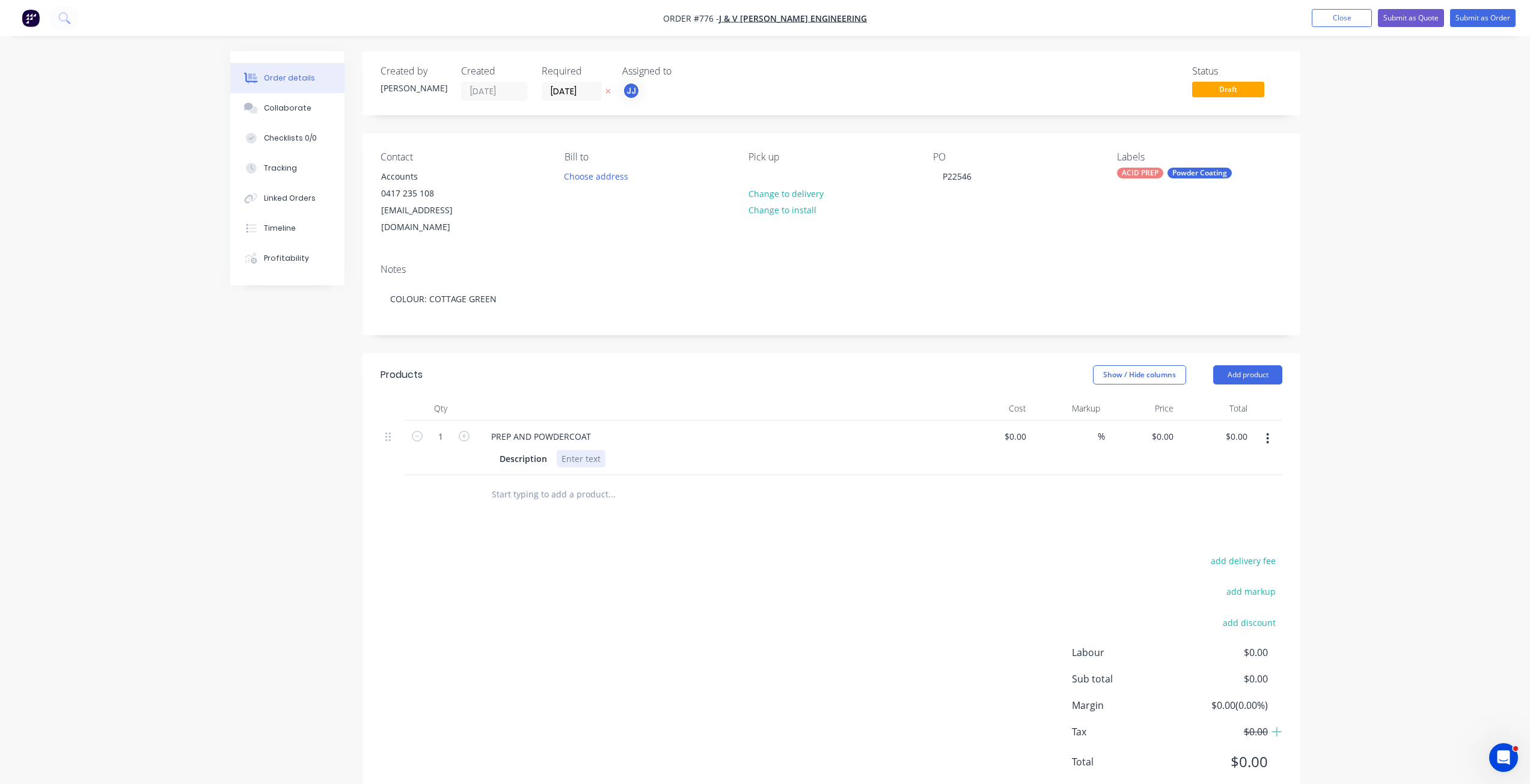
click at [569, 450] on div at bounding box center [581, 459] width 49 height 18
click at [588, 450] on div "HAND RAILS" at bounding box center [586, 459] width 59 height 18
click at [619, 450] on div "Description HAND RAILS" at bounding box center [715, 459] width 440 height 18
click at [588, 450] on div "HAND RAILS" at bounding box center [586, 459] width 59 height 18
drag, startPoint x: 619, startPoint y: 440, endPoint x: 613, endPoint y: 441, distance: 6.1
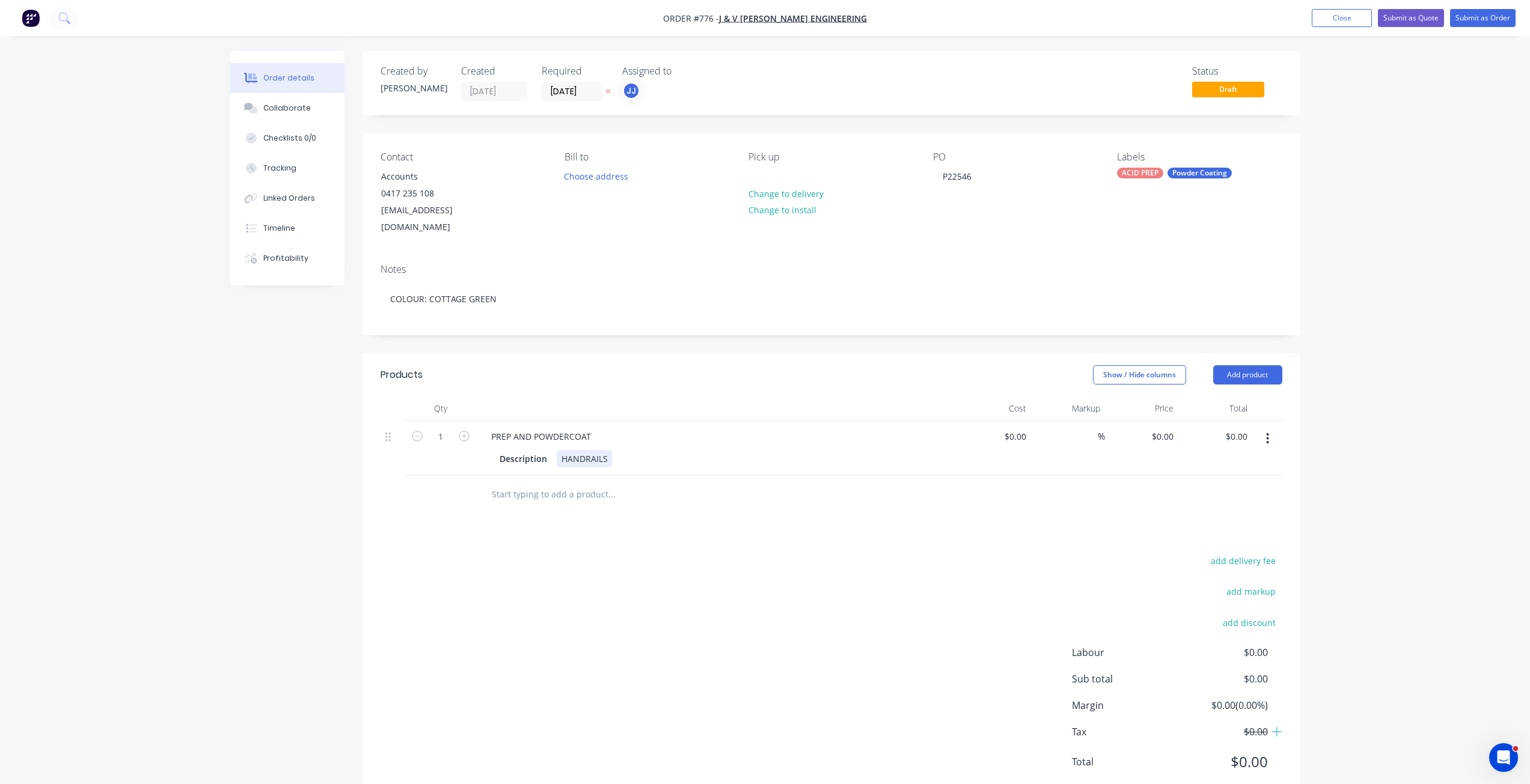
click at [614, 450] on div "Description HANDRAILS" at bounding box center [715, 459] width 440 height 18
click at [1017, 428] on div "$0.00" at bounding box center [1017, 437] width 28 height 18
type input "$1,674.00"
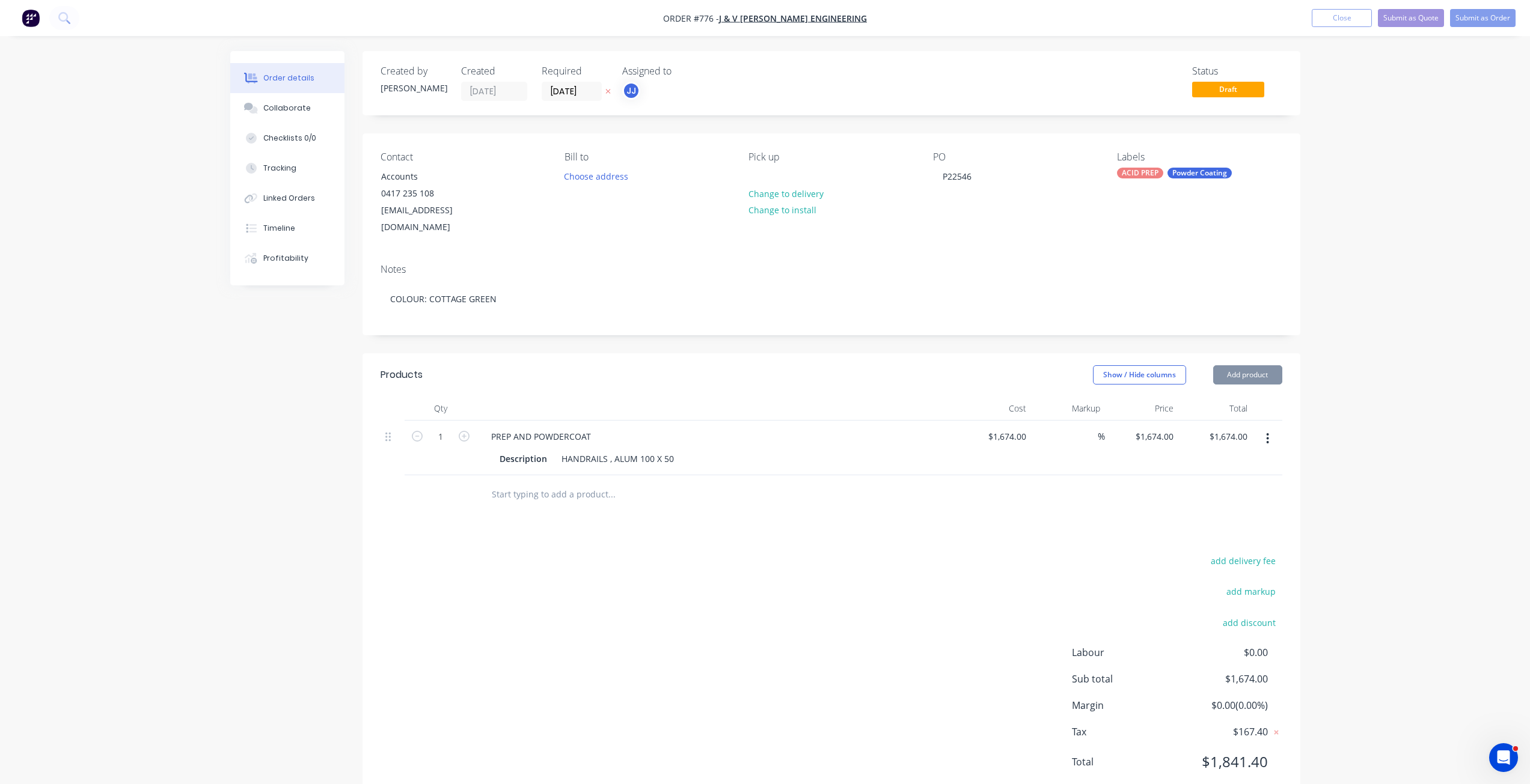
drag, startPoint x: 1002, startPoint y: 475, endPoint x: 1030, endPoint y: 470, distance: 28.4
click at [1008, 476] on div at bounding box center [831, 494] width 902 height 39
click at [1469, 12] on button "Submit as Order" at bounding box center [1483, 18] width 65 height 18
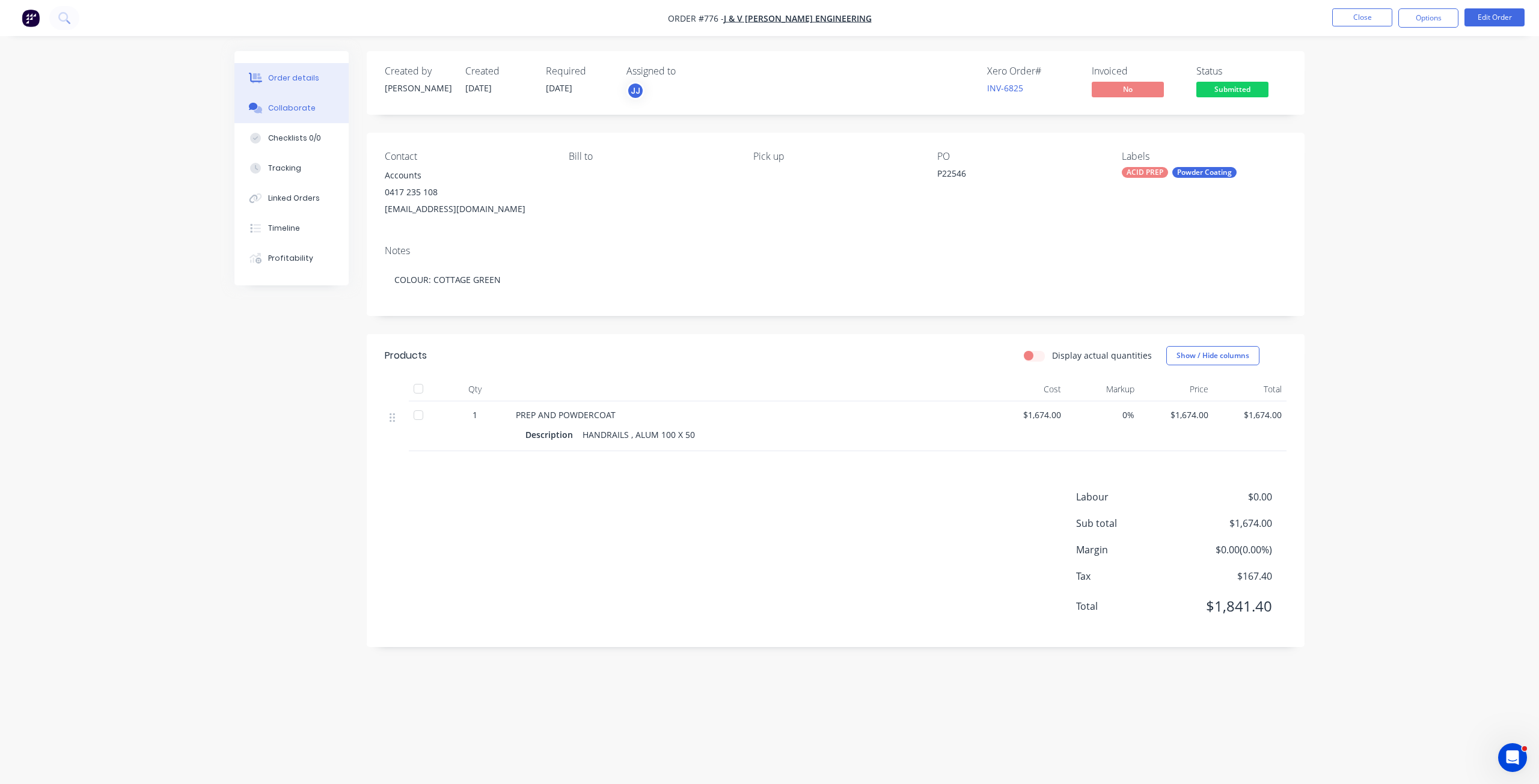
click at [285, 111] on div "Collaborate" at bounding box center [292, 108] width 48 height 11
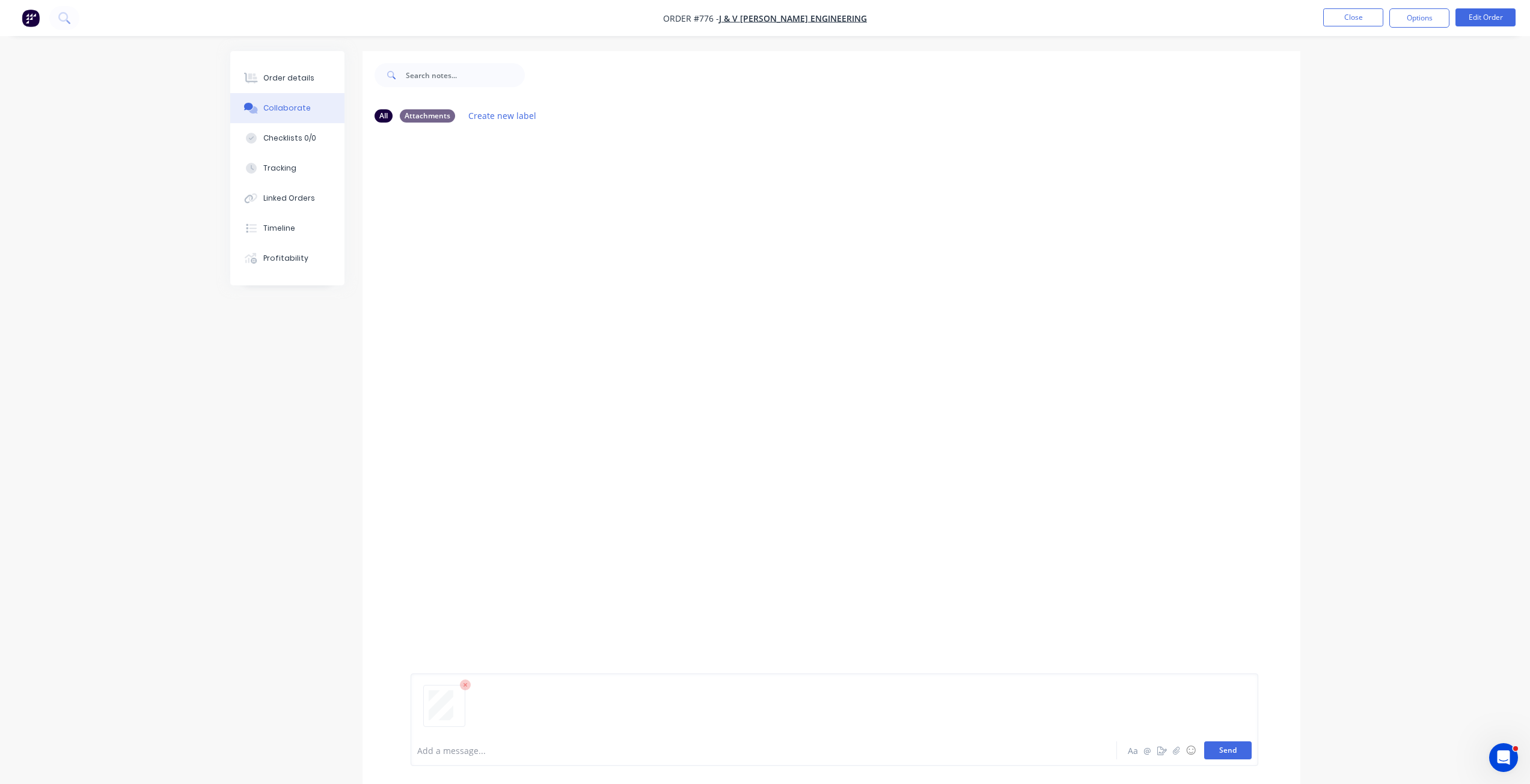
click at [1233, 751] on button "Send" at bounding box center [1228, 751] width 48 height 18
click at [276, 82] on div "Order details" at bounding box center [289, 78] width 51 height 11
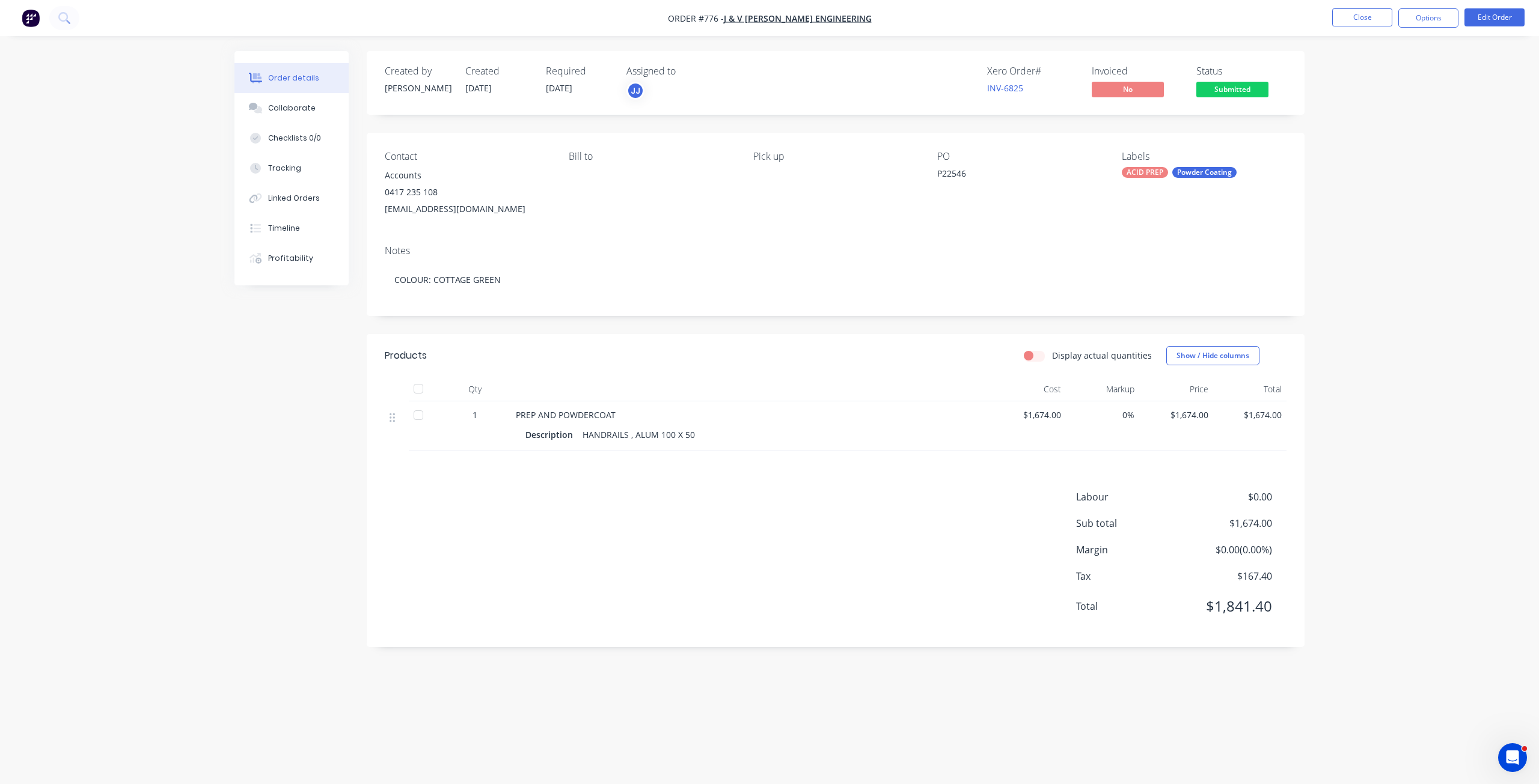
click at [697, 431] on div "HANDRAILS , ALUM 100 X 50" at bounding box center [639, 435] width 122 height 18
click at [1482, 21] on button "Edit Order" at bounding box center [1495, 17] width 60 height 18
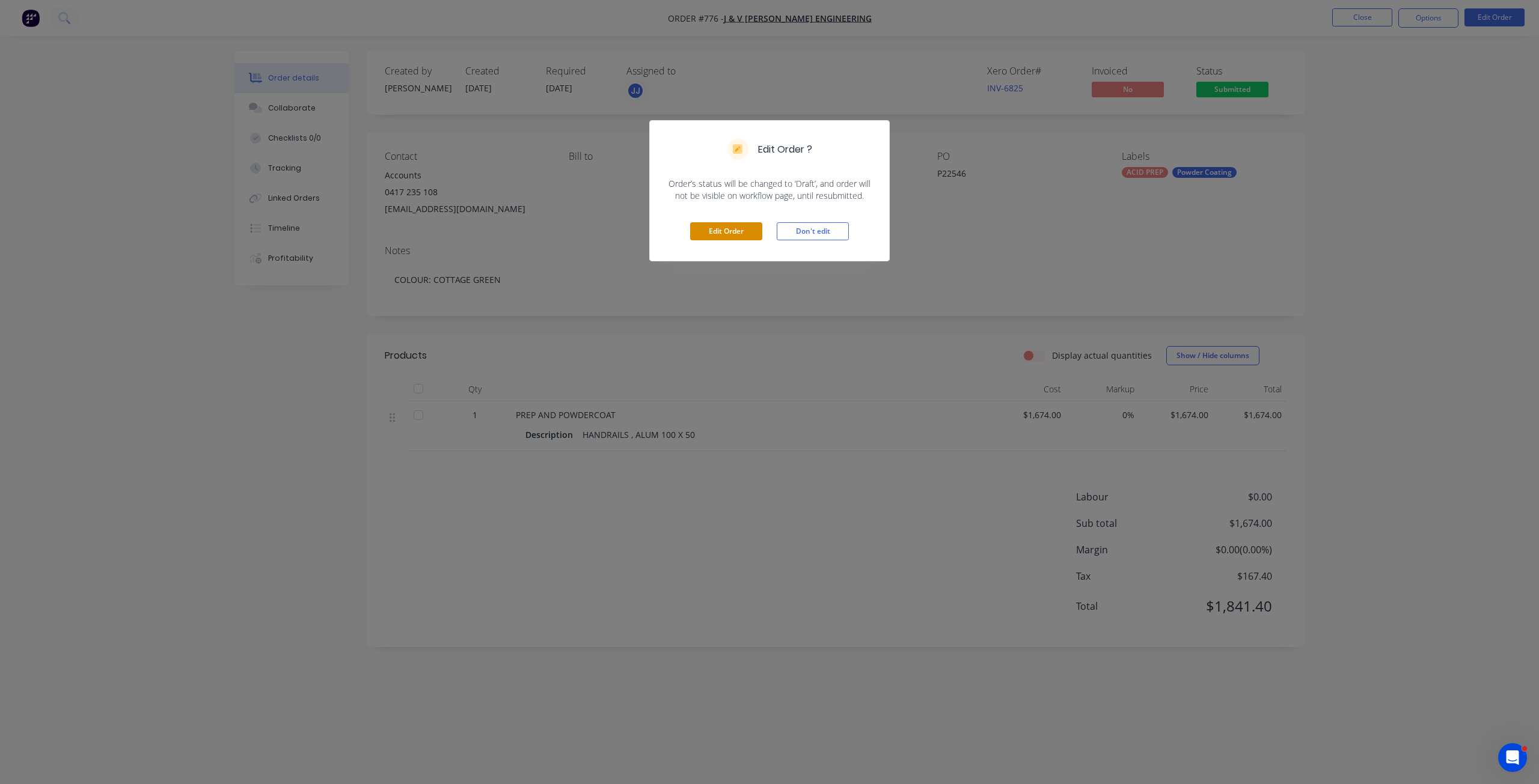
click at [710, 233] on button "Edit Order" at bounding box center [727, 231] width 72 height 18
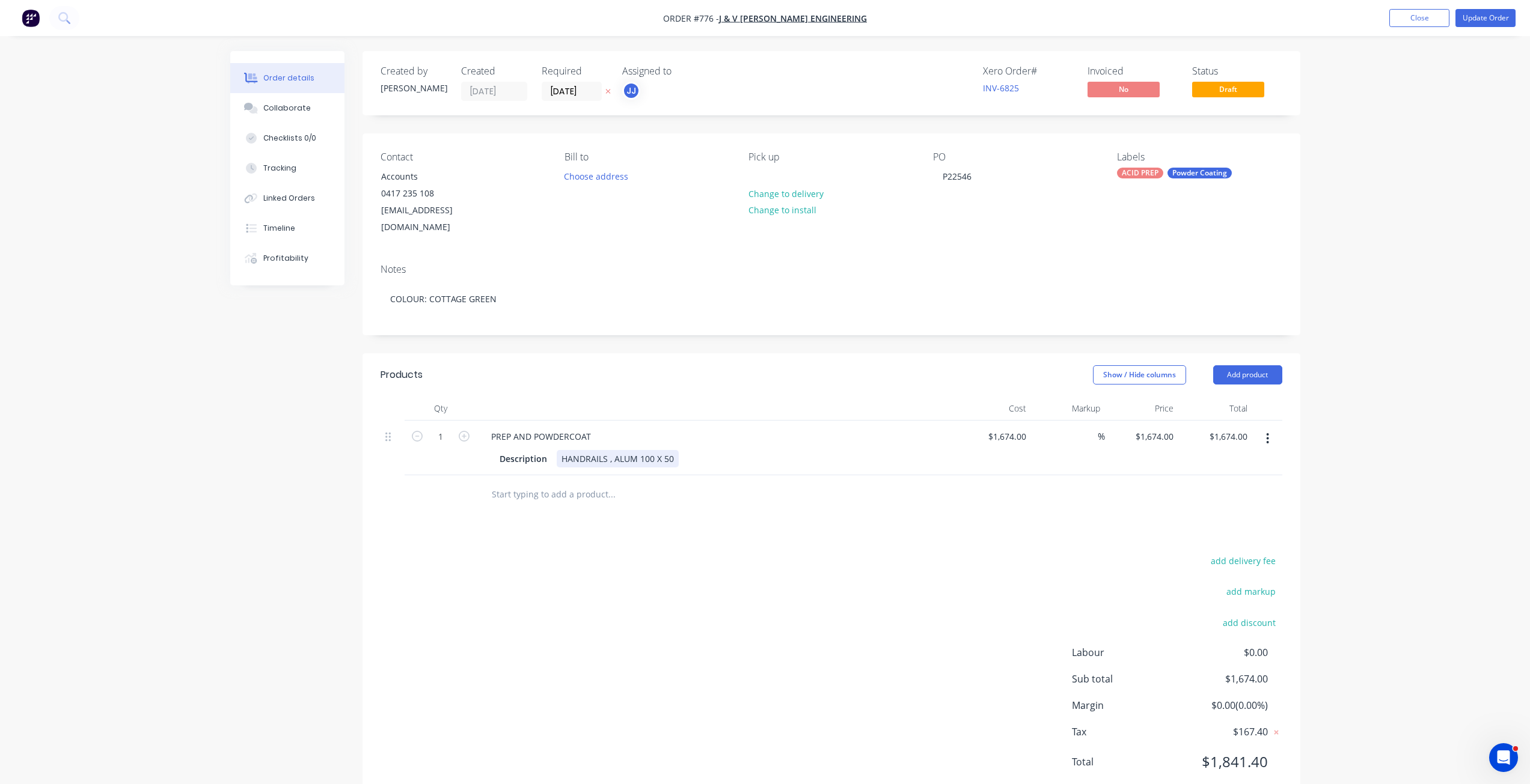
drag, startPoint x: 680, startPoint y: 444, endPoint x: 669, endPoint y: 445, distance: 11.0
click at [679, 450] on div "Description HANDRAILS , ALUM 100 X 50" at bounding box center [715, 459] width 440 height 18
click at [1475, 17] on button "Update Order" at bounding box center [1486, 18] width 60 height 18
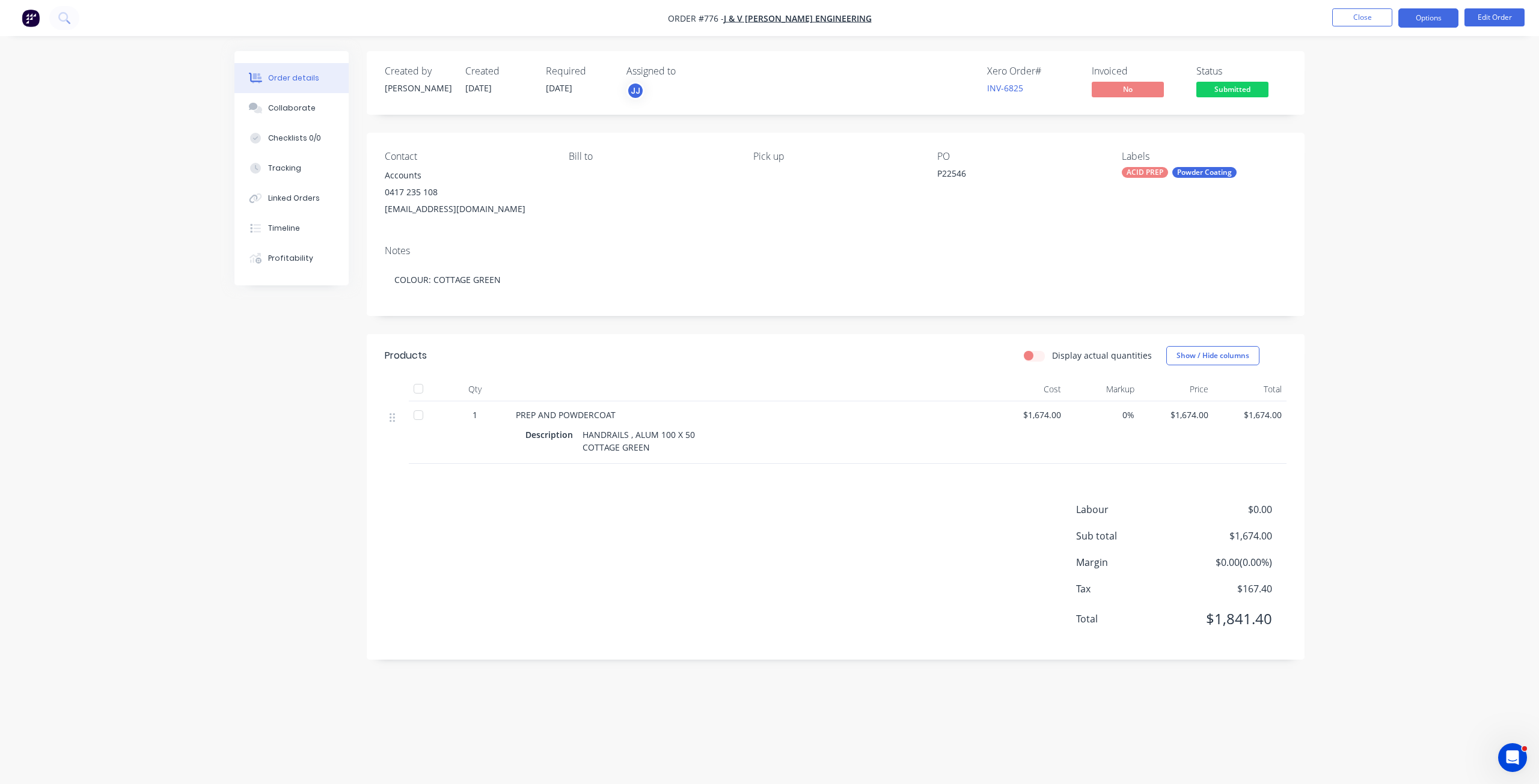
click at [1427, 20] on button "Options" at bounding box center [1429, 18] width 60 height 19
click at [1354, 146] on div "Work Order" at bounding box center [1393, 145] width 110 height 18
click at [1354, 124] on div "Without pricing" at bounding box center [1393, 121] width 110 height 18
click at [1298, 64] on div "Created by [PERSON_NAME] Created [DATE] Required [DATE] Assigned to [PERSON_NAM…" at bounding box center [836, 83] width 938 height 64
click at [1425, 16] on button "Options" at bounding box center [1429, 18] width 60 height 19
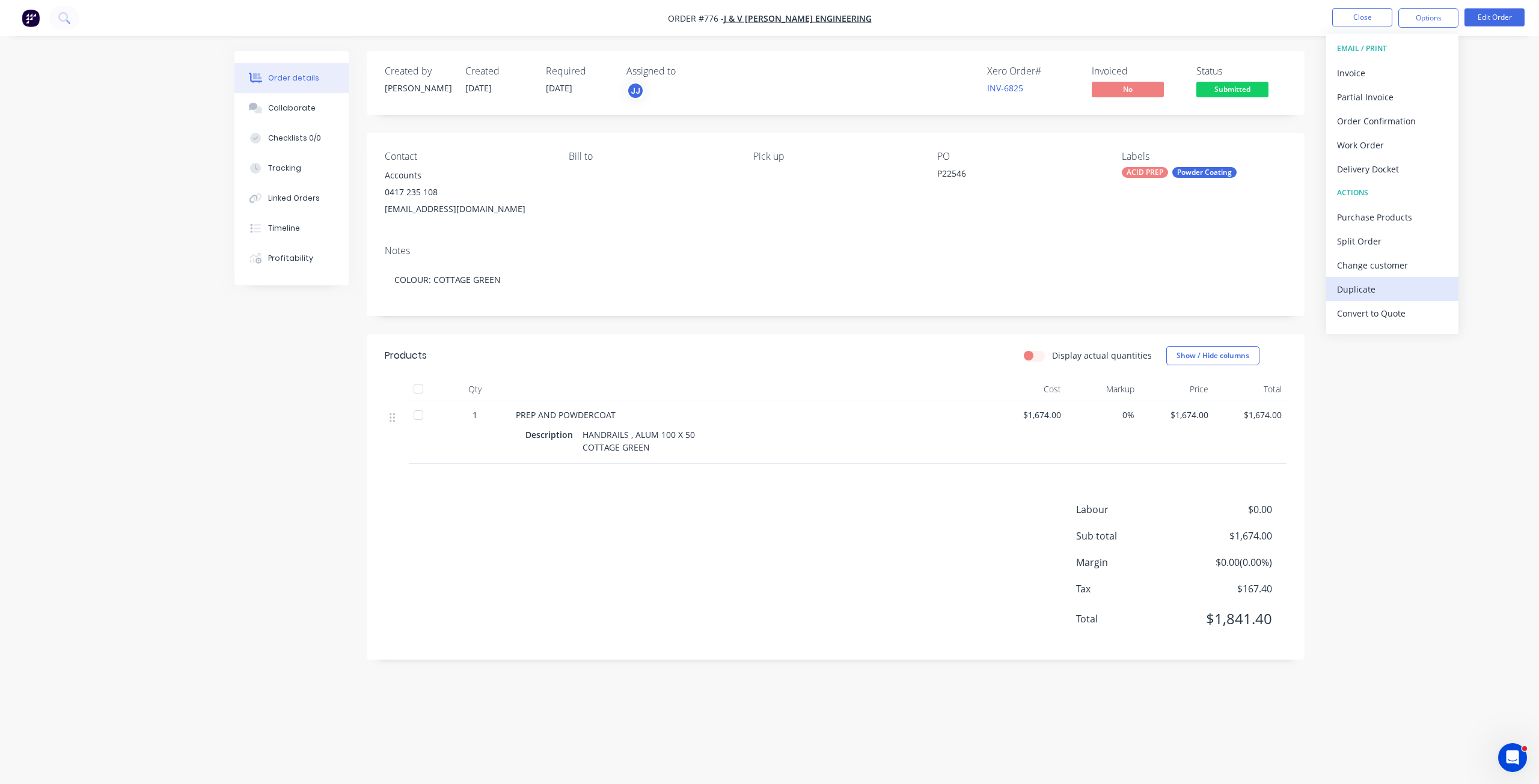
click at [1357, 290] on div "Duplicate" at bounding box center [1393, 289] width 110 height 18
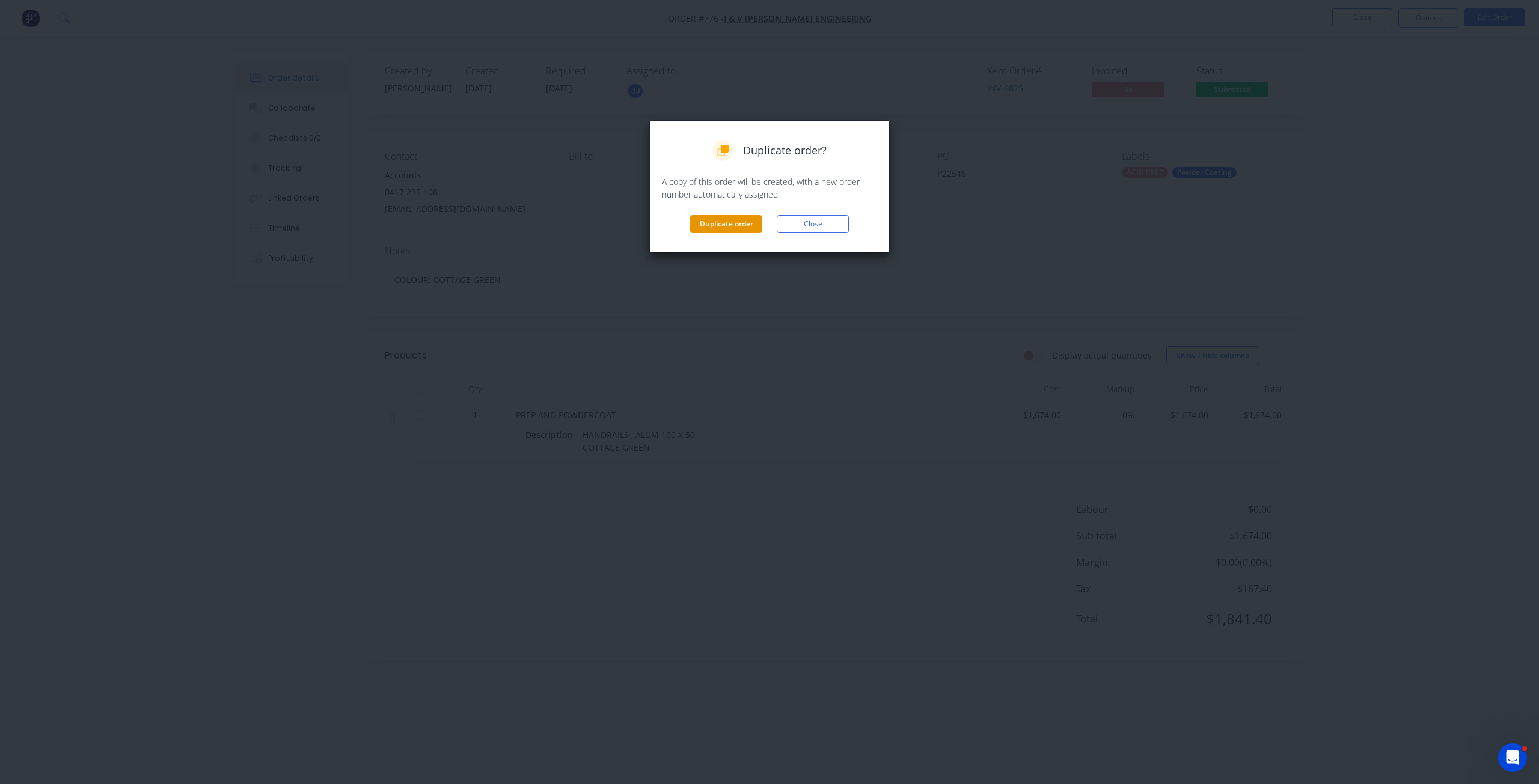
click at [720, 227] on button "Duplicate order" at bounding box center [727, 224] width 72 height 18
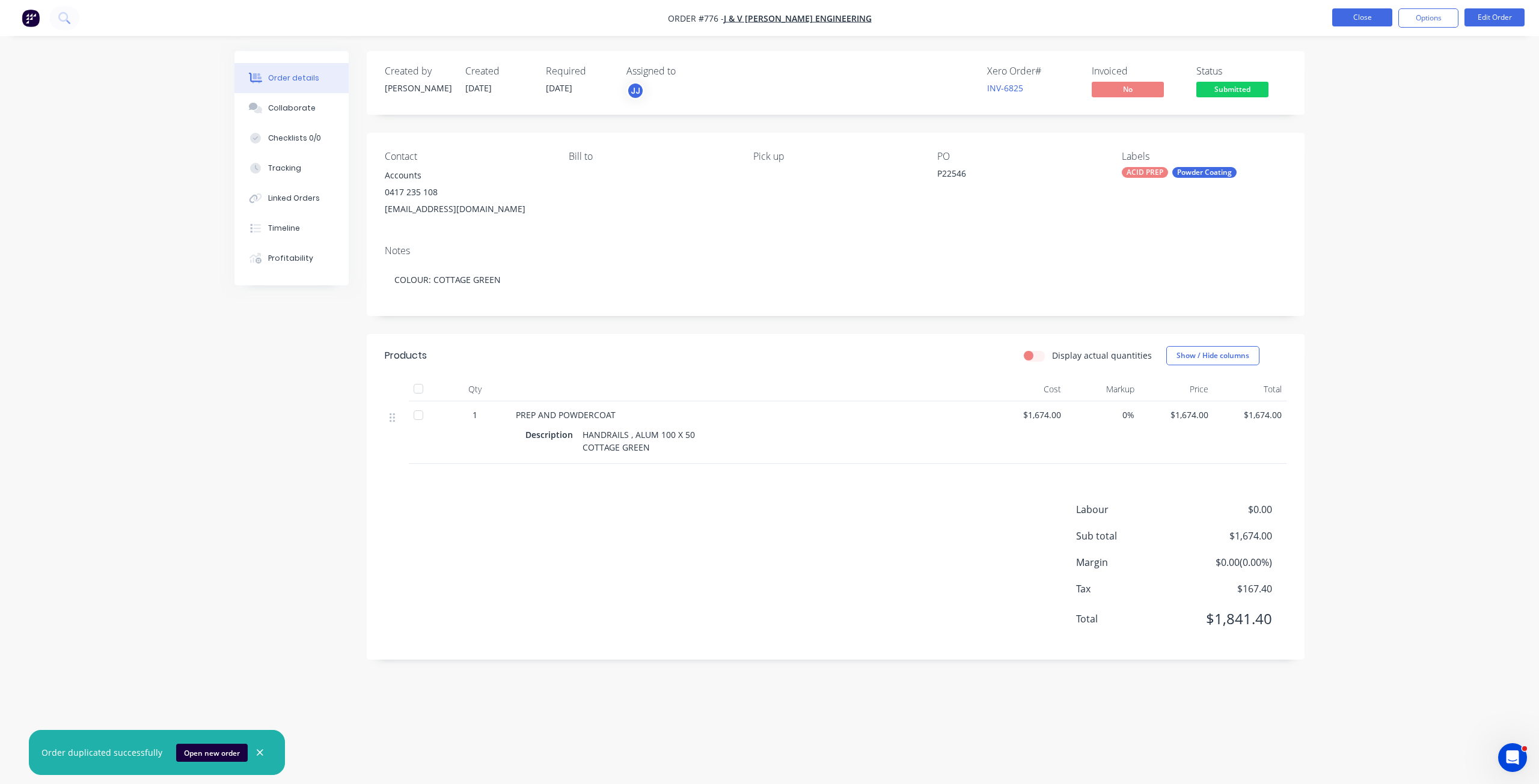
click at [1357, 14] on button "Close" at bounding box center [1363, 17] width 60 height 18
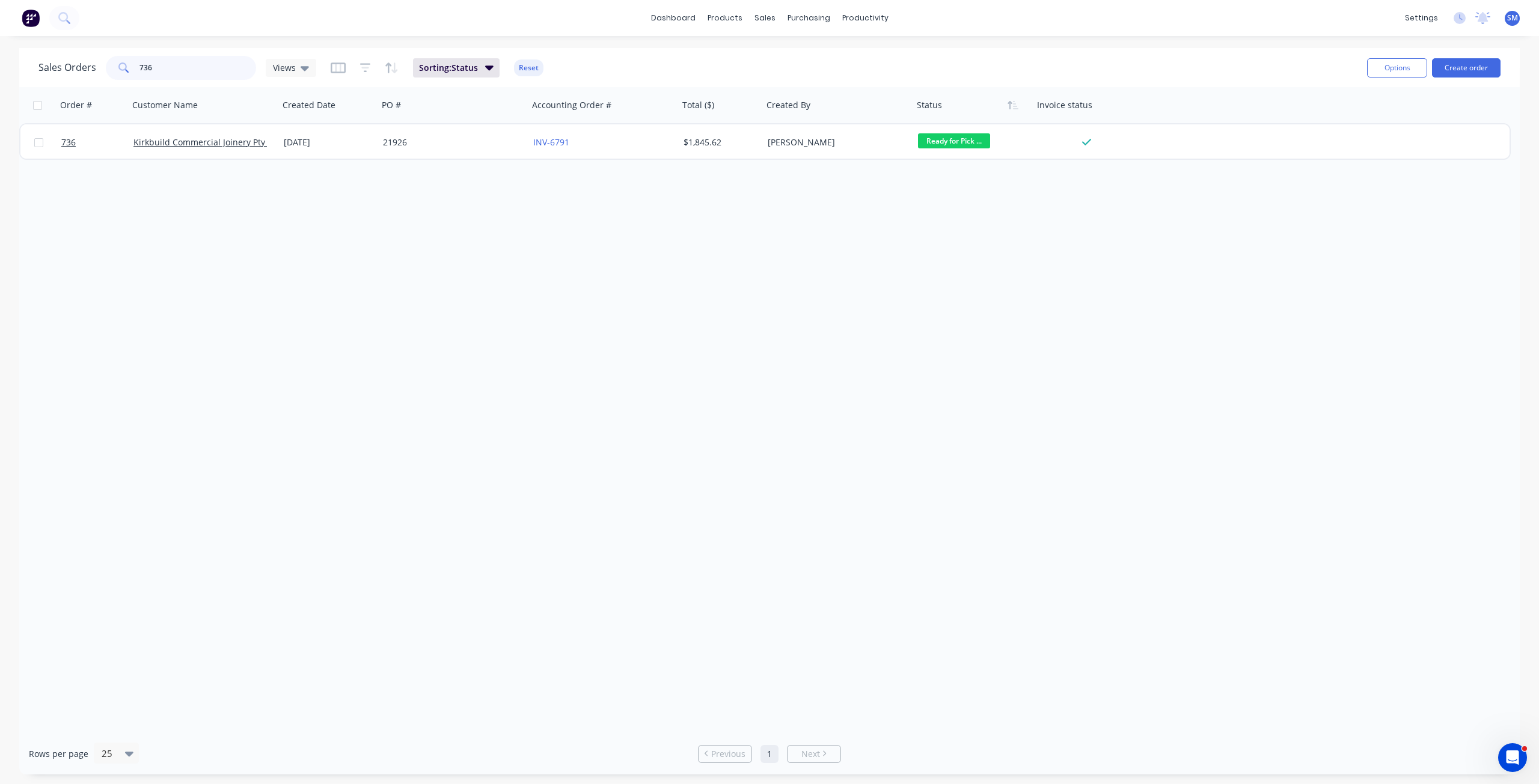
drag, startPoint x: 146, startPoint y: 69, endPoint x: 106, endPoint y: 69, distance: 40.0
click at [106, 69] on div "736" at bounding box center [180, 67] width 150 height 24
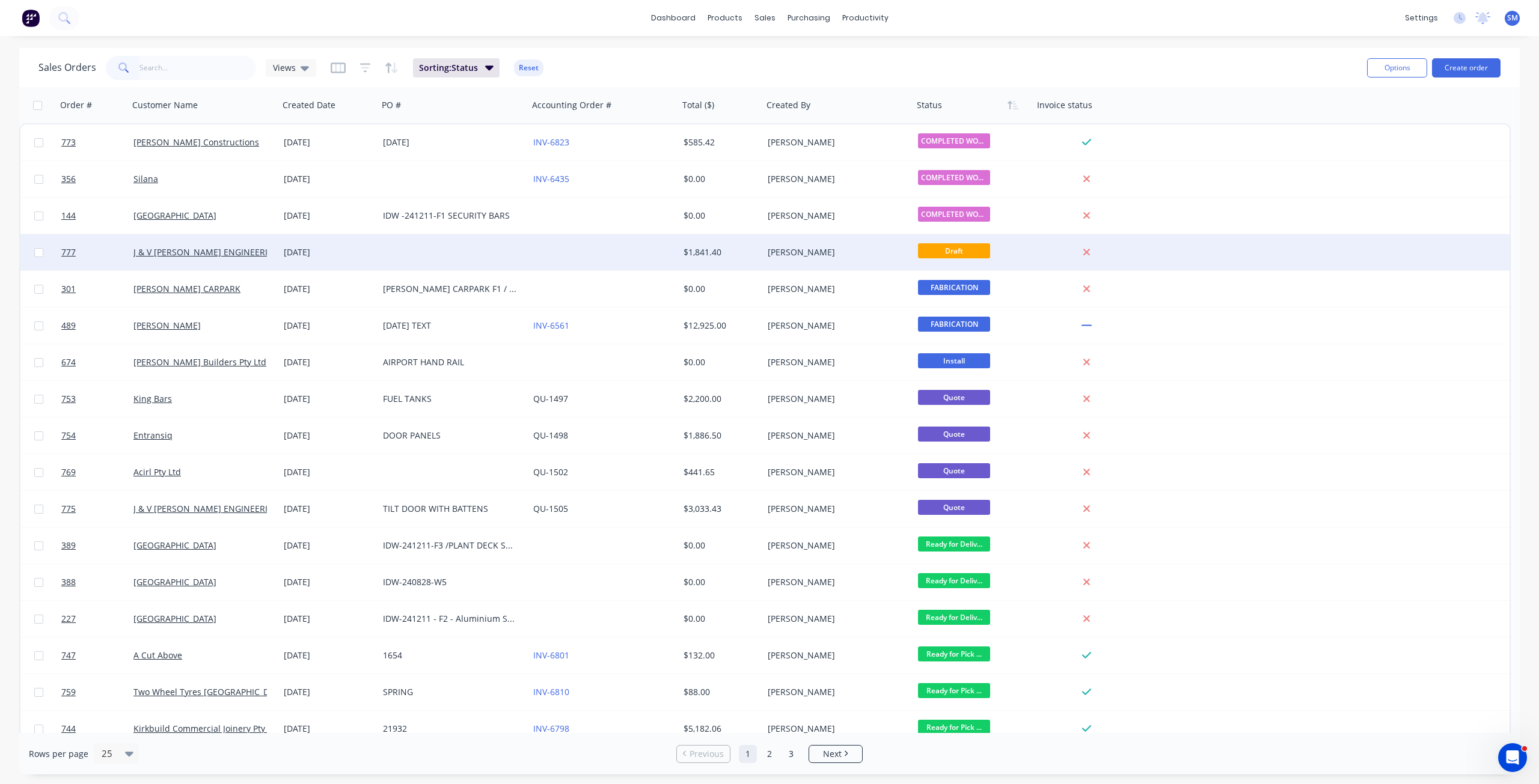
click at [370, 258] on div "[DATE]" at bounding box center [329, 252] width 90 height 12
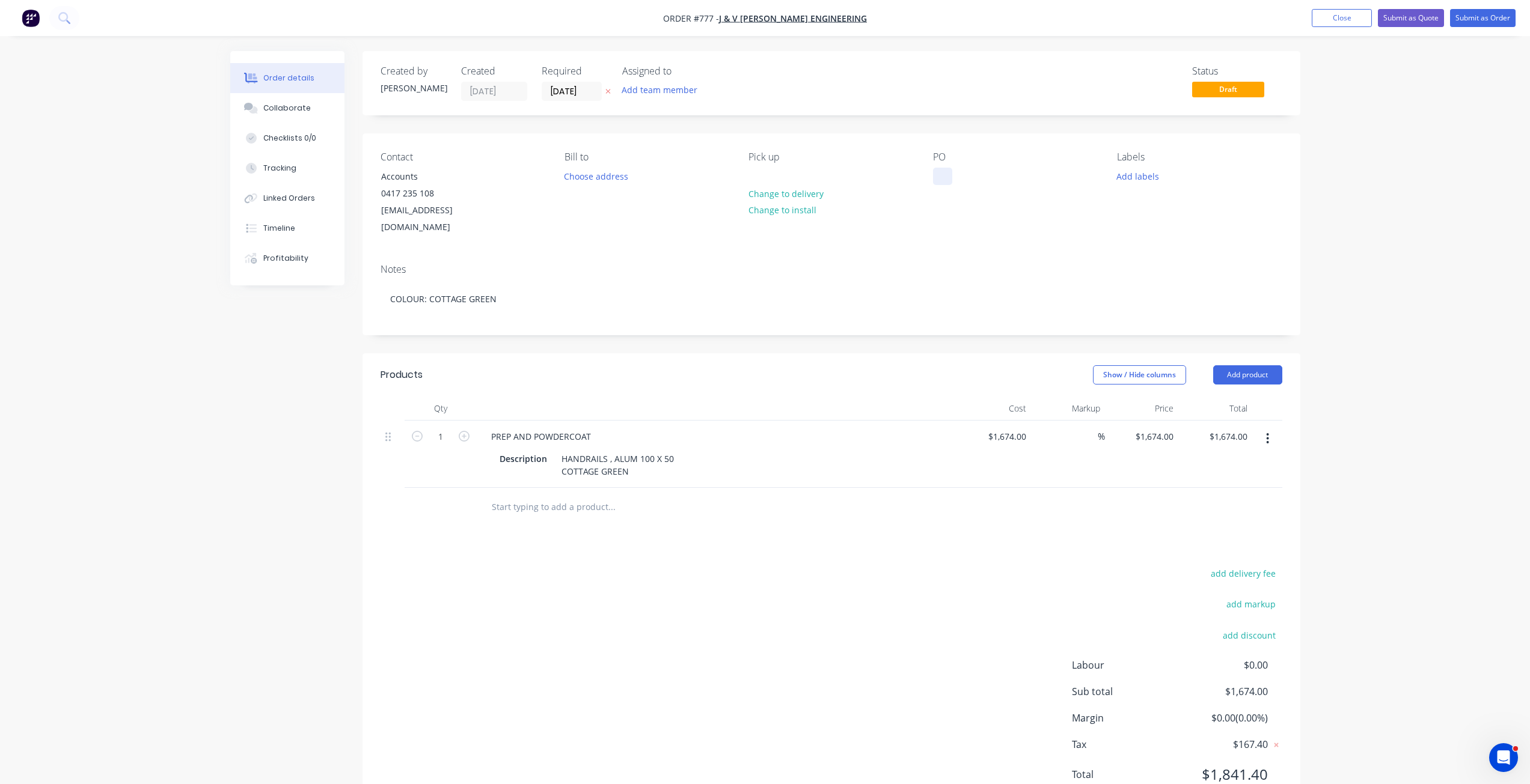
click at [939, 184] on div at bounding box center [942, 176] width 19 height 18
click at [1132, 181] on button "Add labels" at bounding box center [1138, 176] width 55 height 16
click at [1133, 282] on div at bounding box center [1138, 283] width 24 height 24
click at [1136, 207] on div at bounding box center [1138, 205] width 24 height 24
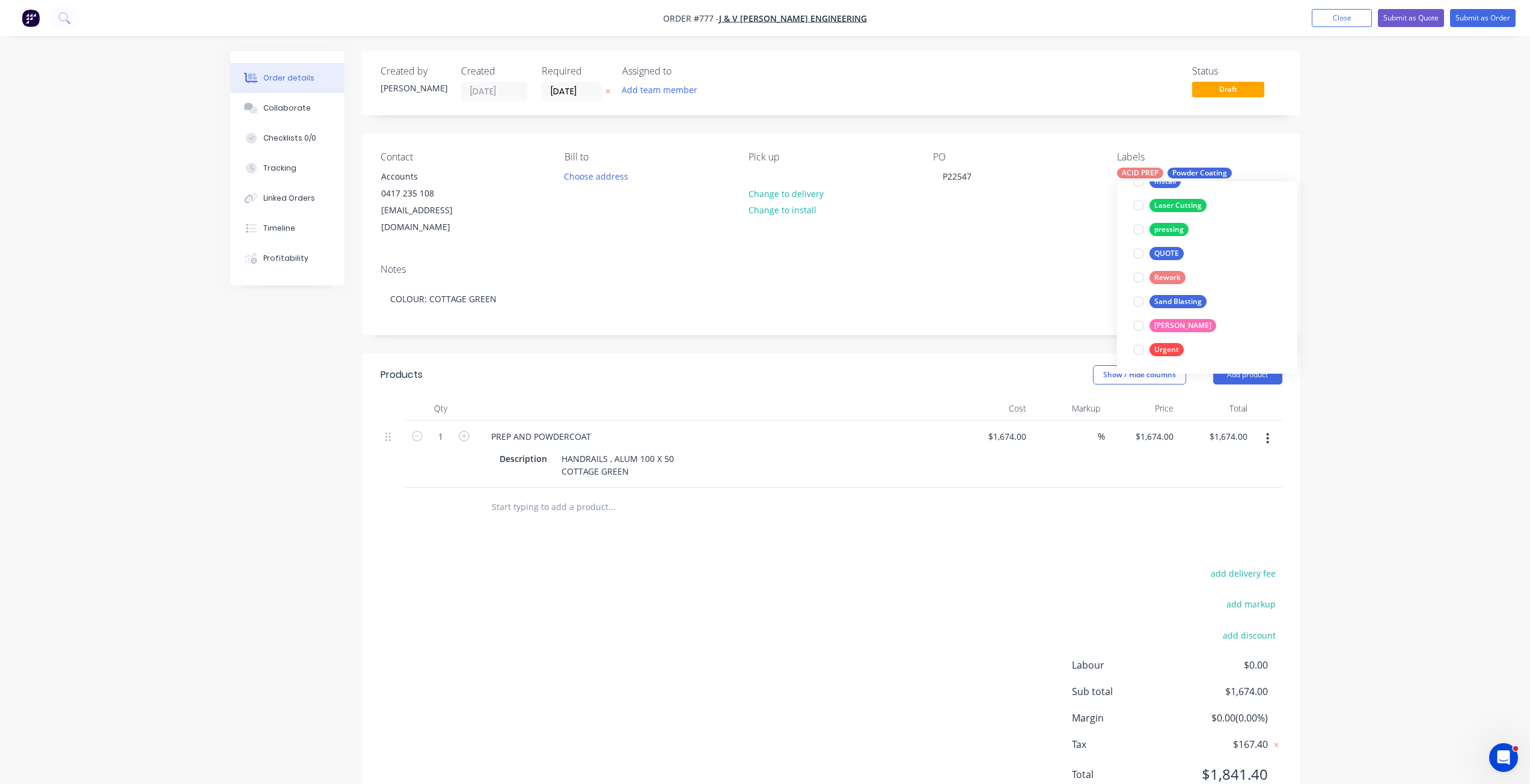
scroll to position [96, 0]
click at [1097, 233] on div "Contact Accounts [PHONE_NUMBER] [EMAIL_ADDRESS][DOMAIN_NAME] Bill to Choose add…" at bounding box center [831, 193] width 938 height 120
click at [566, 91] on input "[DATE]" at bounding box center [571, 91] width 59 height 18
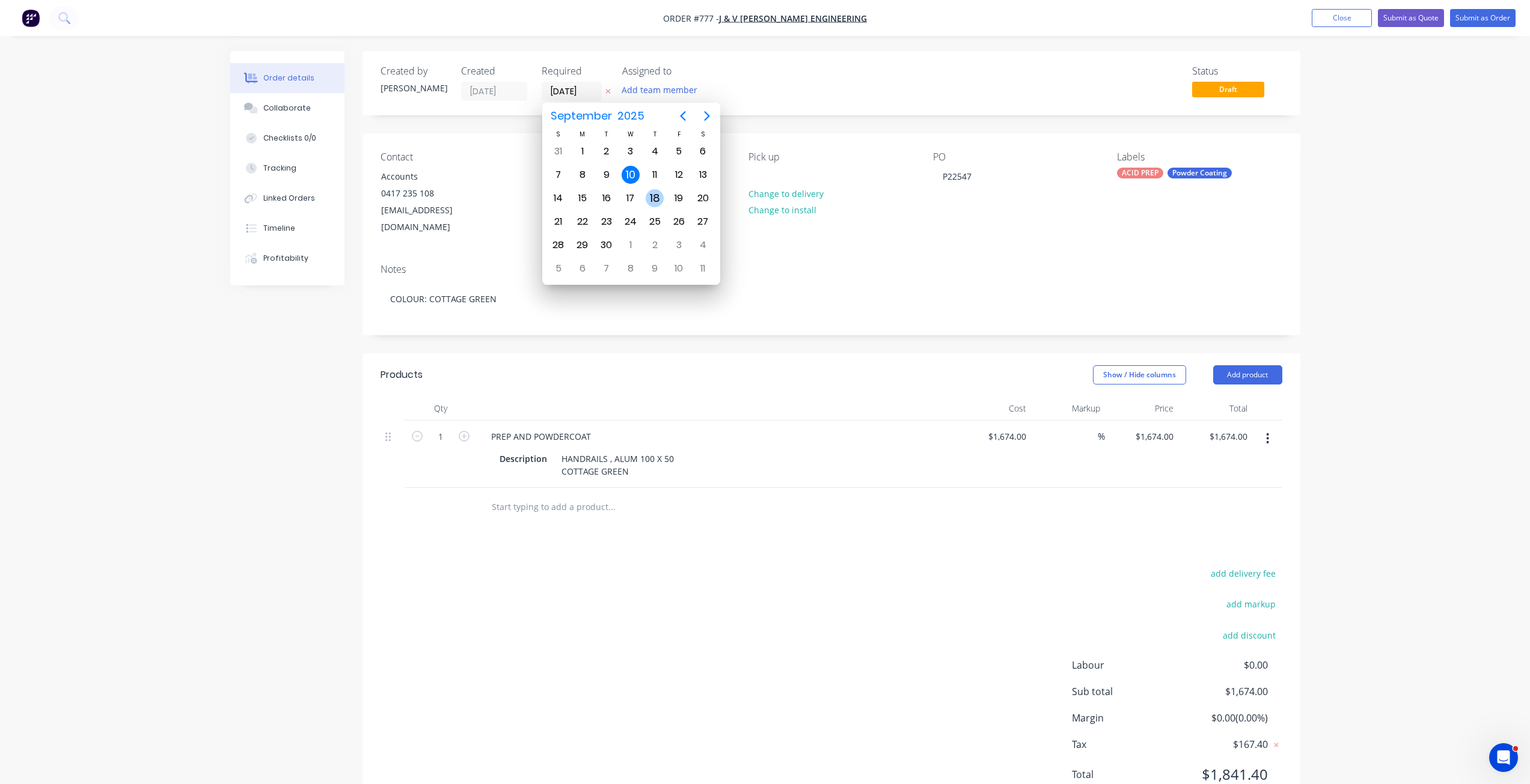
click at [648, 193] on div "18" at bounding box center [654, 198] width 18 height 18
type input "[DATE]"
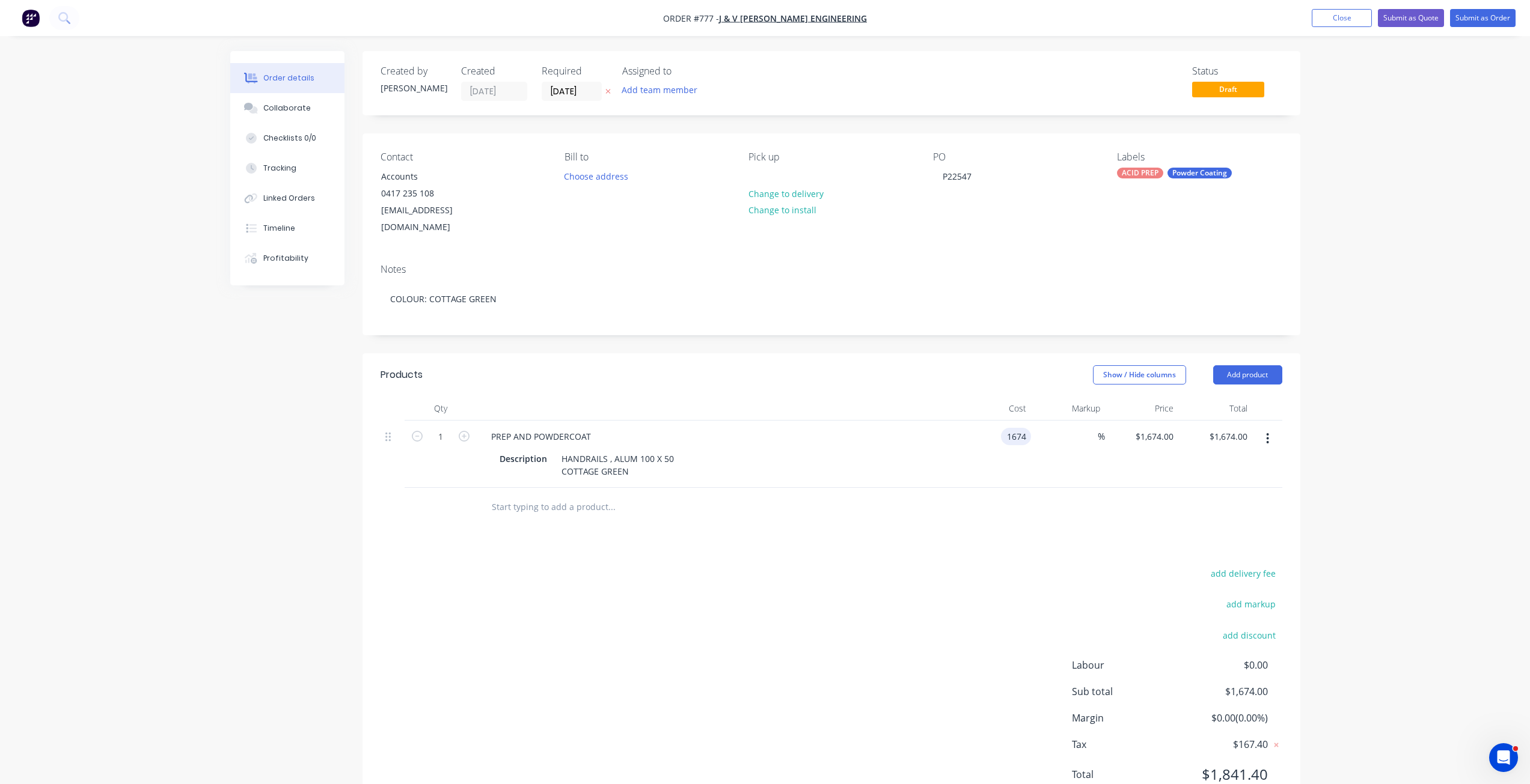
click at [1019, 428] on input "1674" at bounding box center [1018, 437] width 25 height 18
type input "$1,611.00"
click at [1023, 434] on div "$1,611.00 $1,611.00" at bounding box center [995, 454] width 74 height 67
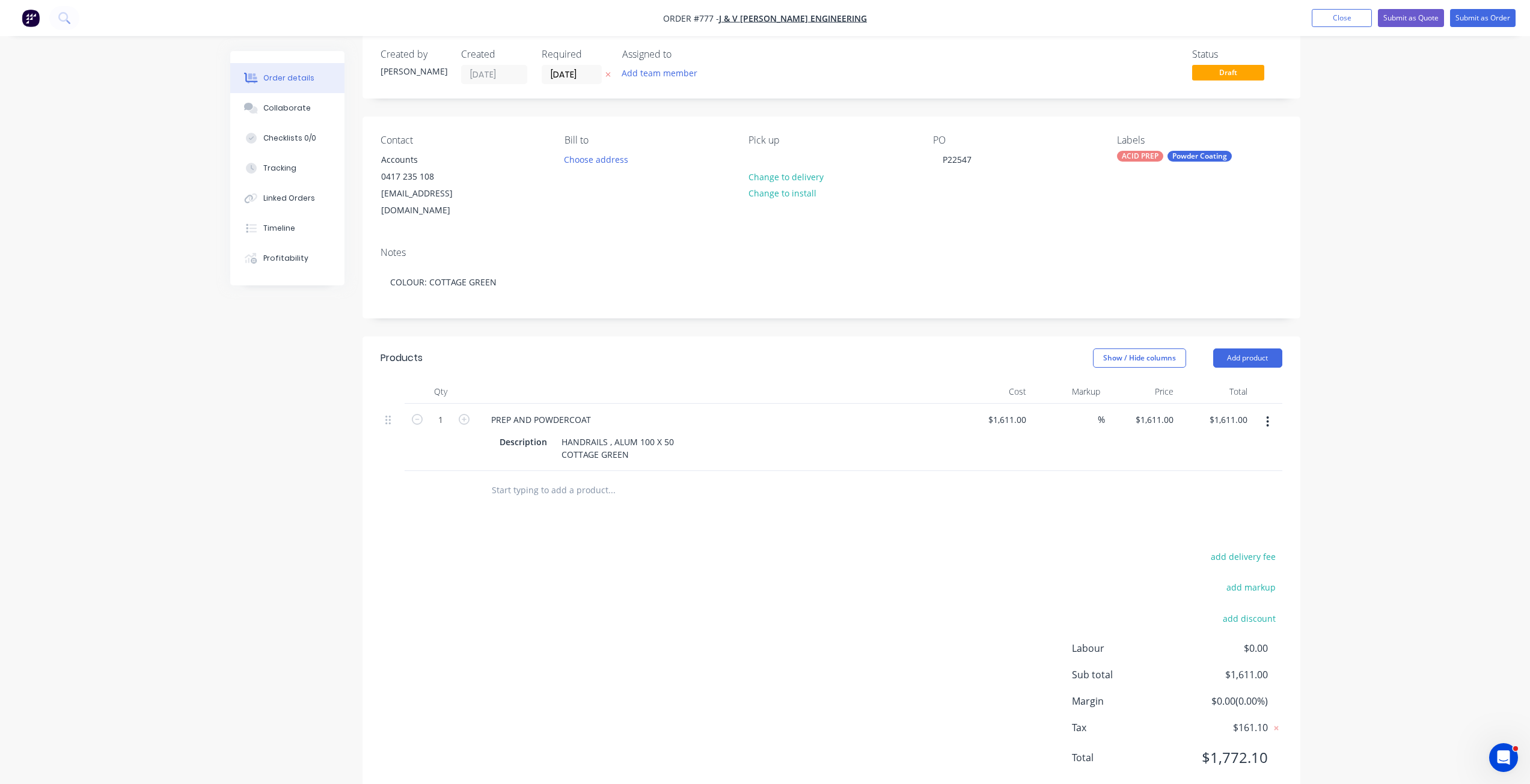
scroll to position [33, 0]
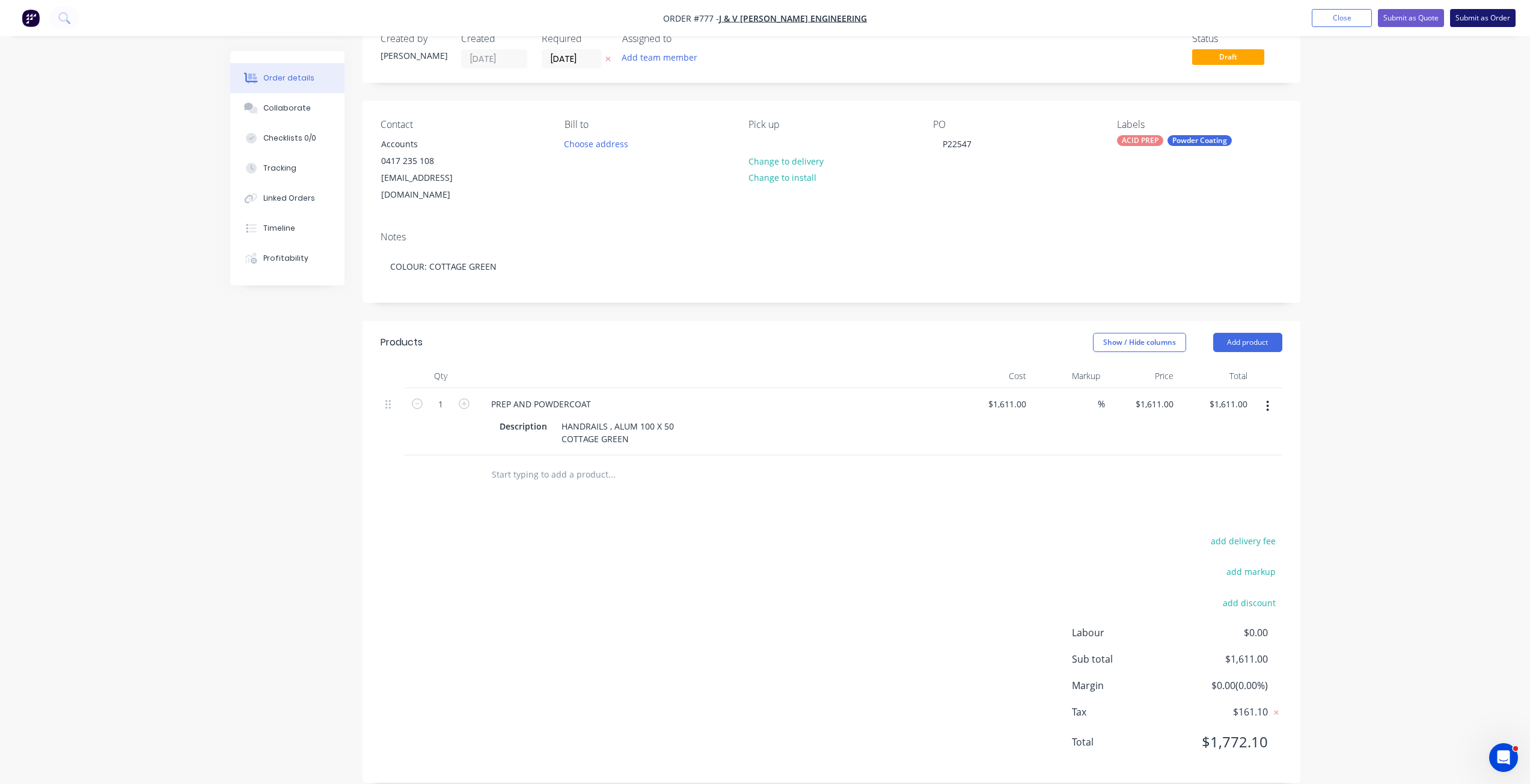
click at [1491, 24] on button "Submit as Order" at bounding box center [1483, 18] width 65 height 18
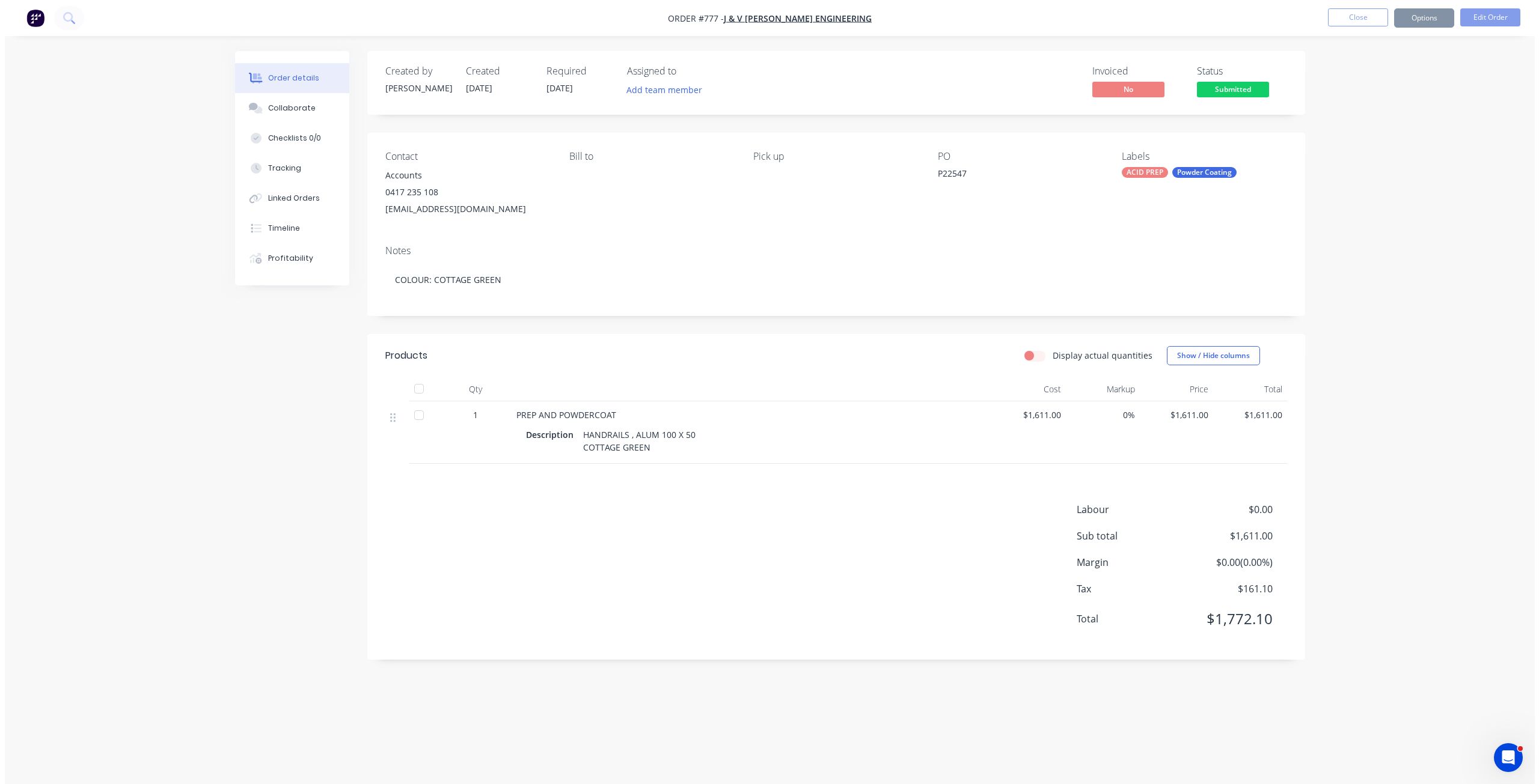
scroll to position [0, 0]
click at [1423, 23] on button "Options" at bounding box center [1429, 18] width 60 height 19
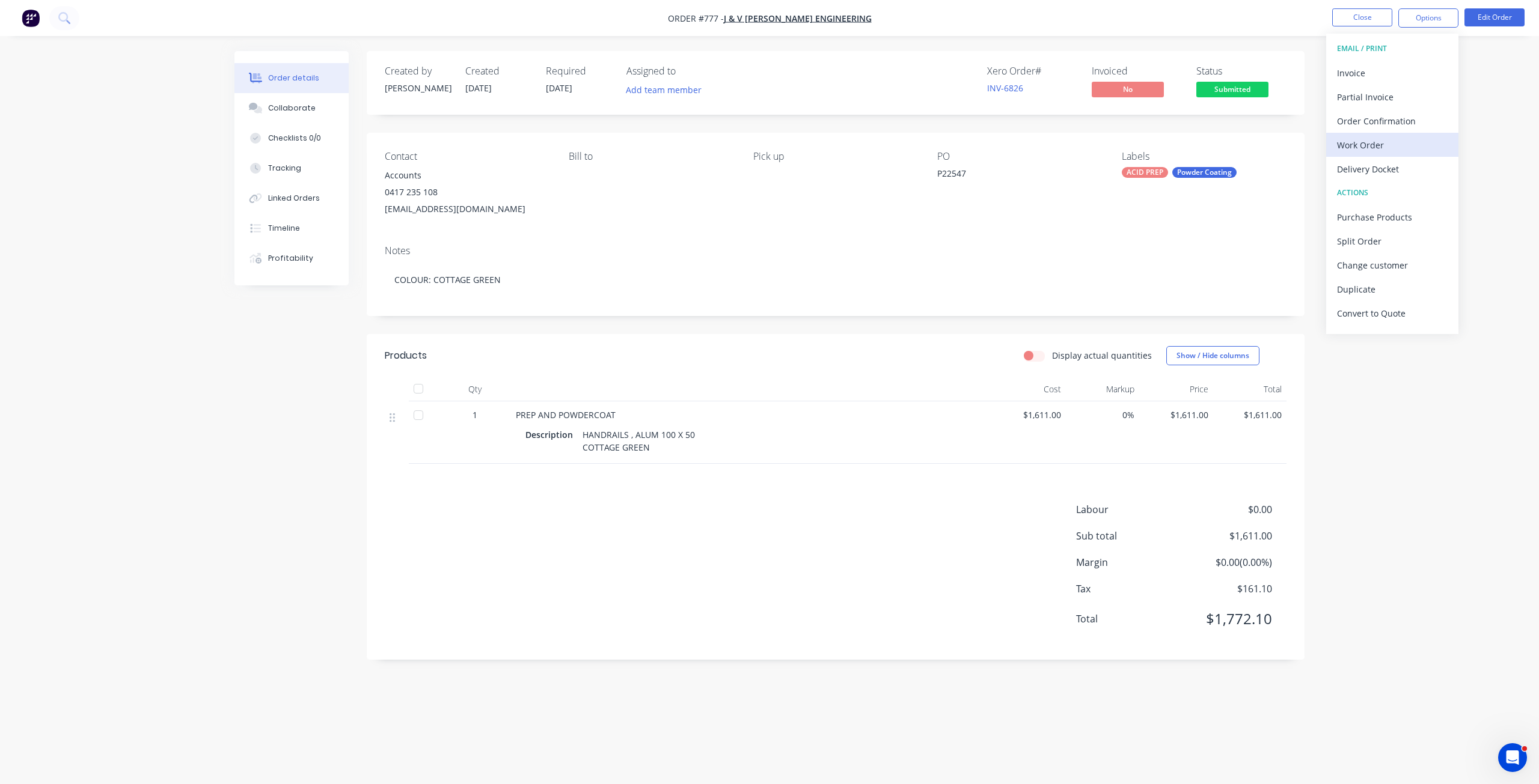
click at [1354, 146] on div "Work Order" at bounding box center [1393, 145] width 110 height 18
click at [1356, 116] on div "Without pricing" at bounding box center [1393, 121] width 110 height 18
click at [279, 110] on div "Collaborate" at bounding box center [292, 108] width 48 height 11
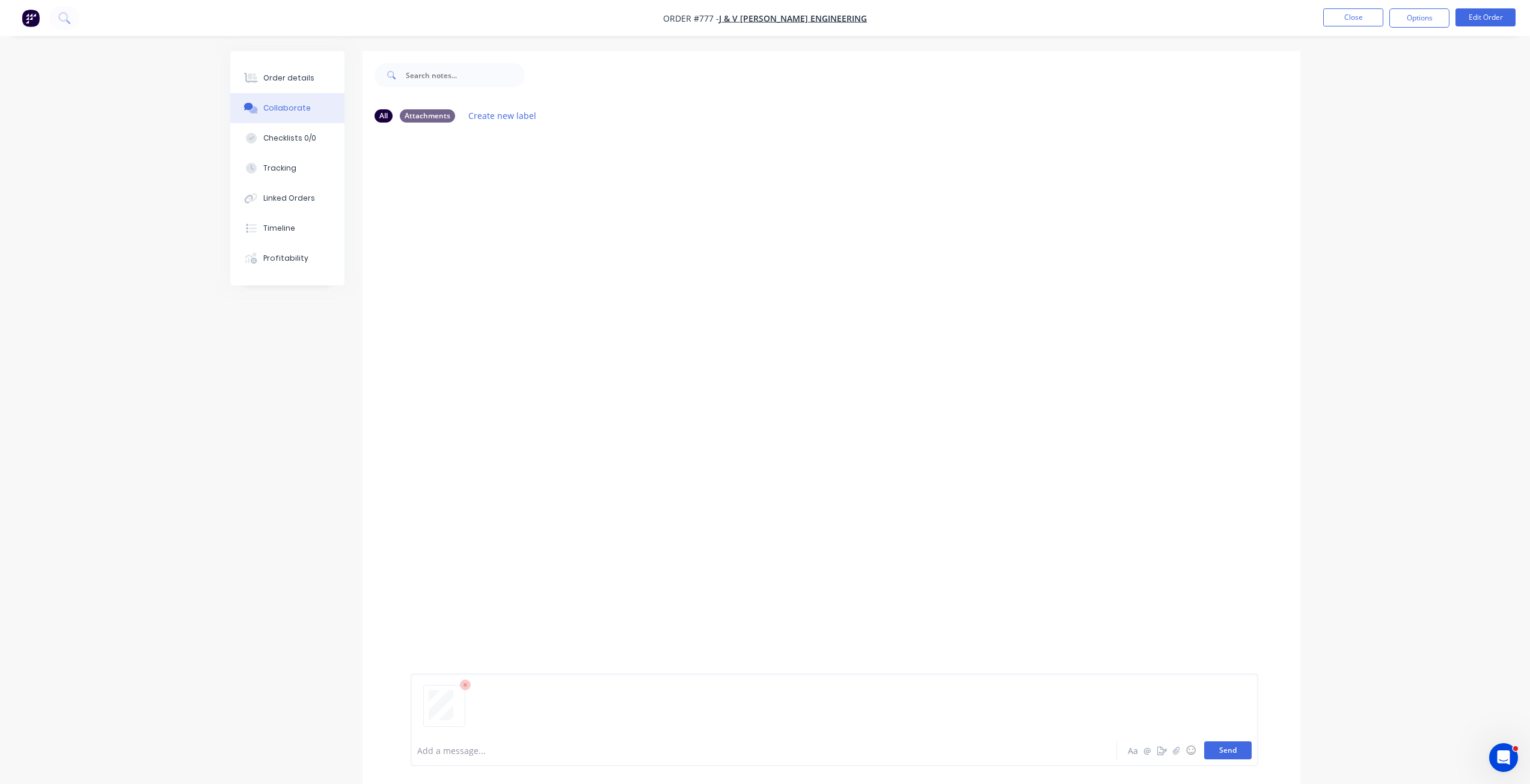
click at [1231, 755] on button "Send" at bounding box center [1228, 751] width 48 height 18
click at [1346, 20] on button "Close" at bounding box center [1353, 17] width 60 height 18
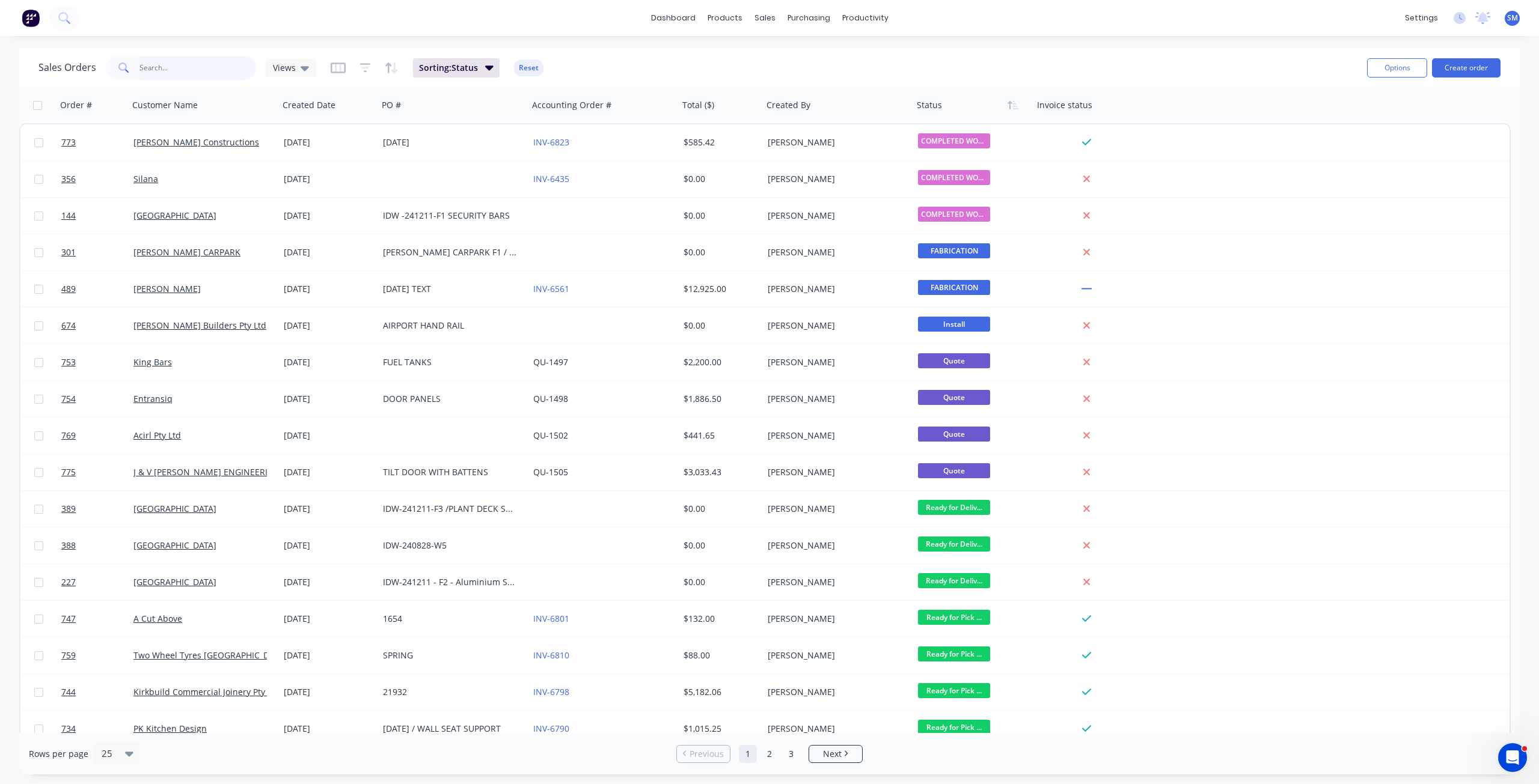
click at [146, 70] on input "text" at bounding box center [198, 67] width 117 height 24
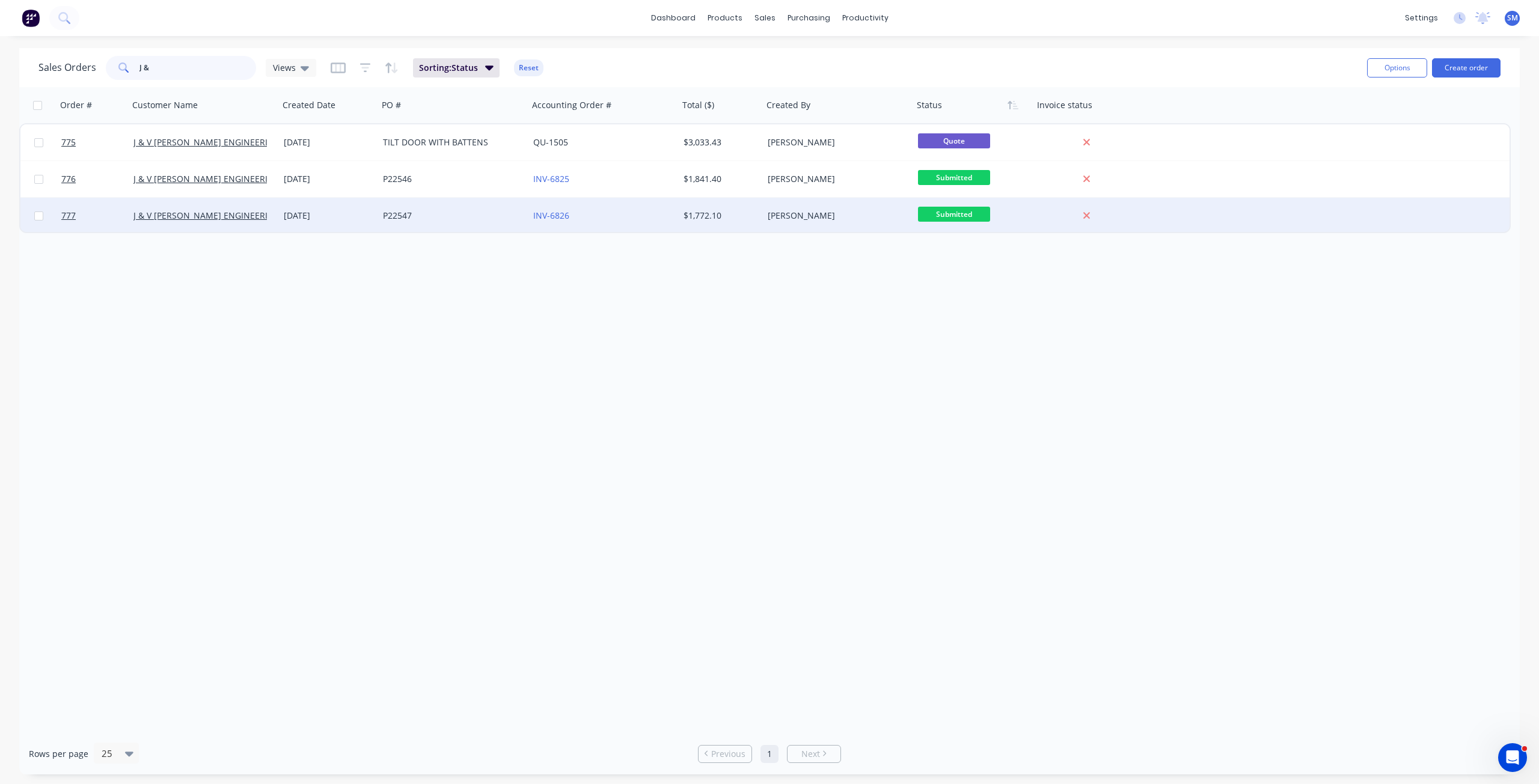
type input "J &"
click at [293, 218] on div "[DATE]" at bounding box center [329, 216] width 90 height 12
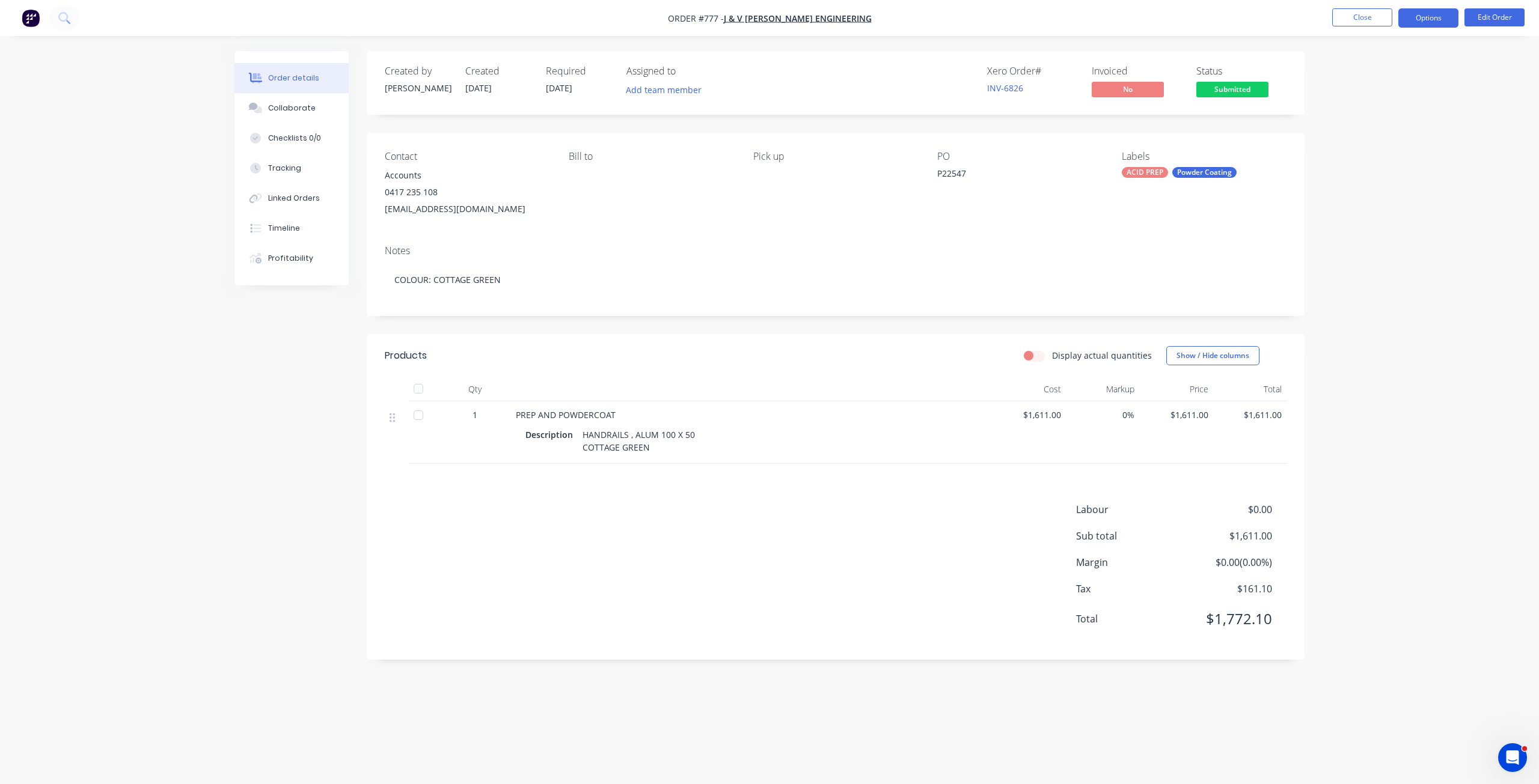
click at [1416, 19] on button "Options" at bounding box center [1429, 18] width 60 height 19
click at [1359, 144] on div "Work Order" at bounding box center [1393, 145] width 110 height 18
click at [1355, 127] on div "Without pricing" at bounding box center [1393, 121] width 110 height 18
click at [1365, 16] on button "Close" at bounding box center [1363, 17] width 60 height 18
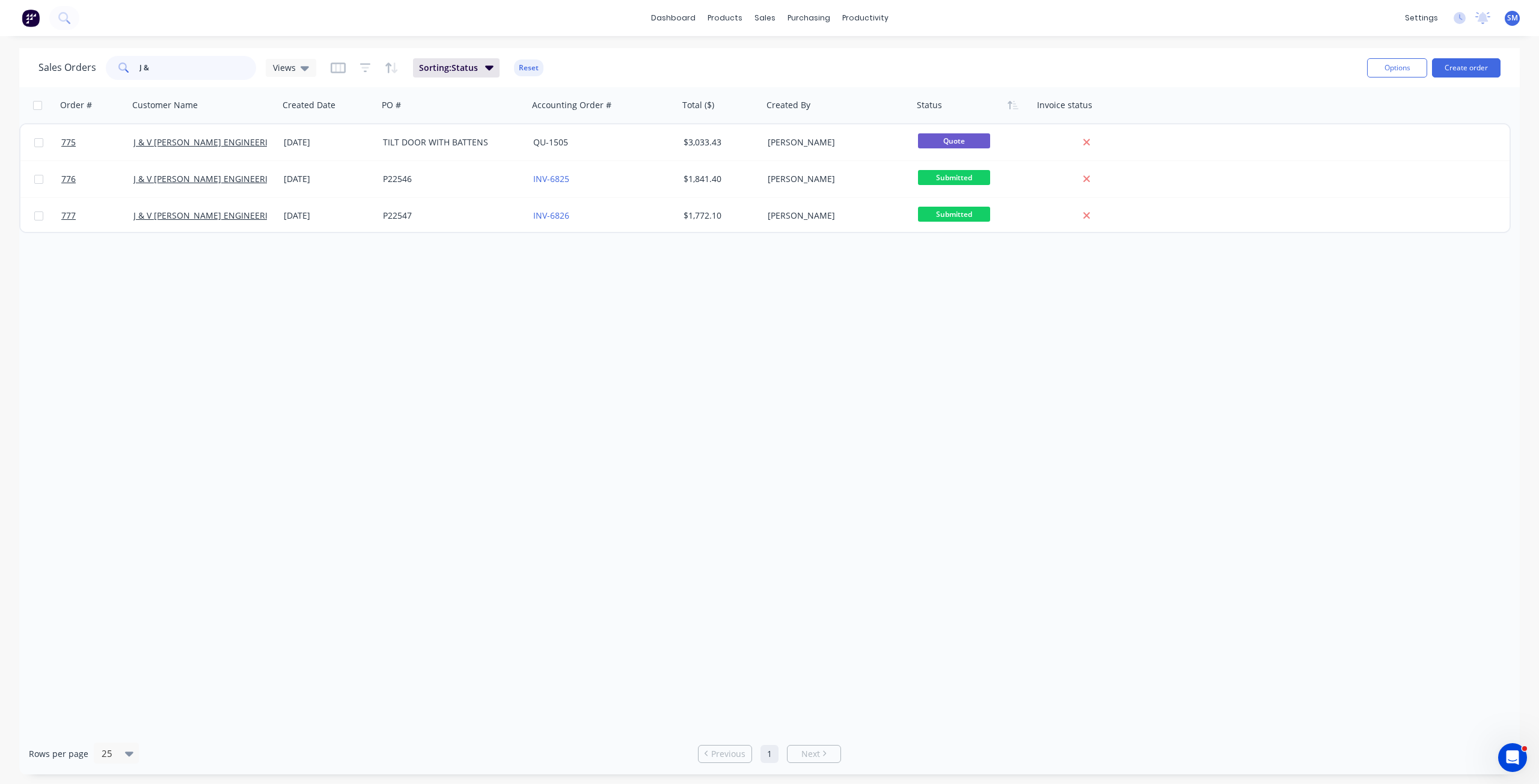
drag, startPoint x: 148, startPoint y: 75, endPoint x: 117, endPoint y: 71, distance: 31.3
click at [118, 71] on div "J &" at bounding box center [180, 67] width 150 height 24
type input "758"
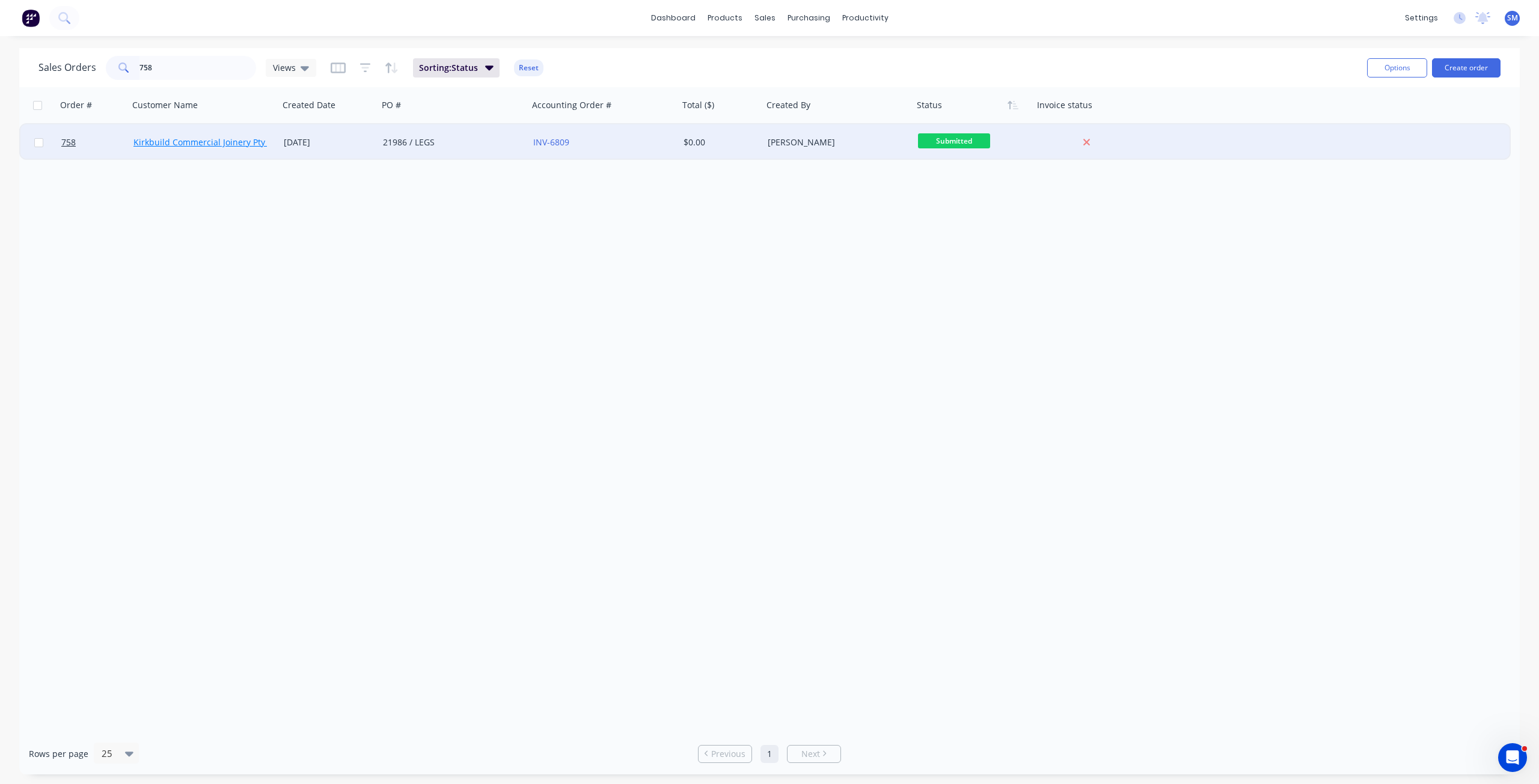
click at [229, 144] on link "Kirkbuild Commercial Joinery Pty Ltd" at bounding box center [206, 142] width 146 height 12
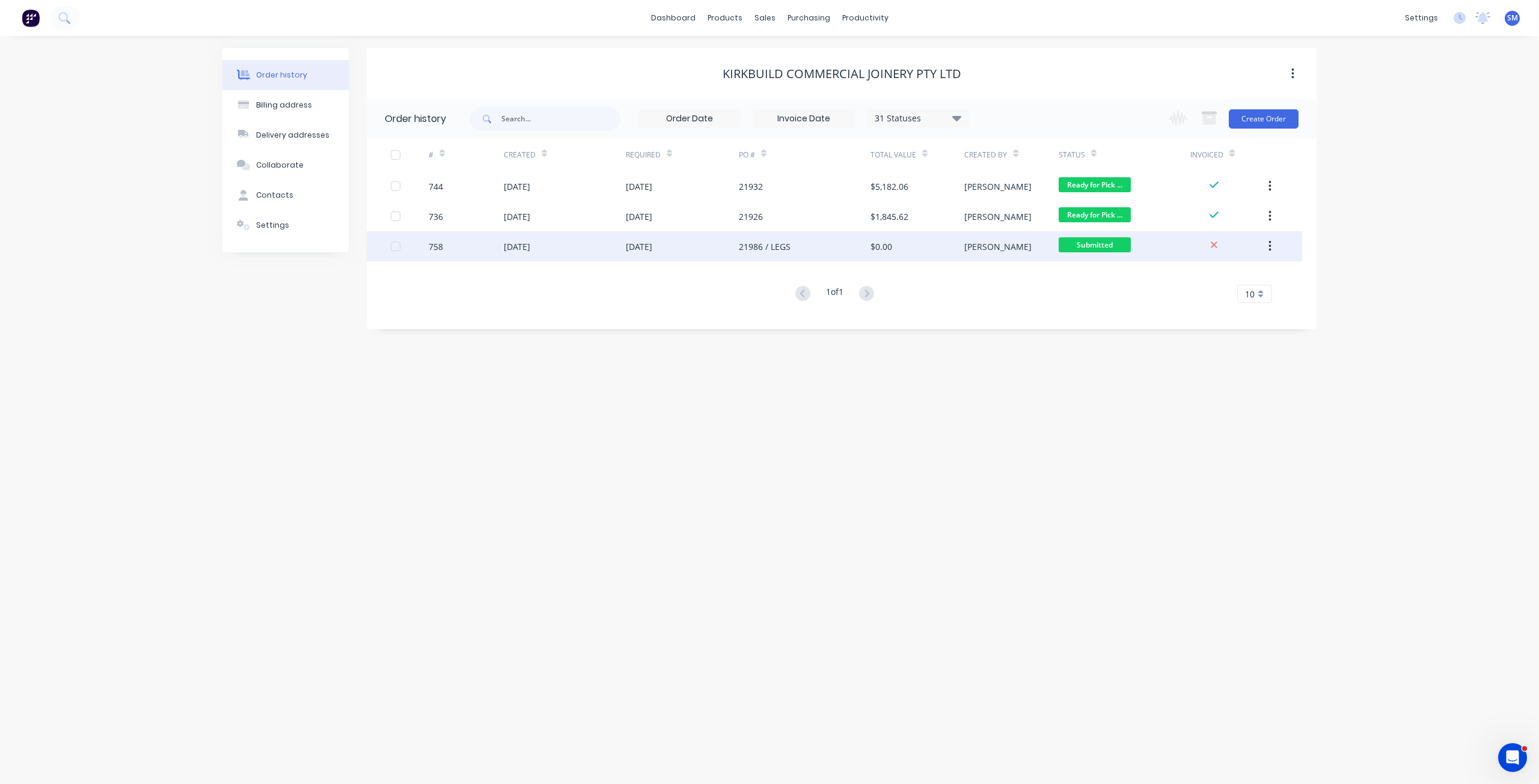
click at [694, 246] on div "[DATE]" at bounding box center [682, 246] width 113 height 30
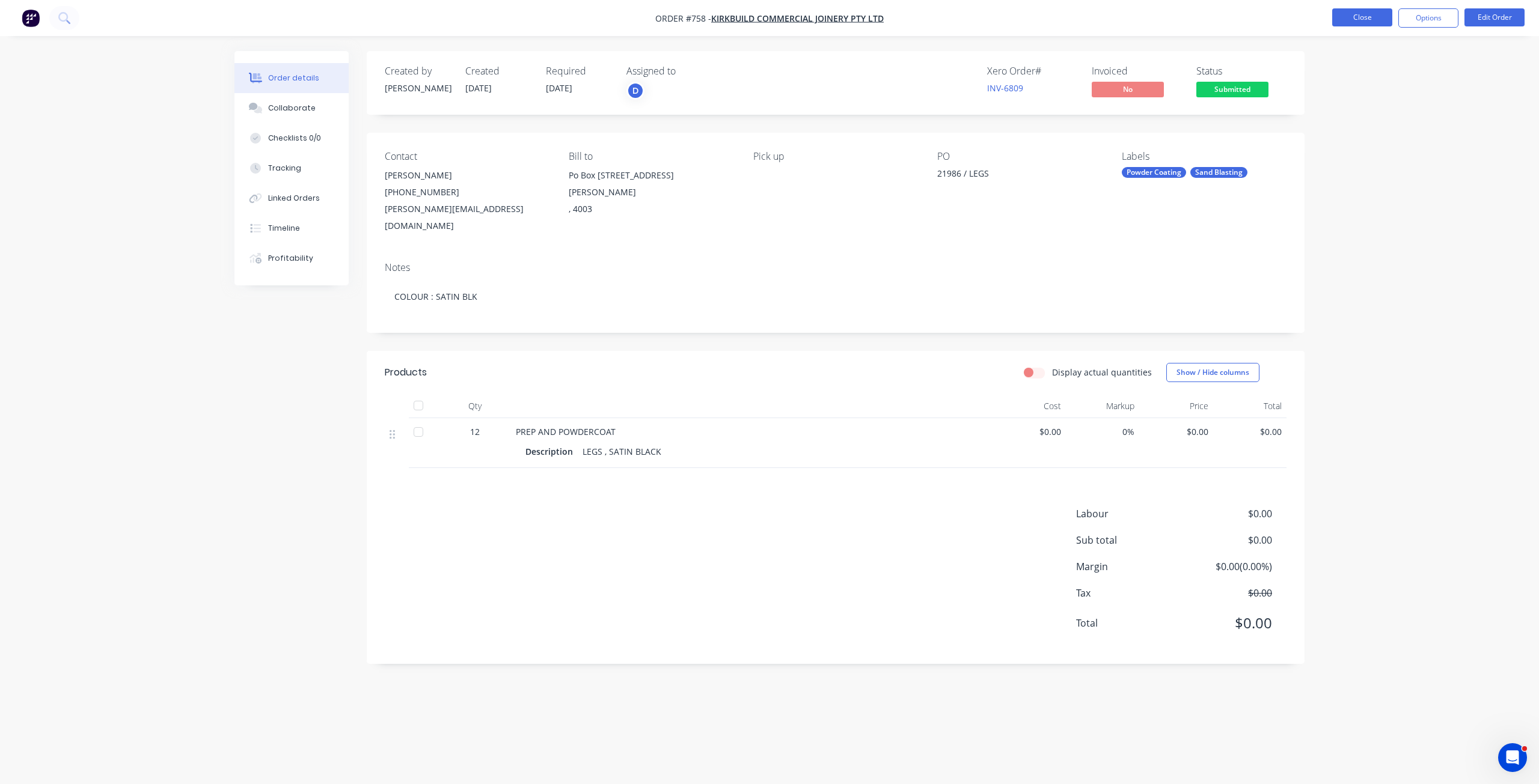
click at [1354, 18] on button "Close" at bounding box center [1363, 17] width 60 height 18
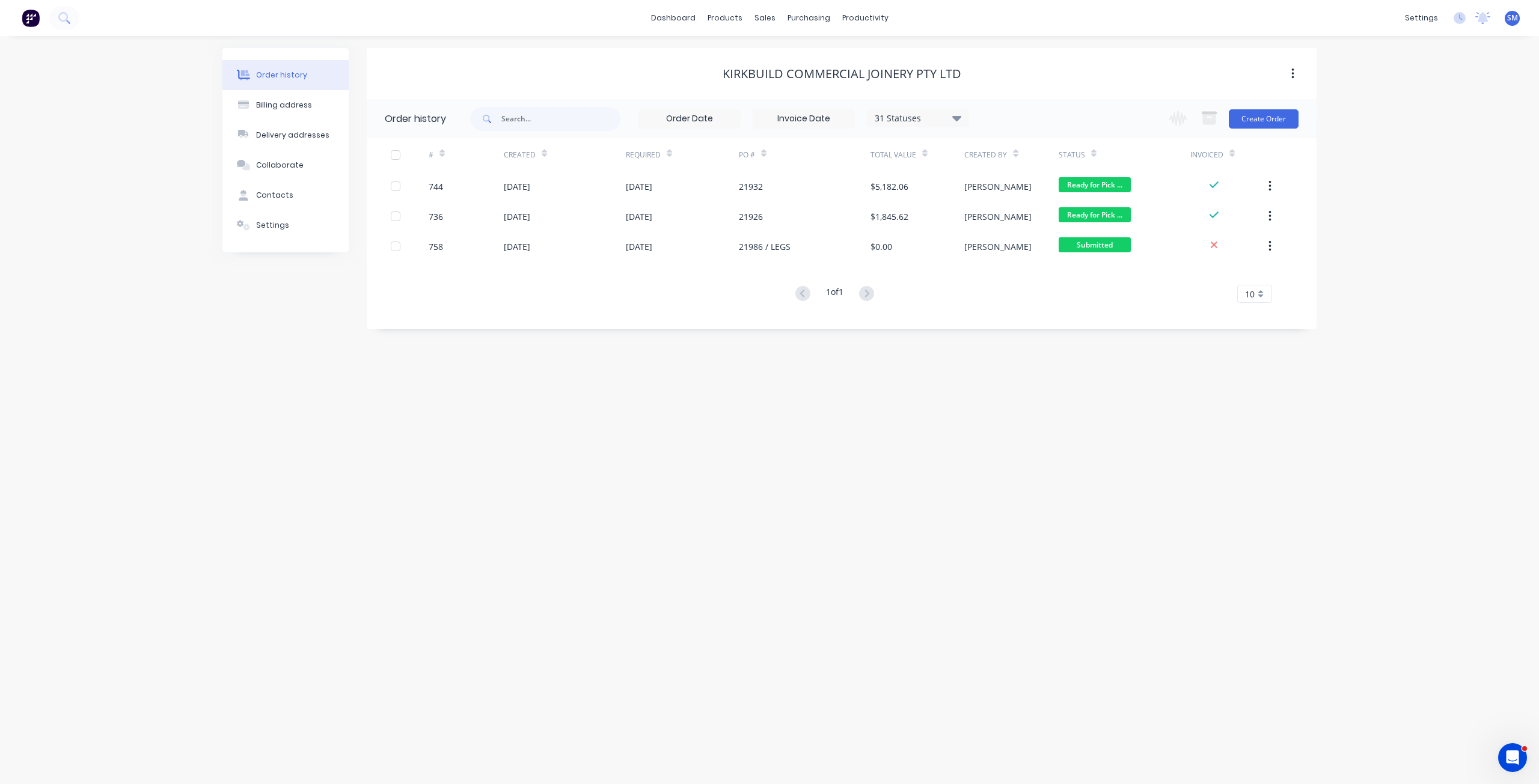
click at [959, 120] on icon at bounding box center [957, 117] width 9 height 14
click at [1017, 280] on label at bounding box center [1017, 280] width 0 height 0
click at [1017, 285] on input "checkbox" at bounding box center [1022, 286] width 10 height 12
checkbox input "true"
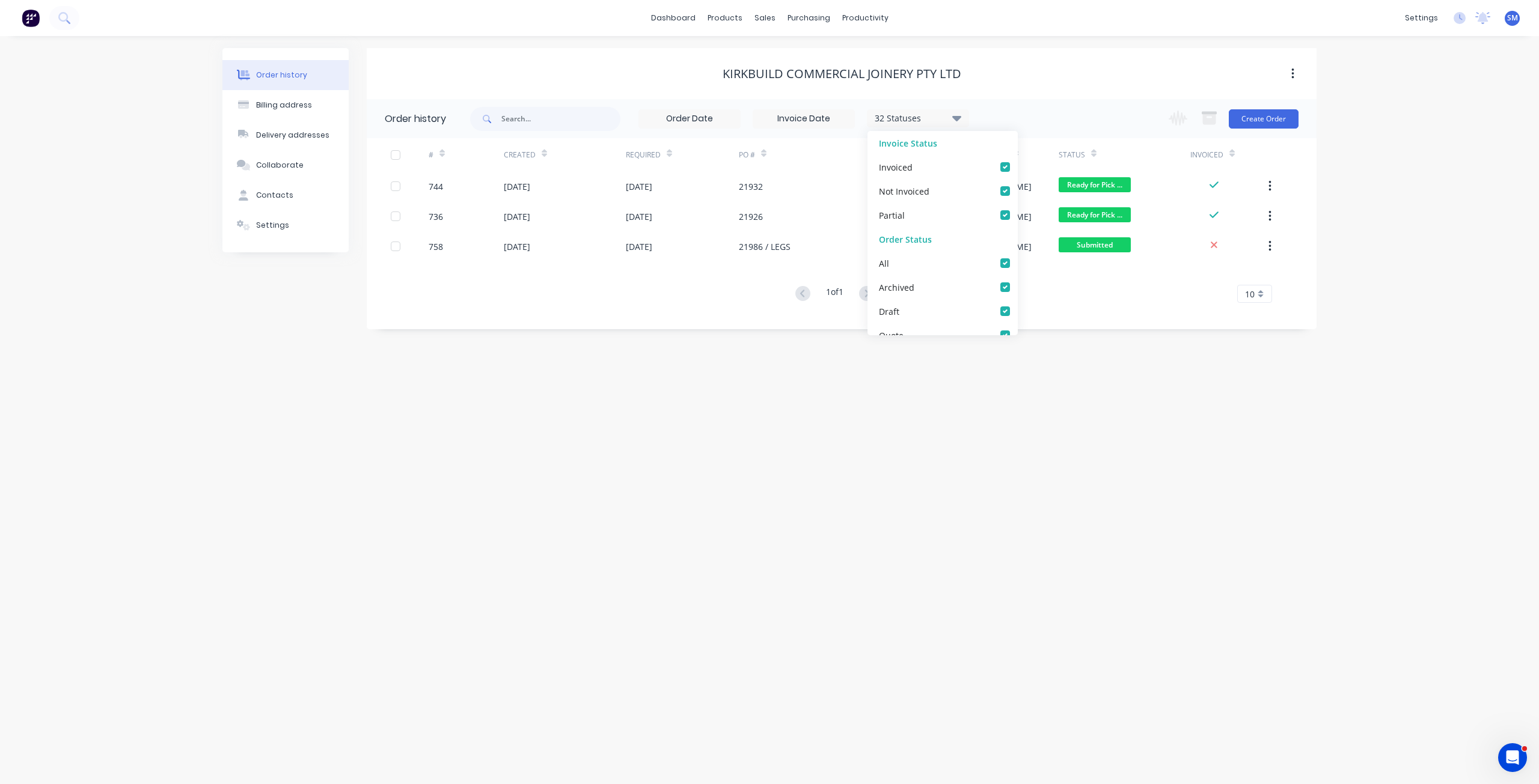
click at [1189, 20] on div "dashboard products sales purchasing productivity dashboard products Product Cat…" at bounding box center [770, 18] width 1539 height 36
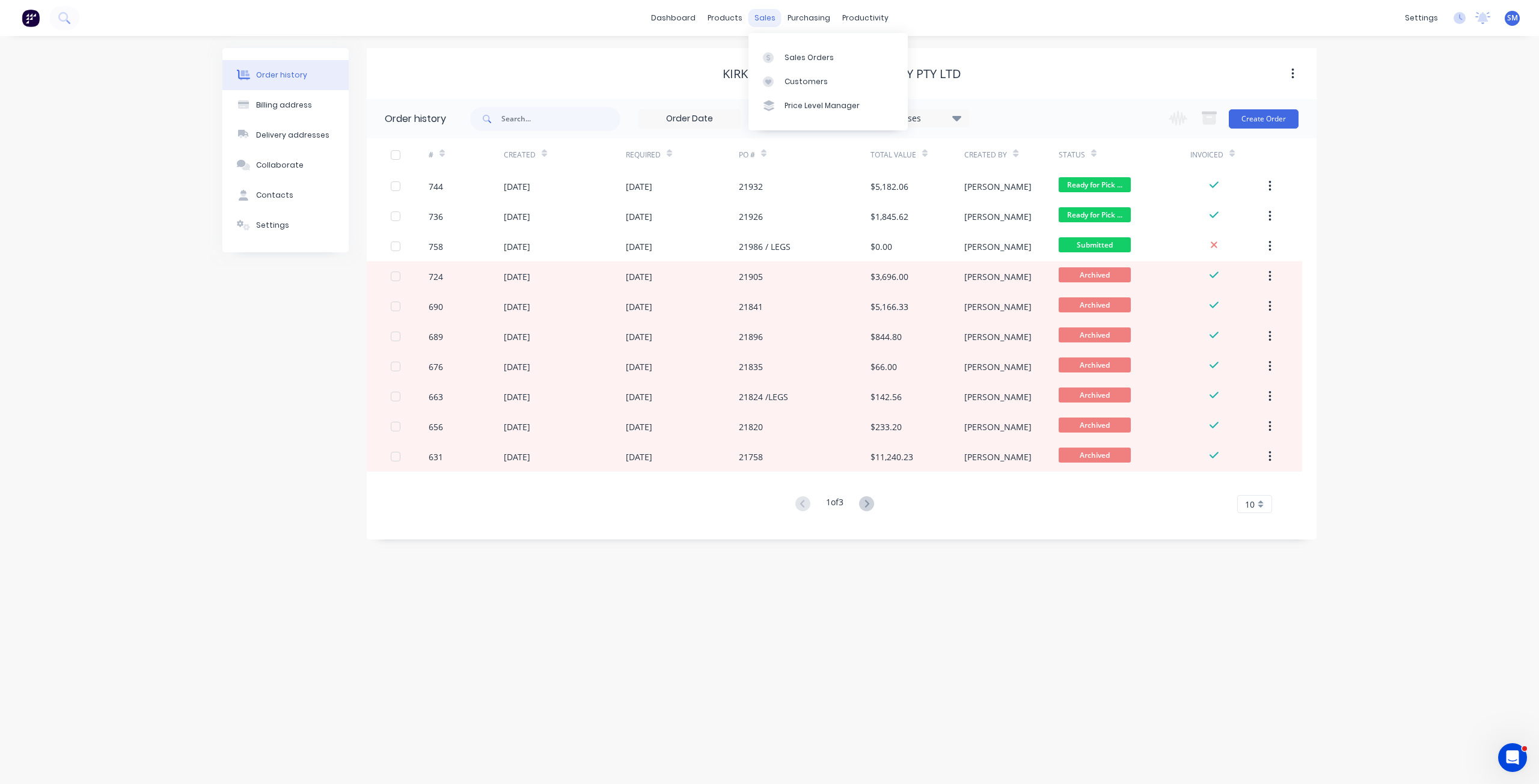
click at [769, 20] on div "sales" at bounding box center [765, 18] width 33 height 18
click at [732, 19] on div "products" at bounding box center [725, 18] width 47 height 18
click at [755, 58] on div "Product Catalogue" at bounding box center [778, 58] width 74 height 11
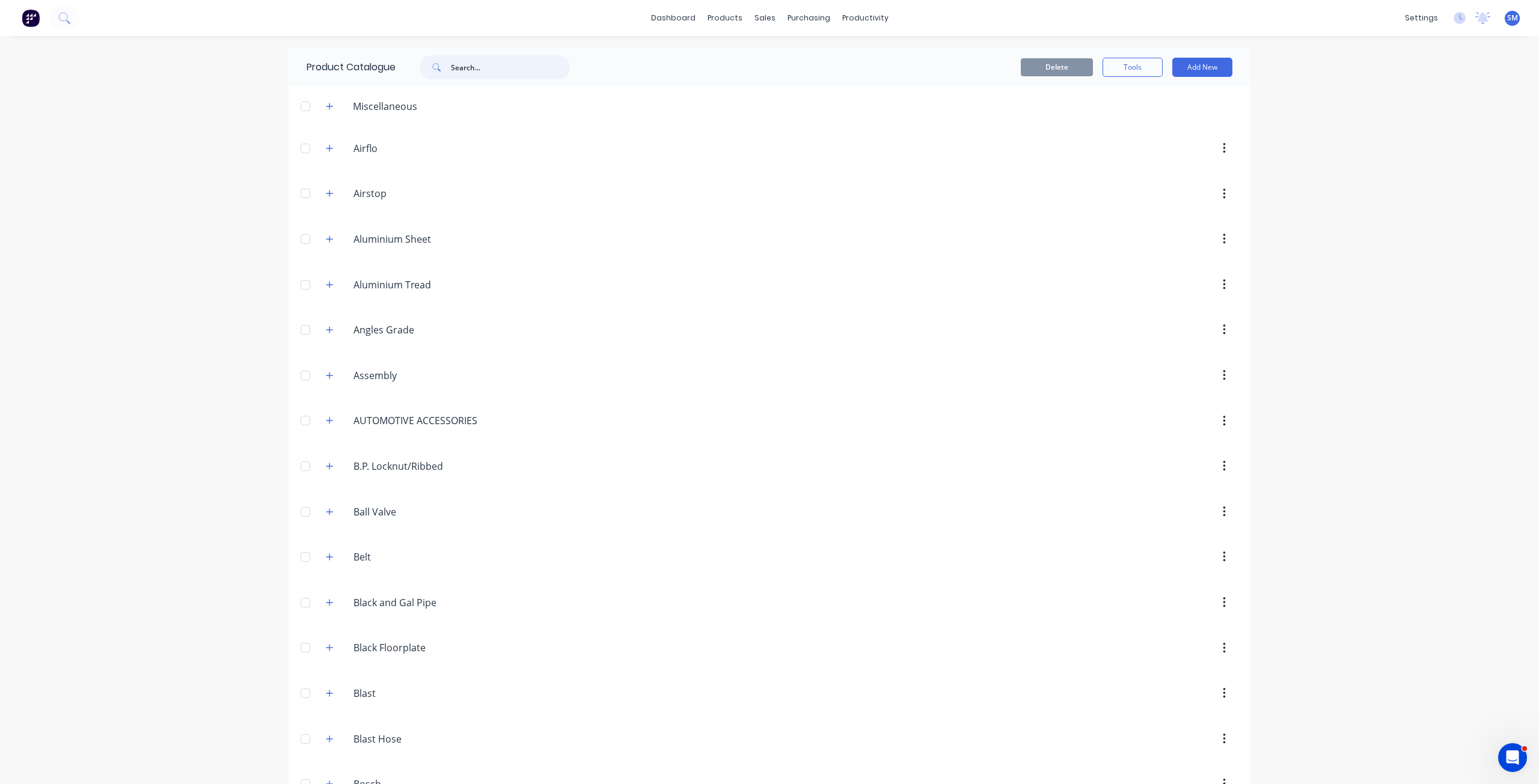
click at [458, 70] on input "text" at bounding box center [510, 67] width 119 height 24
type input "LEGS"
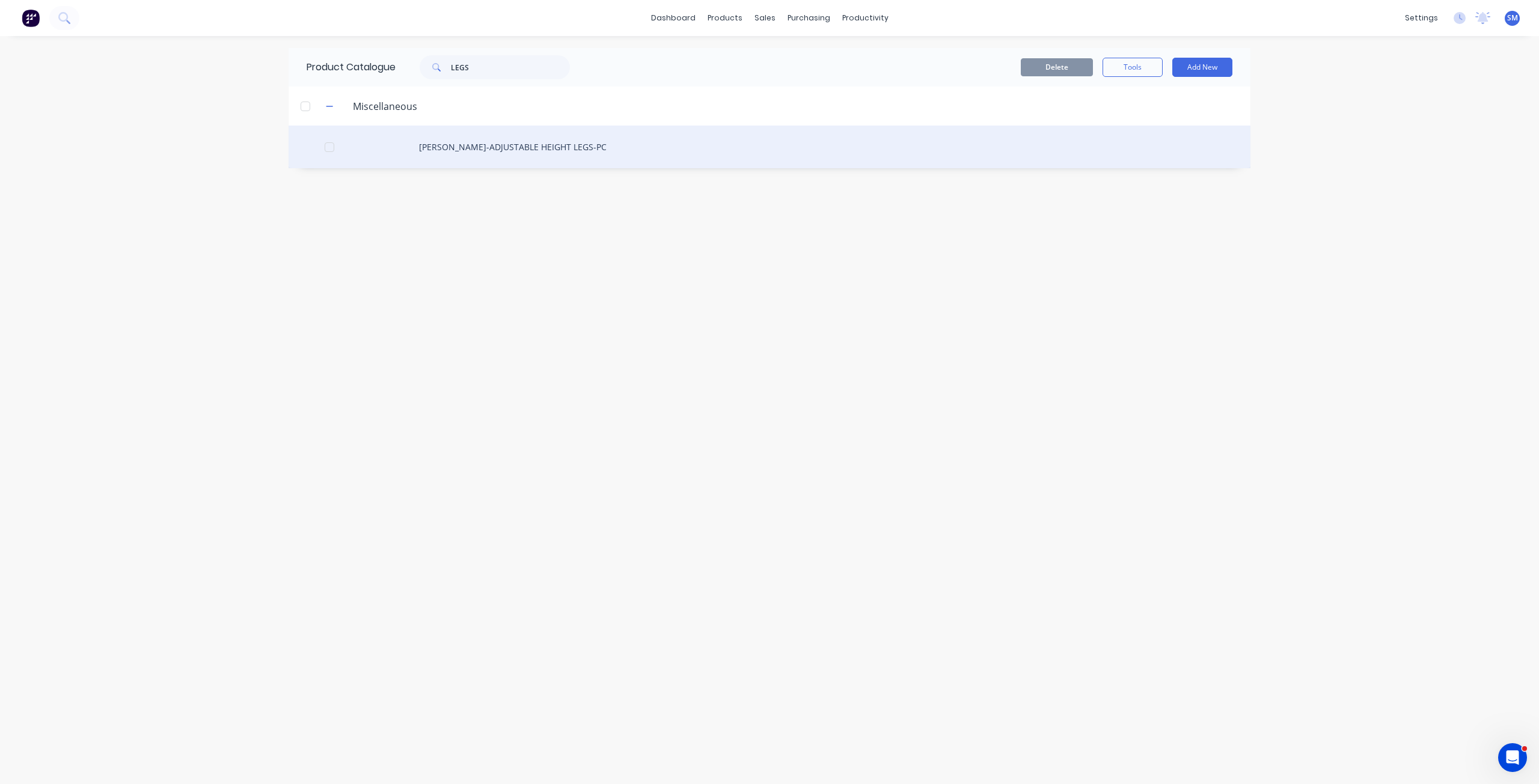
click at [471, 147] on div "[PERSON_NAME]-ADJUSTABLE HEIGHT LEGS-PC" at bounding box center [770, 147] width 962 height 43
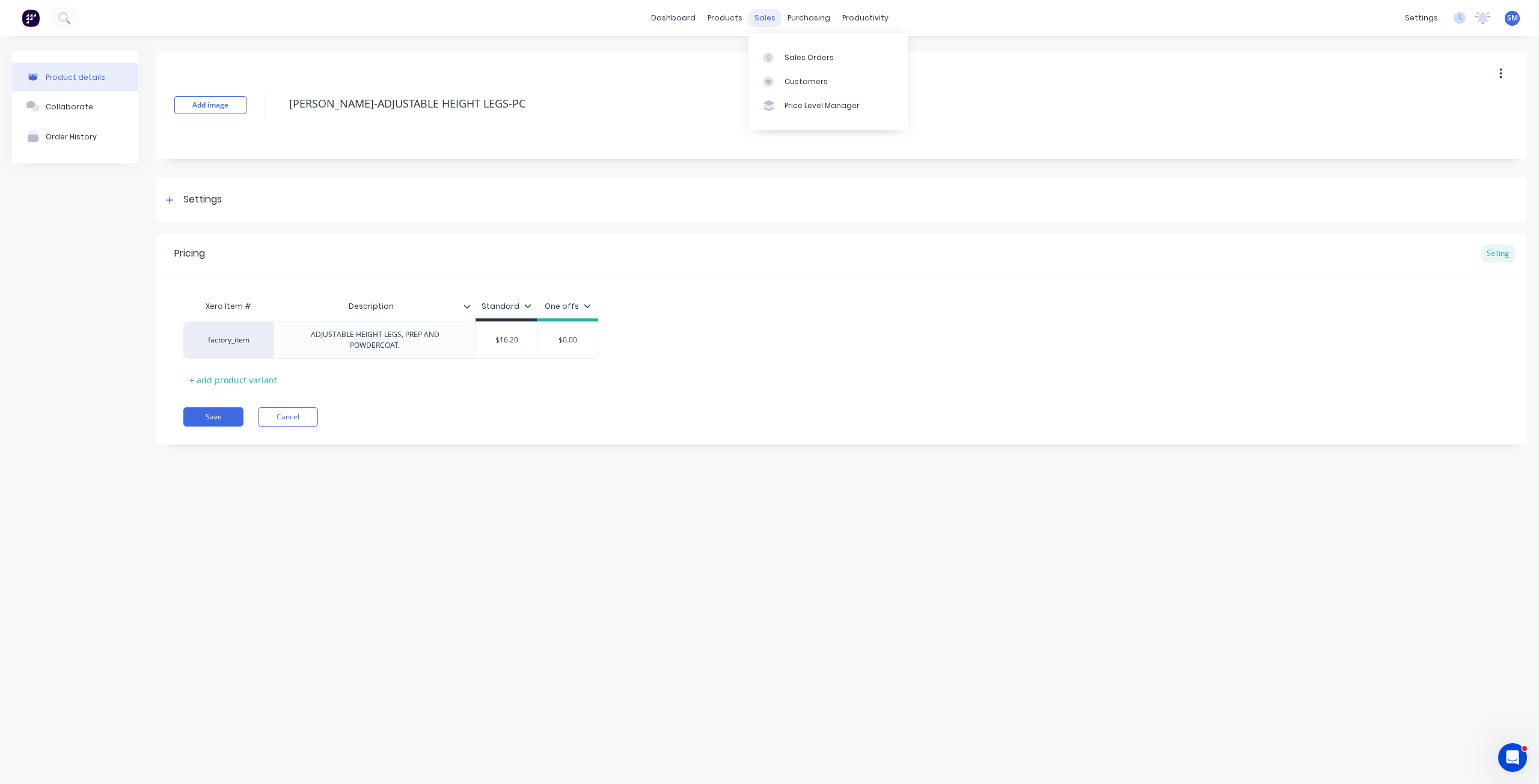
click at [756, 18] on div "sales" at bounding box center [765, 18] width 33 height 18
click at [796, 54] on div "Sales Orders" at bounding box center [809, 58] width 49 height 11
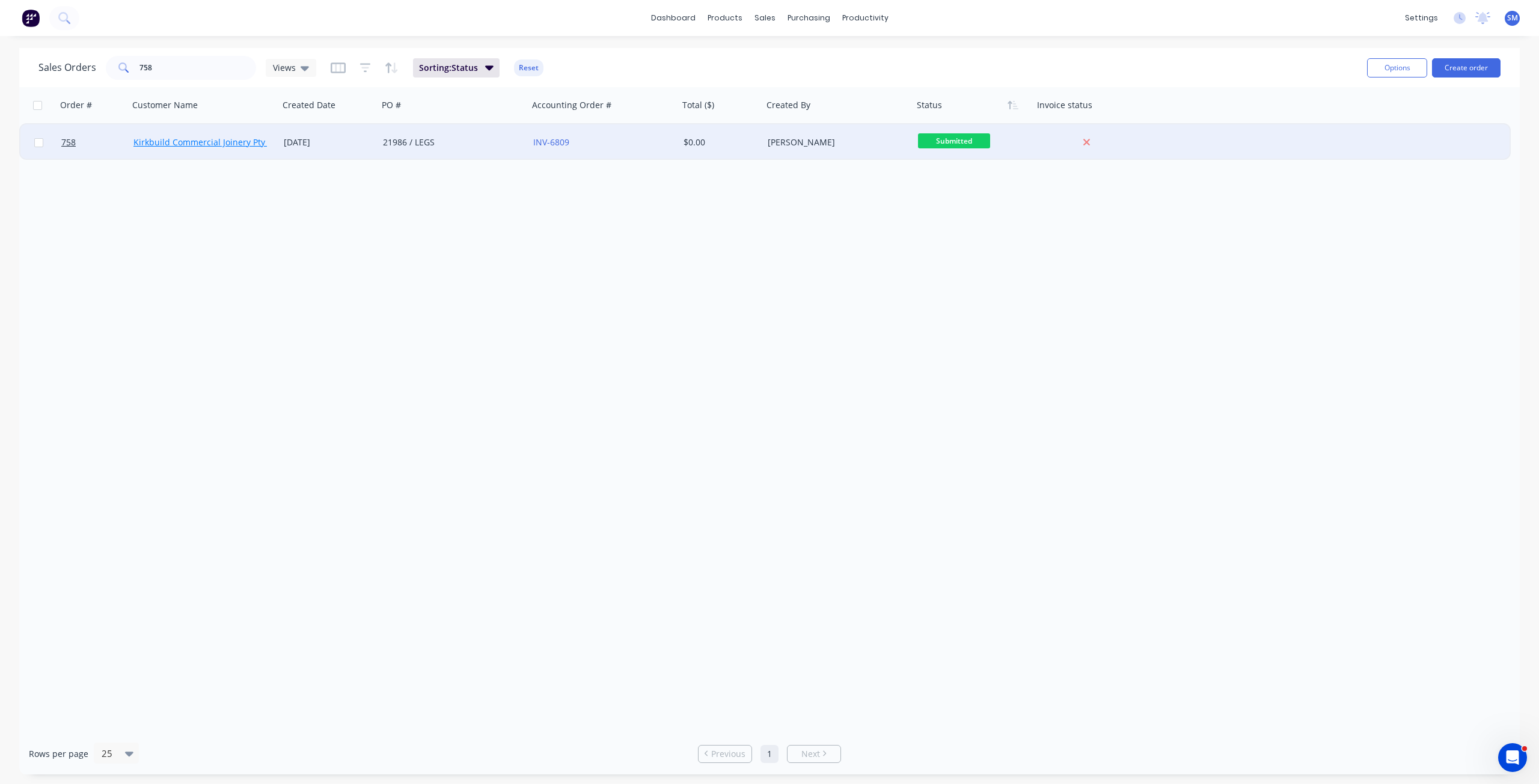
click at [188, 142] on link "Kirkbuild Commercial Joinery Pty Ltd" at bounding box center [206, 142] width 146 height 12
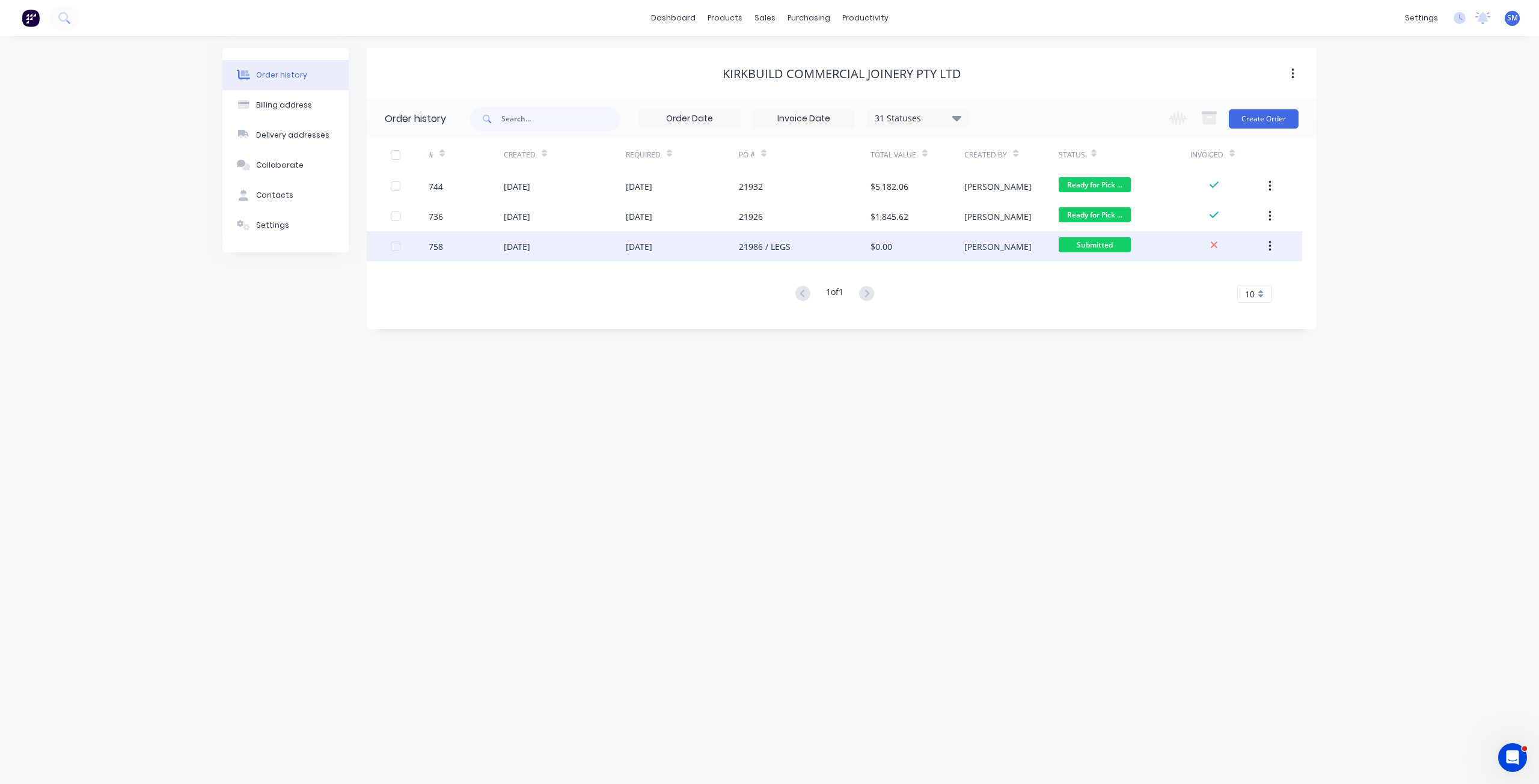
click at [730, 246] on div "[DATE]" at bounding box center [682, 246] width 113 height 30
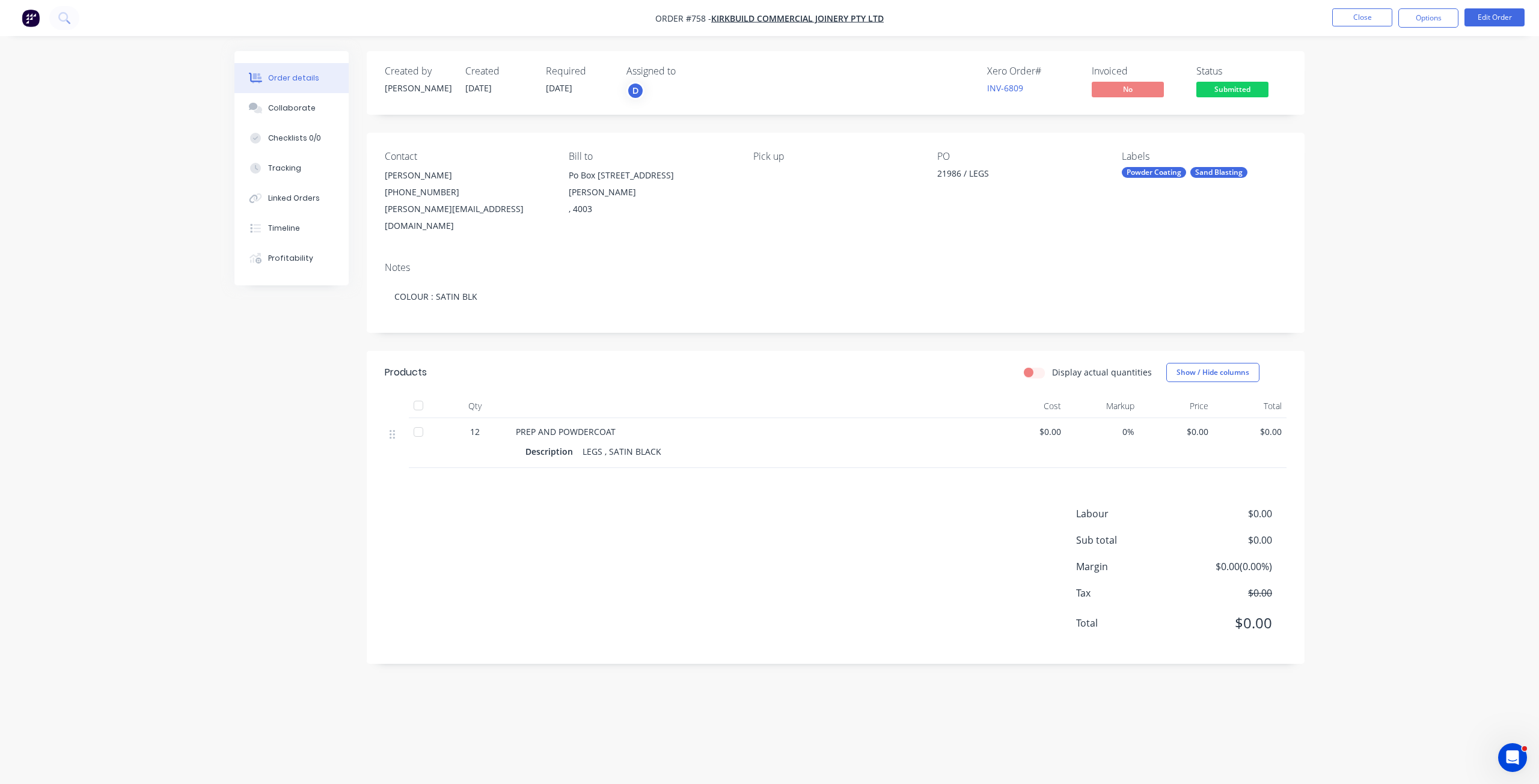
click at [1247, 426] on div "$0.00" at bounding box center [1250, 443] width 74 height 50
click at [1506, 18] on button "Edit Order" at bounding box center [1495, 17] width 60 height 18
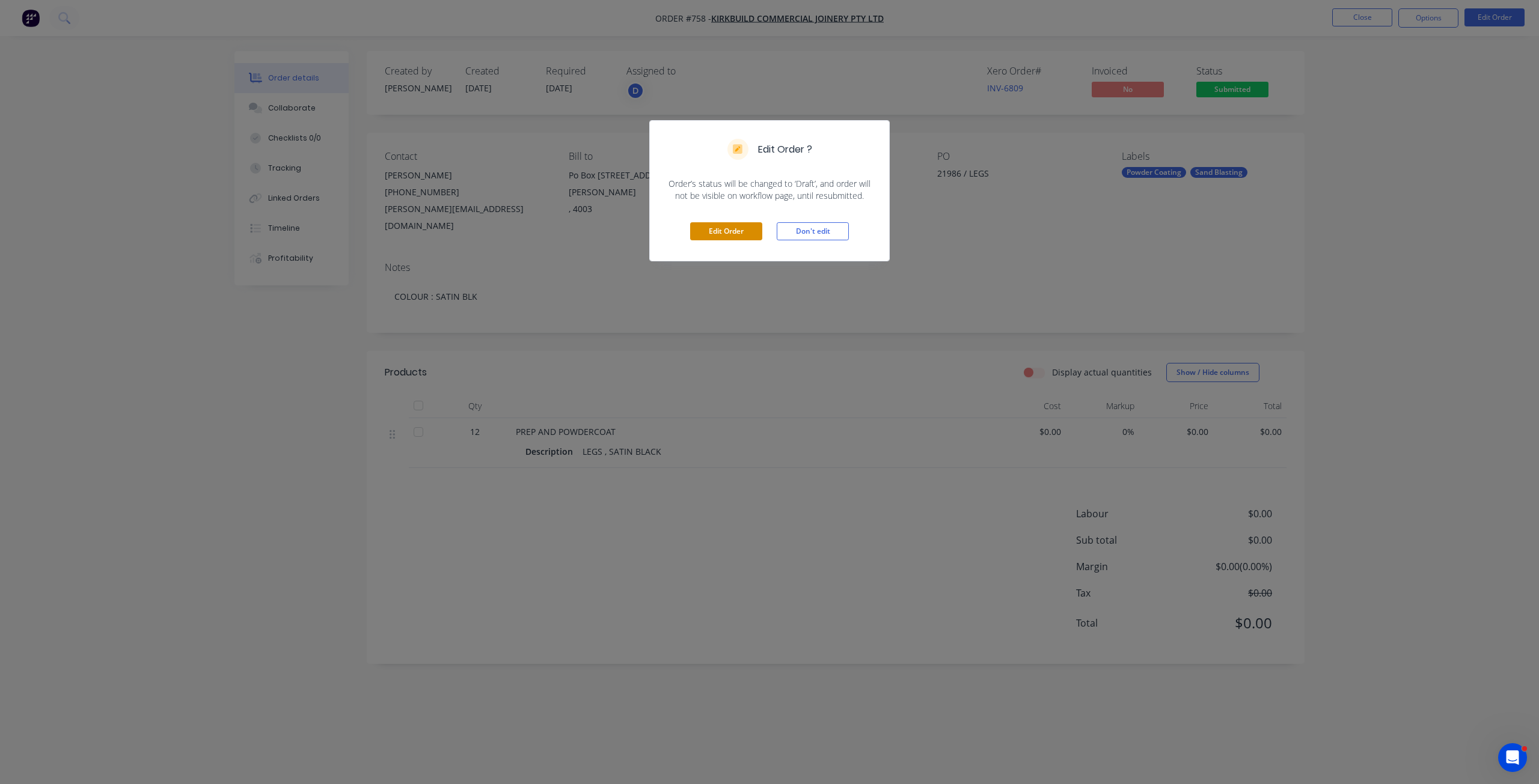
click at [732, 233] on button "Edit Order" at bounding box center [727, 231] width 72 height 18
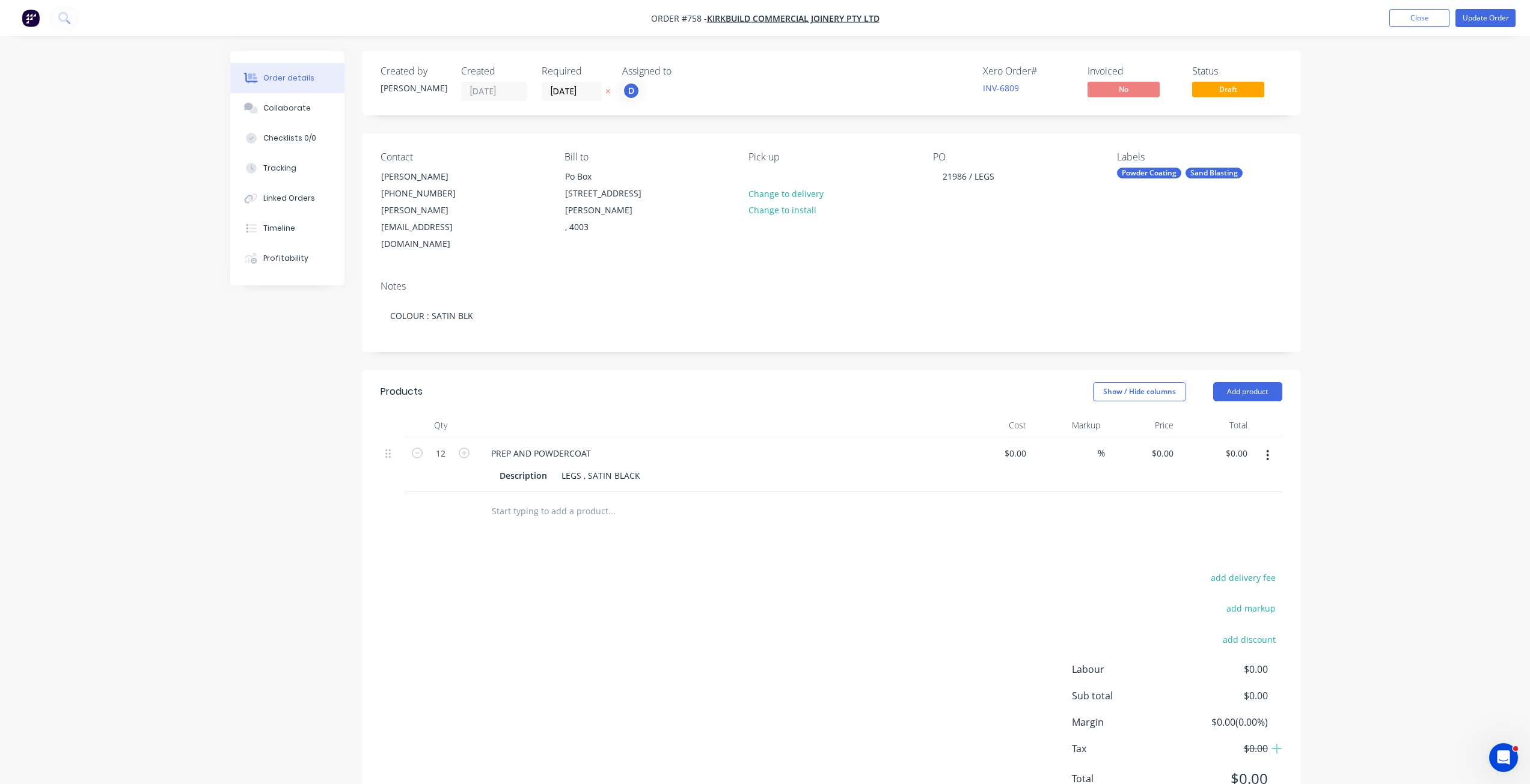
click at [1264, 444] on button "button" at bounding box center [1268, 455] width 29 height 22
click at [1188, 551] on div "Delete" at bounding box center [1226, 559] width 93 height 18
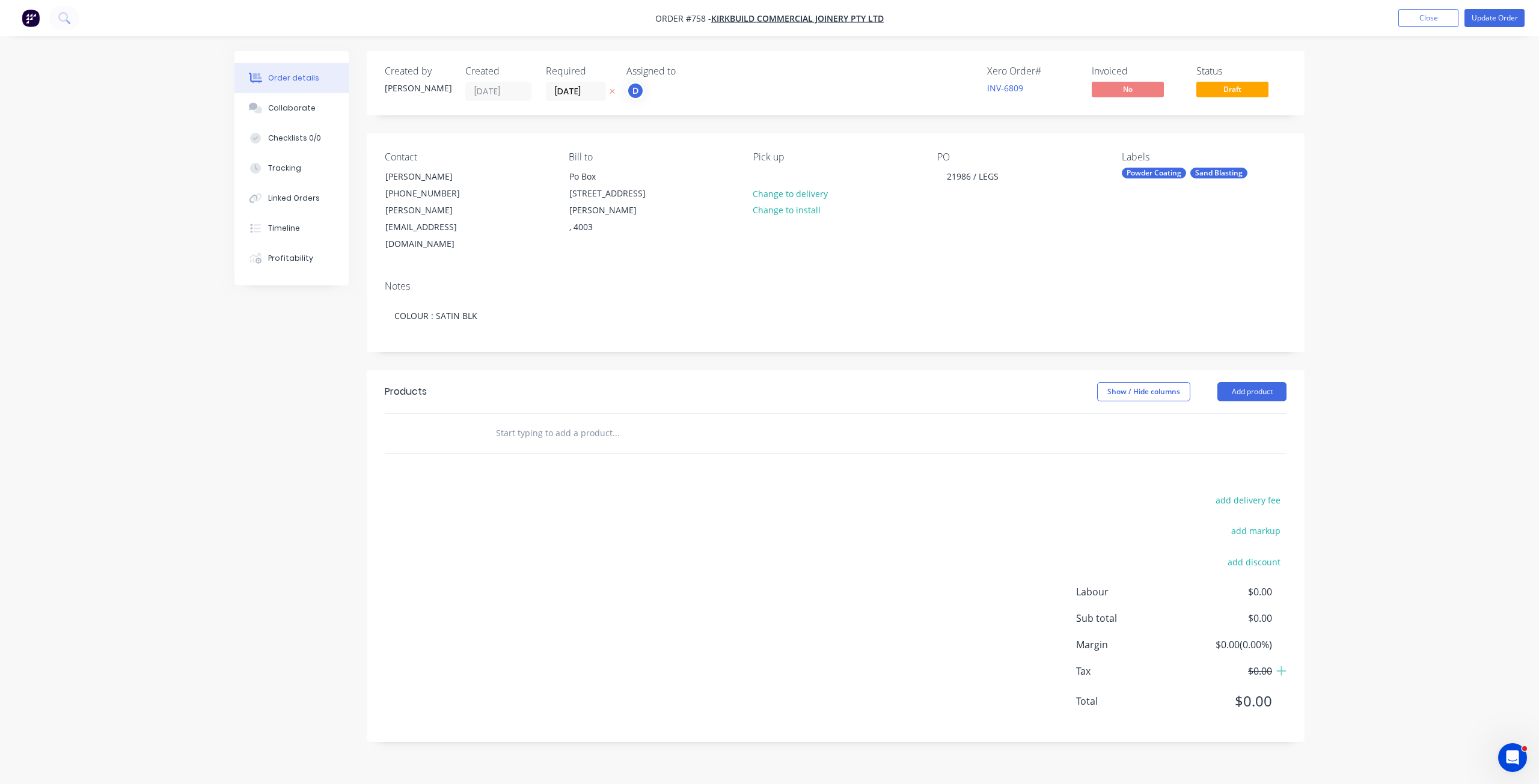
click at [507, 421] on input "text" at bounding box center [616, 433] width 240 height 24
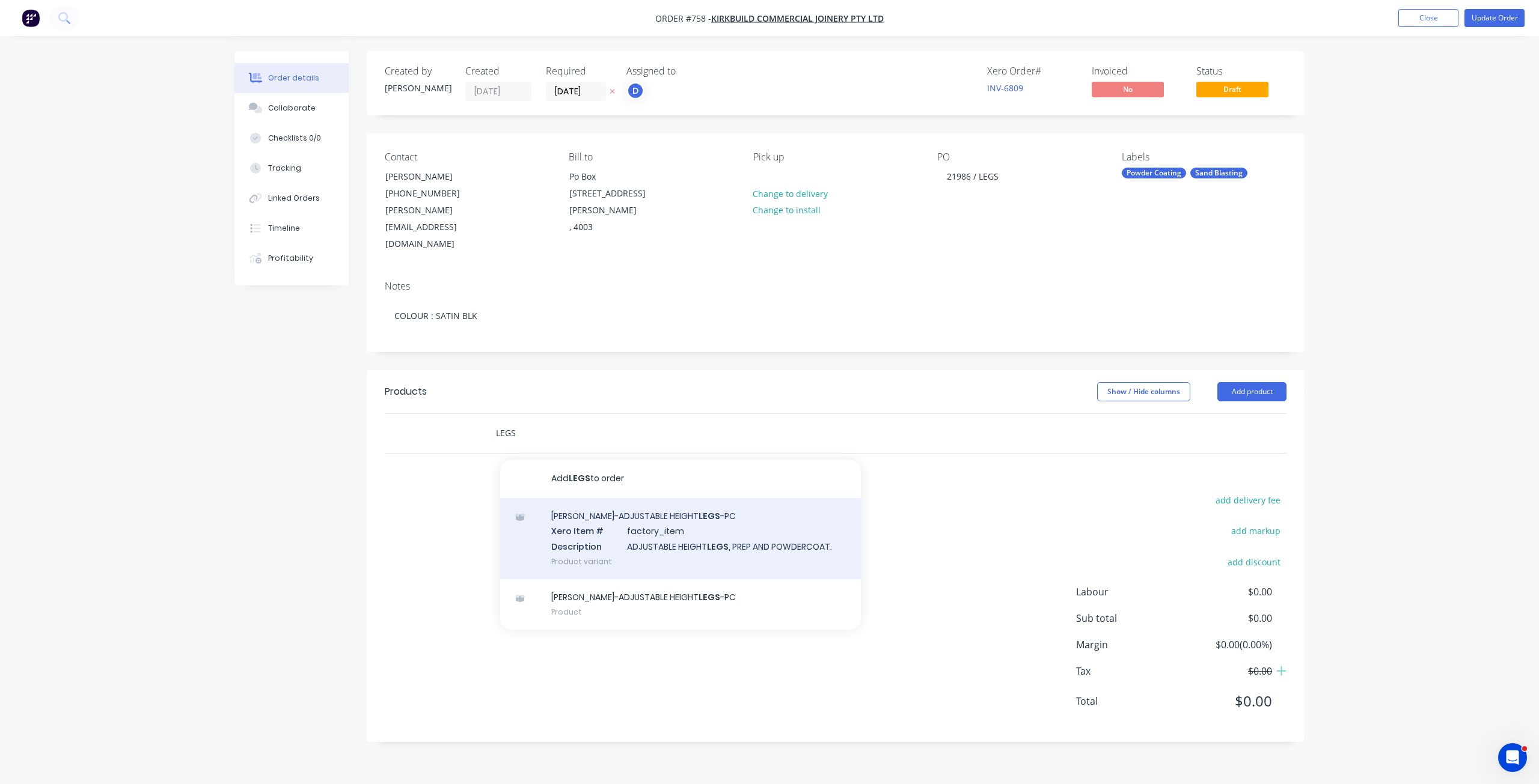
type input "LEGS"
click at [584, 498] on div "[PERSON_NAME]-ADJUSTABLE HEIGHT LEGS -PC Xero Item # factory_item Description A…" at bounding box center [681, 538] width 361 height 81
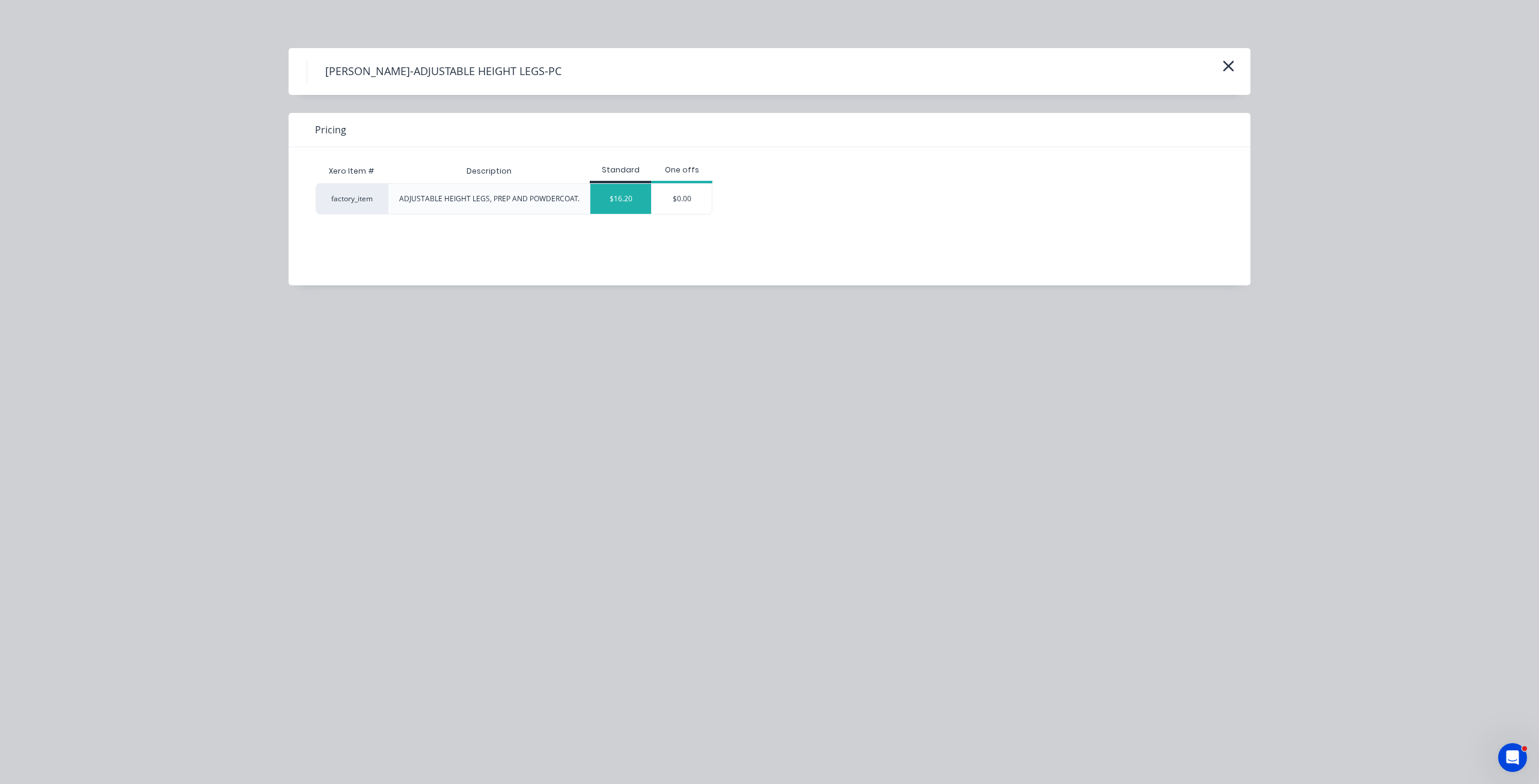
click at [625, 198] on div "$16.20" at bounding box center [620, 199] width 61 height 30
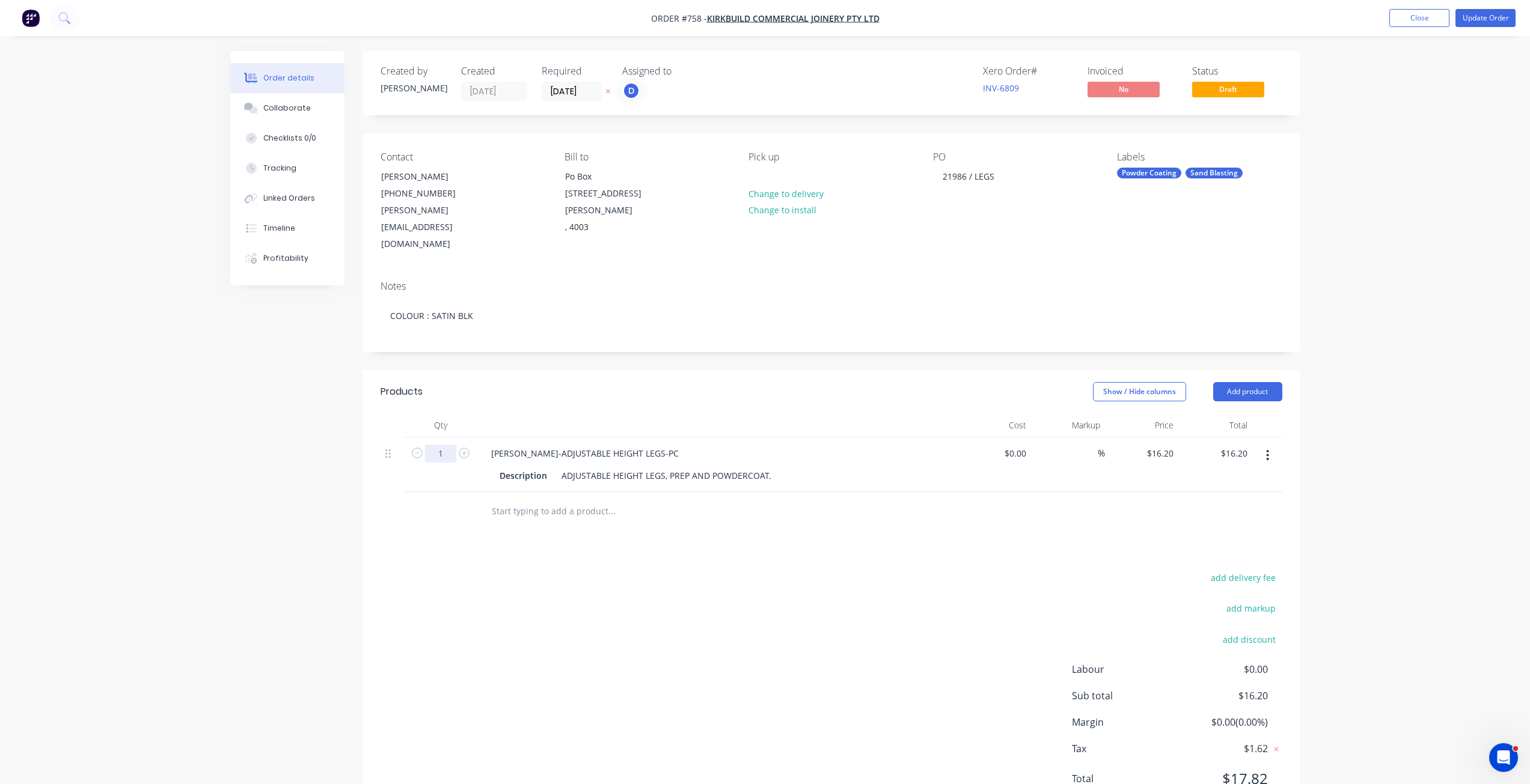
drag, startPoint x: 440, startPoint y: 422, endPoint x: 458, endPoint y: 427, distance: 18.7
click at [441, 444] on input "1" at bounding box center [441, 453] width 31 height 18
type input "12"
type input "$194.40"
click at [651, 500] on input "text" at bounding box center [611, 511] width 240 height 24
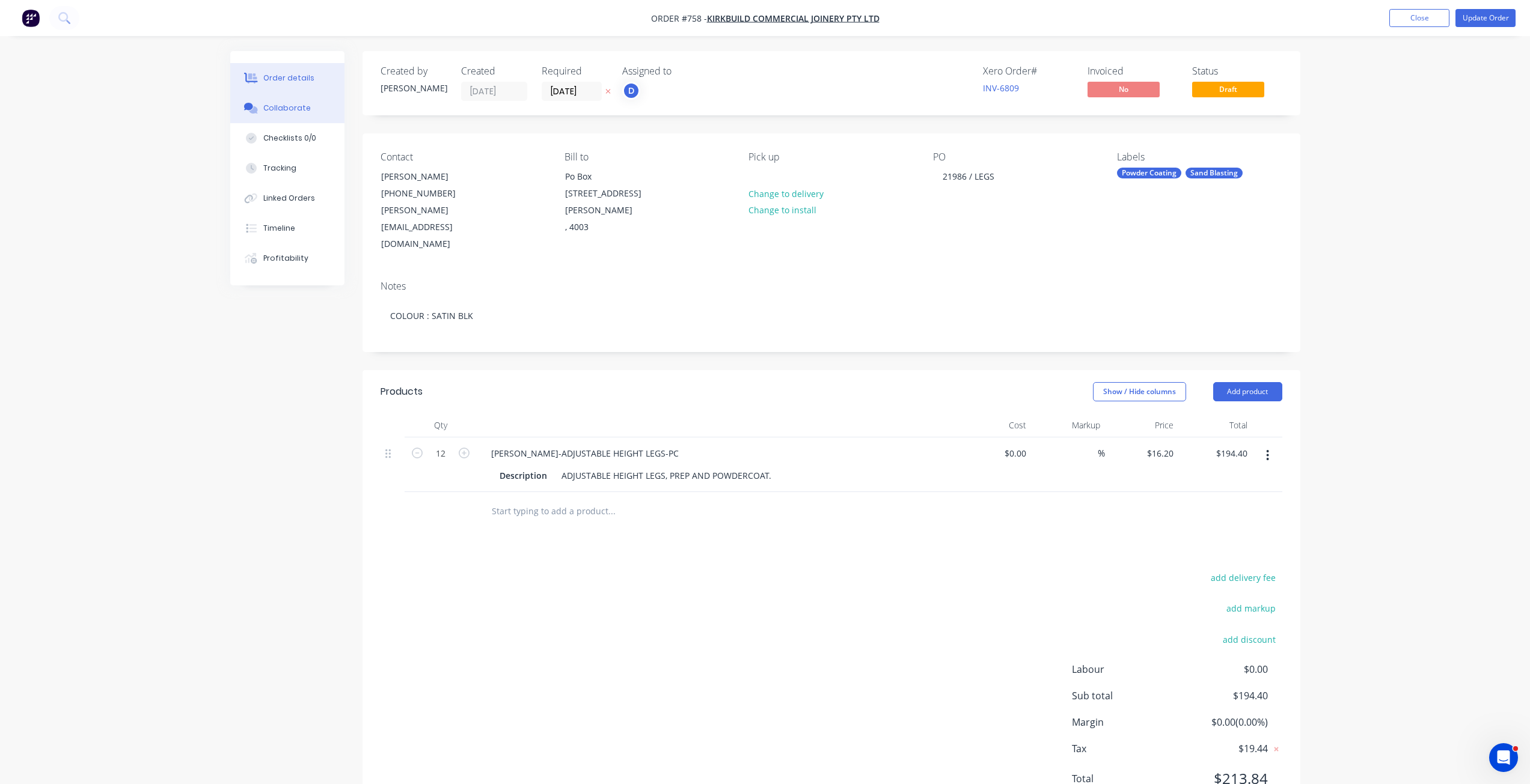
click at [285, 107] on div "Collaborate" at bounding box center [287, 108] width 48 height 11
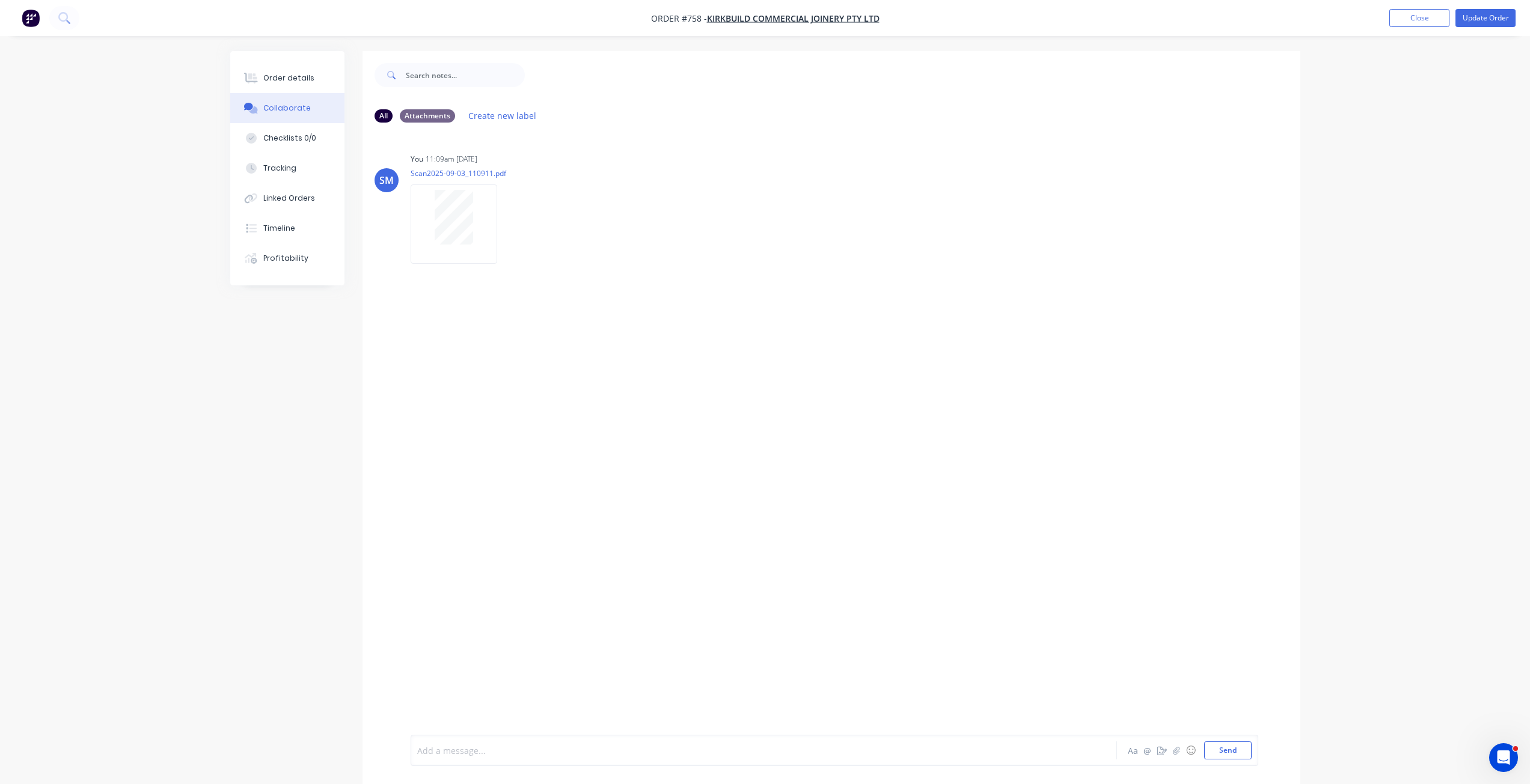
click at [463, 750] on div at bounding box center [731, 751] width 625 height 13
click at [1226, 752] on button "Send" at bounding box center [1228, 751] width 48 height 18
click at [1498, 21] on button "Update Order" at bounding box center [1486, 18] width 60 height 18
click at [297, 77] on div "Order details" at bounding box center [289, 78] width 51 height 11
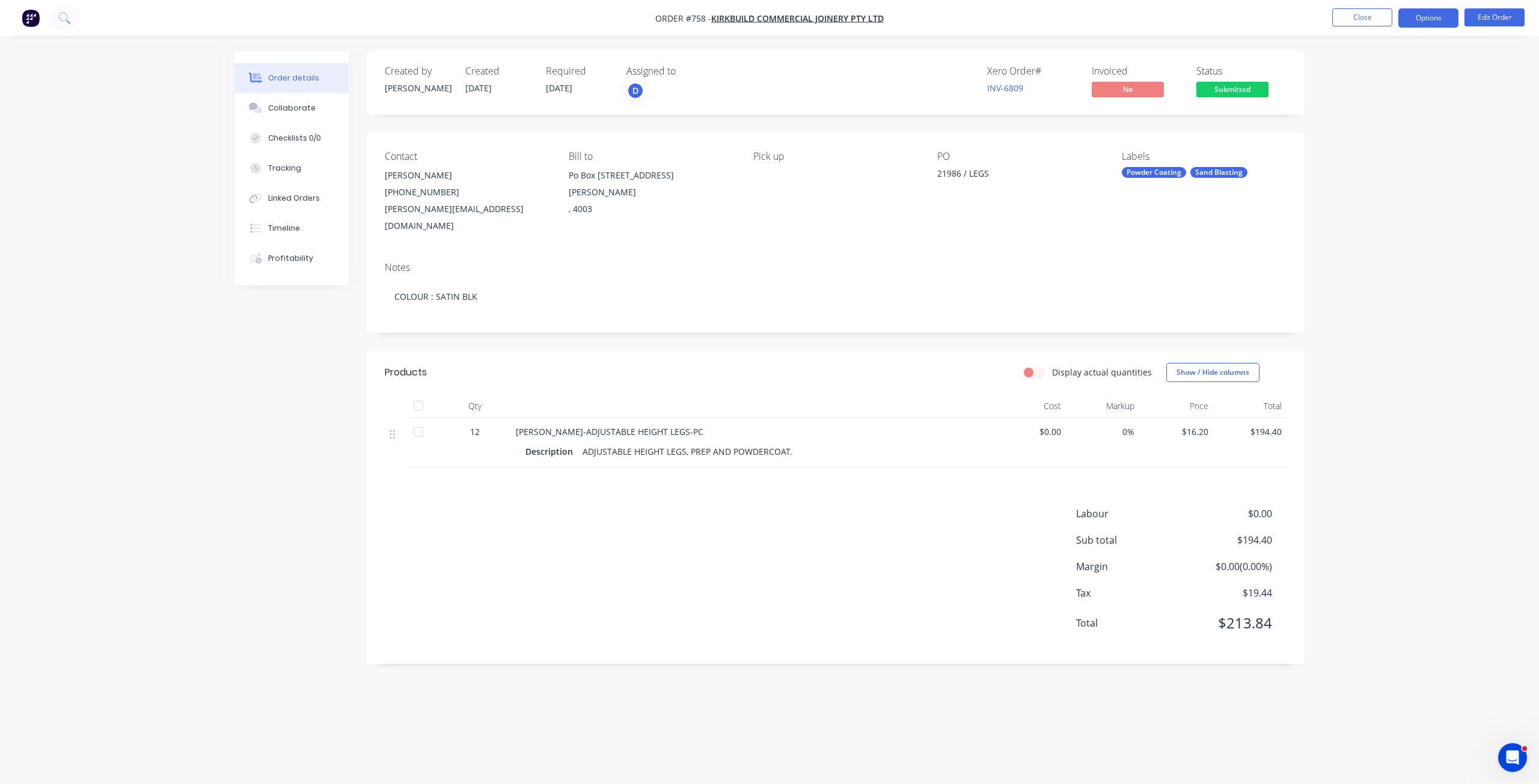
click at [1426, 15] on button "Options" at bounding box center [1429, 18] width 60 height 19
click at [1351, 73] on div "Invoice" at bounding box center [1393, 73] width 110 height 18
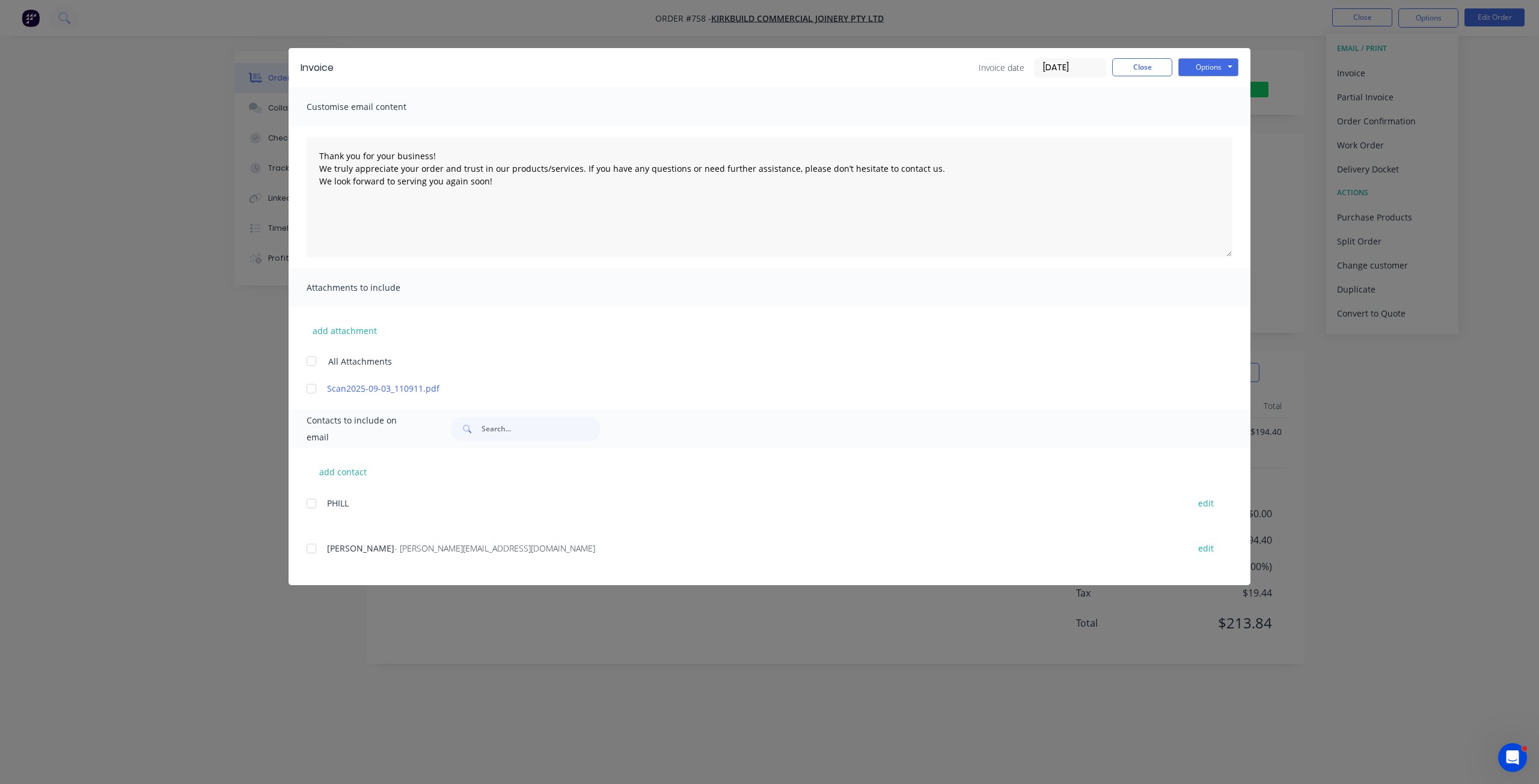
click at [308, 550] on div at bounding box center [311, 549] width 24 height 24
click at [1199, 70] on button "Options" at bounding box center [1209, 67] width 60 height 18
click at [1205, 134] on button "Email" at bounding box center [1217, 128] width 77 height 20
click at [1149, 68] on button "Close" at bounding box center [1143, 67] width 60 height 18
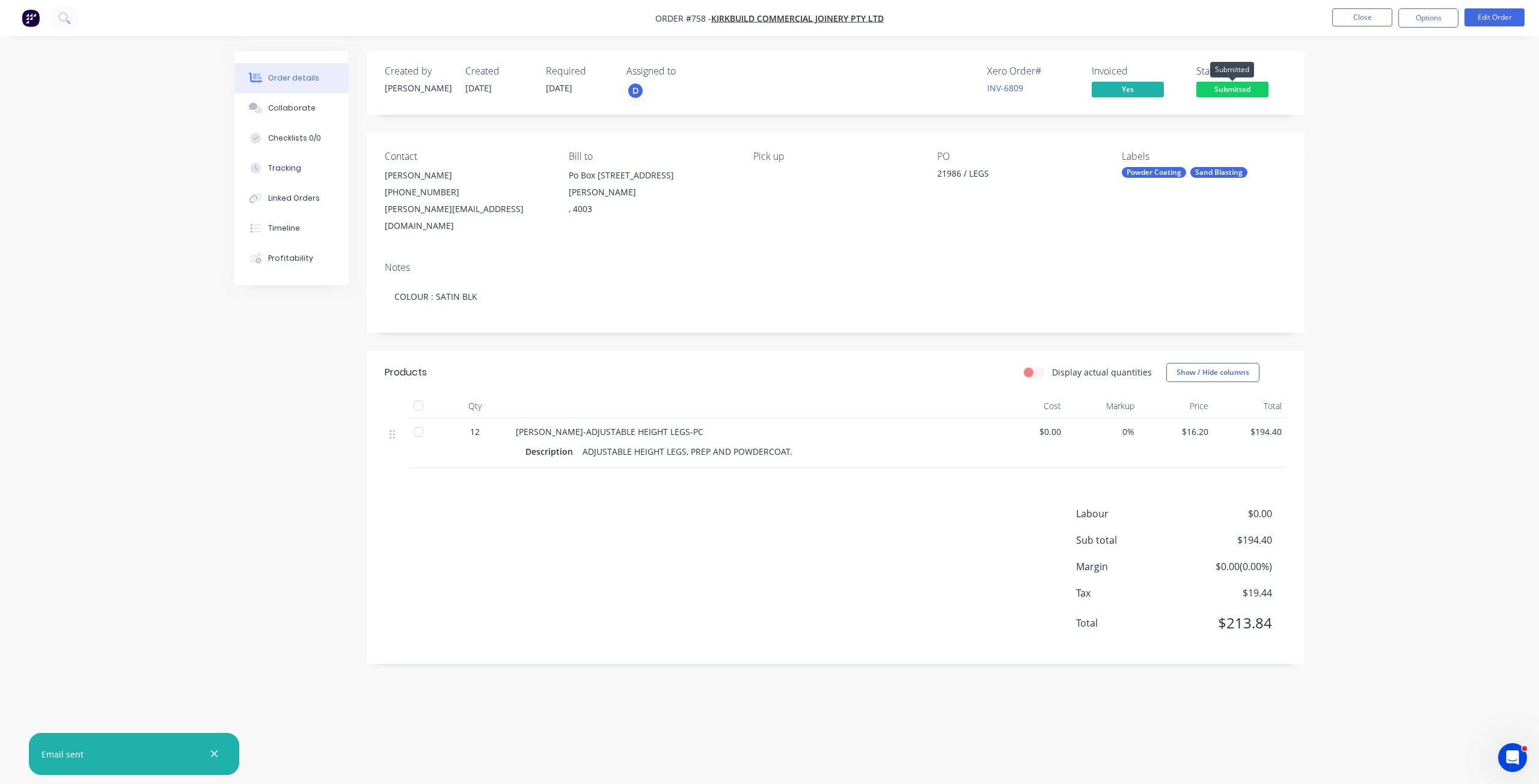
click at [1220, 86] on span "Submitted" at bounding box center [1233, 89] width 72 height 15
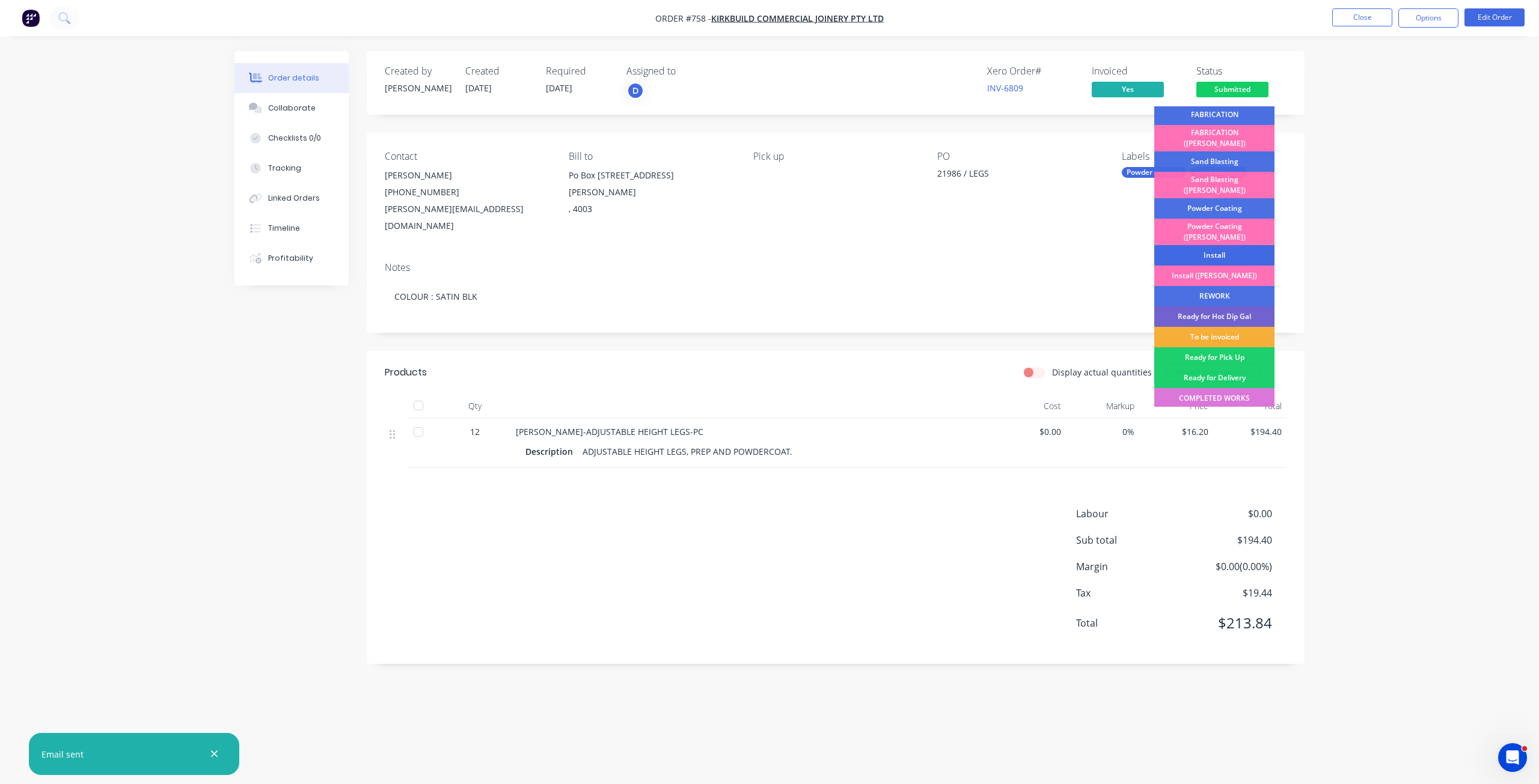
scroll to position [210, 0]
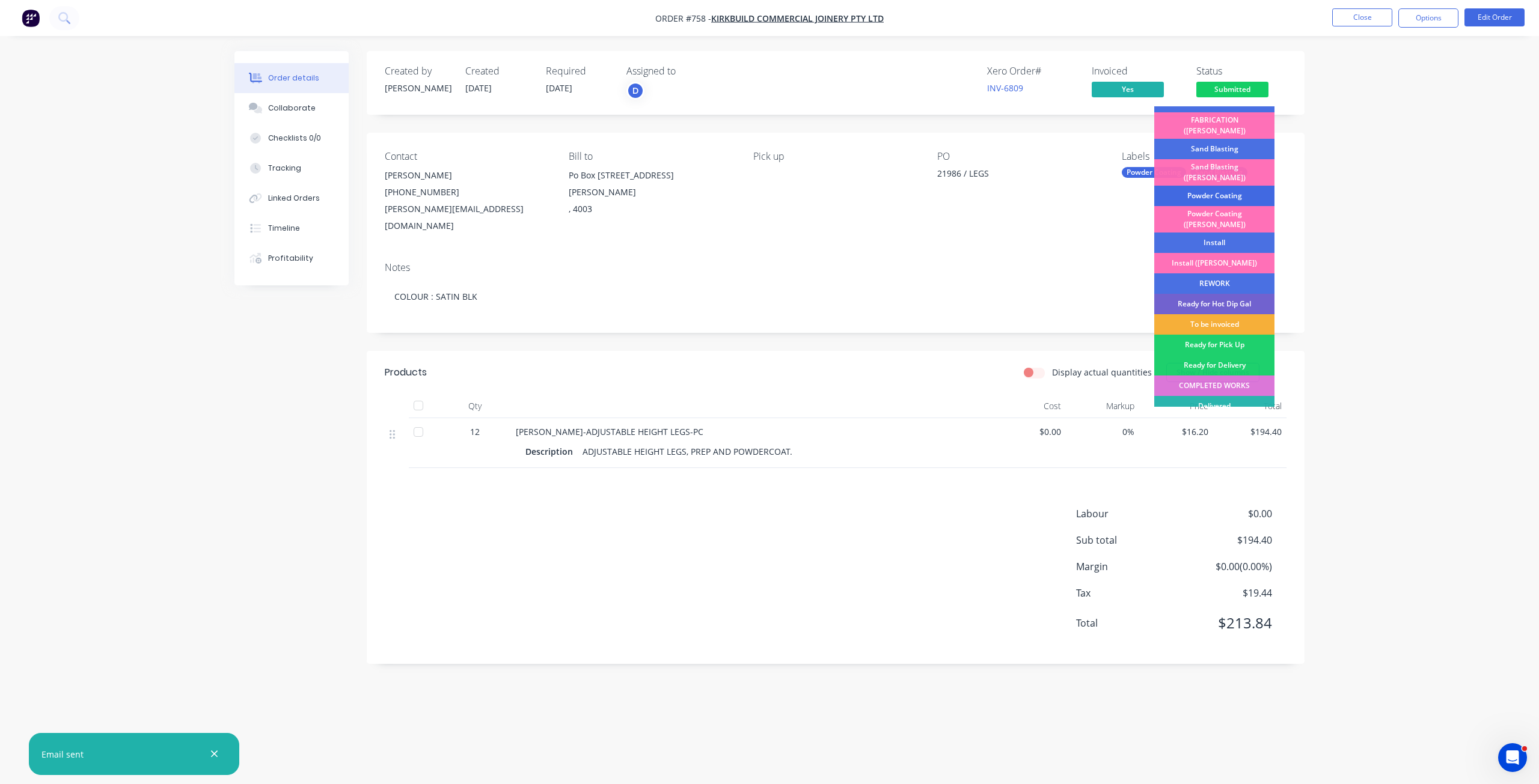
click at [1205, 186] on div "Powder Coating" at bounding box center [1214, 196] width 121 height 20
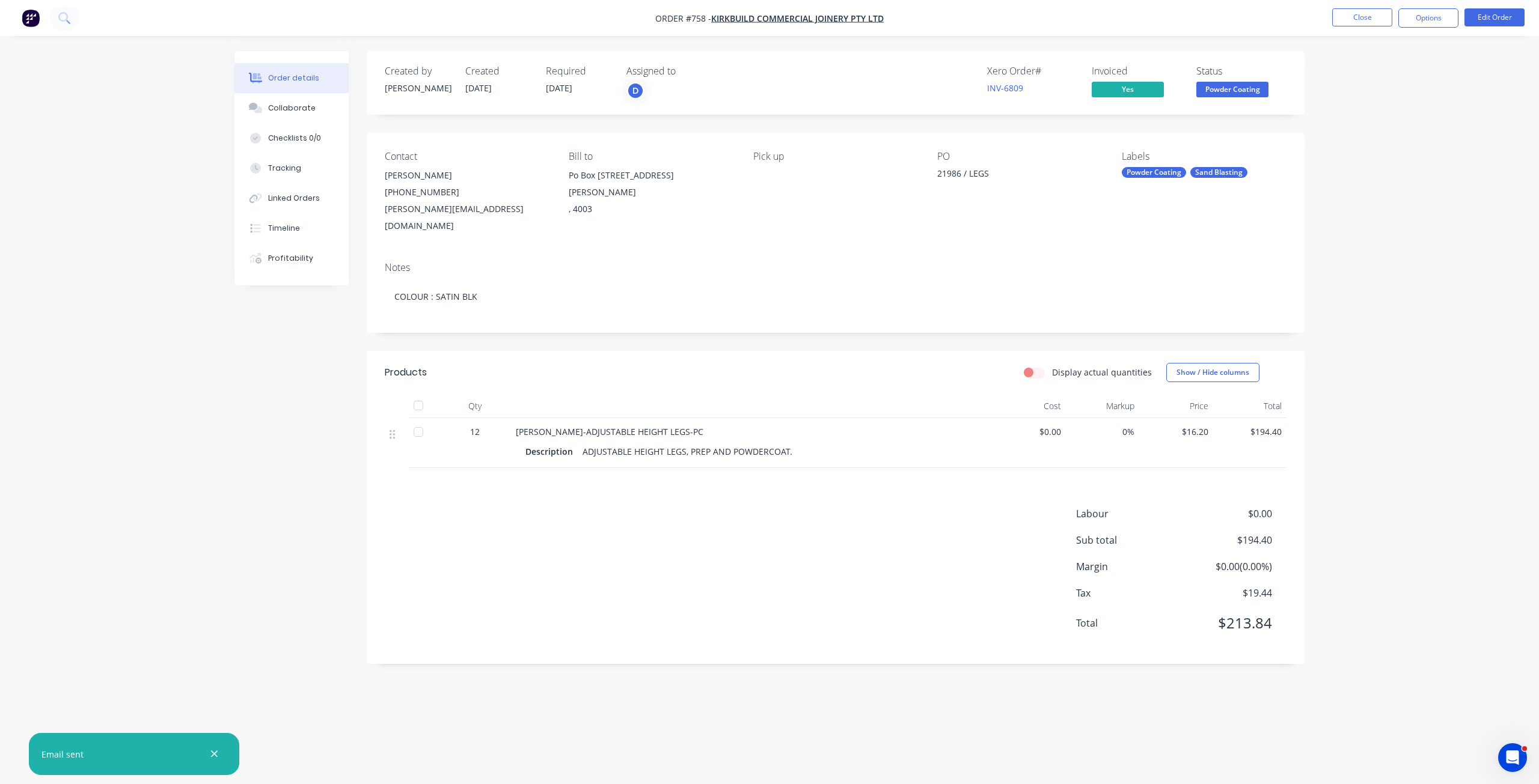
click at [1237, 86] on span "Powder Coating" at bounding box center [1233, 89] width 72 height 15
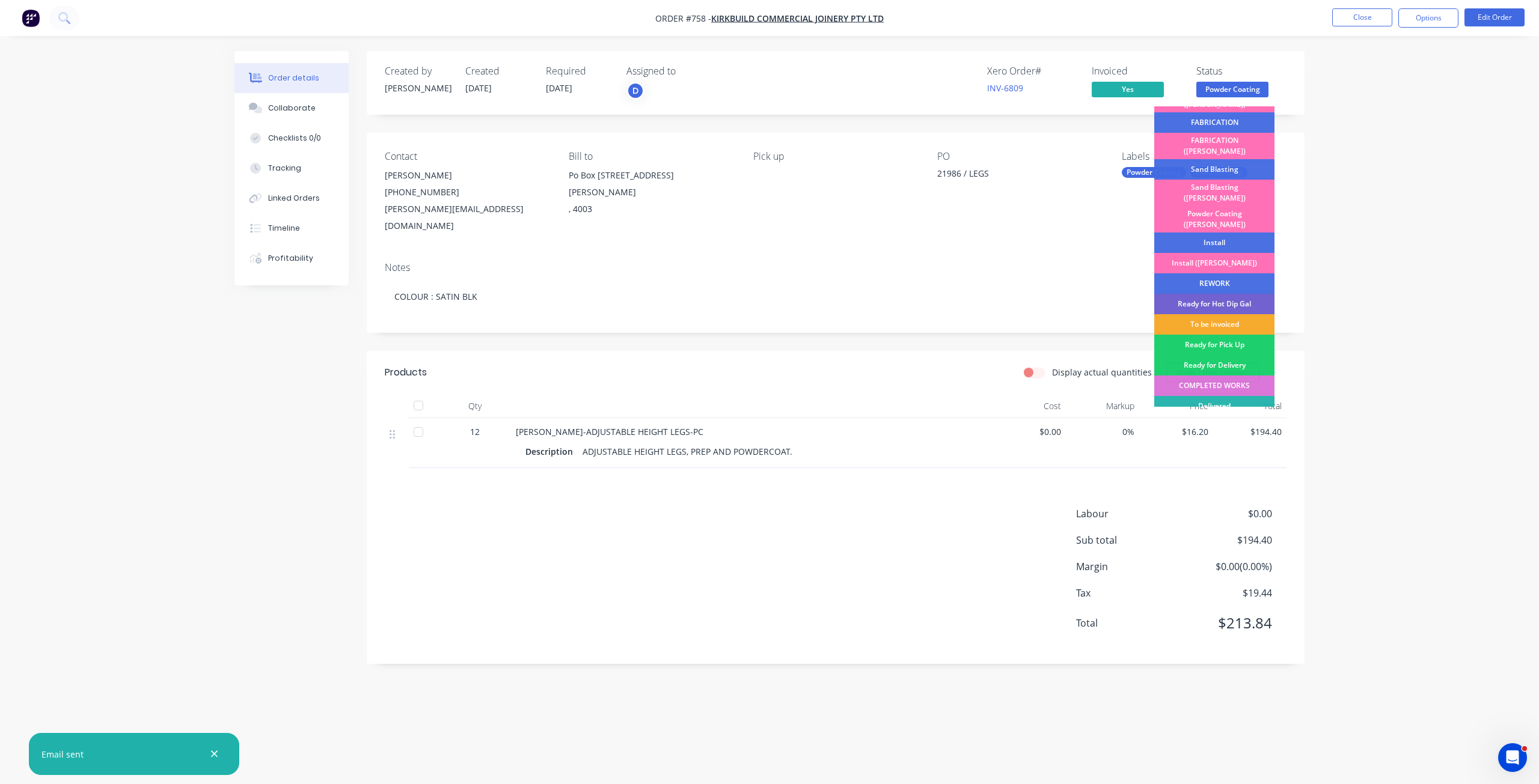
click at [1208, 314] on div "To be invoiced" at bounding box center [1214, 325] width 121 height 20
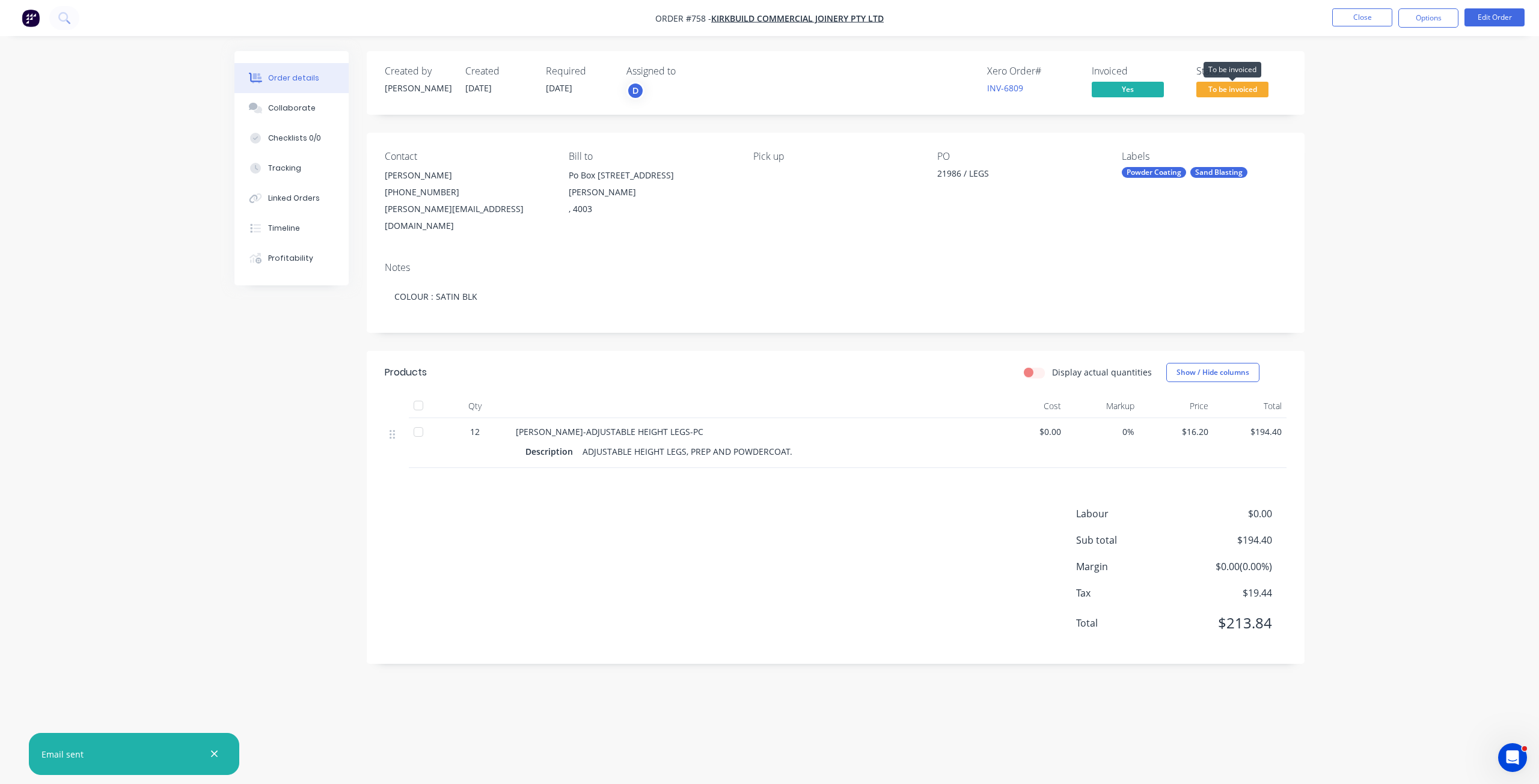
click at [1224, 82] on span "To be invoiced" at bounding box center [1233, 89] width 72 height 15
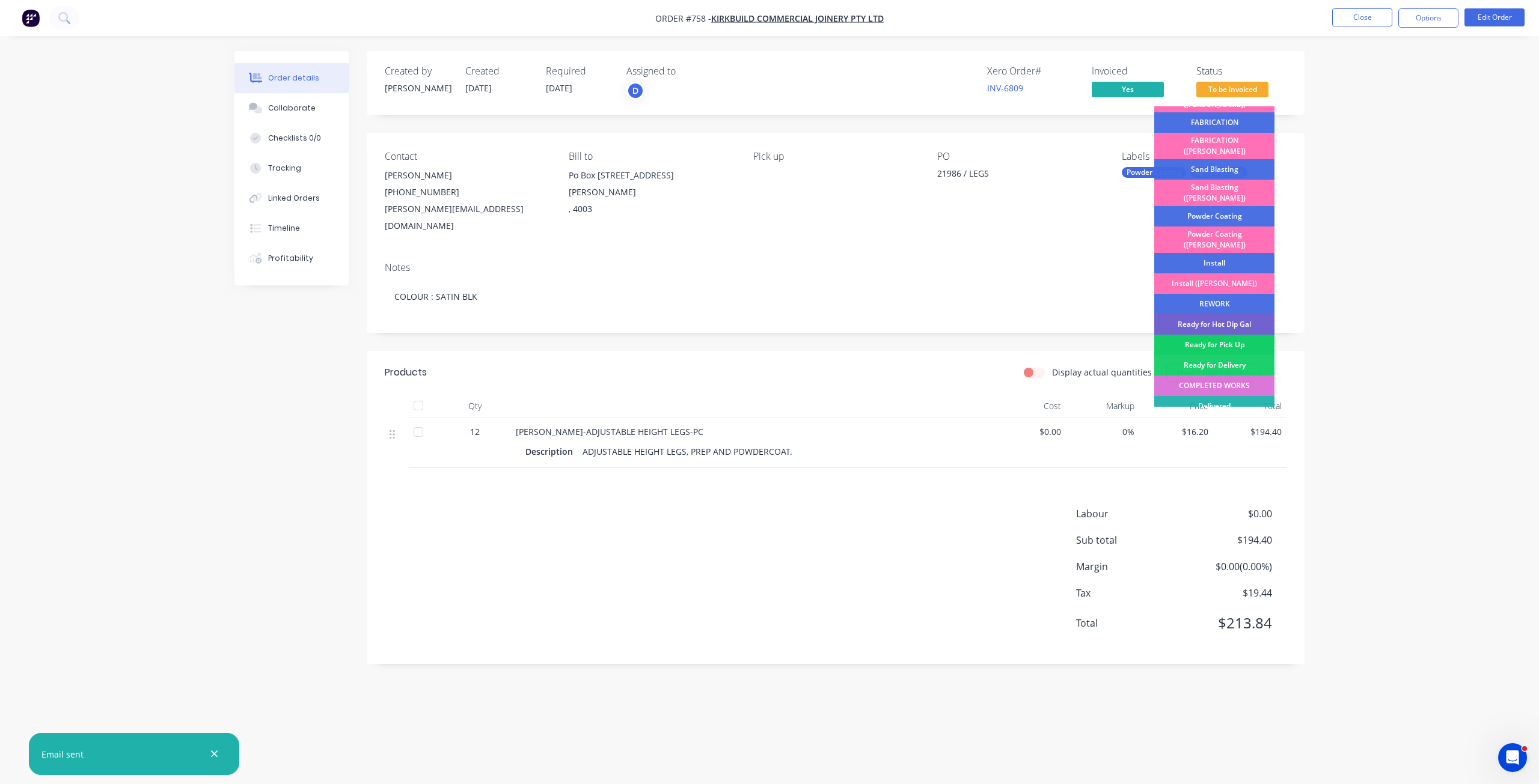
click at [1214, 335] on div "Ready for Pick Up" at bounding box center [1214, 345] width 121 height 20
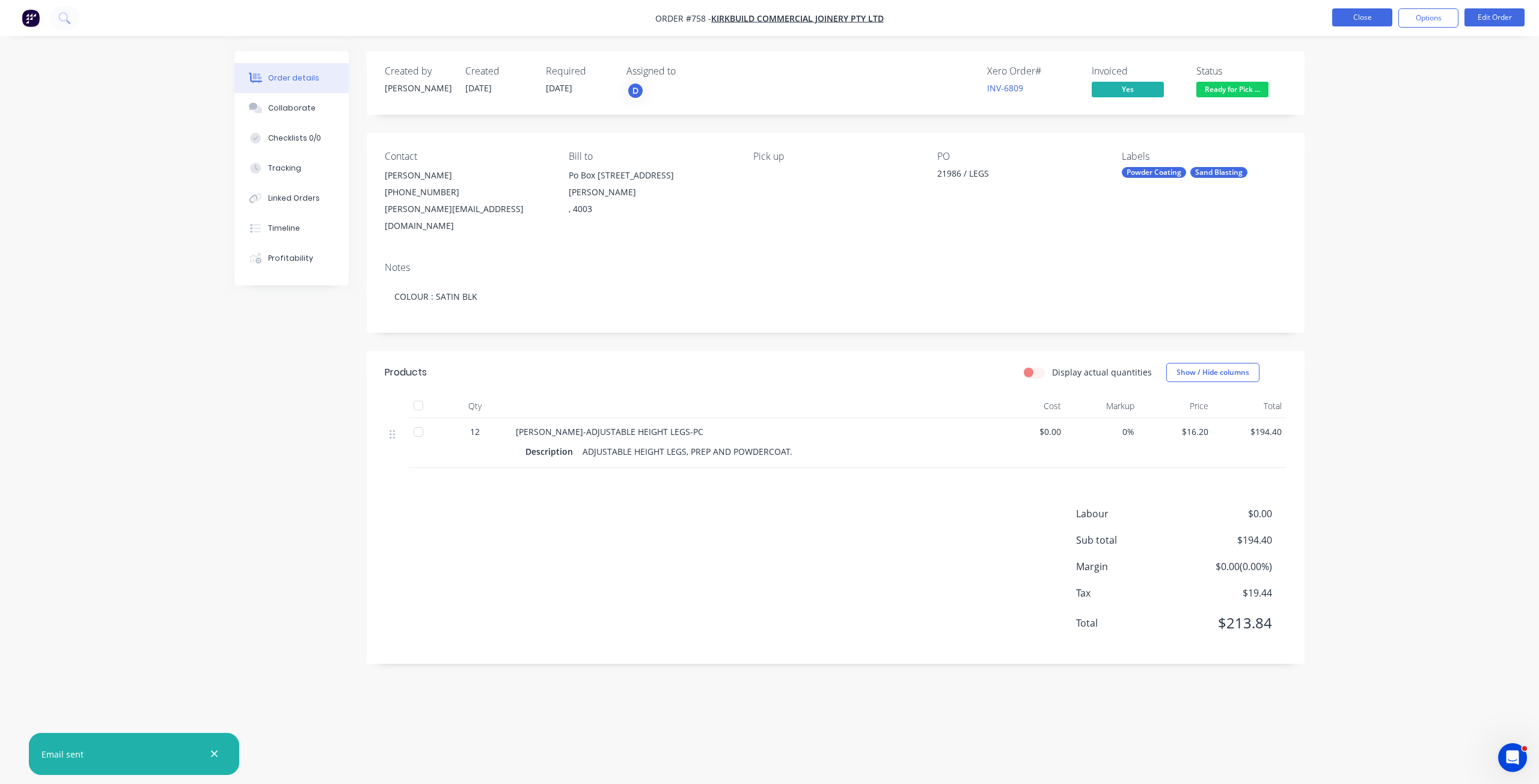
click at [1370, 18] on button "Close" at bounding box center [1363, 17] width 60 height 18
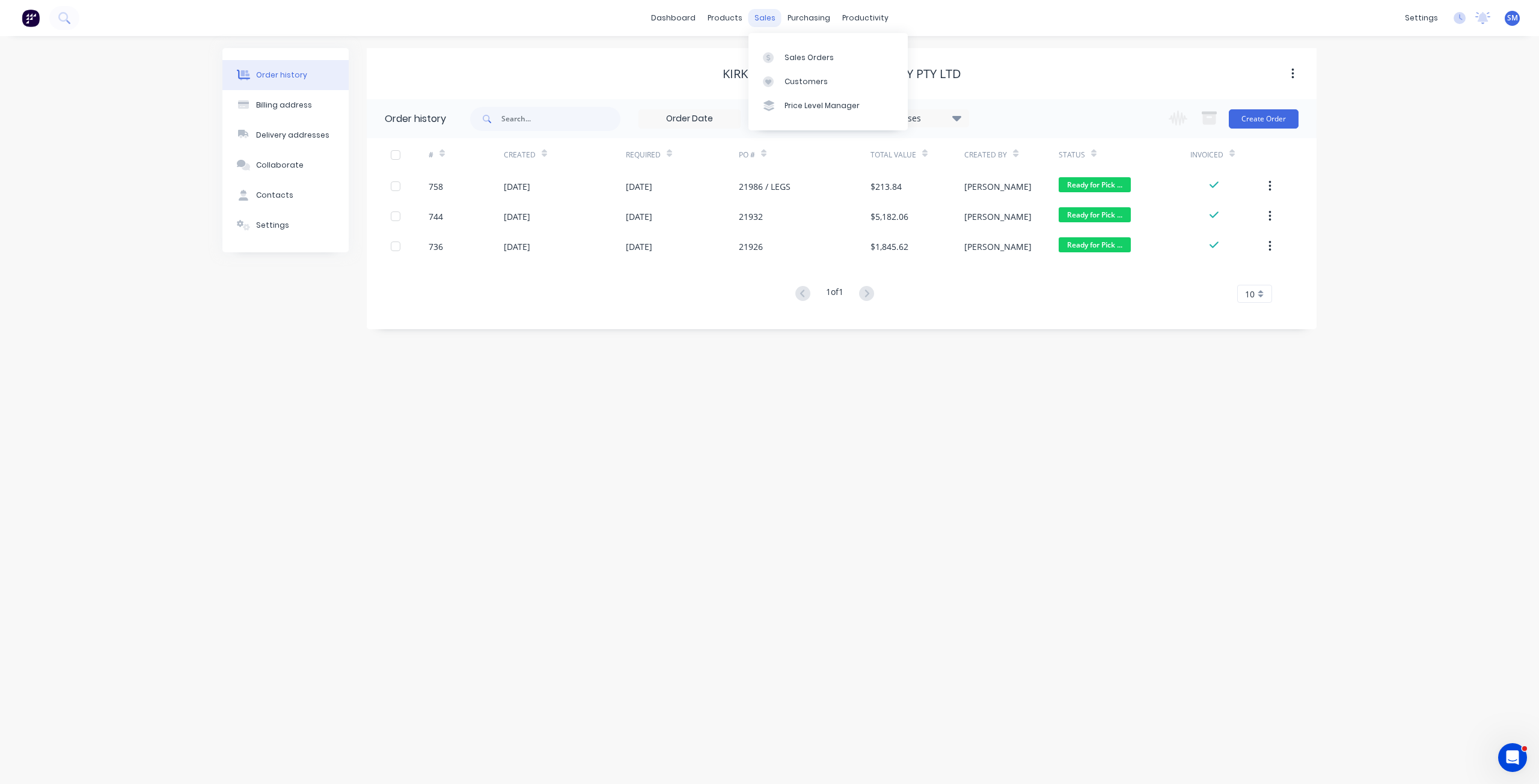
click at [762, 14] on div "sales" at bounding box center [765, 18] width 33 height 18
click at [802, 58] on div "Sales Orders" at bounding box center [809, 58] width 49 height 11
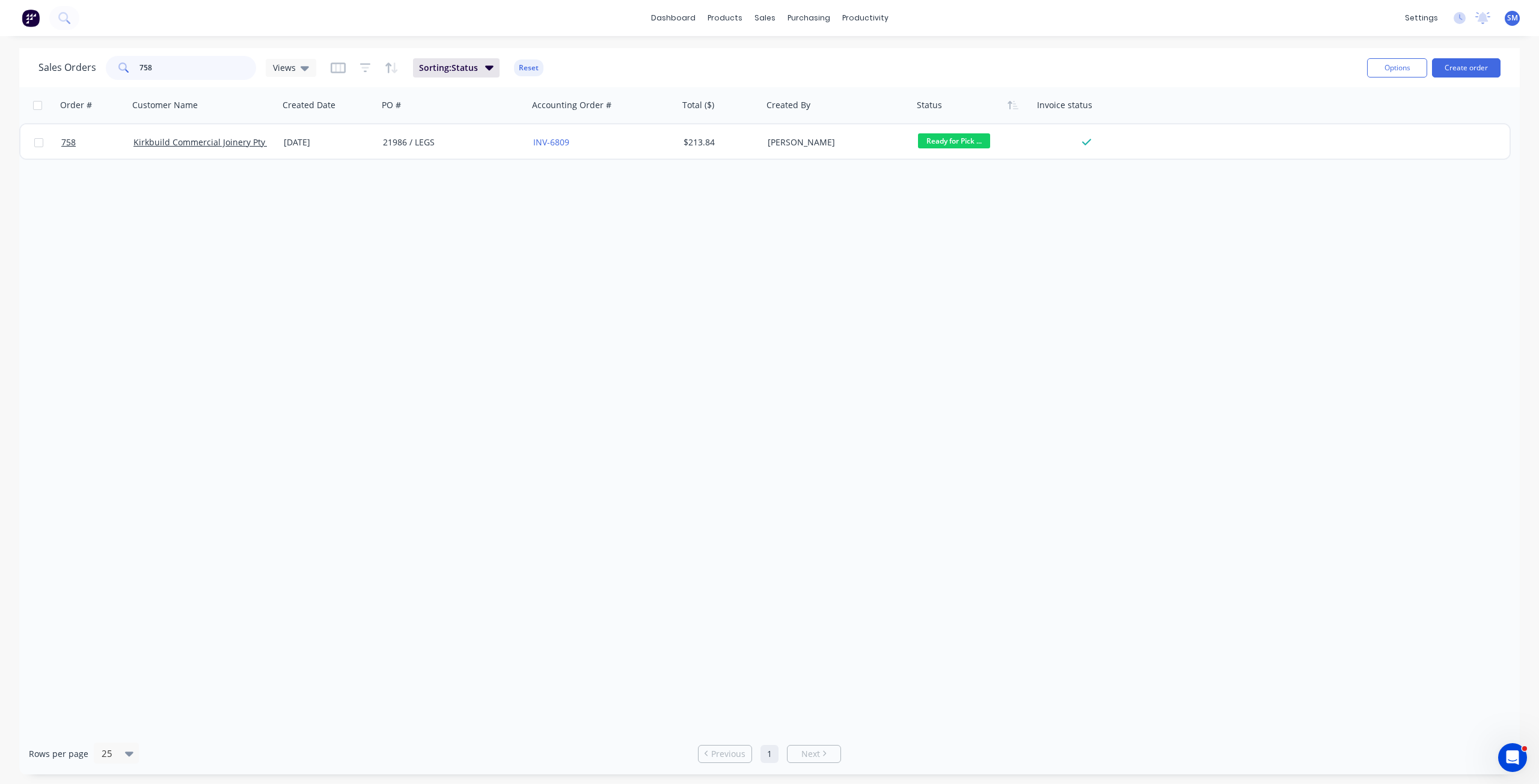
click at [86, 73] on div "Sales Orders 758 Views" at bounding box center [178, 67] width 278 height 24
type input "762"
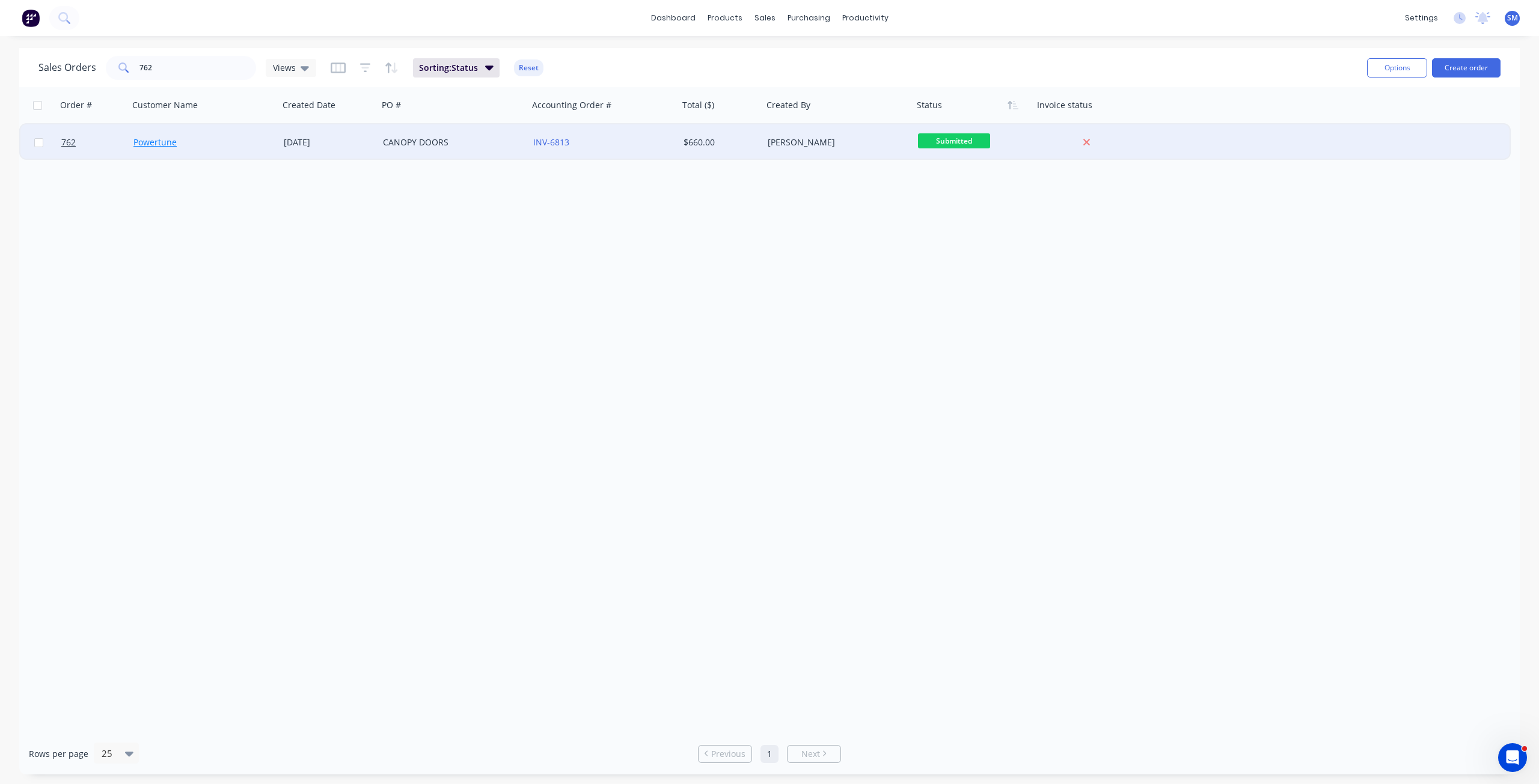
click at [172, 147] on link "Powertune" at bounding box center [155, 142] width 44 height 12
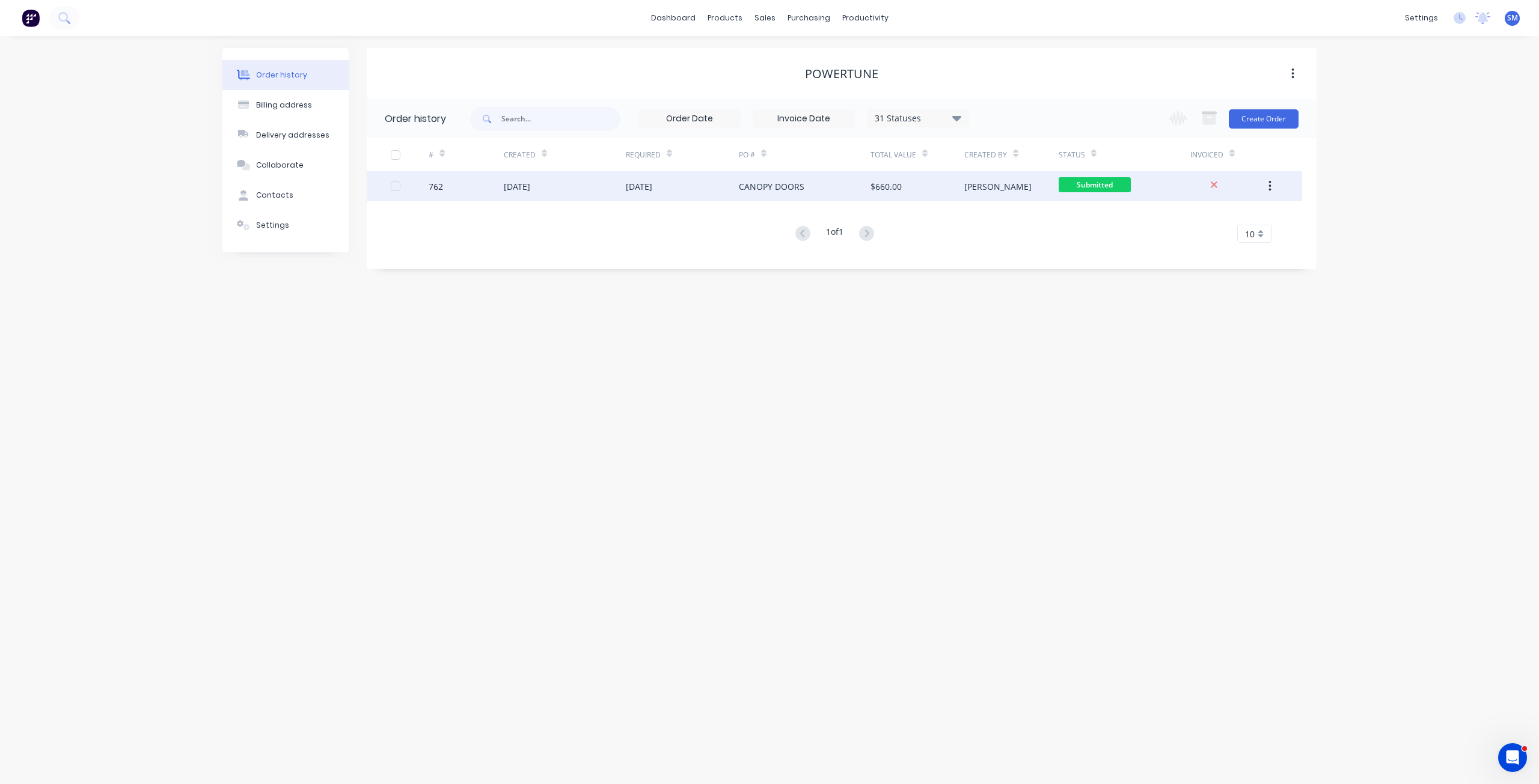
click at [741, 193] on div "CANOPY DOORS" at bounding box center [804, 186] width 131 height 30
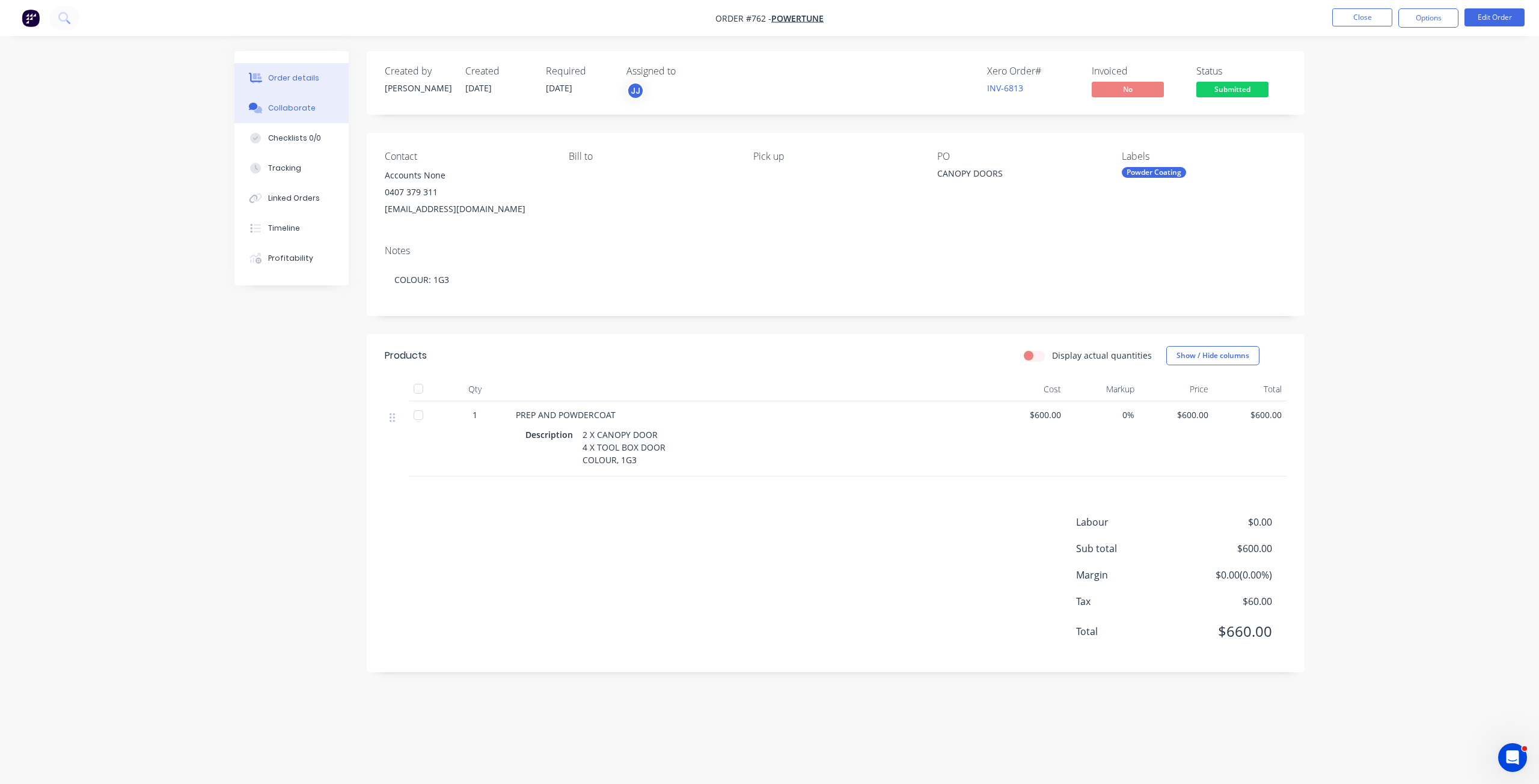
click at [292, 105] on div "Collaborate" at bounding box center [292, 108] width 48 height 11
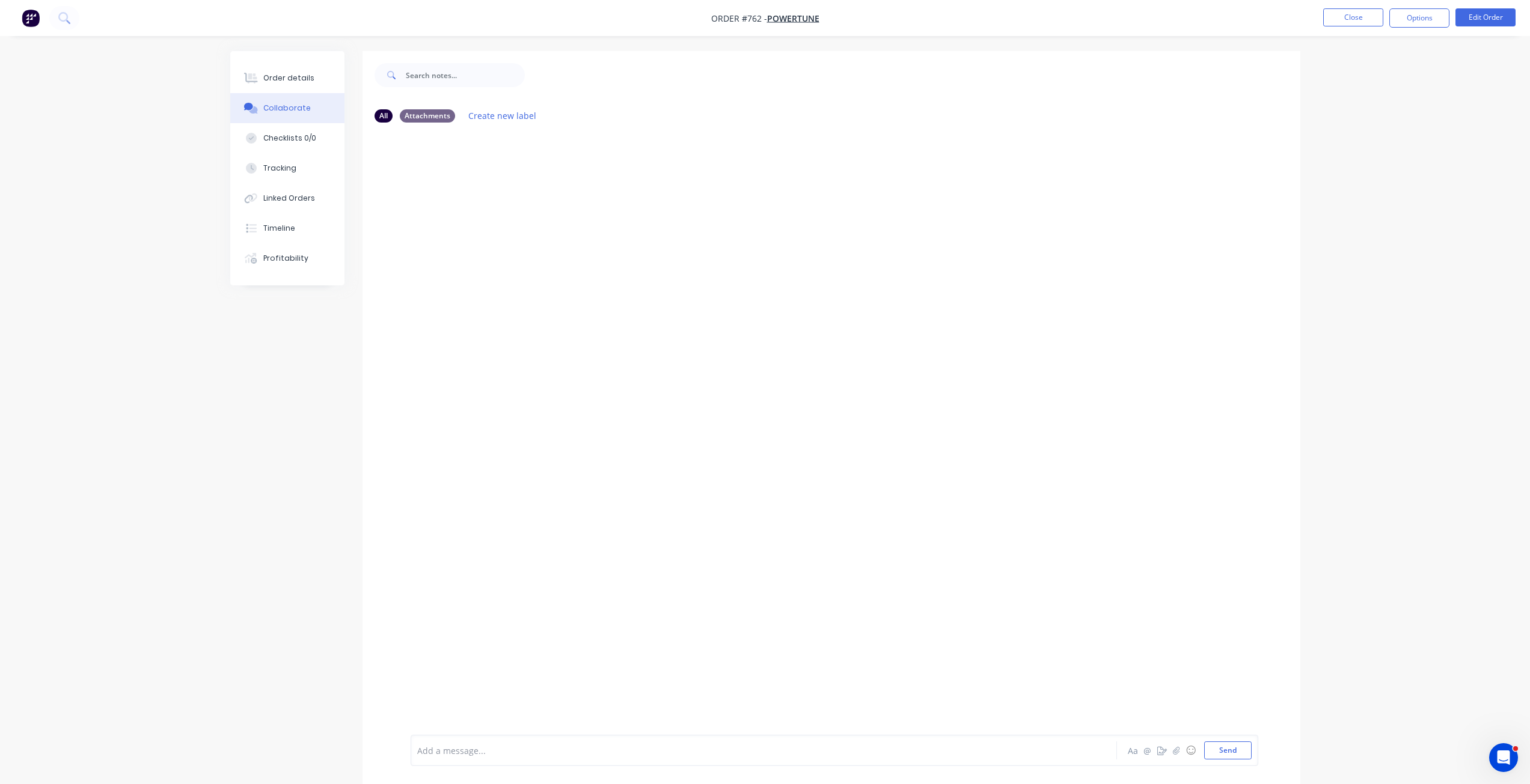
click at [466, 738] on div "Add a message... Aa @ ☺ Send" at bounding box center [834, 751] width 848 height 31
click at [450, 747] on div at bounding box center [731, 751] width 625 height 13
click at [1214, 749] on button "Send" at bounding box center [1228, 751] width 48 height 18
click at [274, 76] on div "Order details" at bounding box center [289, 78] width 51 height 11
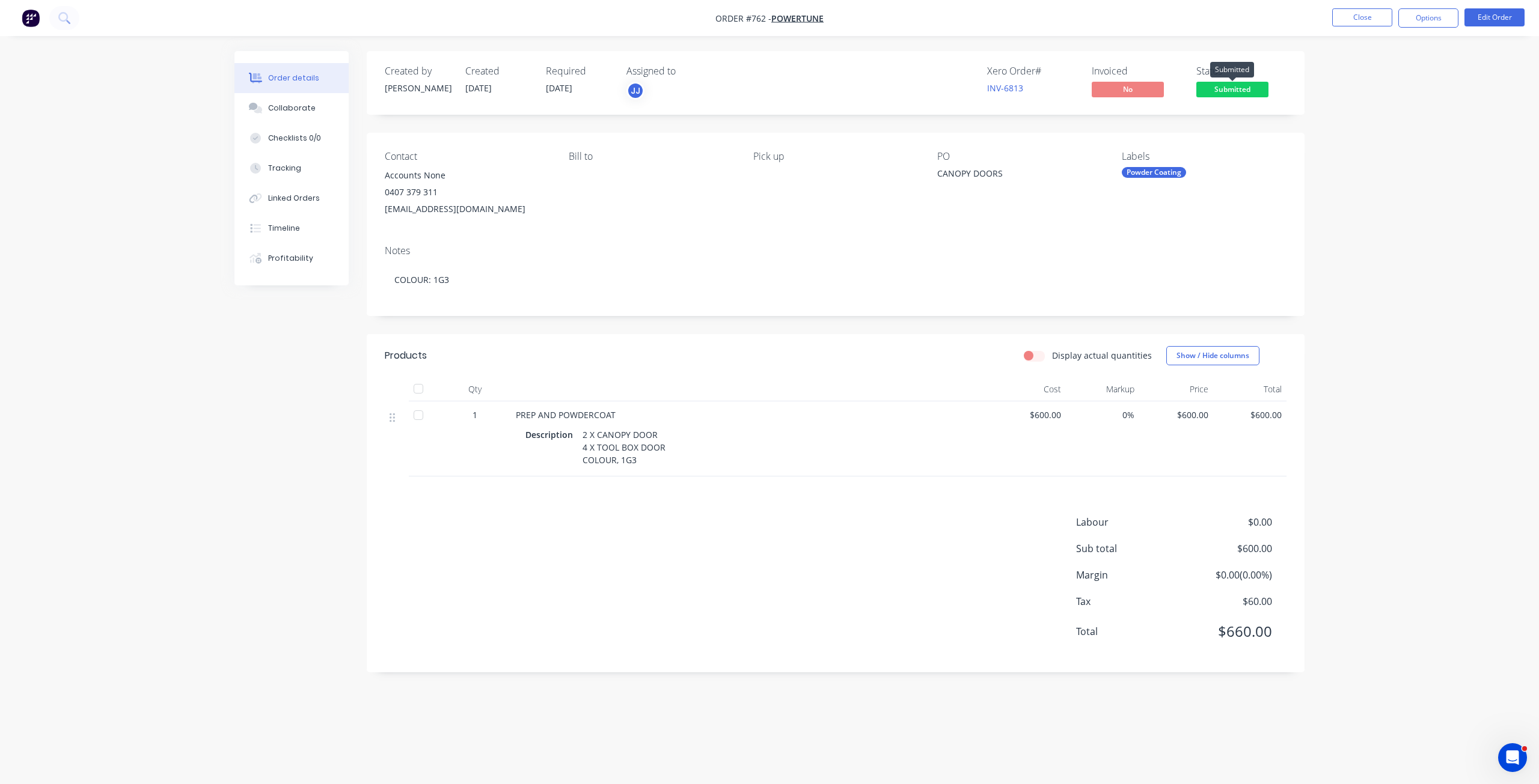
click at [1218, 84] on span "Submitted" at bounding box center [1233, 89] width 72 height 15
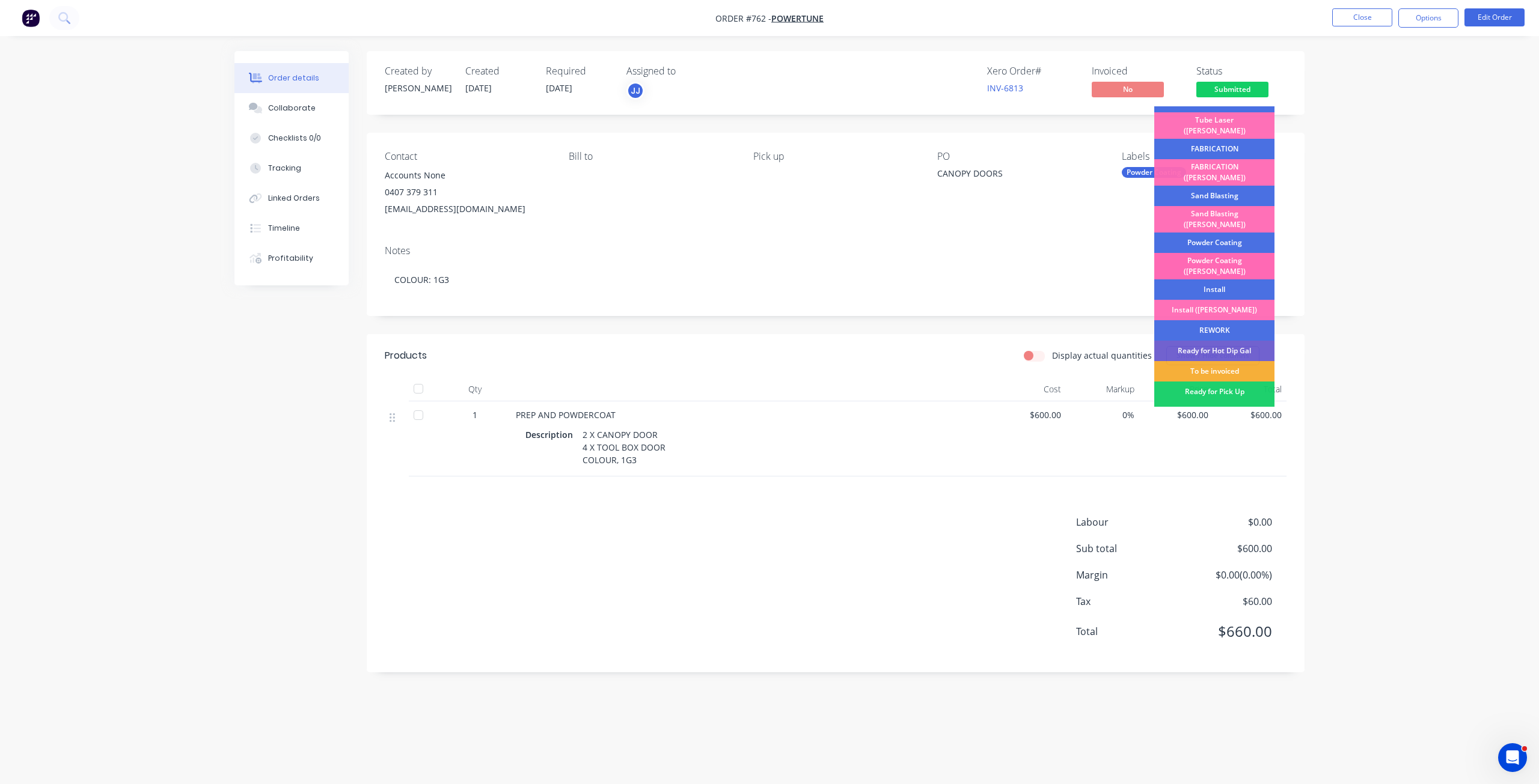
scroll to position [180, 0]
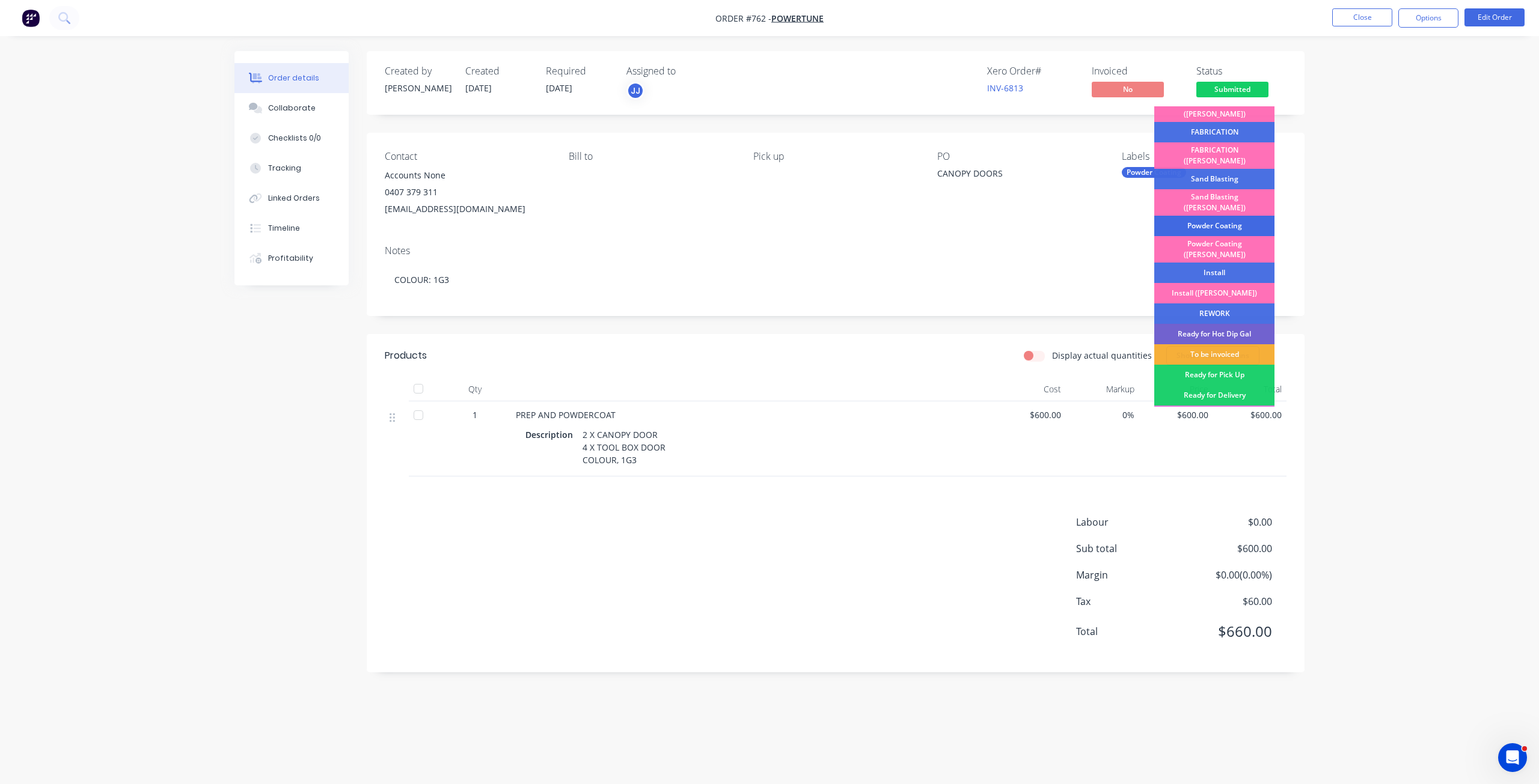
click at [1207, 216] on div "Powder Coating" at bounding box center [1214, 226] width 121 height 20
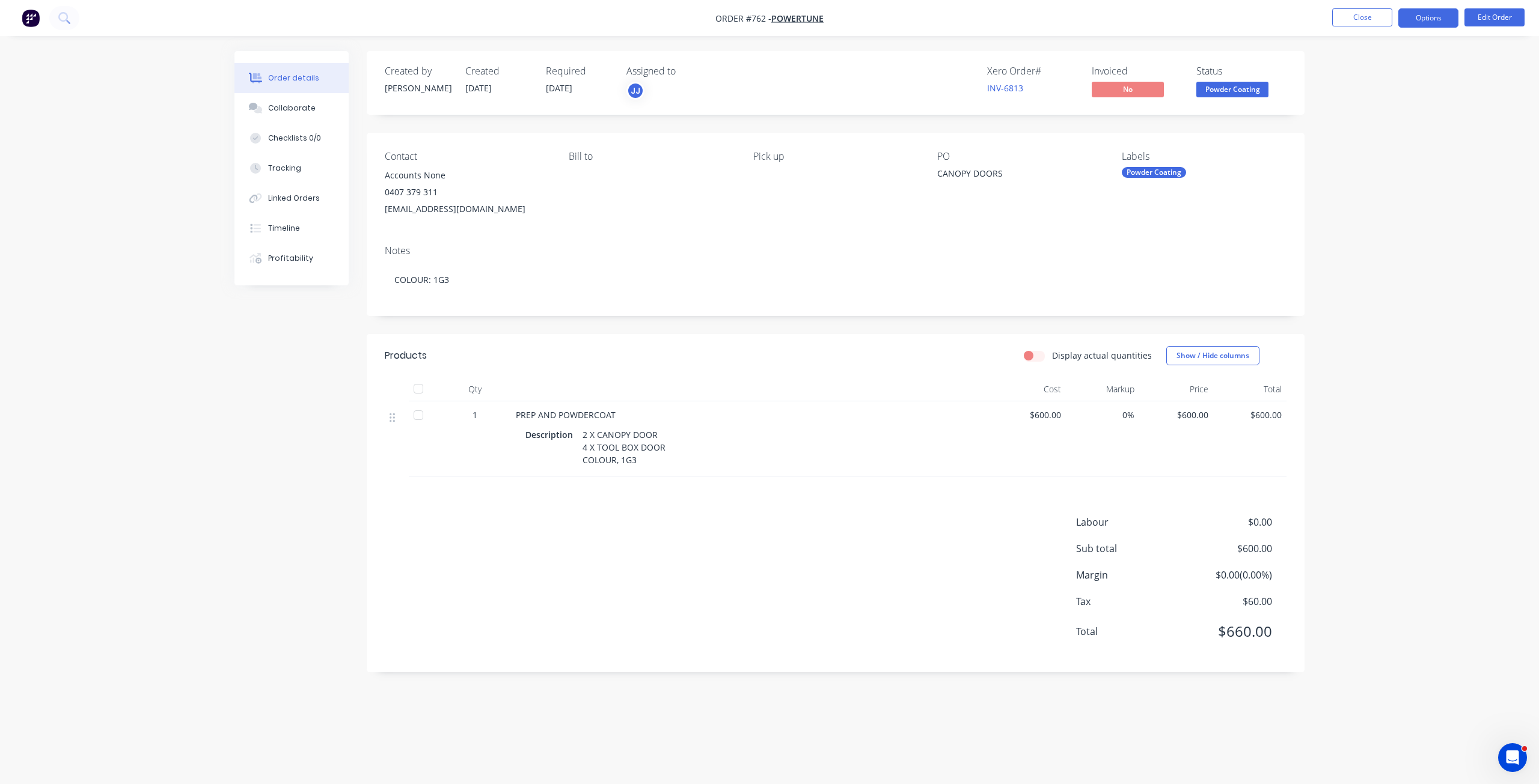
click at [1427, 17] on button "Options" at bounding box center [1429, 18] width 60 height 19
click at [1346, 73] on div "Invoice" at bounding box center [1393, 73] width 110 height 18
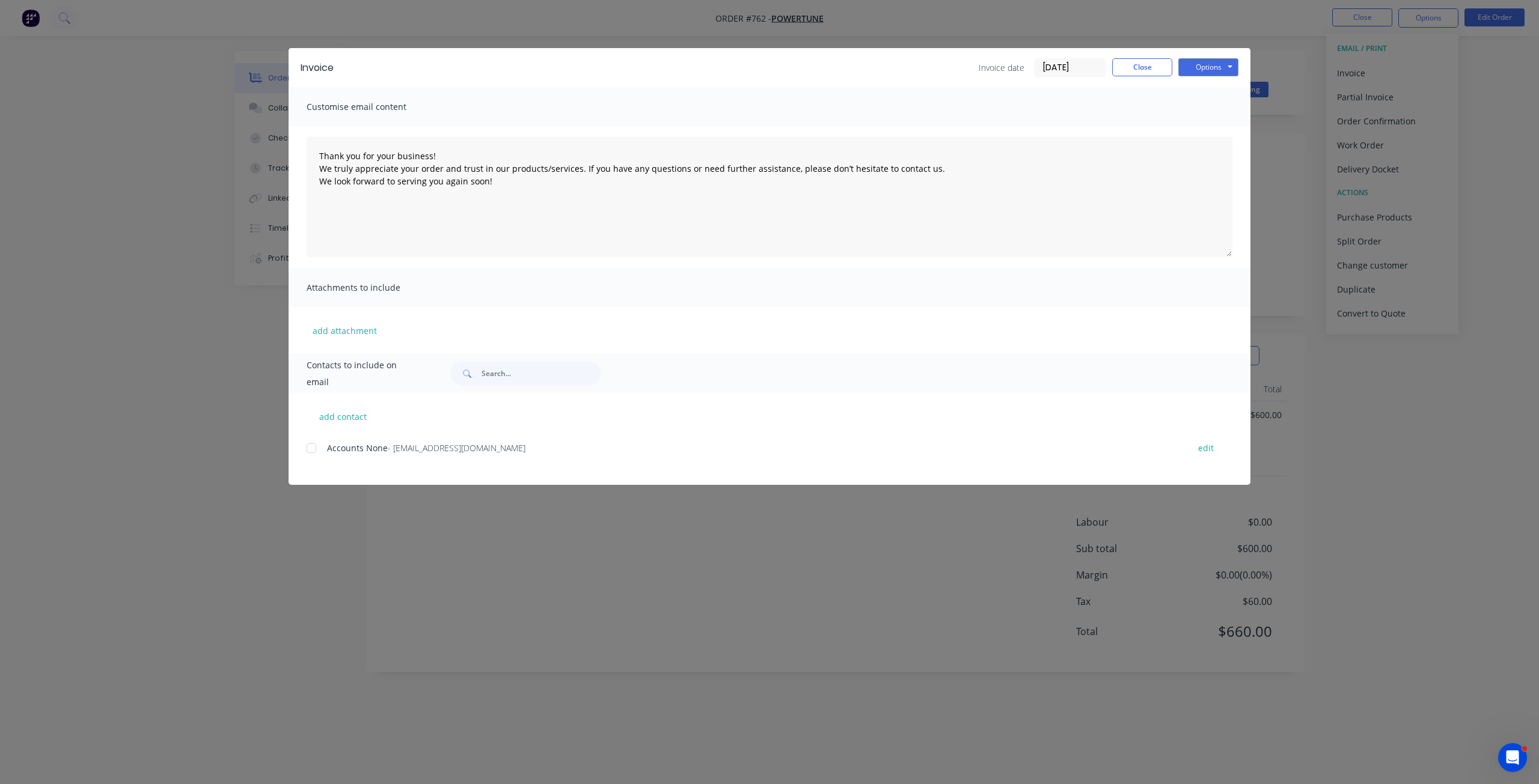
drag, startPoint x: 306, startPoint y: 444, endPoint x: 326, endPoint y: 440, distance: 20.4
click at [306, 445] on div "add contact Accounts None - [EMAIL_ADDRESS][DOMAIN_NAME] edit" at bounding box center [770, 438] width 962 height 92
click at [311, 449] on div at bounding box center [311, 448] width 24 height 24
click at [1200, 68] on button "Options" at bounding box center [1209, 67] width 60 height 18
click at [1209, 130] on button "Email" at bounding box center [1217, 128] width 77 height 20
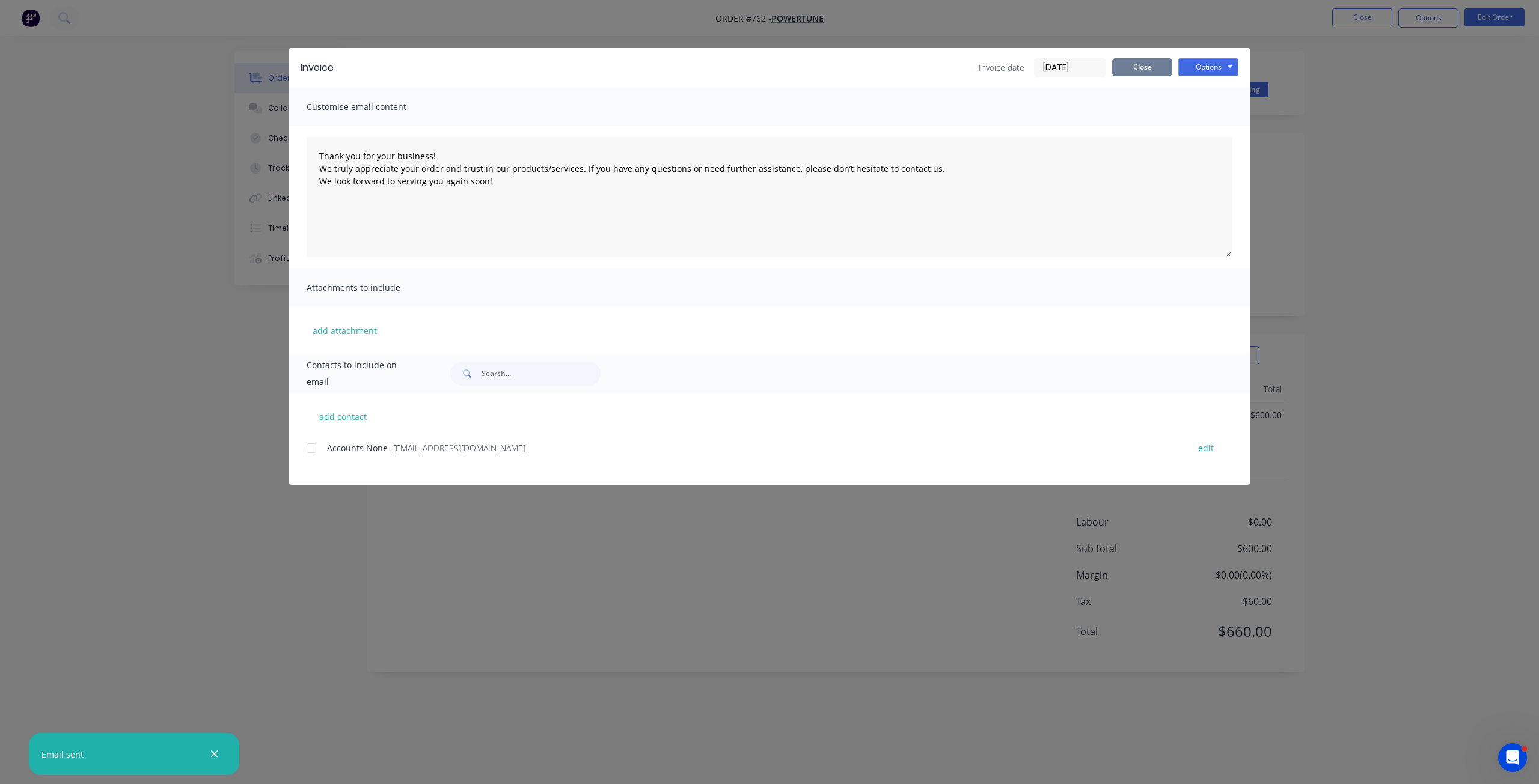
click at [1156, 71] on button "Close" at bounding box center [1143, 67] width 60 height 18
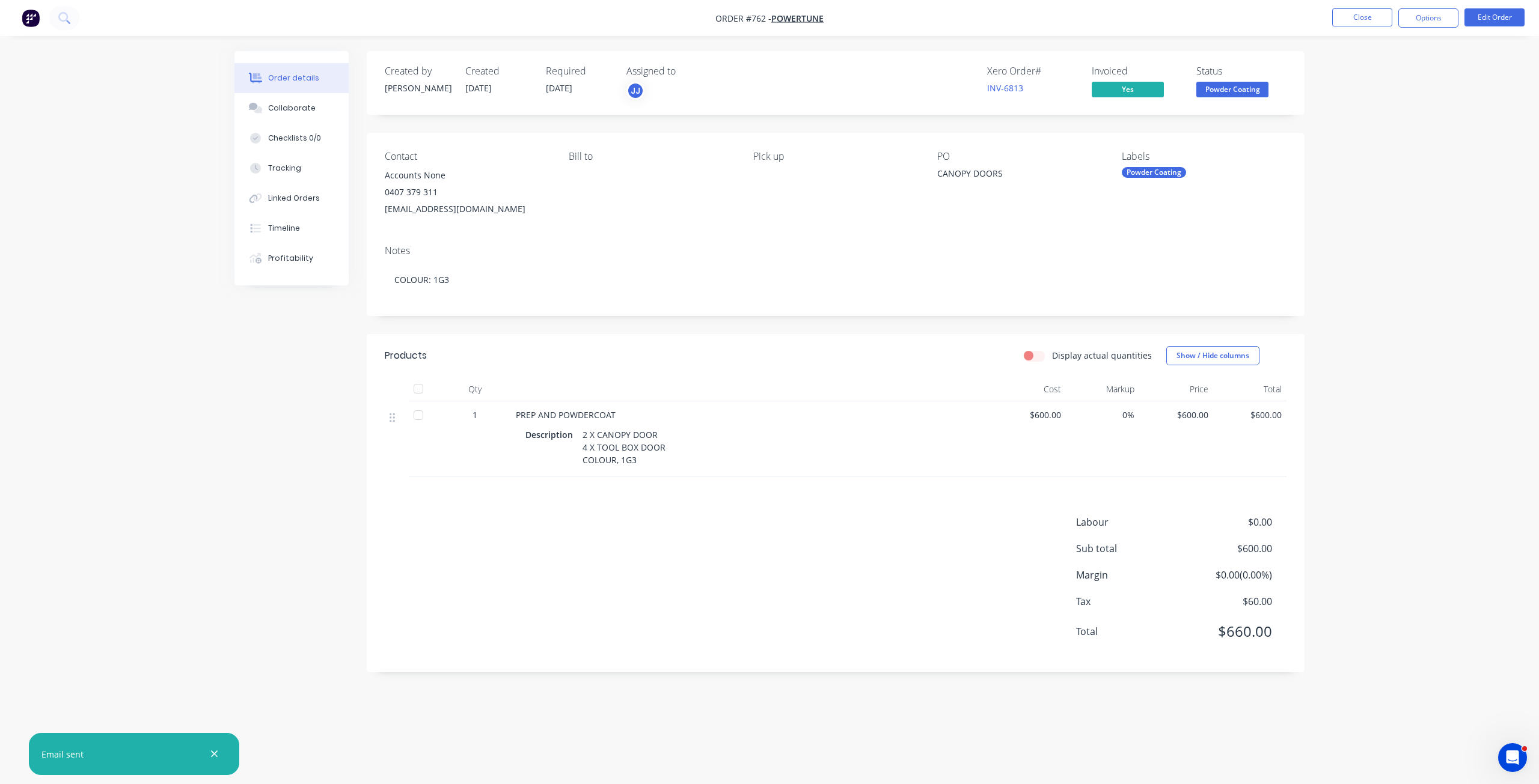
click at [1236, 88] on span "Powder Coating" at bounding box center [1233, 89] width 72 height 15
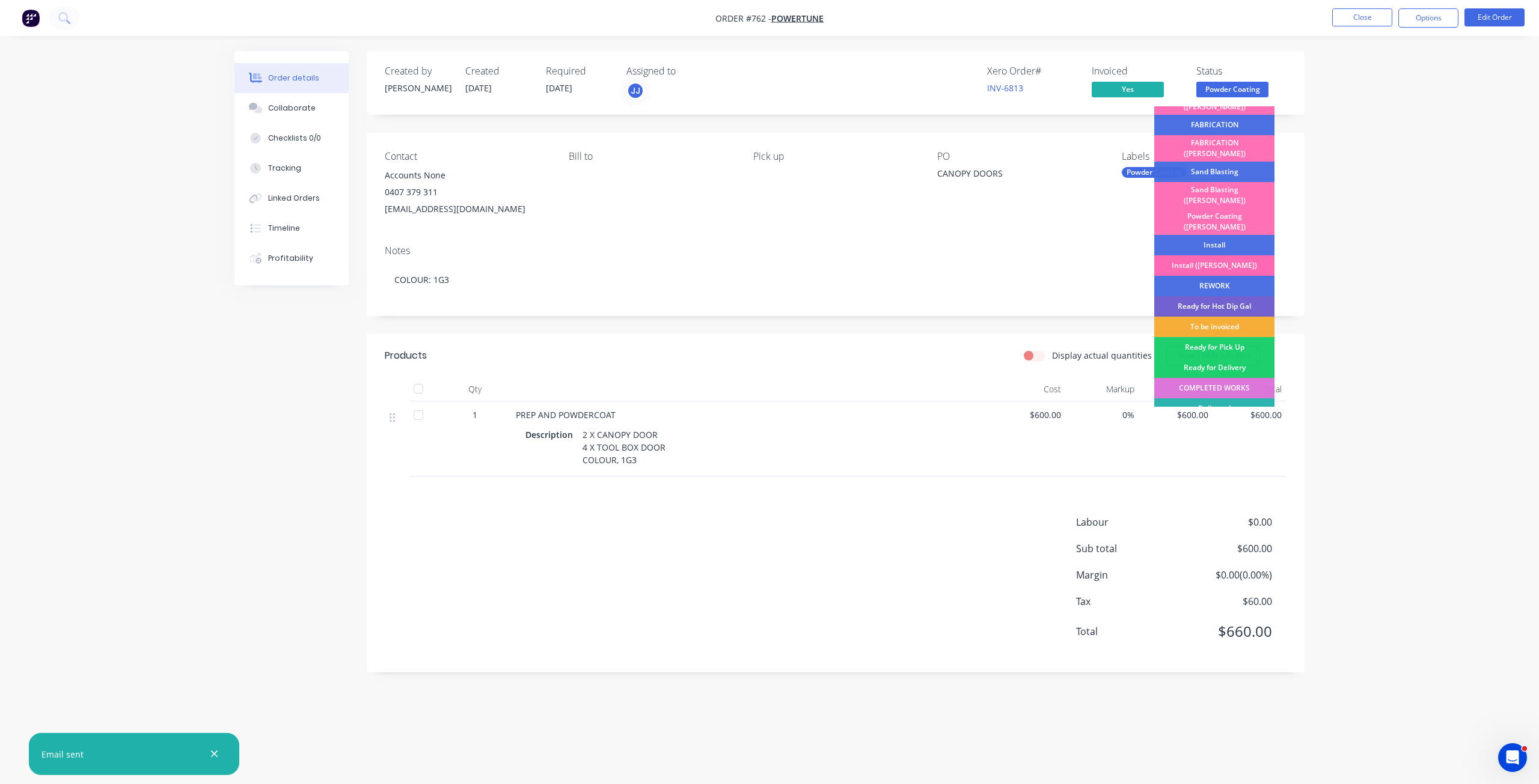
scroll to position [210, 0]
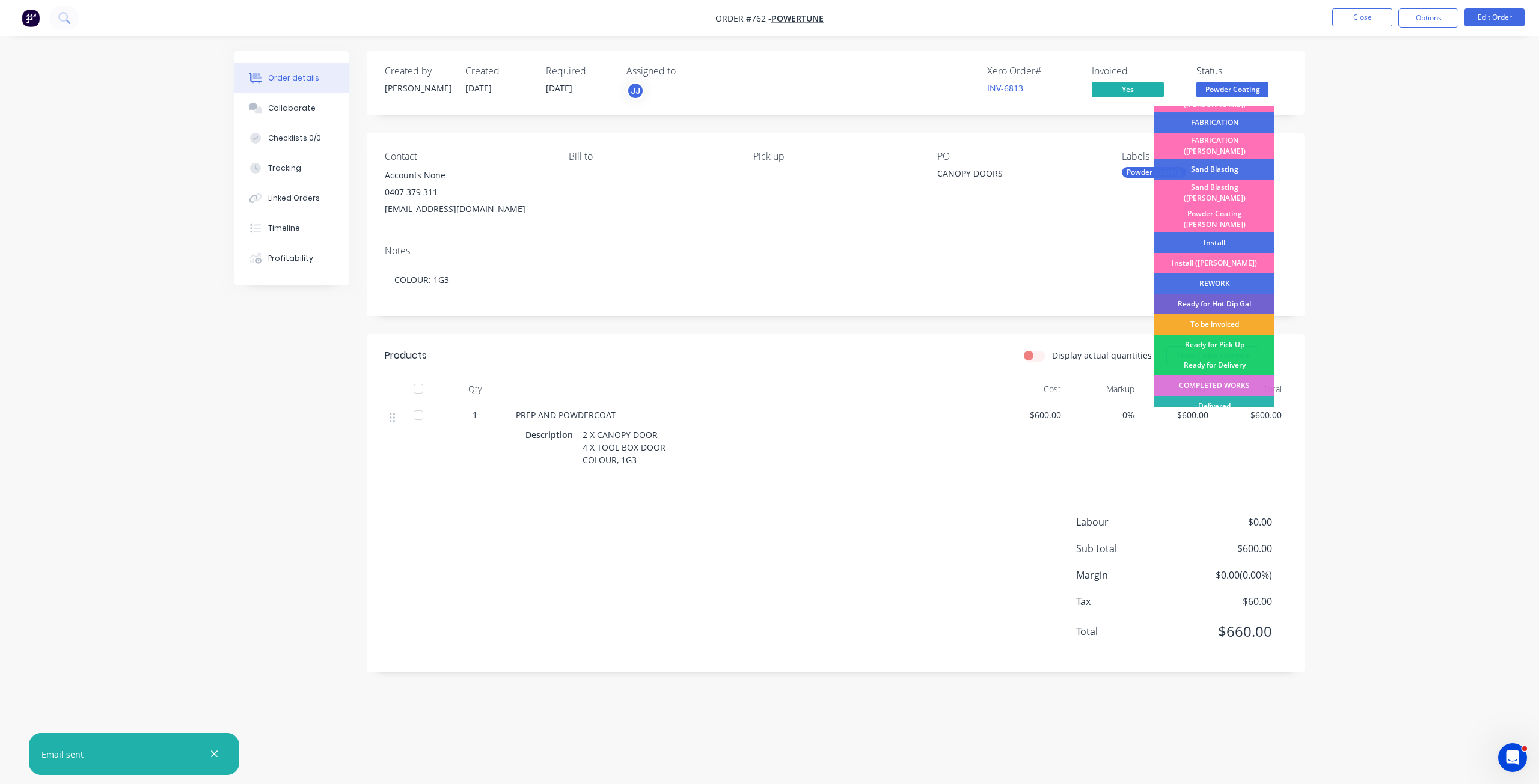
click at [1213, 314] on div "To be invoiced" at bounding box center [1214, 325] width 121 height 20
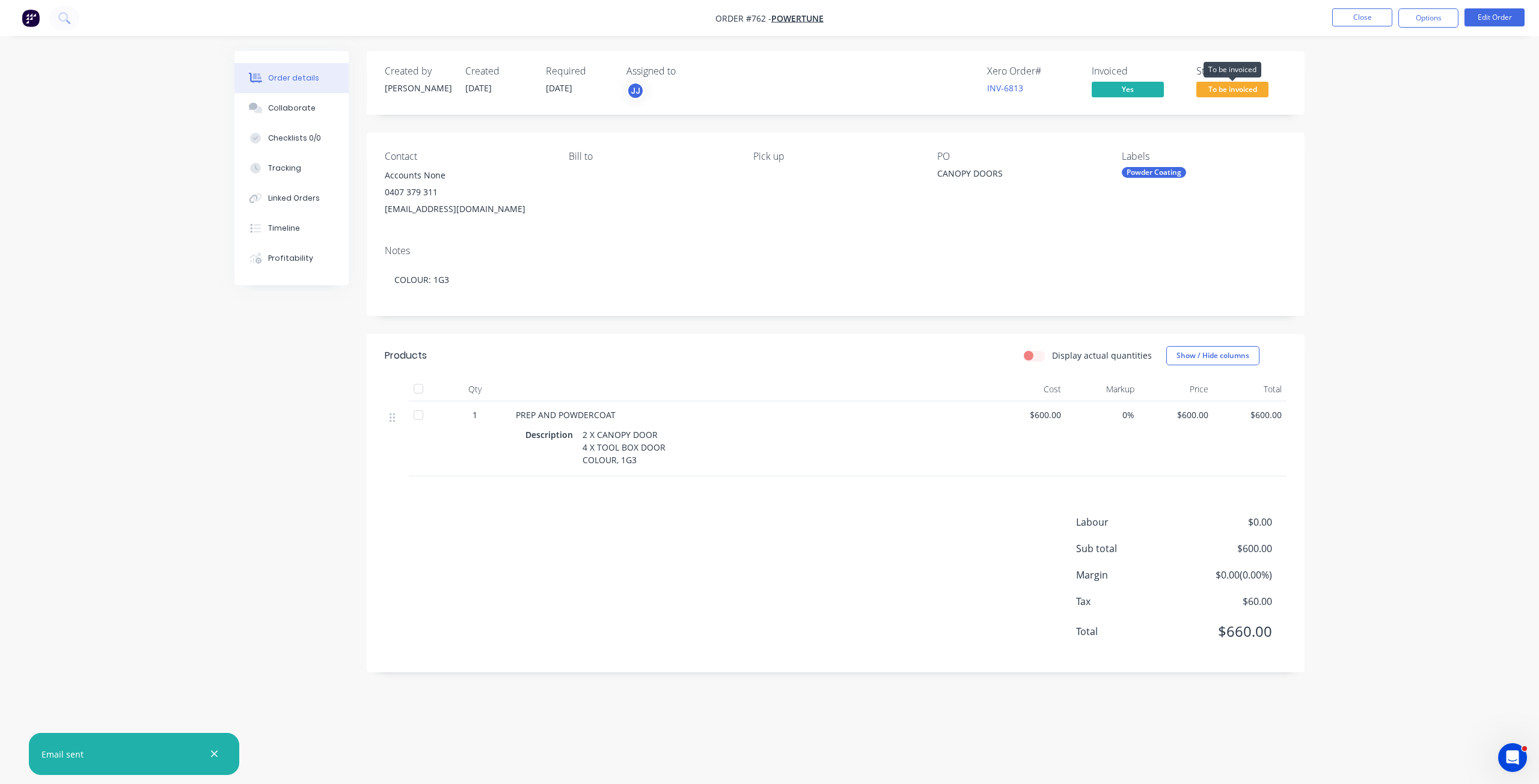
click at [1234, 89] on span "To be invoiced" at bounding box center [1233, 89] width 72 height 15
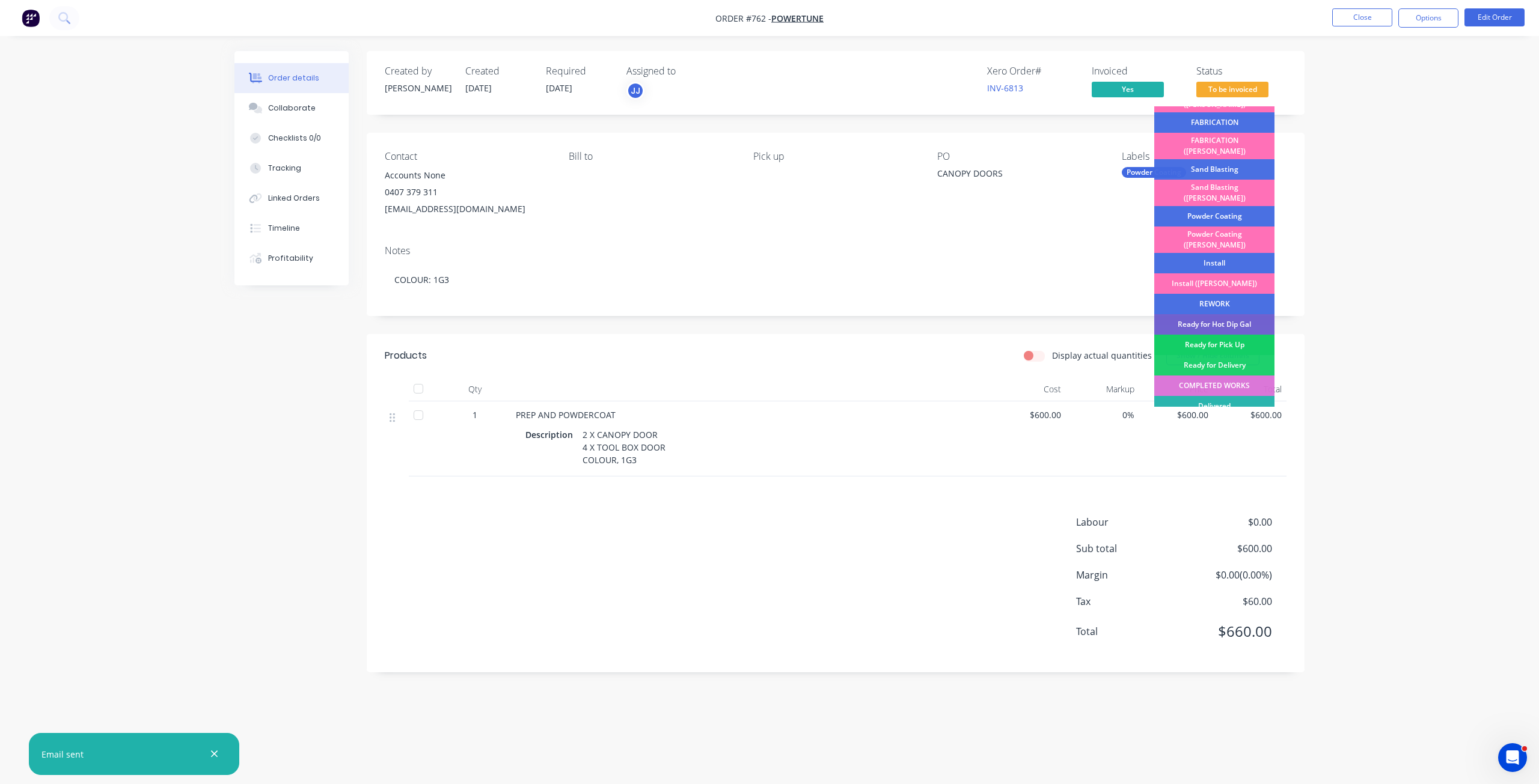
click at [1210, 335] on div "Ready for Pick Up" at bounding box center [1214, 345] width 121 height 20
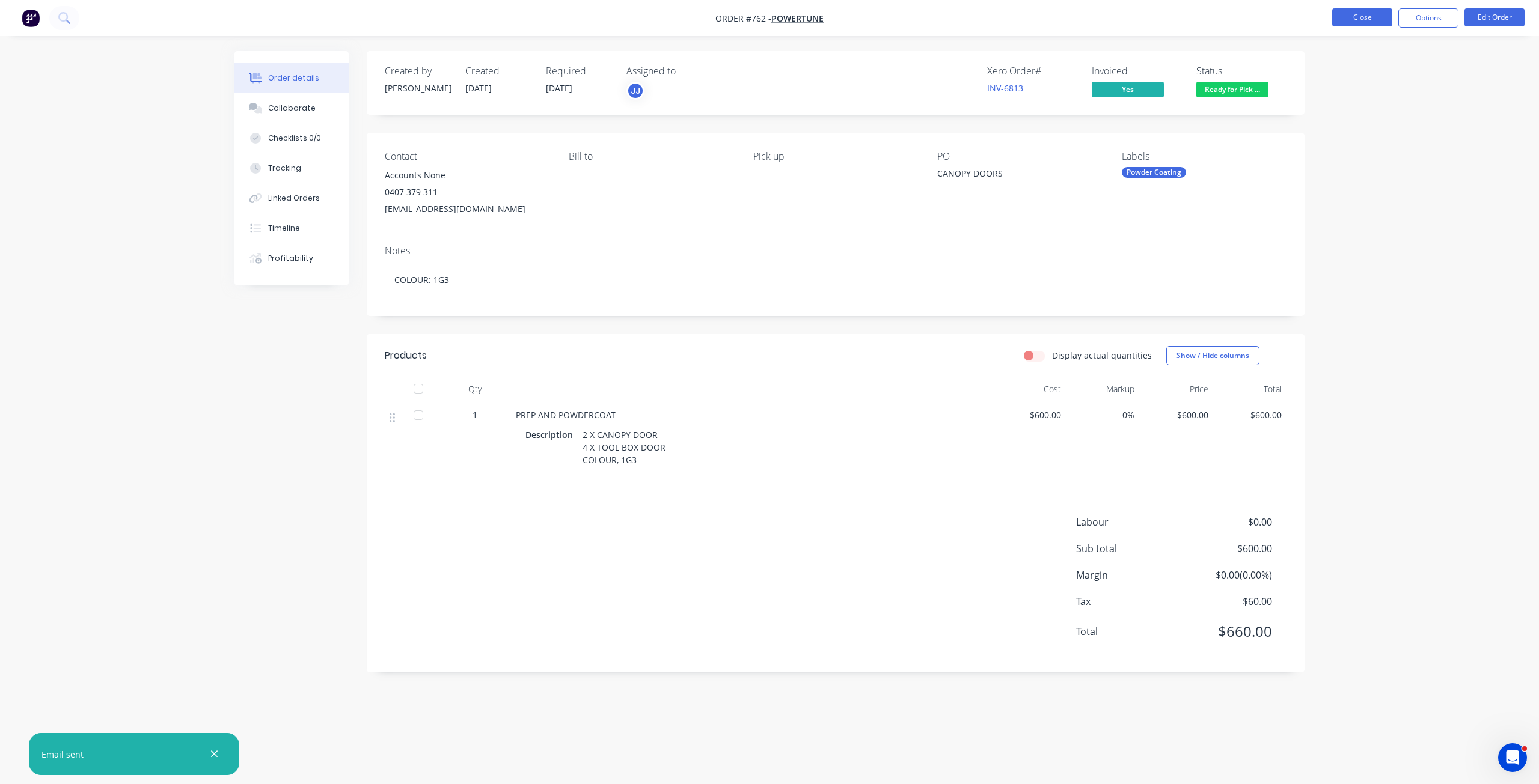
click at [1361, 18] on button "Close" at bounding box center [1363, 17] width 60 height 18
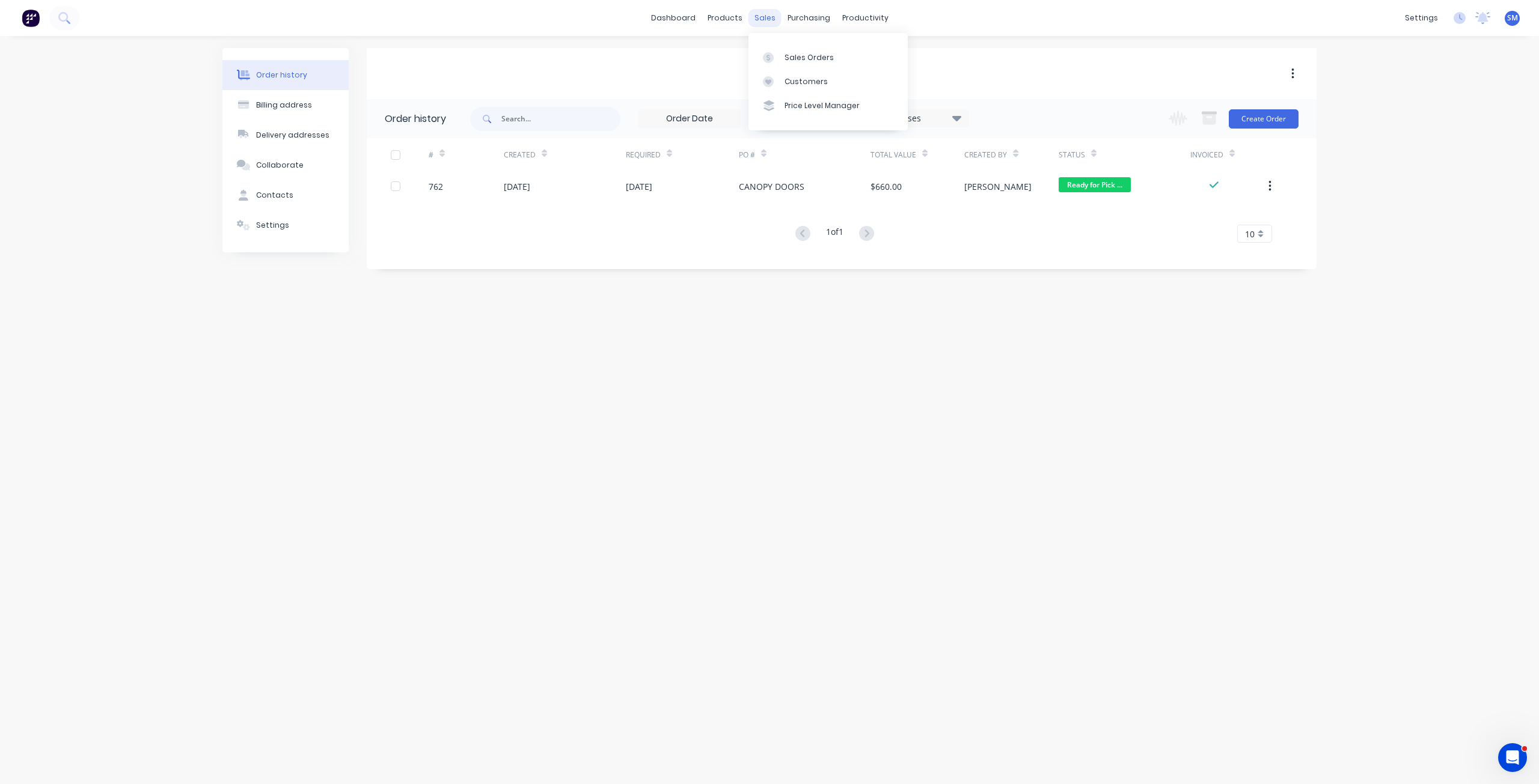
click at [761, 21] on div "sales" at bounding box center [765, 18] width 33 height 18
click at [795, 81] on div "Customers" at bounding box center [806, 82] width 44 height 11
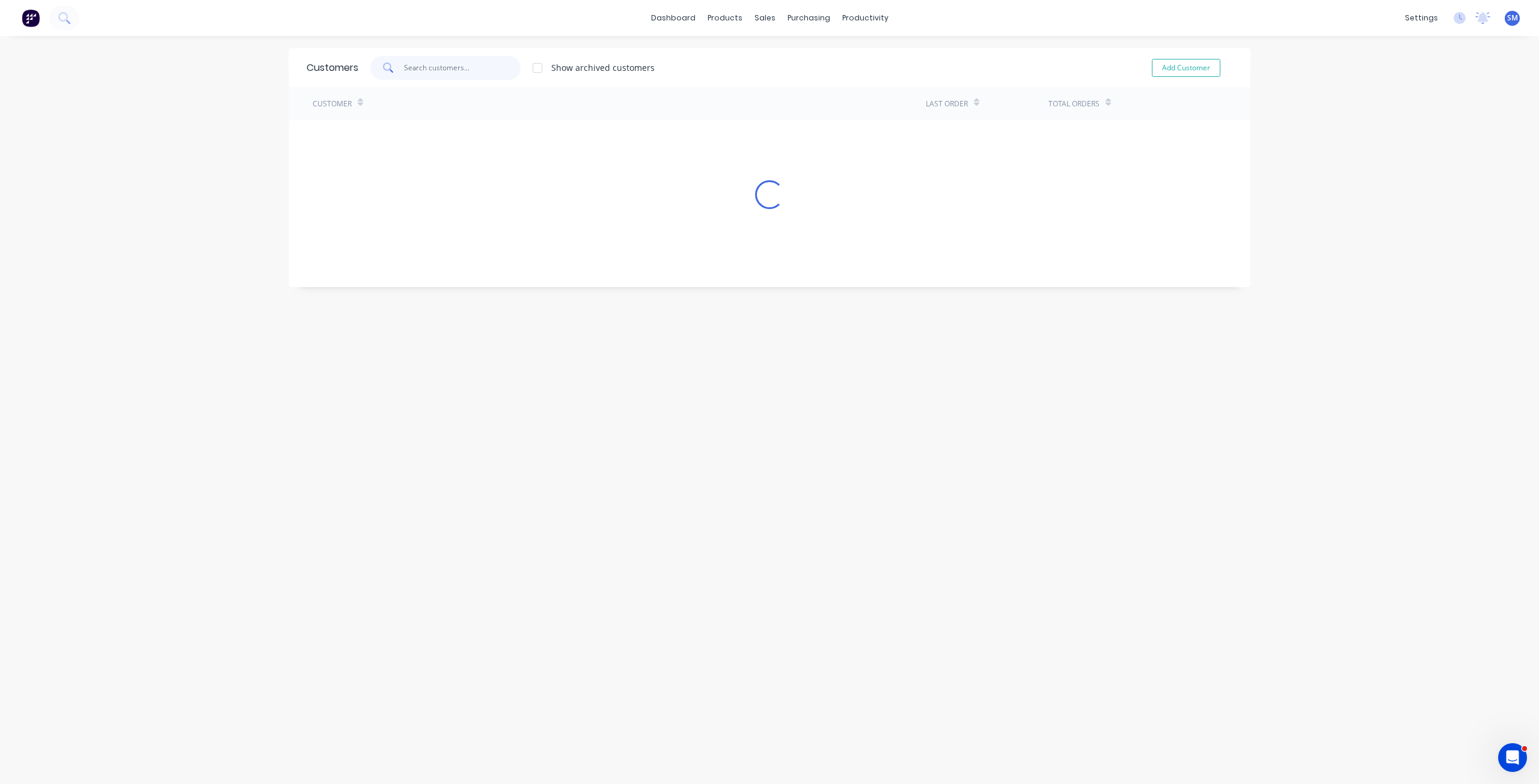
click at [425, 69] on input "text" at bounding box center [462, 67] width 117 height 24
type input "M"
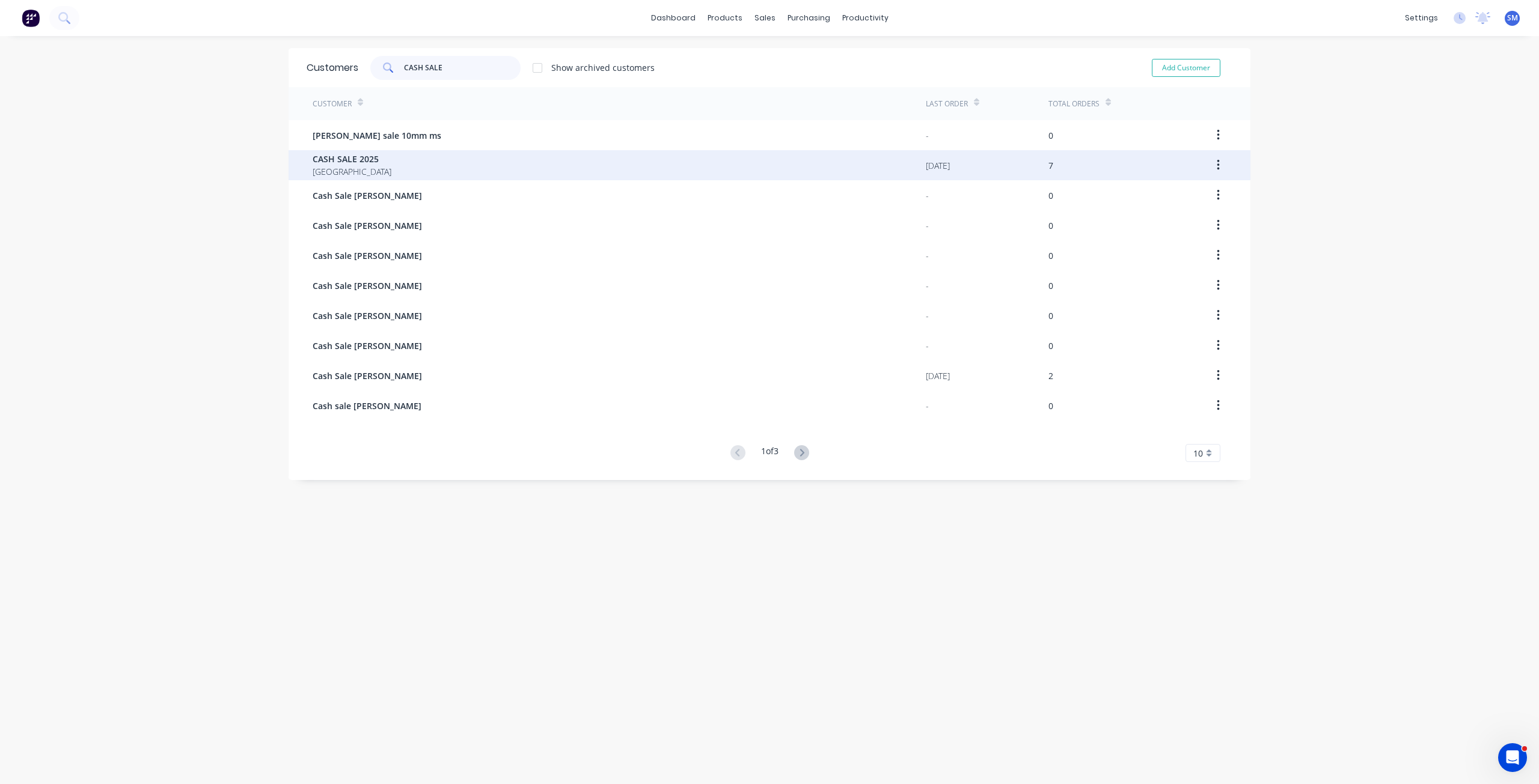
type input "CASH SALE"
click at [357, 162] on span "CASH SALE 2025" at bounding box center [352, 159] width 79 height 13
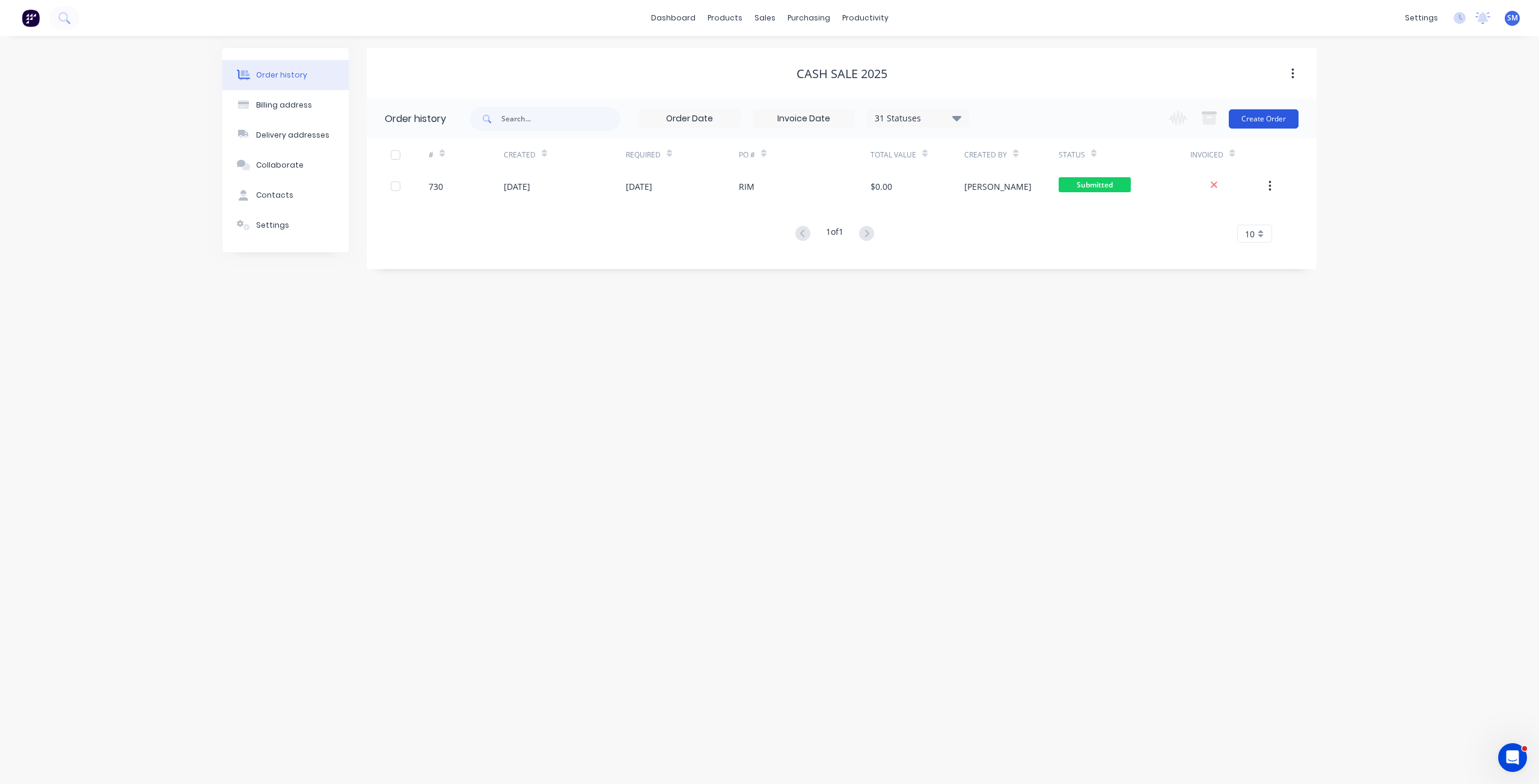
click at [1267, 119] on button "Create Order" at bounding box center [1264, 119] width 69 height 19
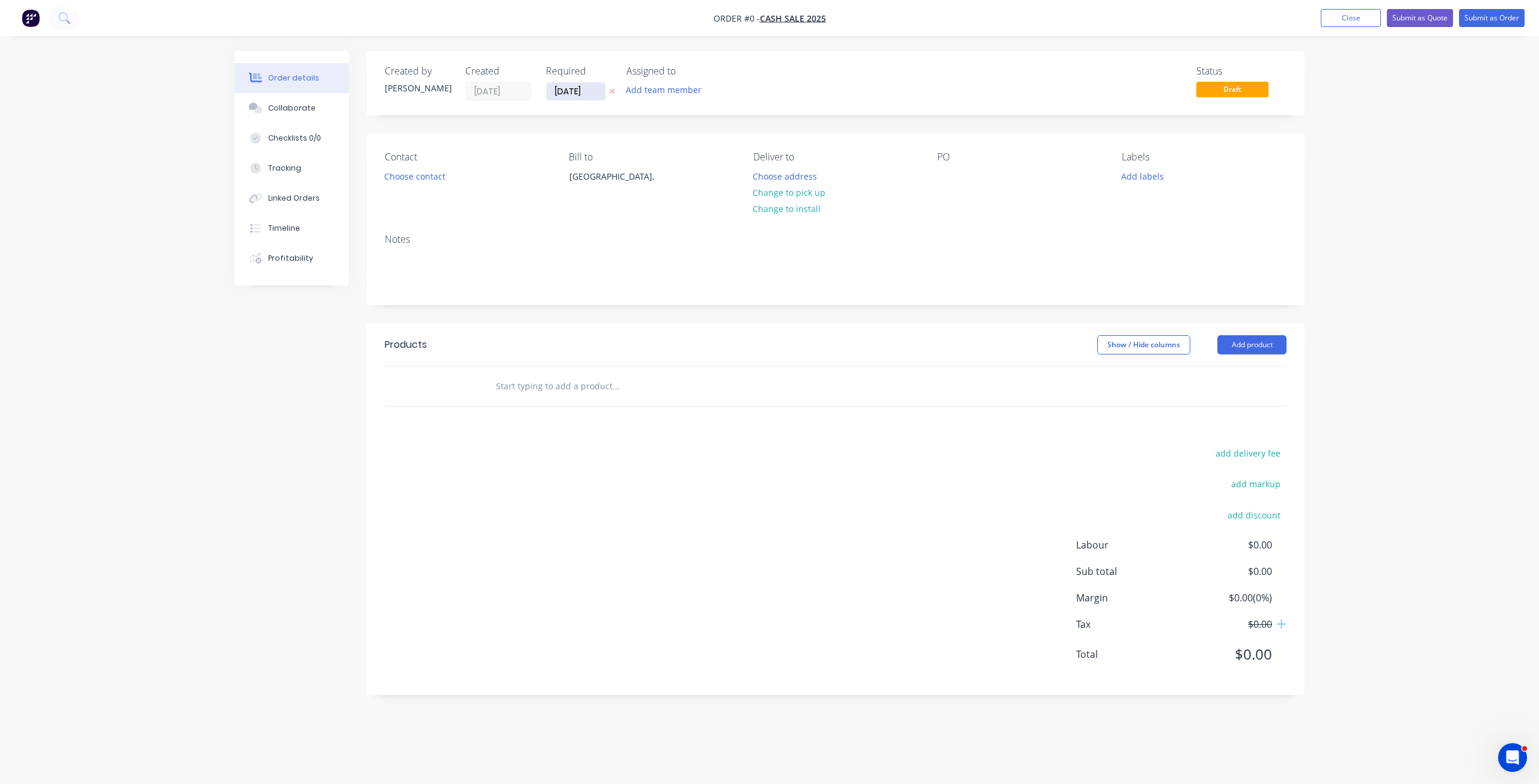
click at [574, 94] on input "[DATE]" at bounding box center [576, 91] width 59 height 18
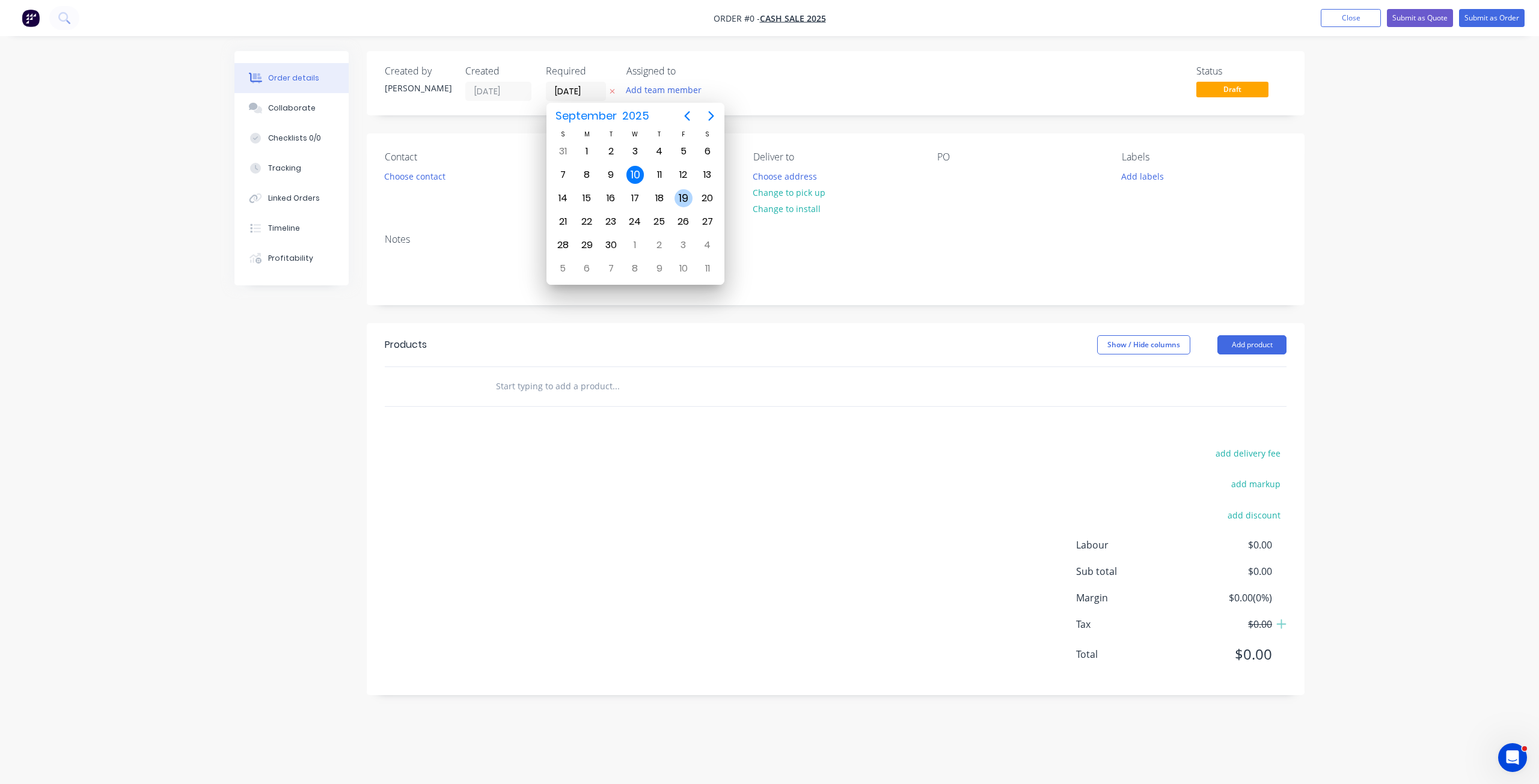
click at [681, 197] on div "19" at bounding box center [684, 198] width 18 height 18
type input "[DATE]"
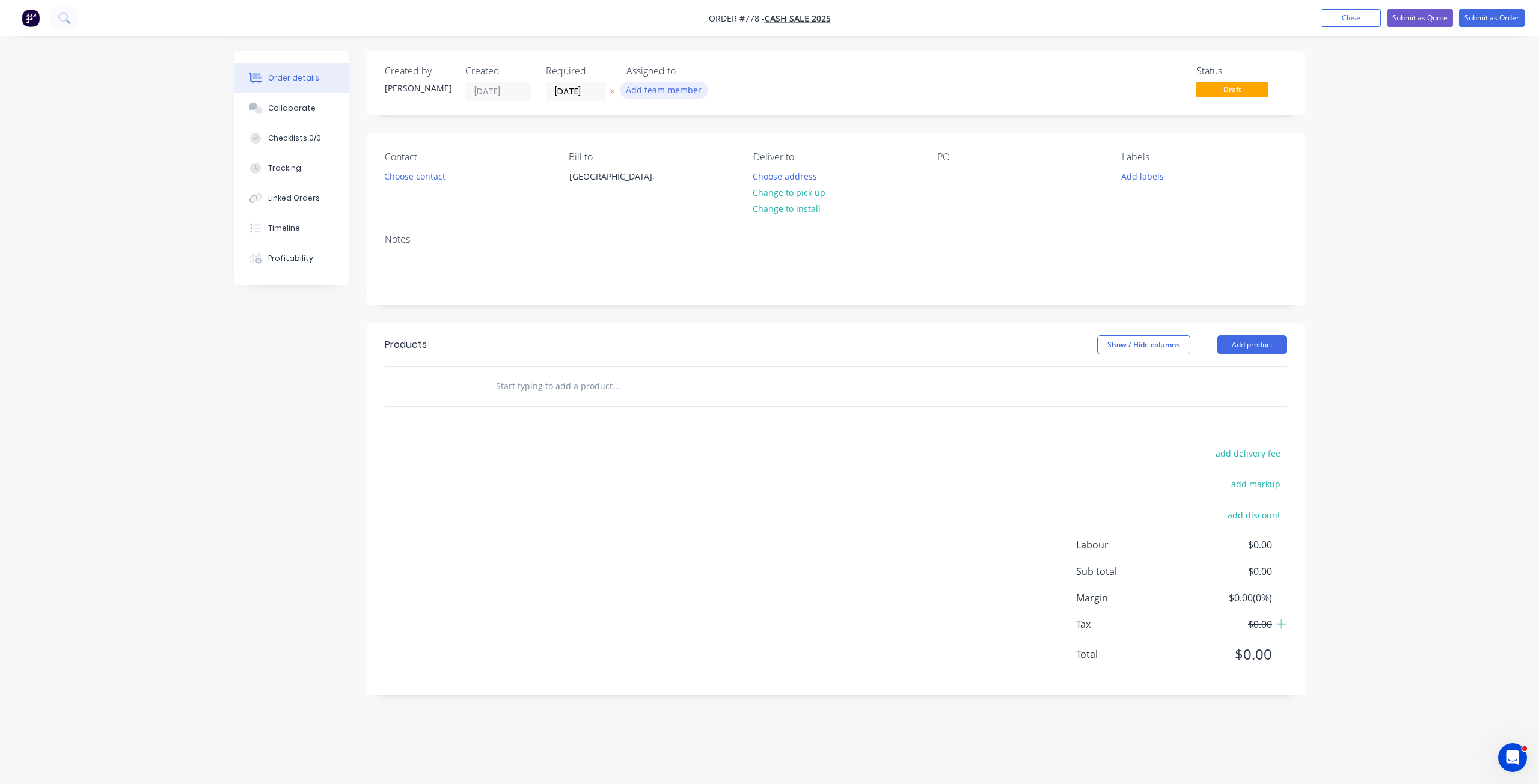
click at [652, 93] on button "Add team member" at bounding box center [664, 90] width 89 height 16
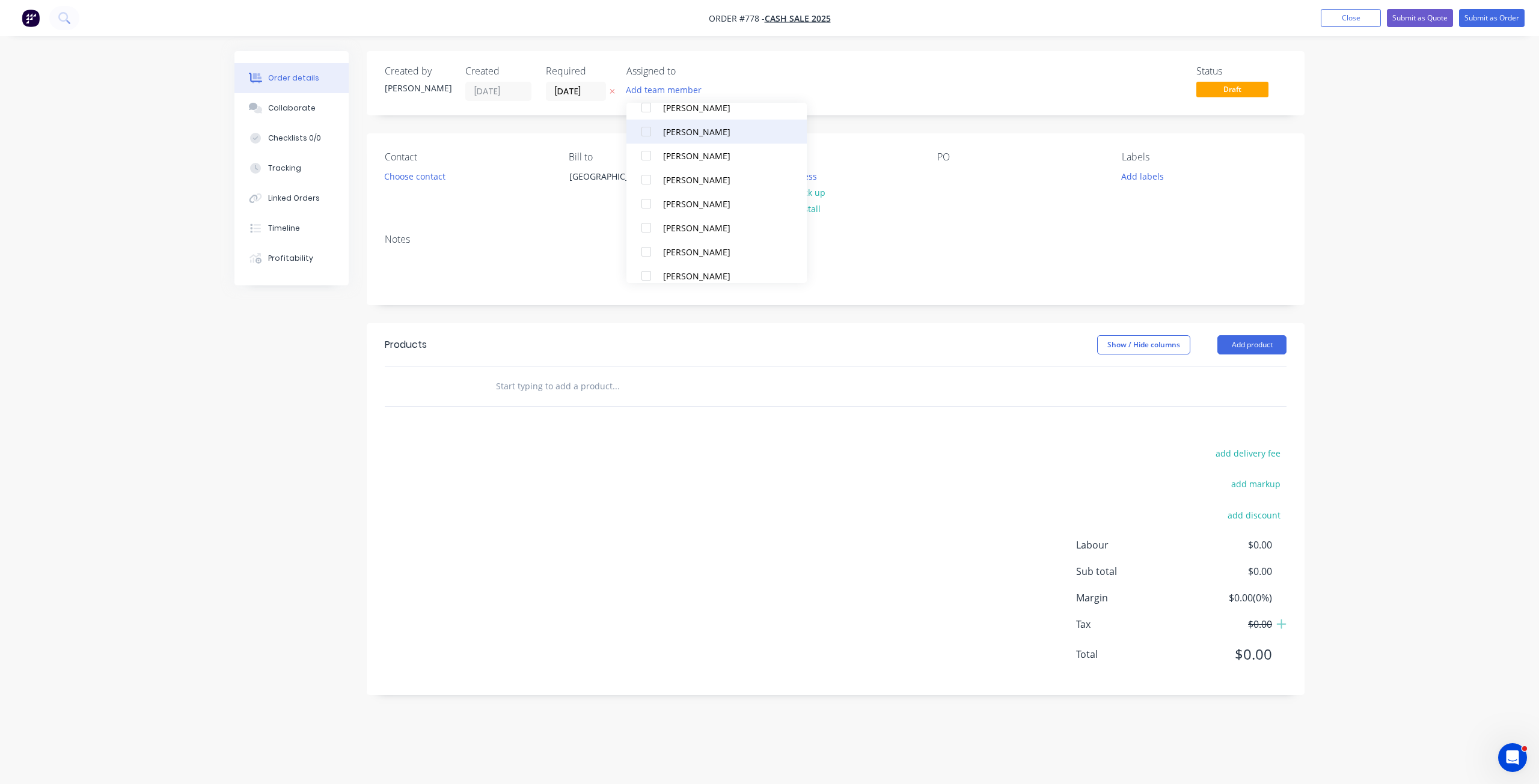
scroll to position [229, 0]
click at [648, 122] on div at bounding box center [646, 120] width 24 height 24
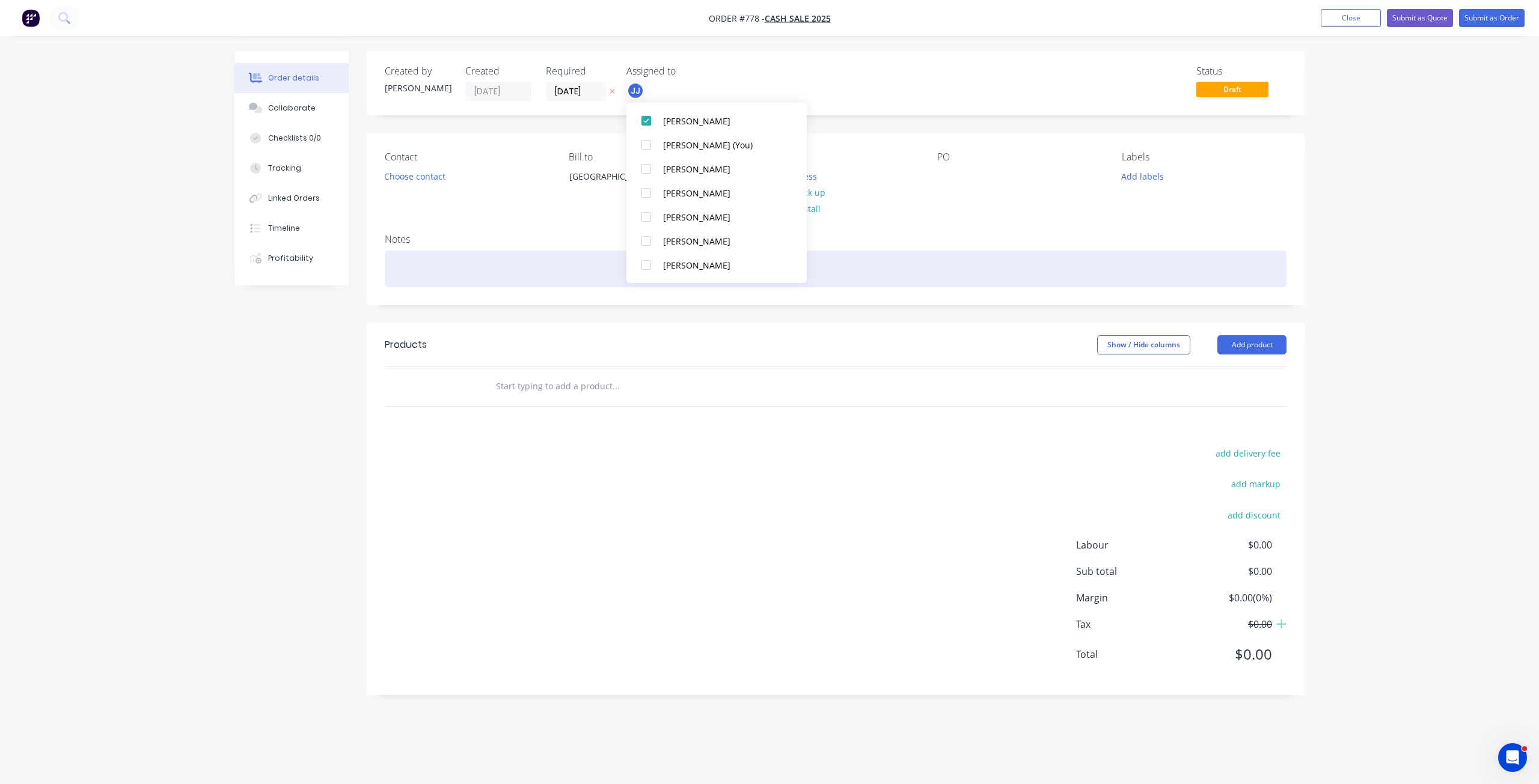
click at [403, 268] on div at bounding box center [836, 269] width 902 height 37
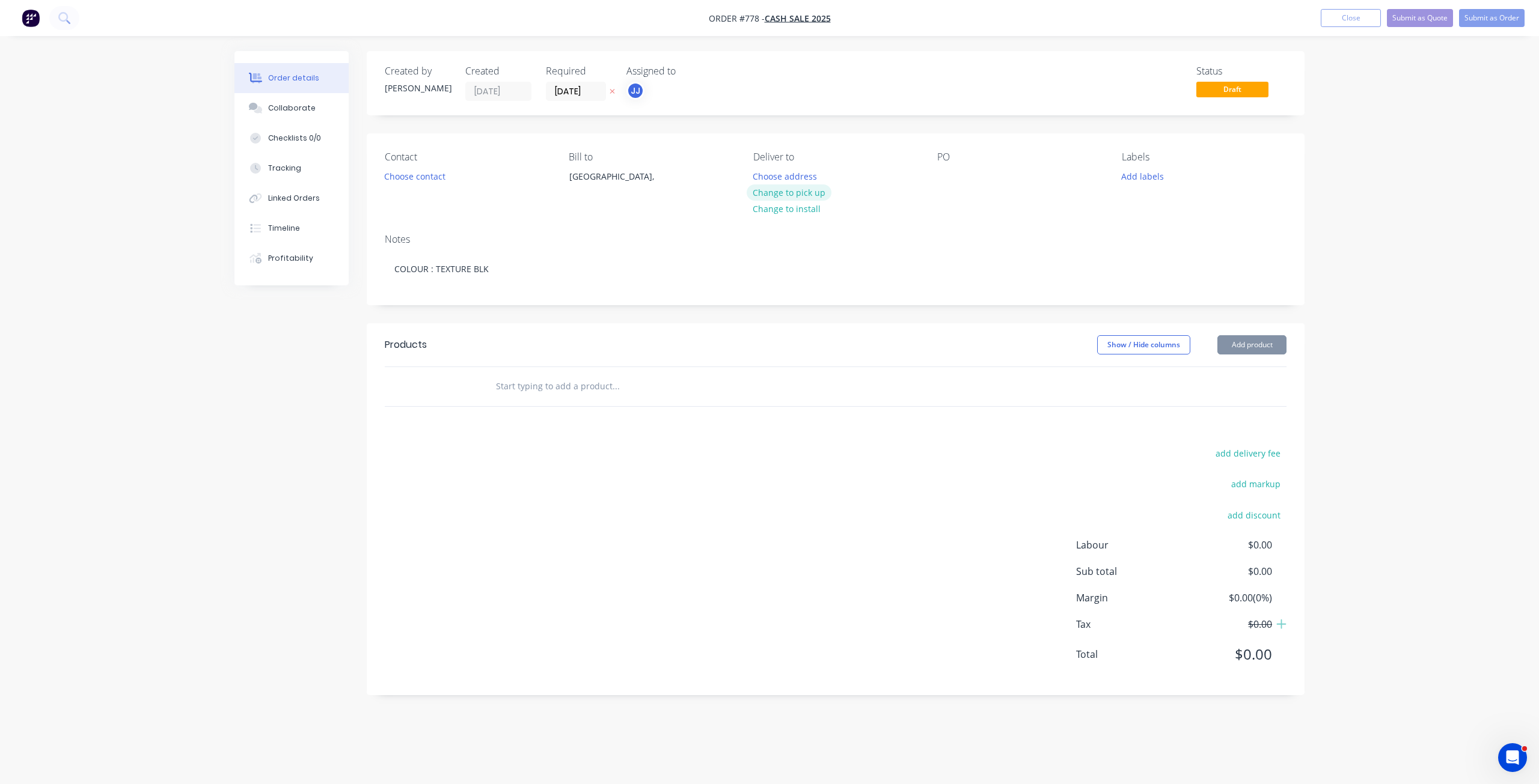
click at [790, 193] on button "Change to pick up" at bounding box center [789, 193] width 85 height 16
click at [948, 176] on div at bounding box center [947, 176] width 19 height 18
click at [1135, 178] on button "Add labels" at bounding box center [1142, 176] width 55 height 16
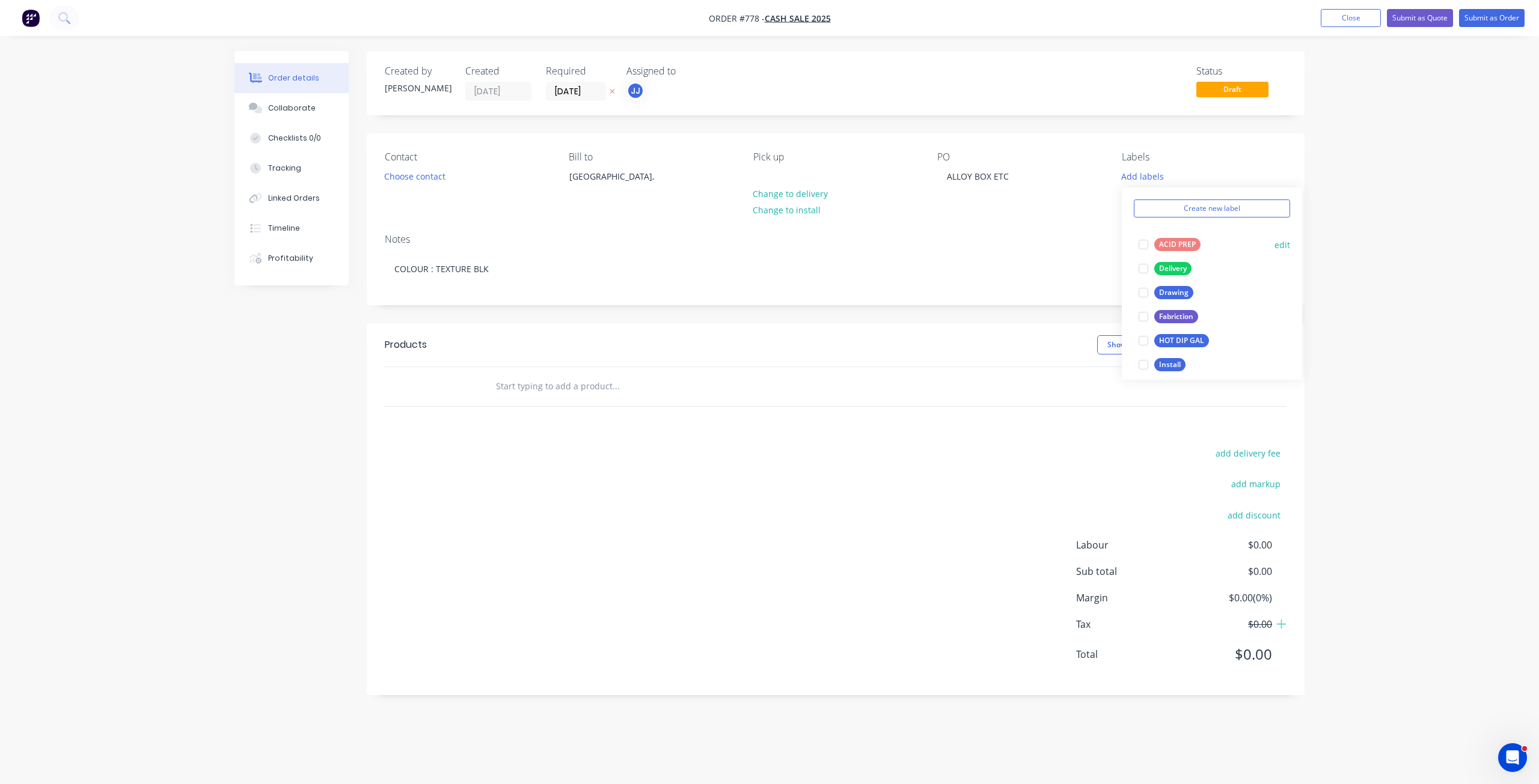
scroll to position [60, 0]
click at [1148, 224] on div at bounding box center [1143, 223] width 24 height 24
click at [1149, 323] on div at bounding box center [1143, 325] width 24 height 24
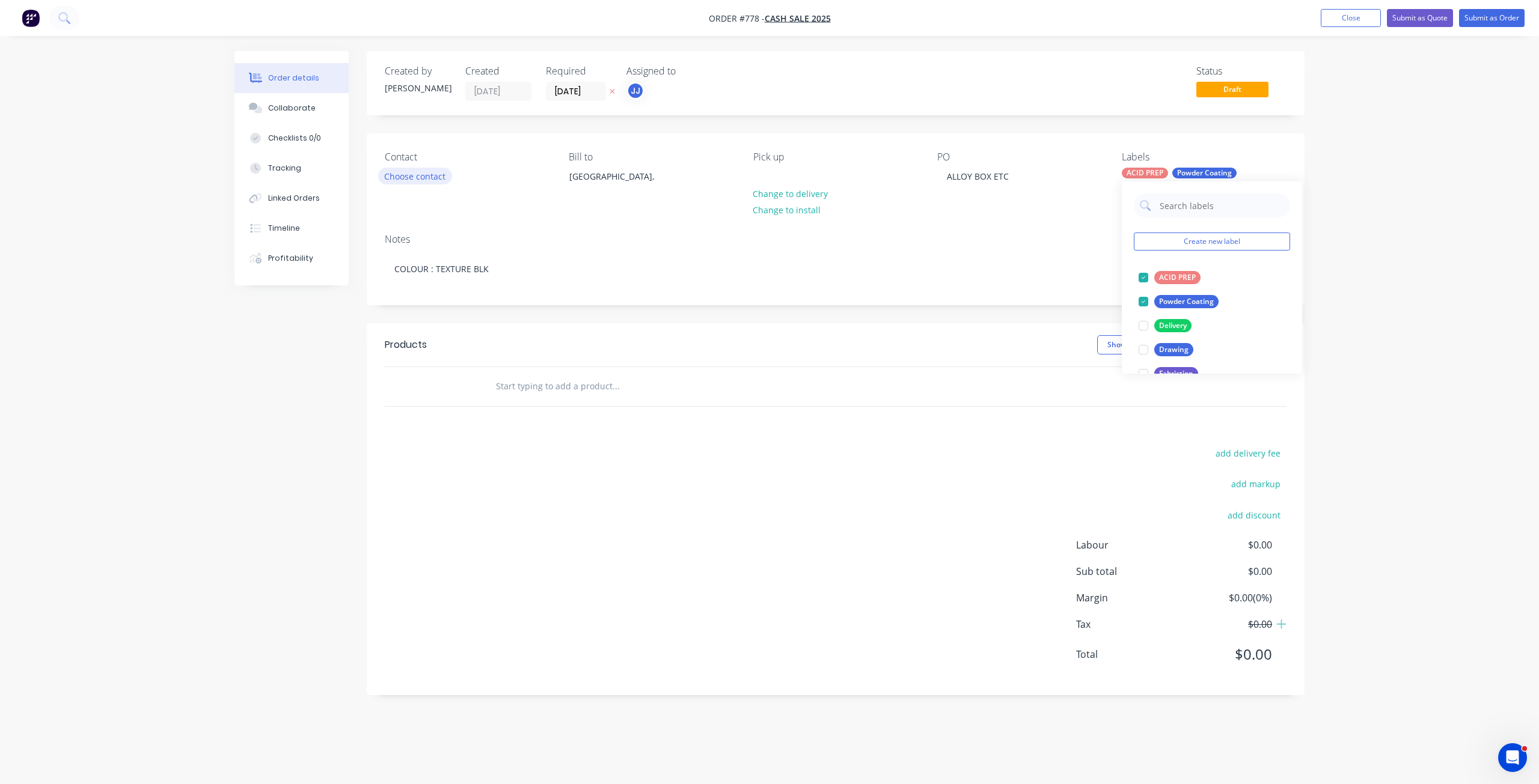
click at [428, 177] on button "Choose contact" at bounding box center [415, 176] width 74 height 16
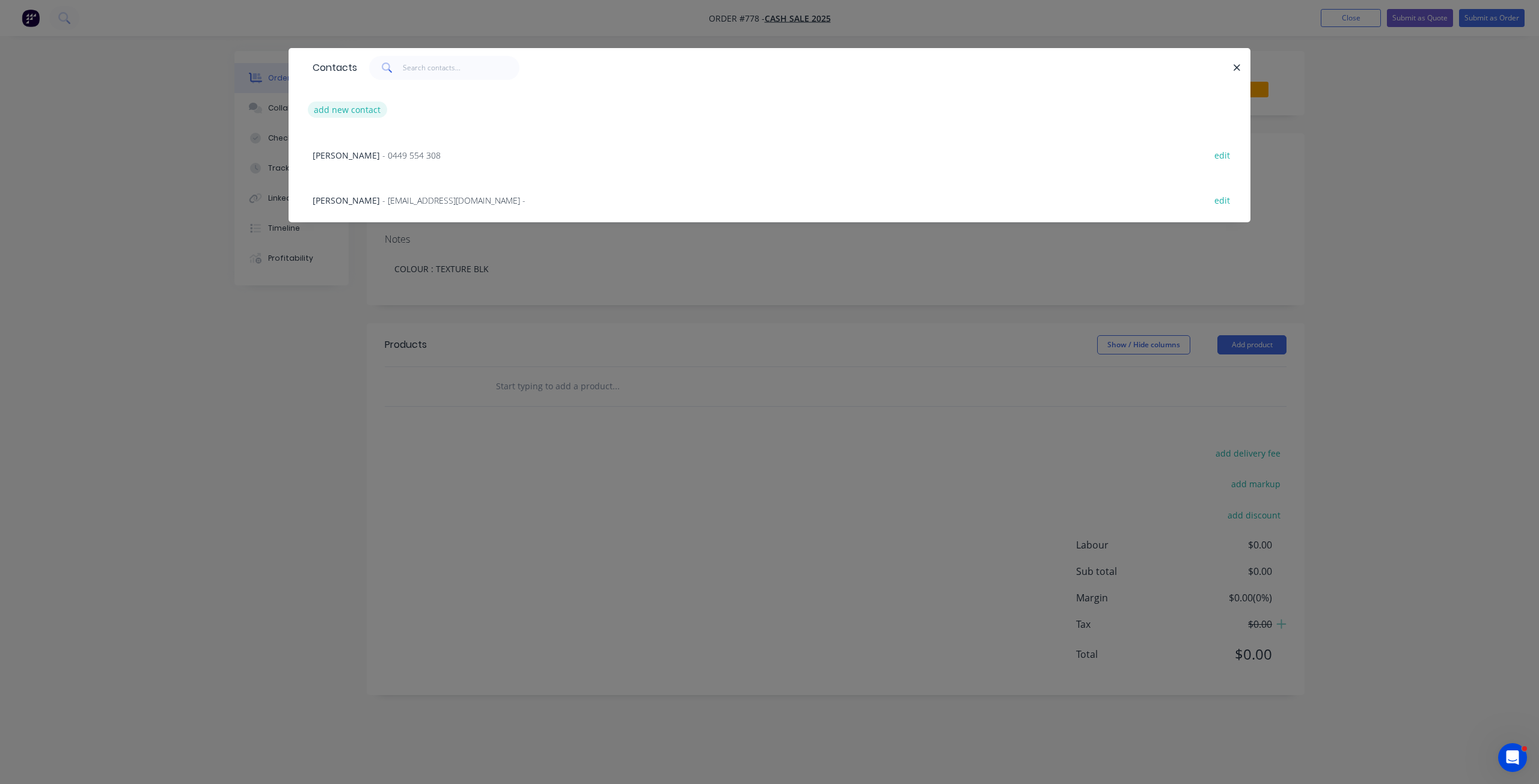
click at [347, 108] on button "add new contact" at bounding box center [347, 110] width 80 height 16
select select "AU"
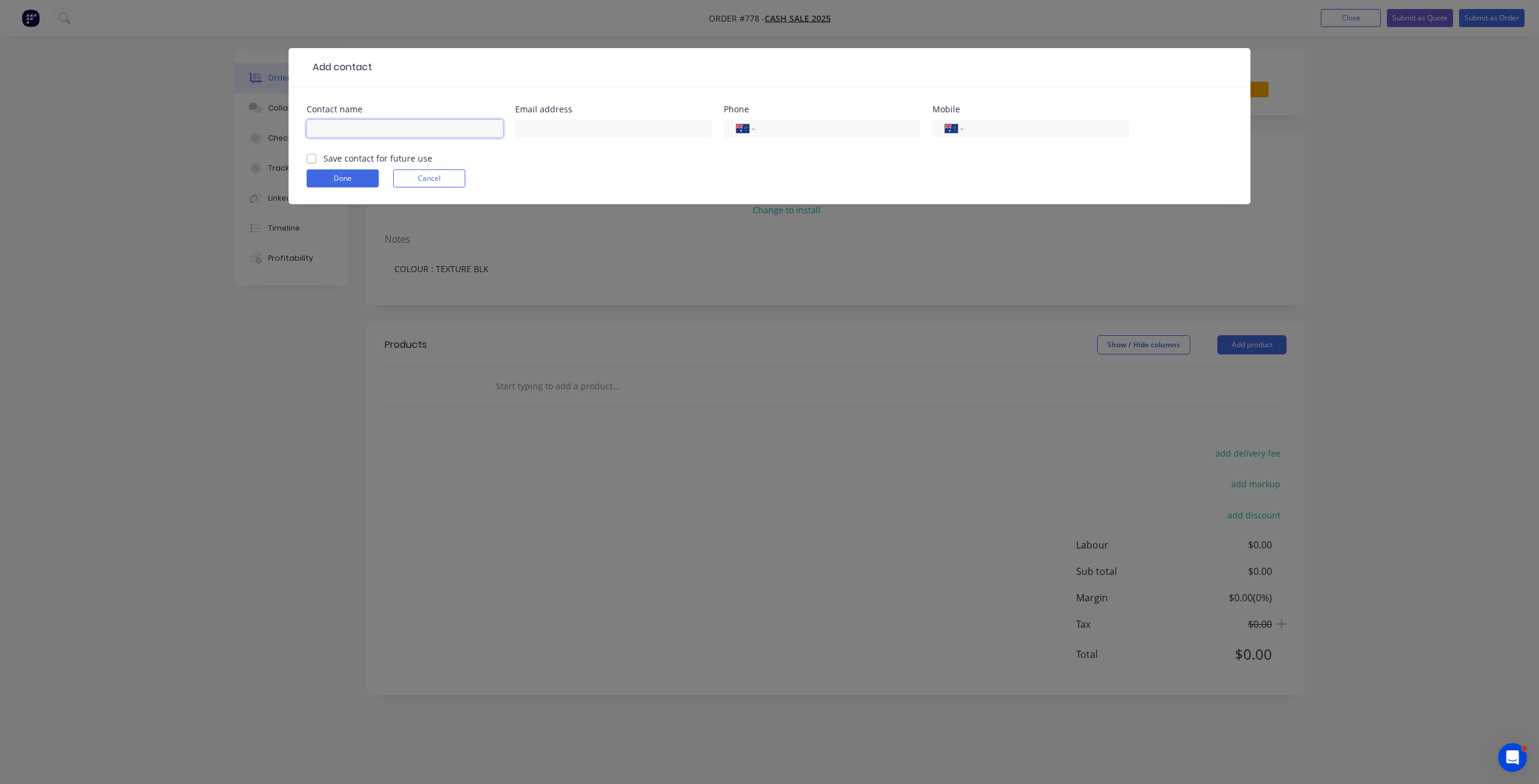
click at [325, 126] on input "text" at bounding box center [404, 129] width 197 height 18
type input "[PERSON_NAME]"
click at [984, 130] on input "tel" at bounding box center [1045, 129] width 144 height 14
type input "0417 609 368"
click at [323, 160] on label "Save contact for future use" at bounding box center [378, 158] width 109 height 13
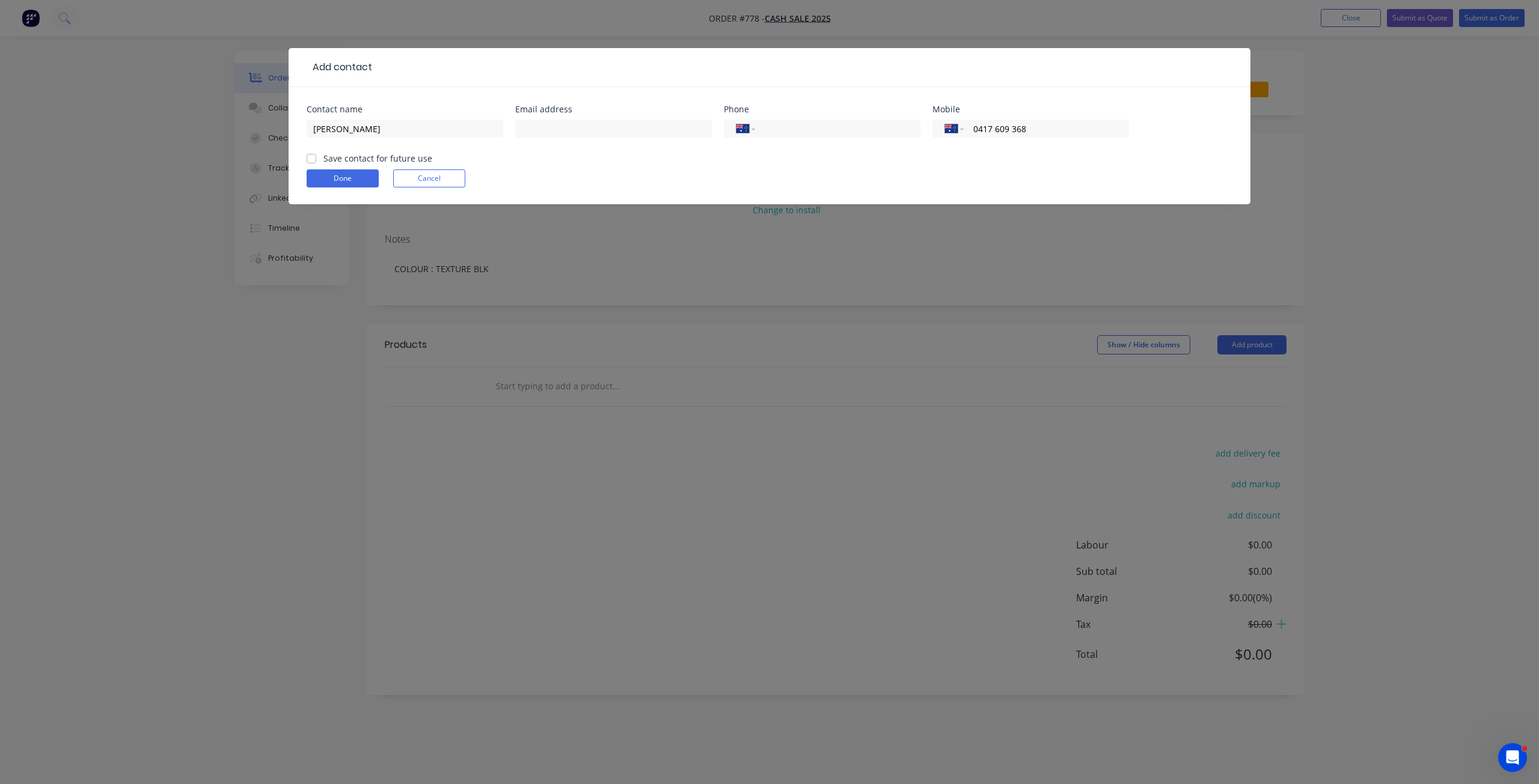
click at [311, 160] on input "Save contact for future use" at bounding box center [311, 157] width 10 height 12
checkbox input "true"
click at [326, 176] on button "Done" at bounding box center [343, 178] width 72 height 18
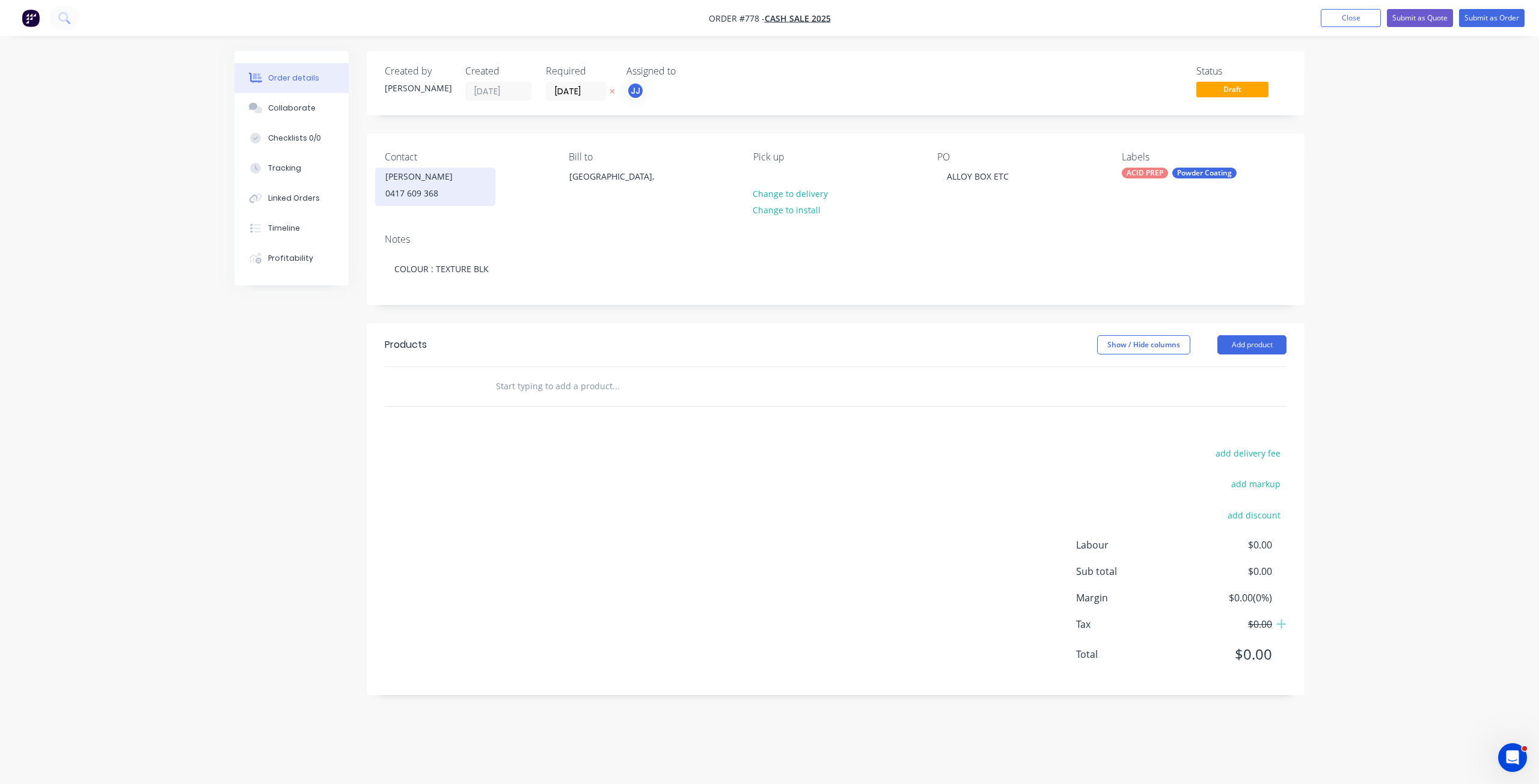
click at [407, 191] on div "0417 609 368" at bounding box center [435, 193] width 100 height 17
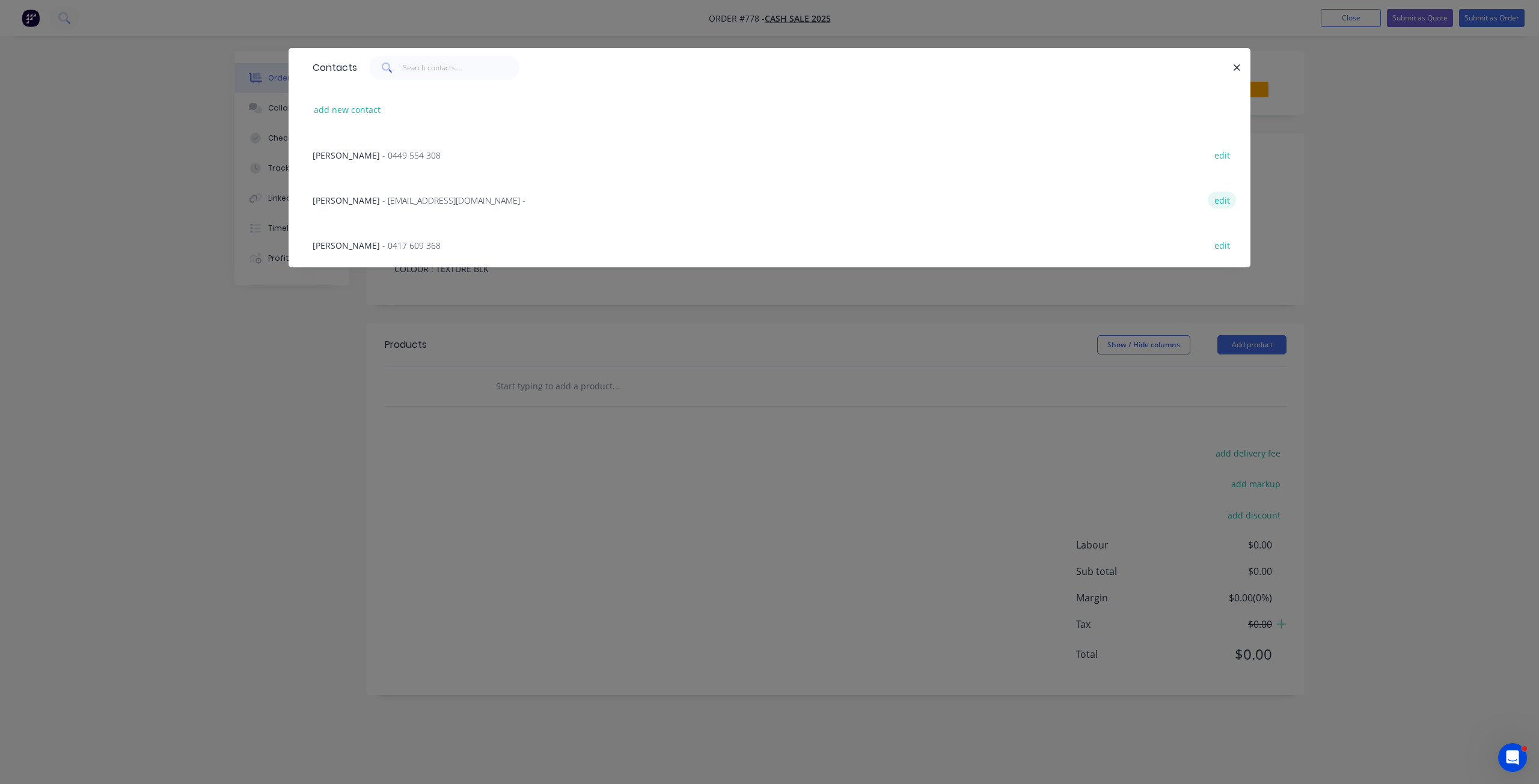
click at [1224, 203] on button "edit" at bounding box center [1222, 200] width 29 height 16
select select "AU"
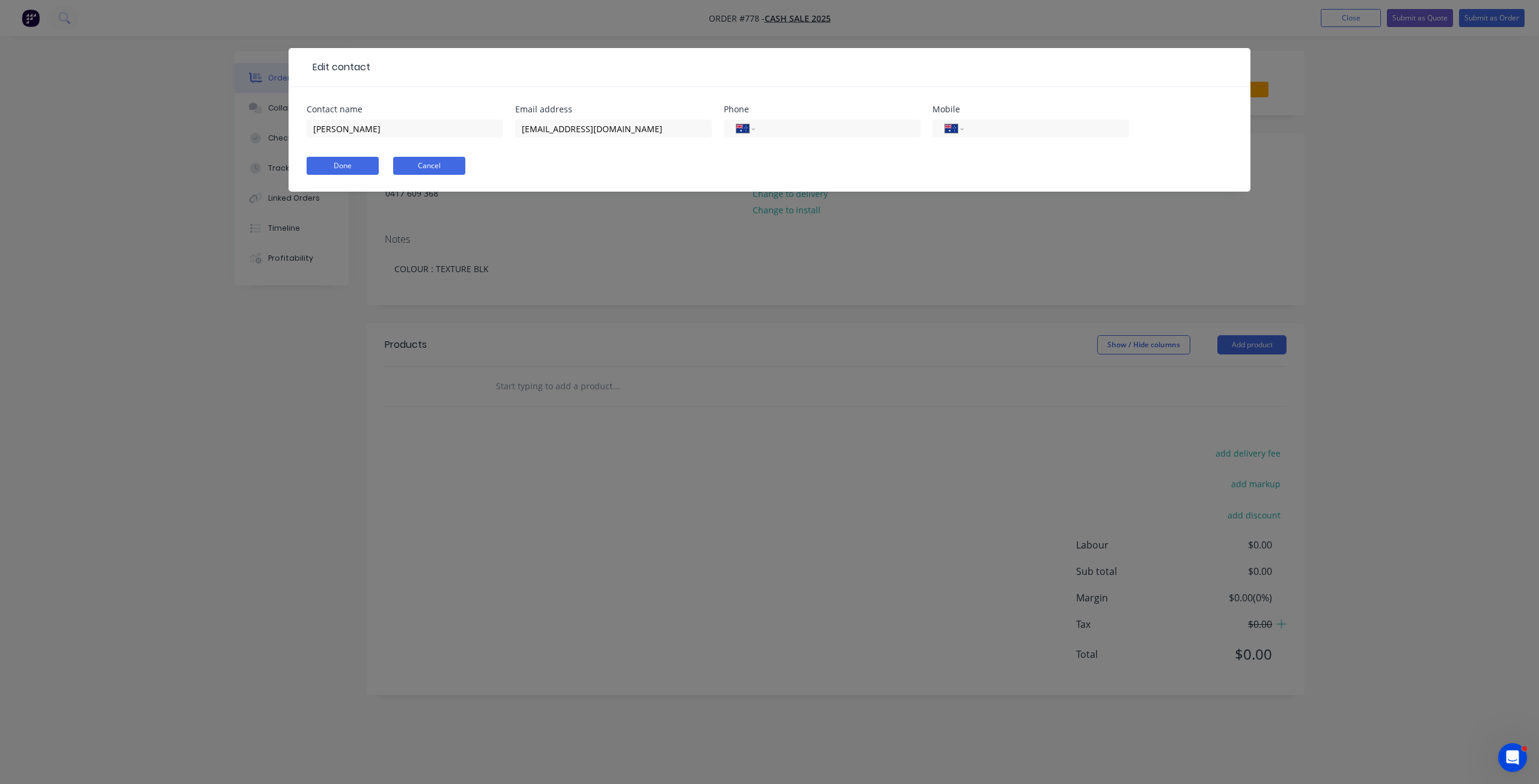
click at [424, 165] on button "Cancel" at bounding box center [429, 165] width 72 height 18
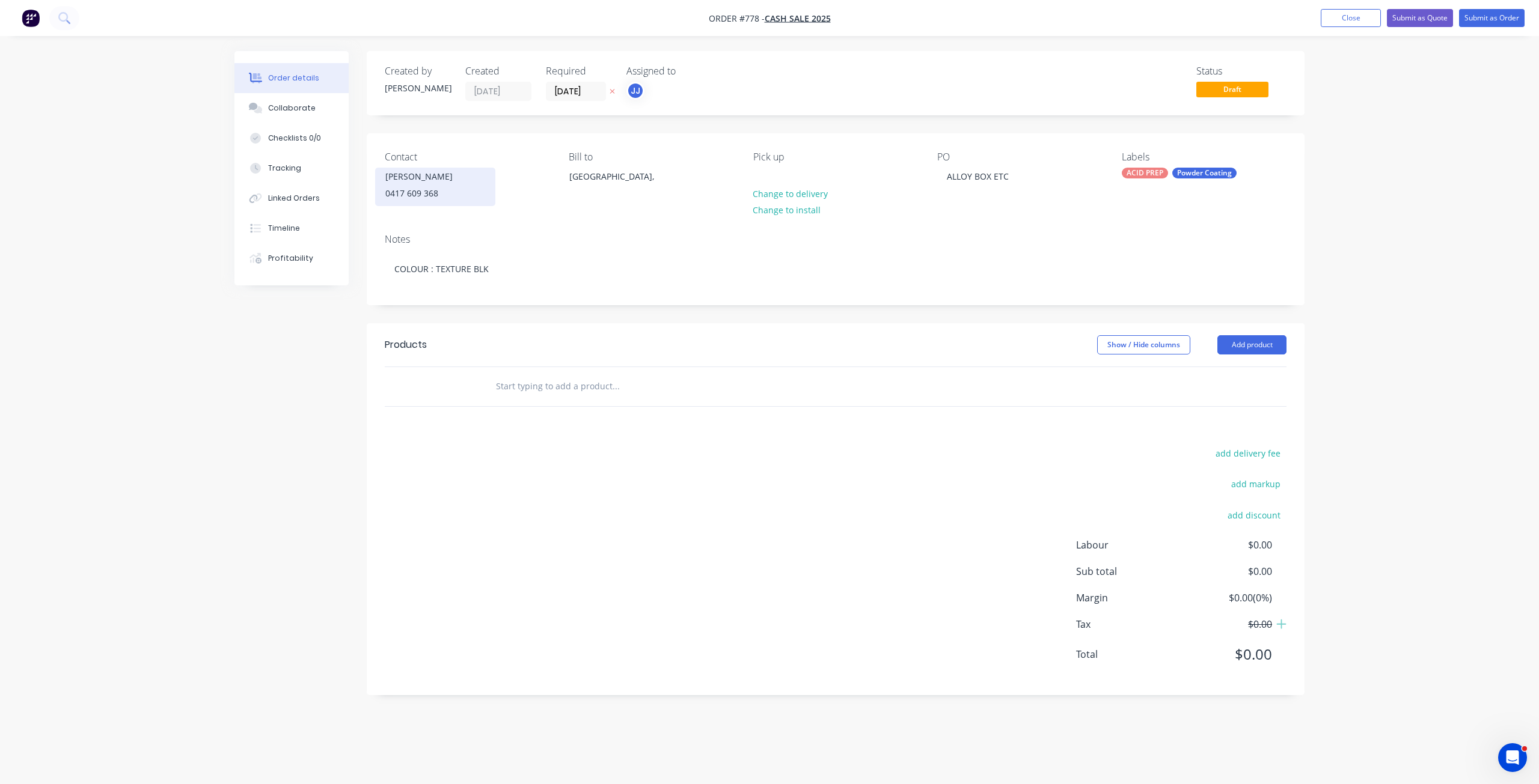
click at [430, 180] on div "[PERSON_NAME]" at bounding box center [435, 176] width 100 height 17
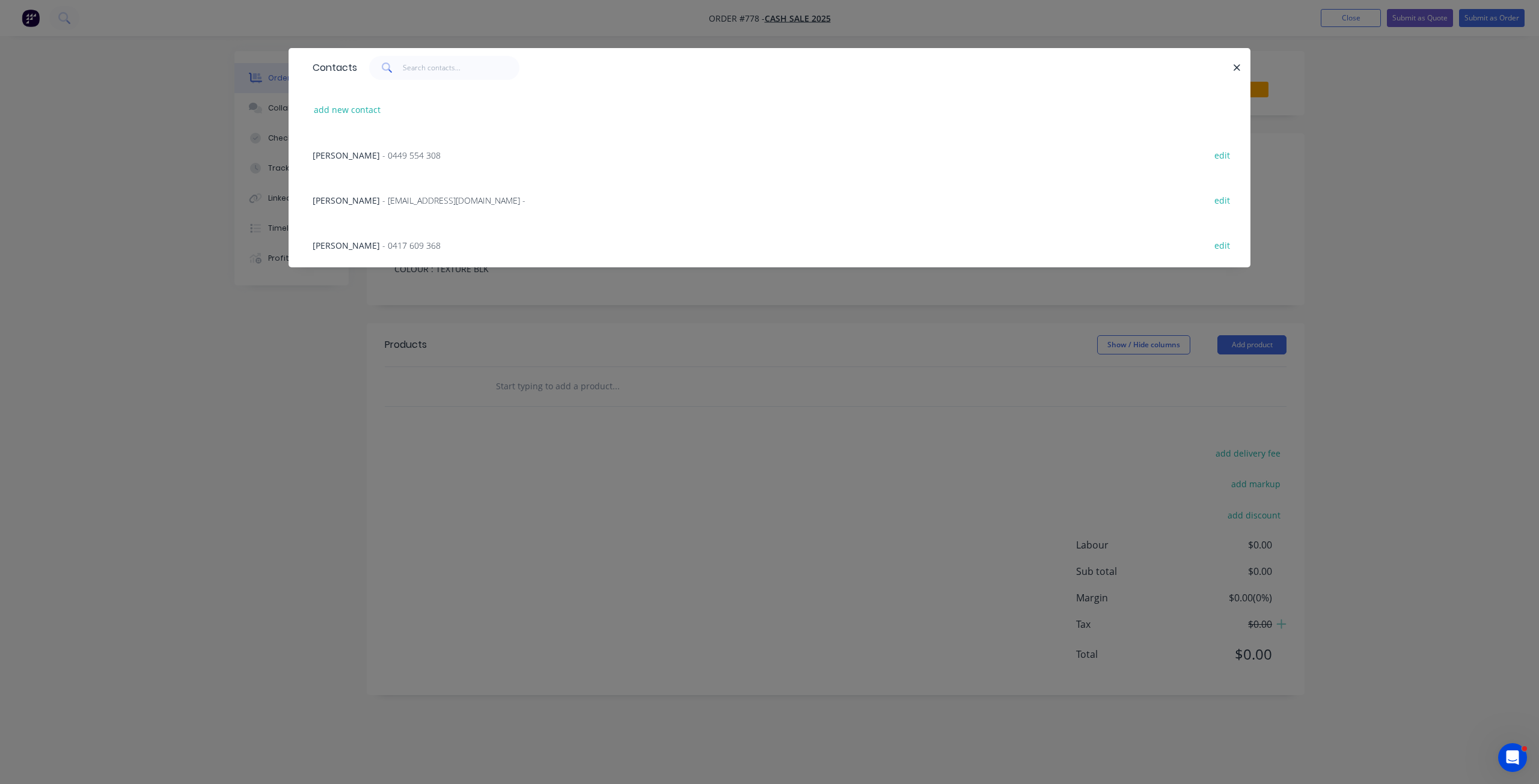
click at [344, 201] on span "[PERSON_NAME]" at bounding box center [346, 200] width 67 height 12
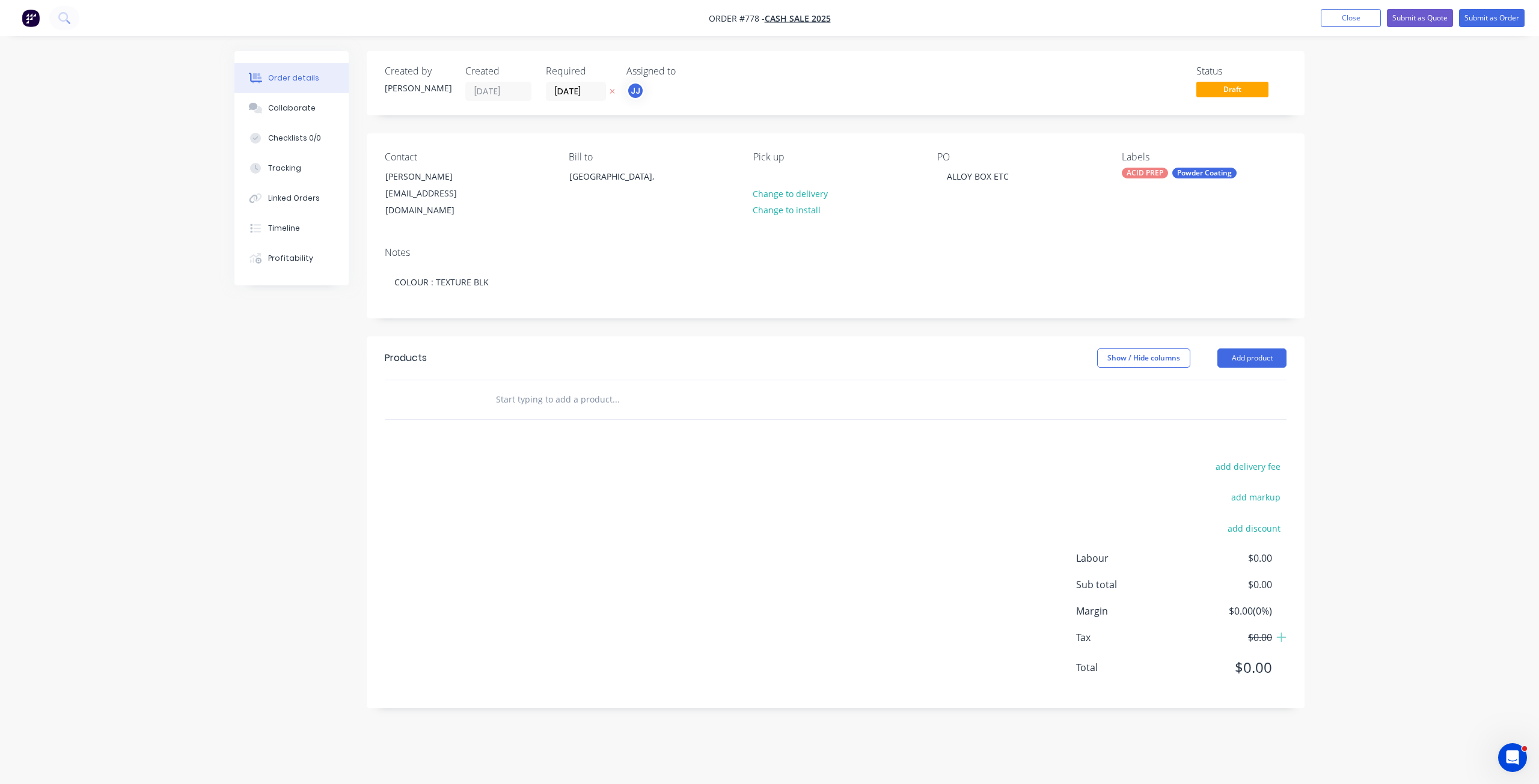
click at [516, 388] on input "text" at bounding box center [616, 399] width 240 height 24
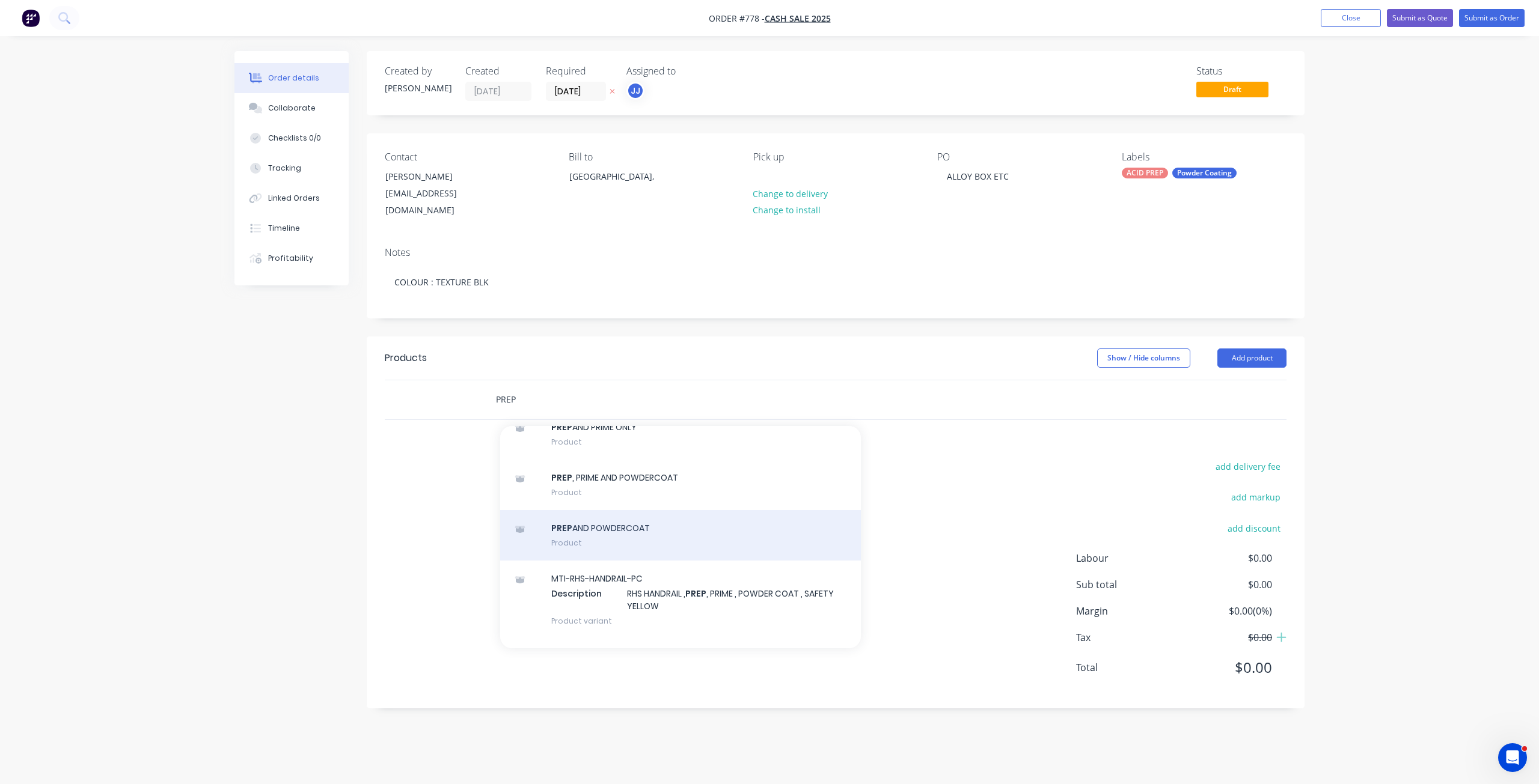
type input "PREP"
click at [605, 529] on div "PREP AND POWDERCOAT Product" at bounding box center [681, 536] width 361 height 50
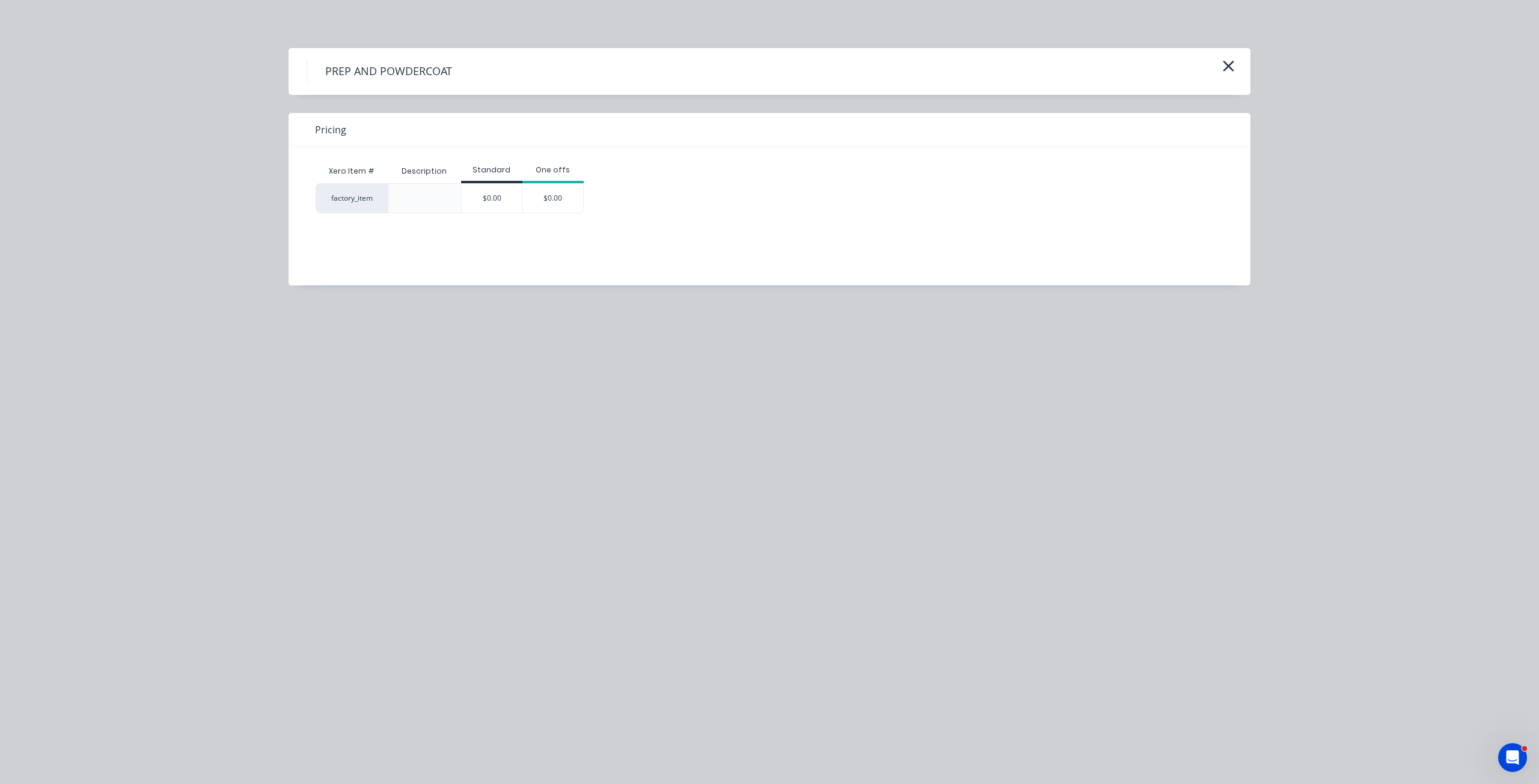
drag, startPoint x: 481, startPoint y: 189, endPoint x: 500, endPoint y: 233, distance: 47.9
click at [482, 191] on div "$0.00" at bounding box center [492, 198] width 61 height 29
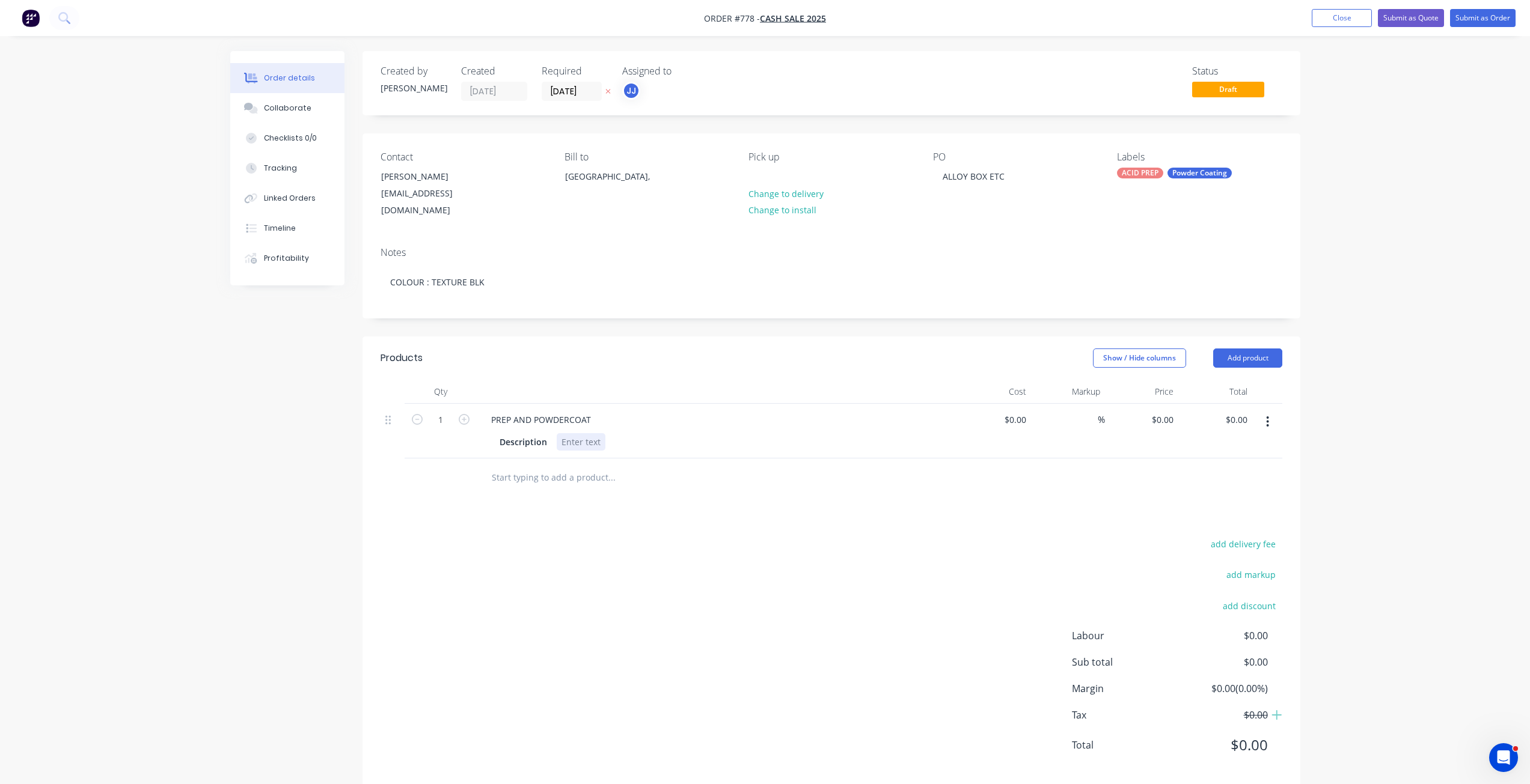
click at [559, 434] on div at bounding box center [581, 442] width 49 height 18
click at [586, 434] on div "ALLOT SHS , ETC" at bounding box center [594, 442] width 74 height 18
drag, startPoint x: 626, startPoint y: 425, endPoint x: 646, endPoint y: 442, distance: 26.2
click at [628, 434] on div "ALLOY SHS , ETC" at bounding box center [595, 442] width 77 height 18
click at [576, 444] on div "ALLOY SHS , ETC TECTURE BLK" at bounding box center [595, 448] width 77 height 30
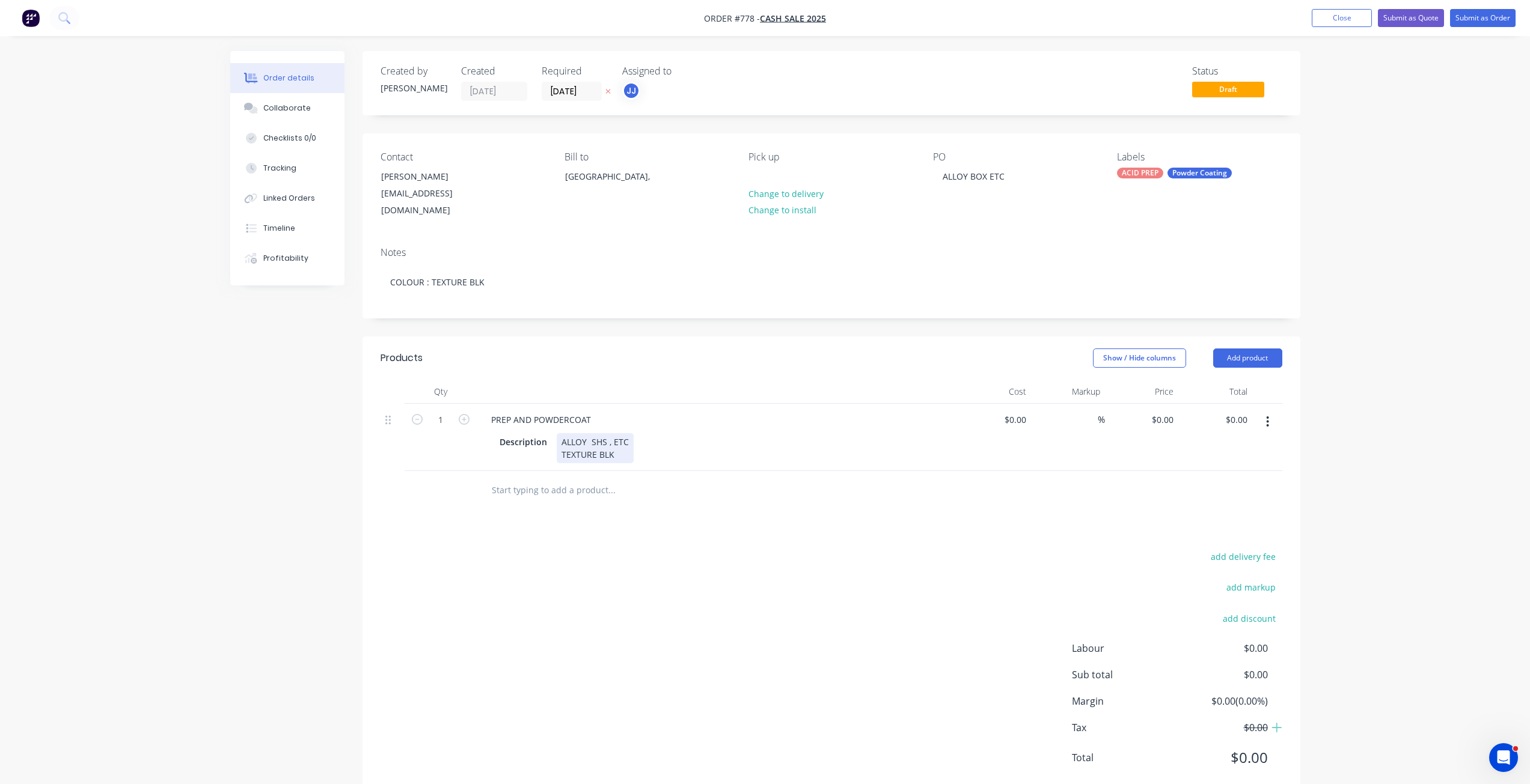
click at [714, 453] on div "PREP AND POWDERCOAT Description ALLOY SHS , ETC TEXTURE BLK" at bounding box center [717, 437] width 481 height 67
click at [417, 189] on div "[EMAIL_ADDRESS][DOMAIN_NAME]" at bounding box center [431, 201] width 100 height 33
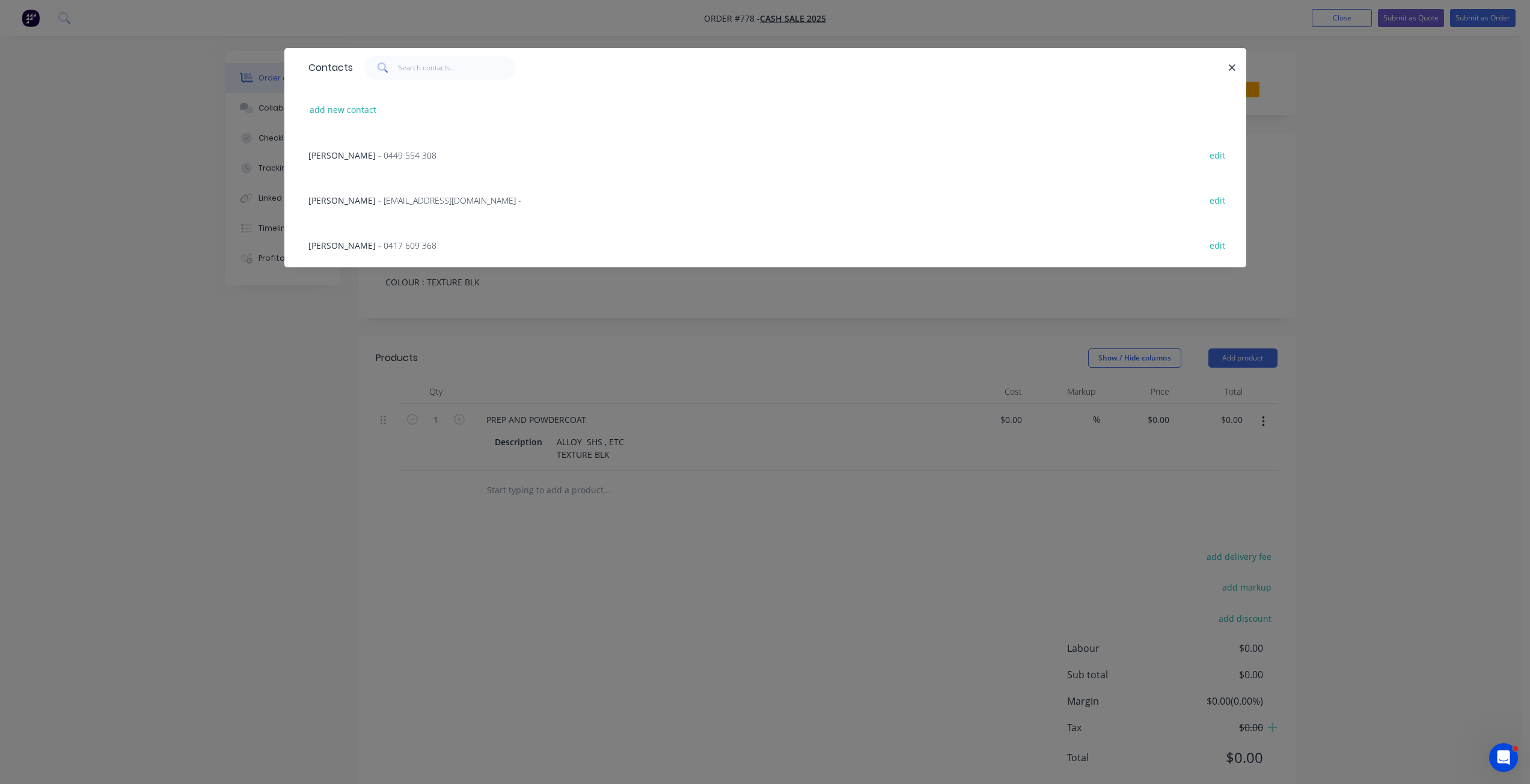
click at [388, 244] on span "- 0417 609 368" at bounding box center [407, 245] width 59 height 12
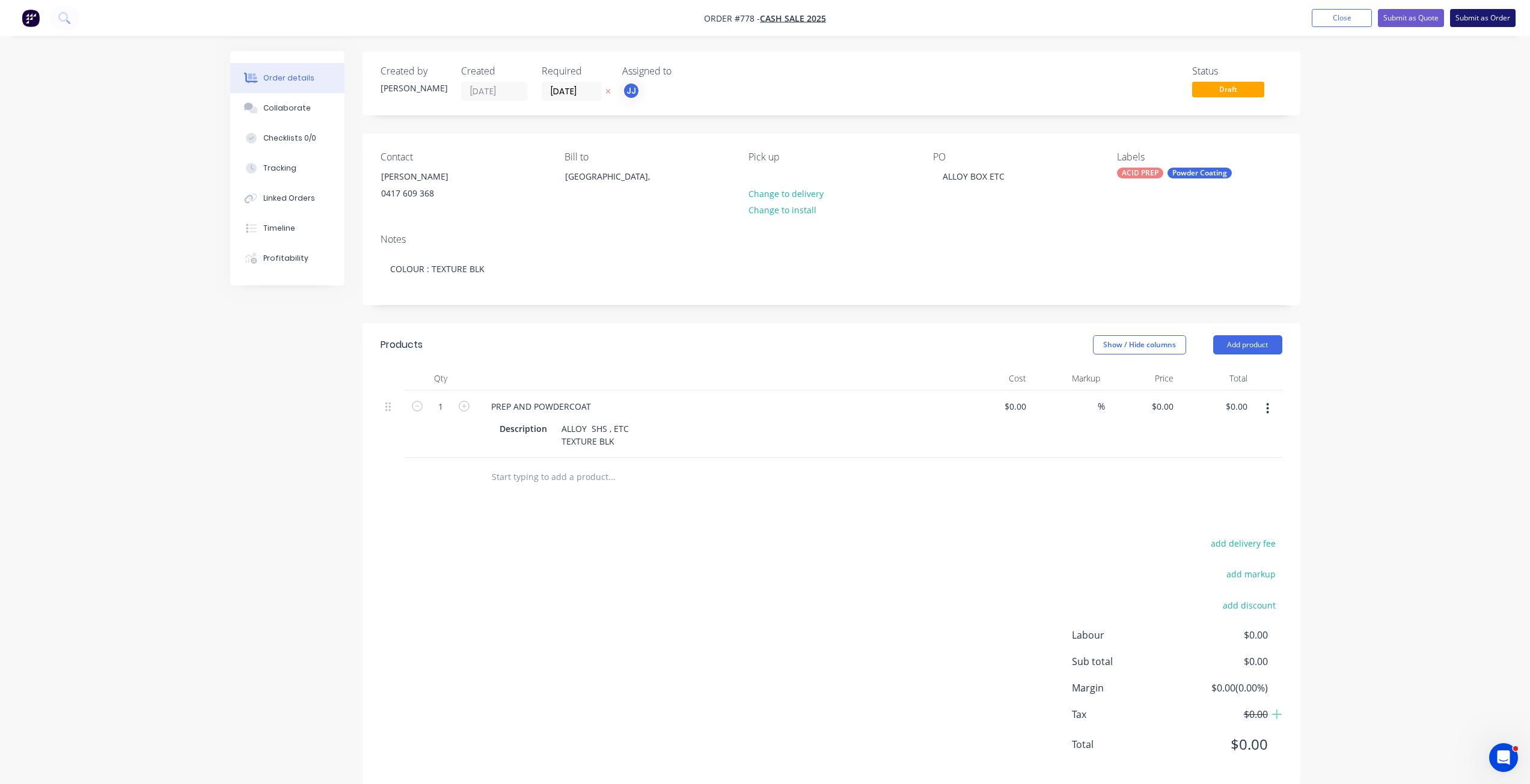
click at [1484, 21] on button "Submit as Order" at bounding box center [1483, 18] width 65 height 18
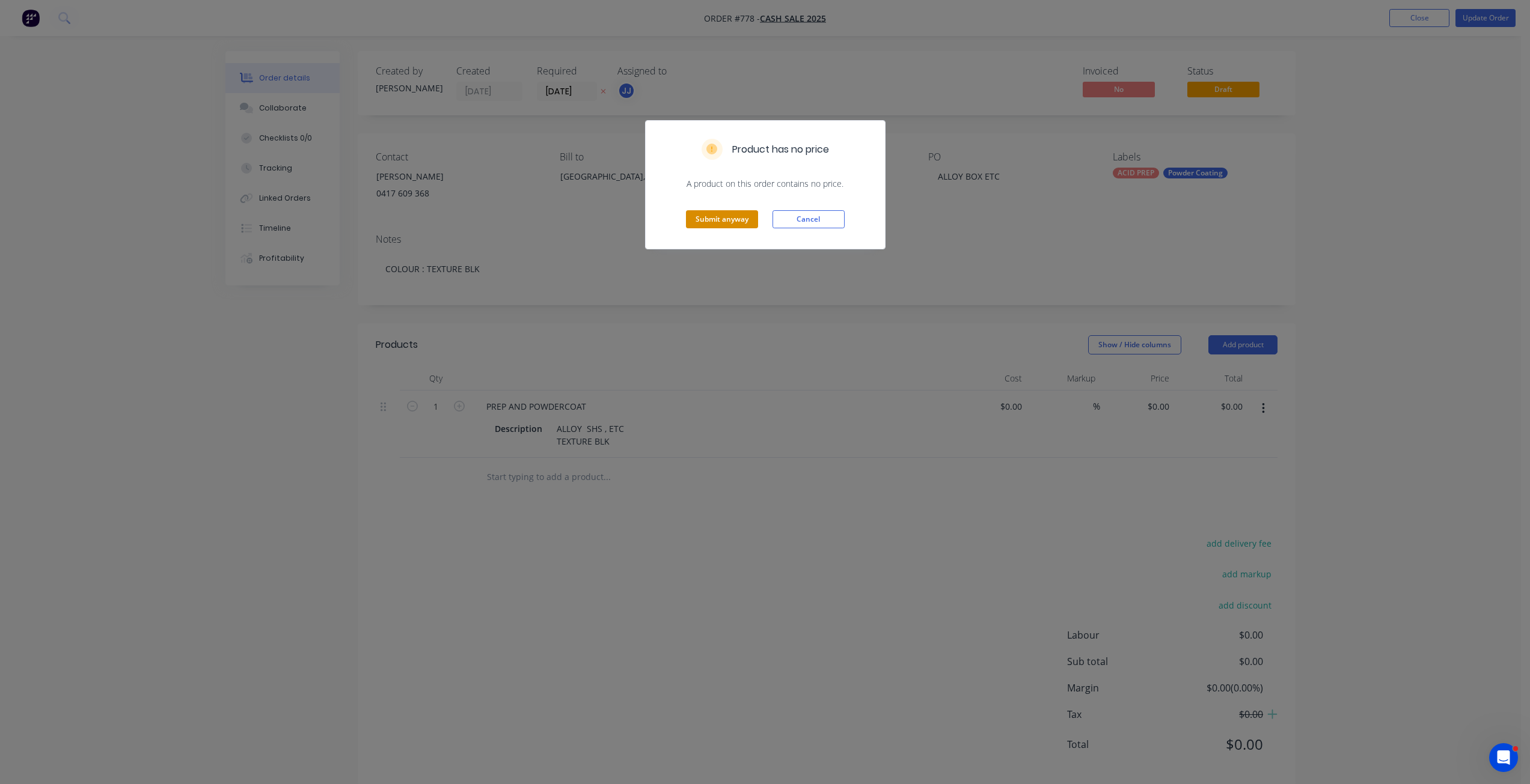
click at [730, 217] on button "Submit anyway" at bounding box center [722, 219] width 72 height 18
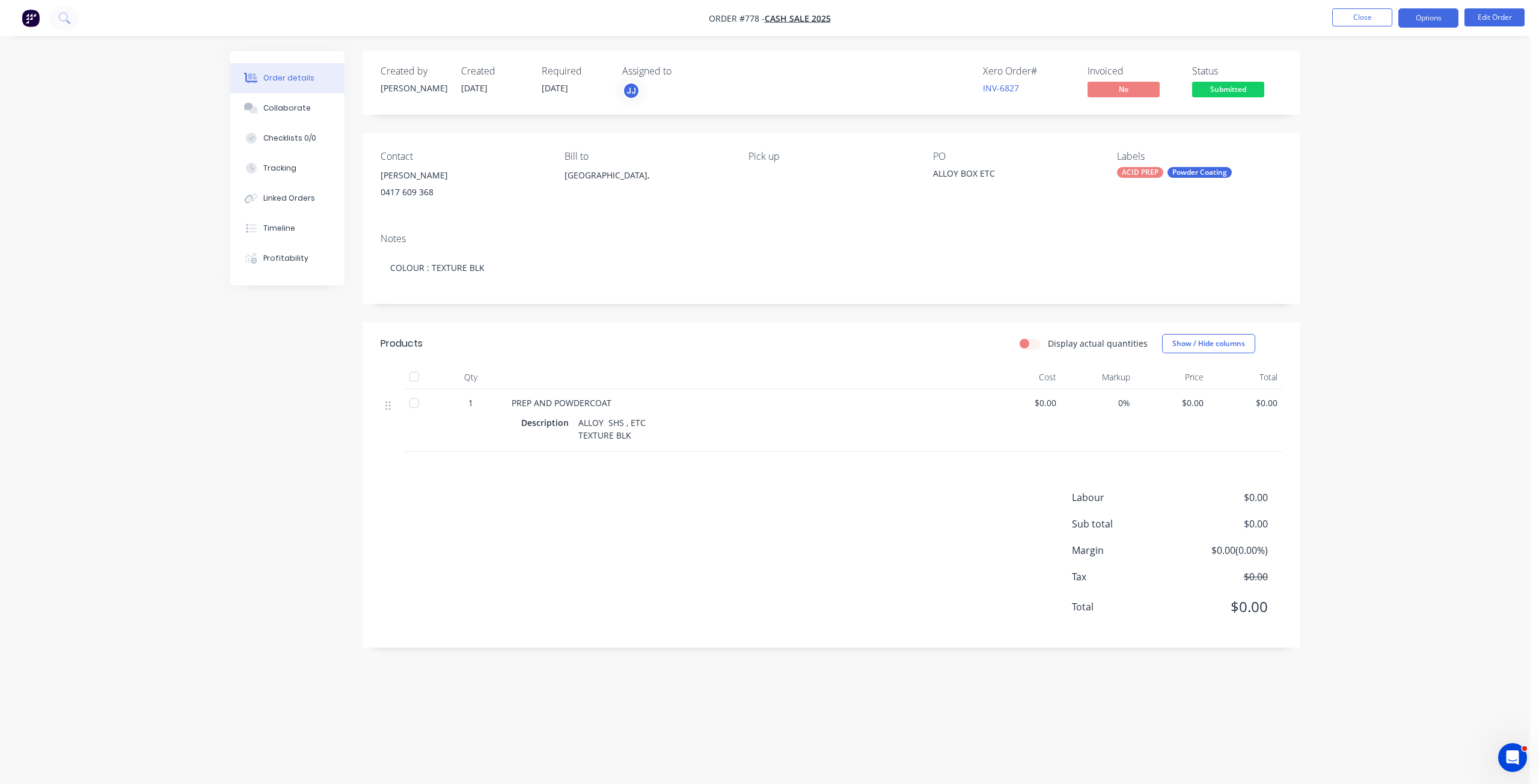
click at [1429, 20] on button "Options" at bounding box center [1429, 18] width 60 height 19
click at [1359, 146] on div "Work Order" at bounding box center [1393, 145] width 110 height 18
click at [1369, 122] on div "Without pricing" at bounding box center [1393, 121] width 110 height 18
